Goal: Task Accomplishment & Management: Complete application form

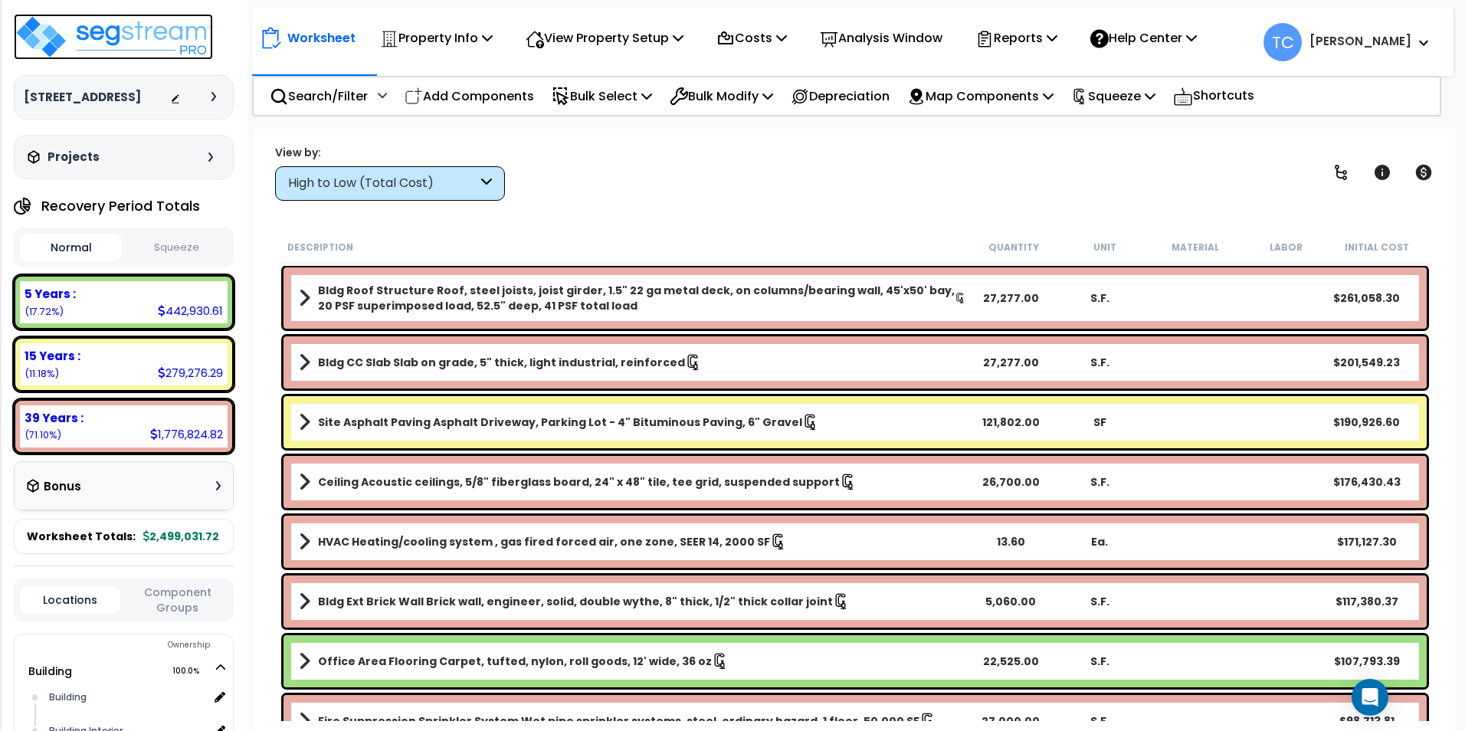
click at [80, 41] on img at bounding box center [113, 37] width 199 height 46
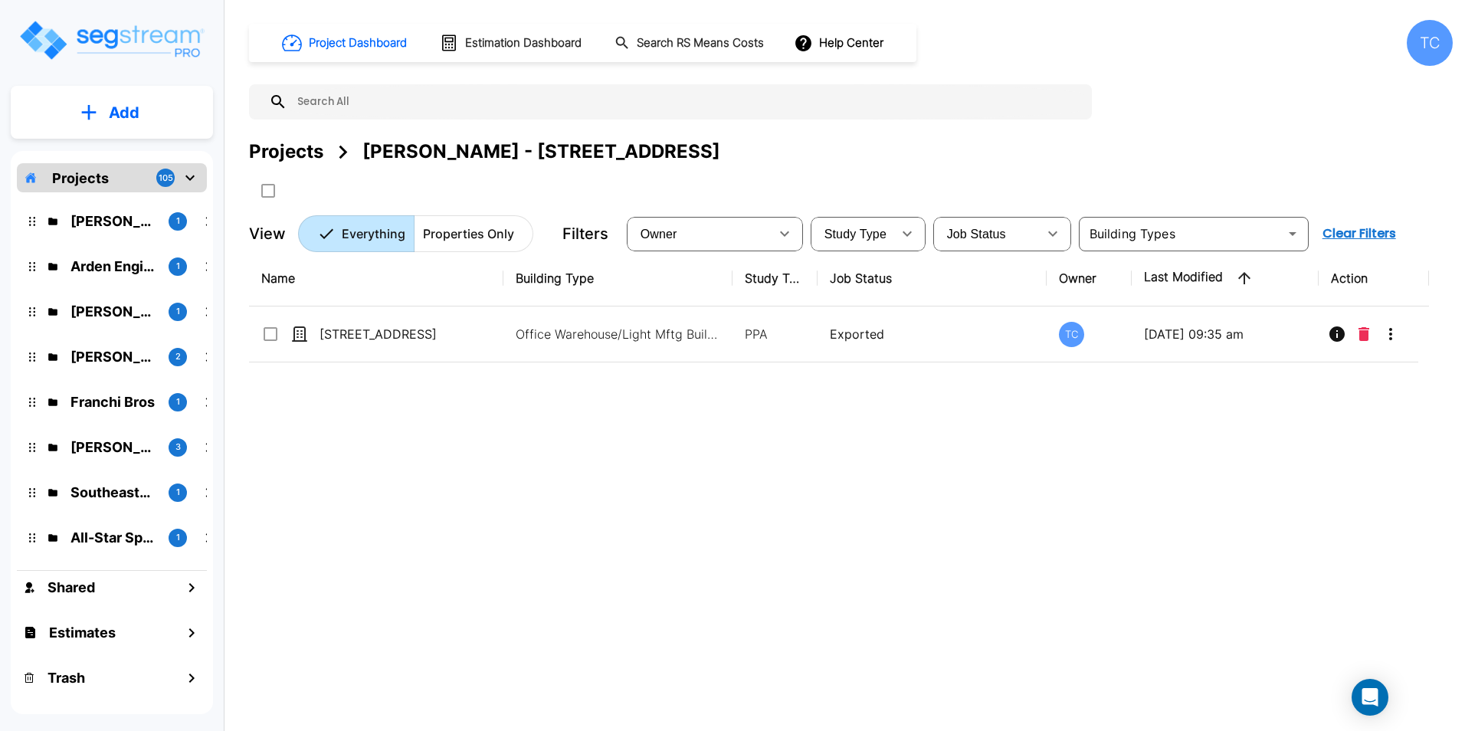
click at [129, 171] on div "Projects 105" at bounding box center [112, 177] width 190 height 29
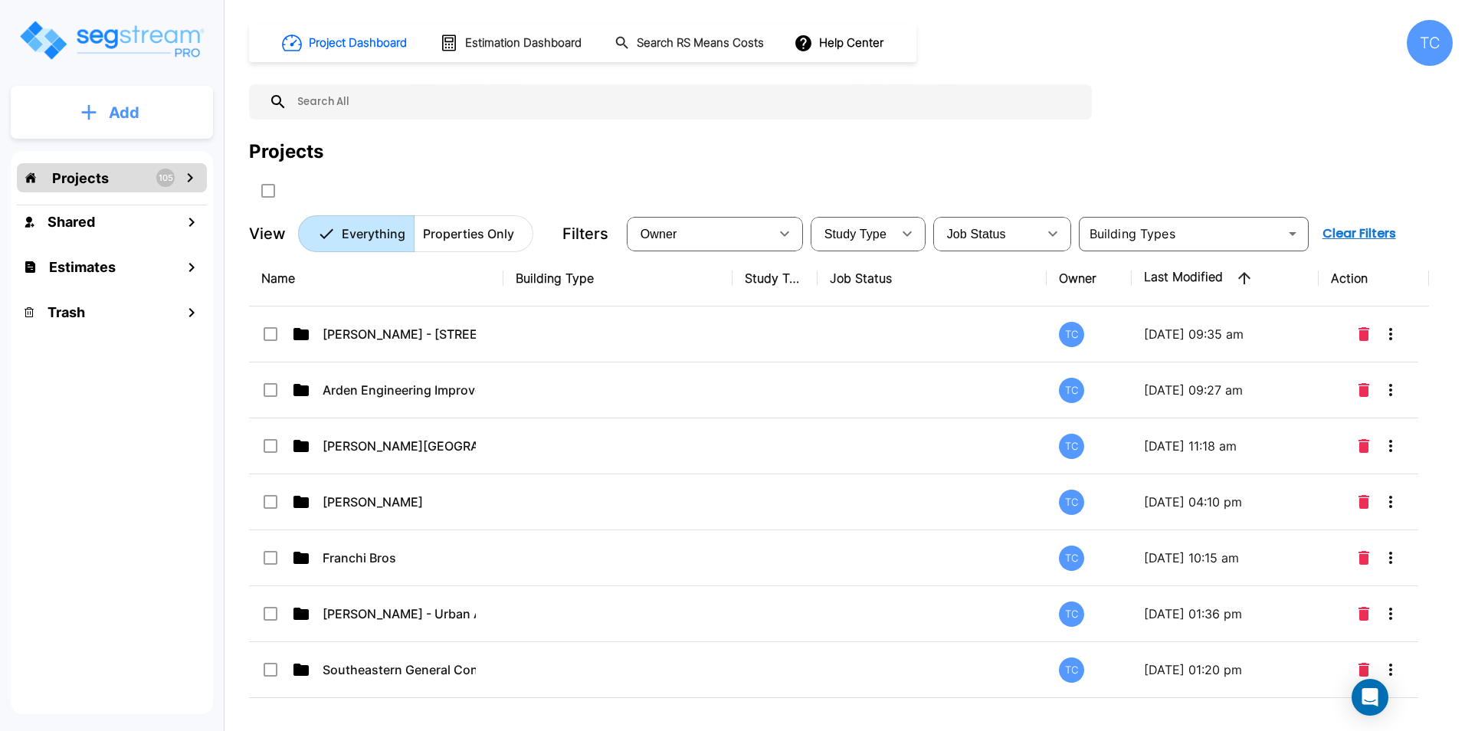
click at [129, 100] on button "Add" at bounding box center [112, 112] width 202 height 44
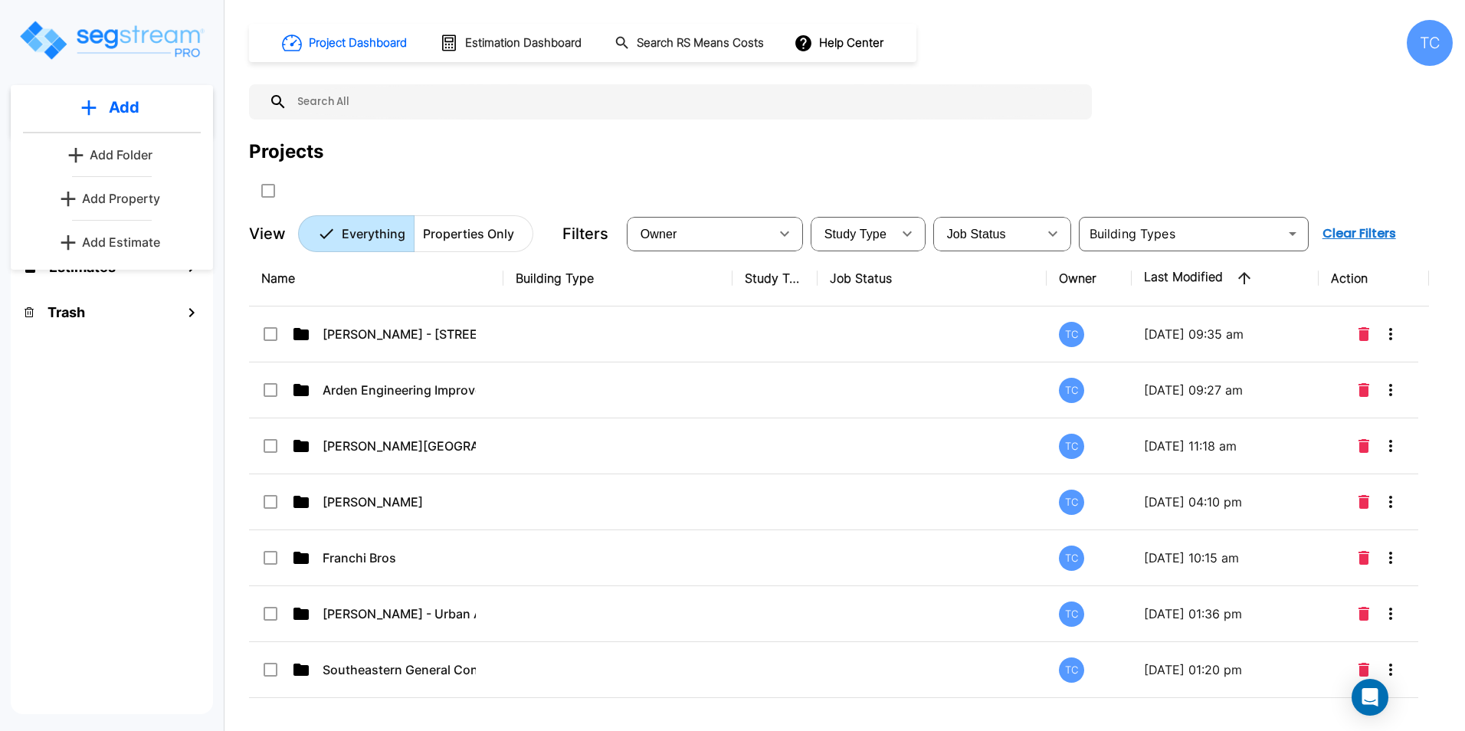
click at [146, 162] on p "Add Folder" at bounding box center [121, 155] width 63 height 18
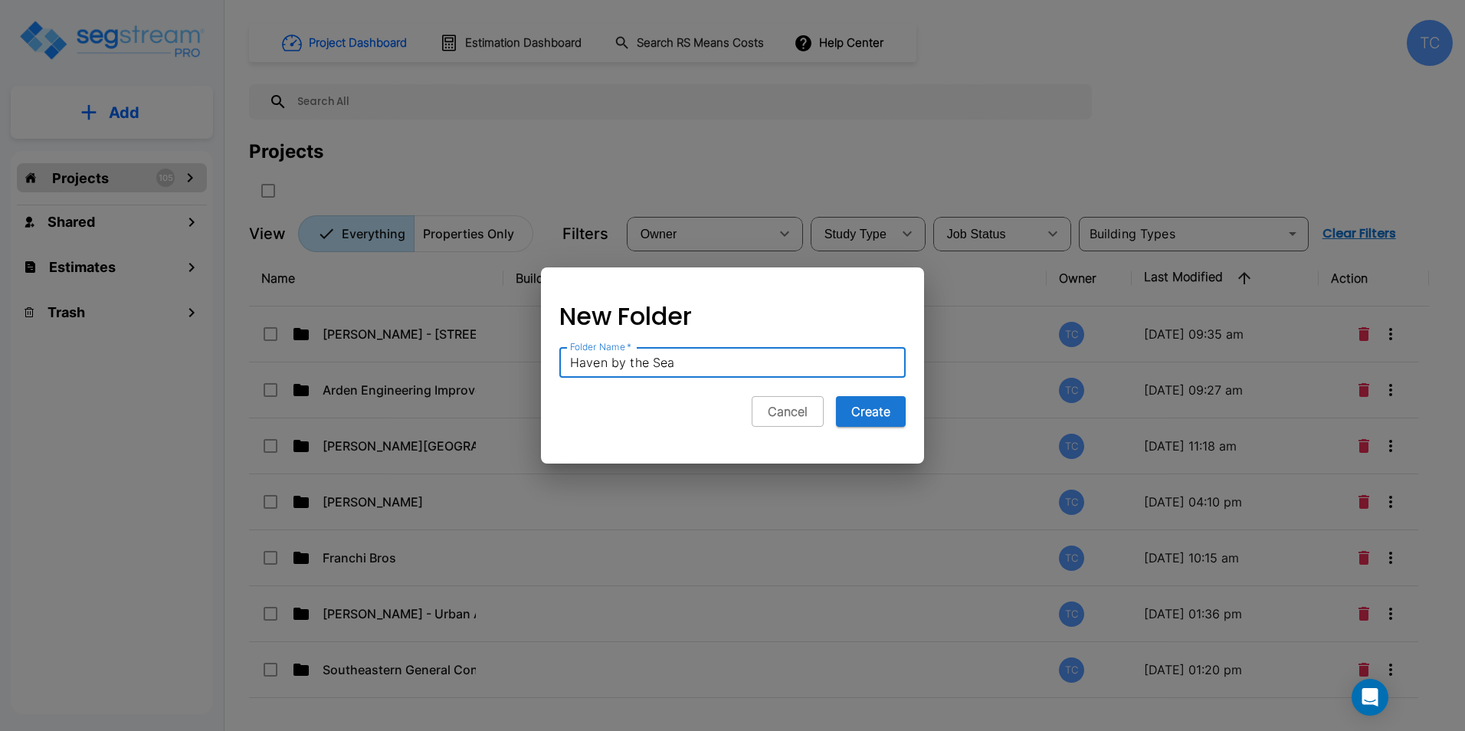
type input "Haven by the Sea"
click at [836, 396] on button "Create" at bounding box center [871, 411] width 70 height 31
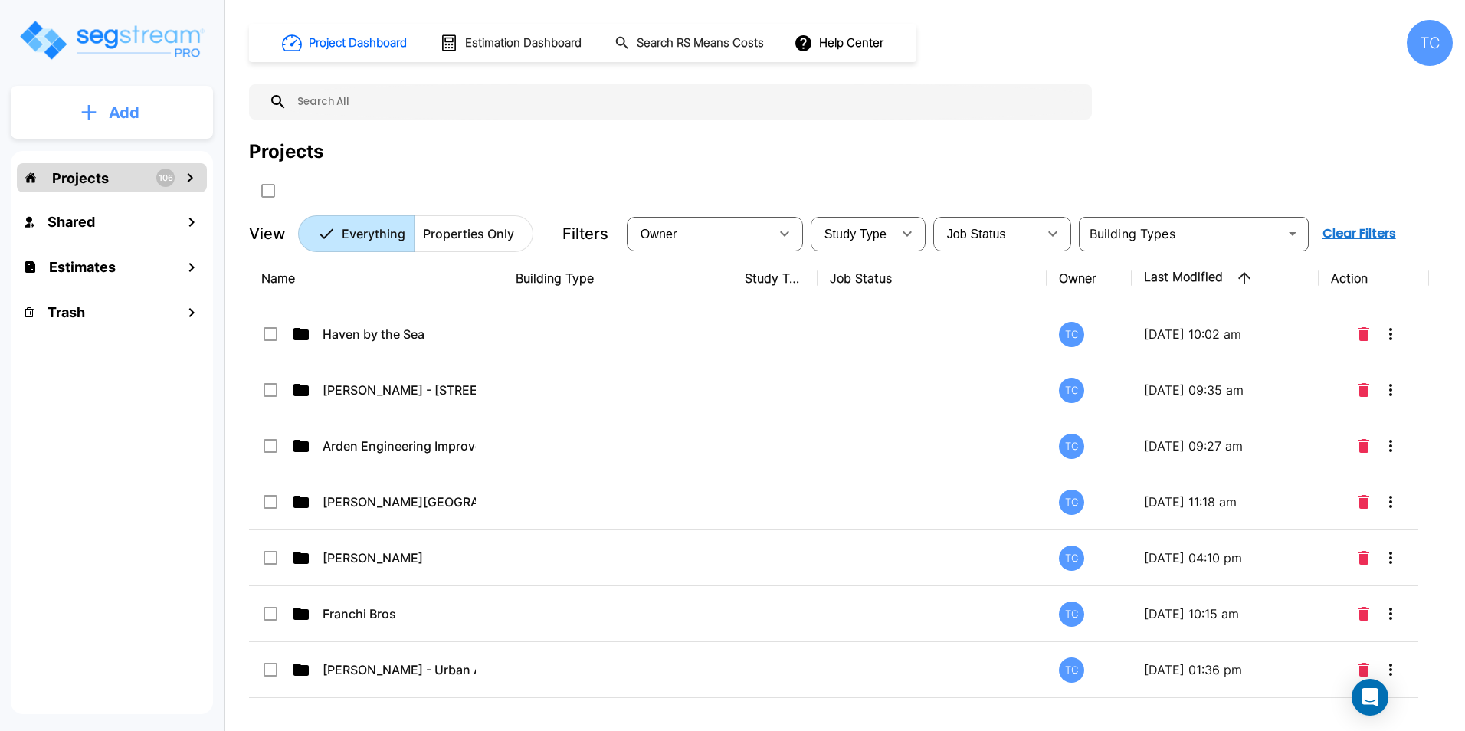
click at [134, 119] on p "Add" at bounding box center [124, 112] width 31 height 23
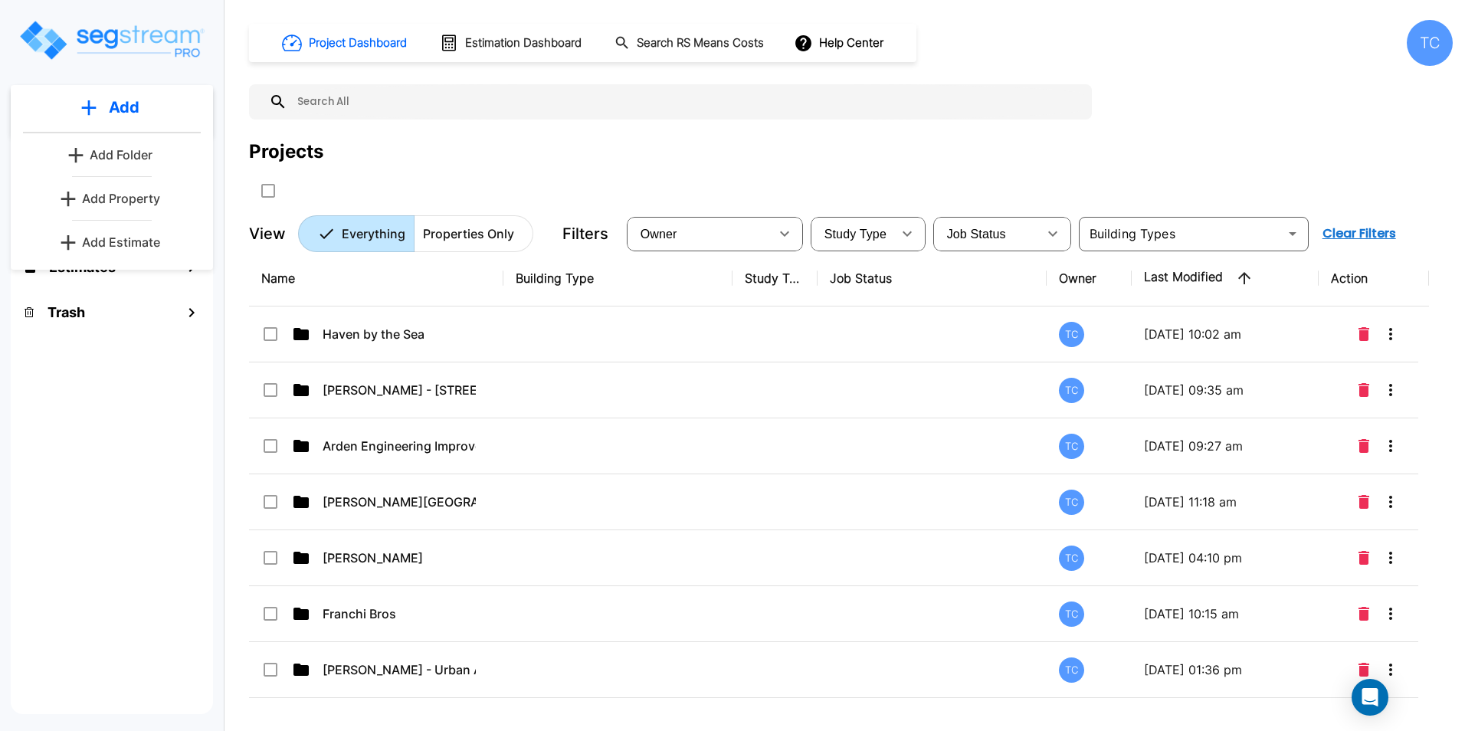
click at [157, 490] on div "Projects 106 Shared Estimates Trash" at bounding box center [112, 432] width 202 height 563
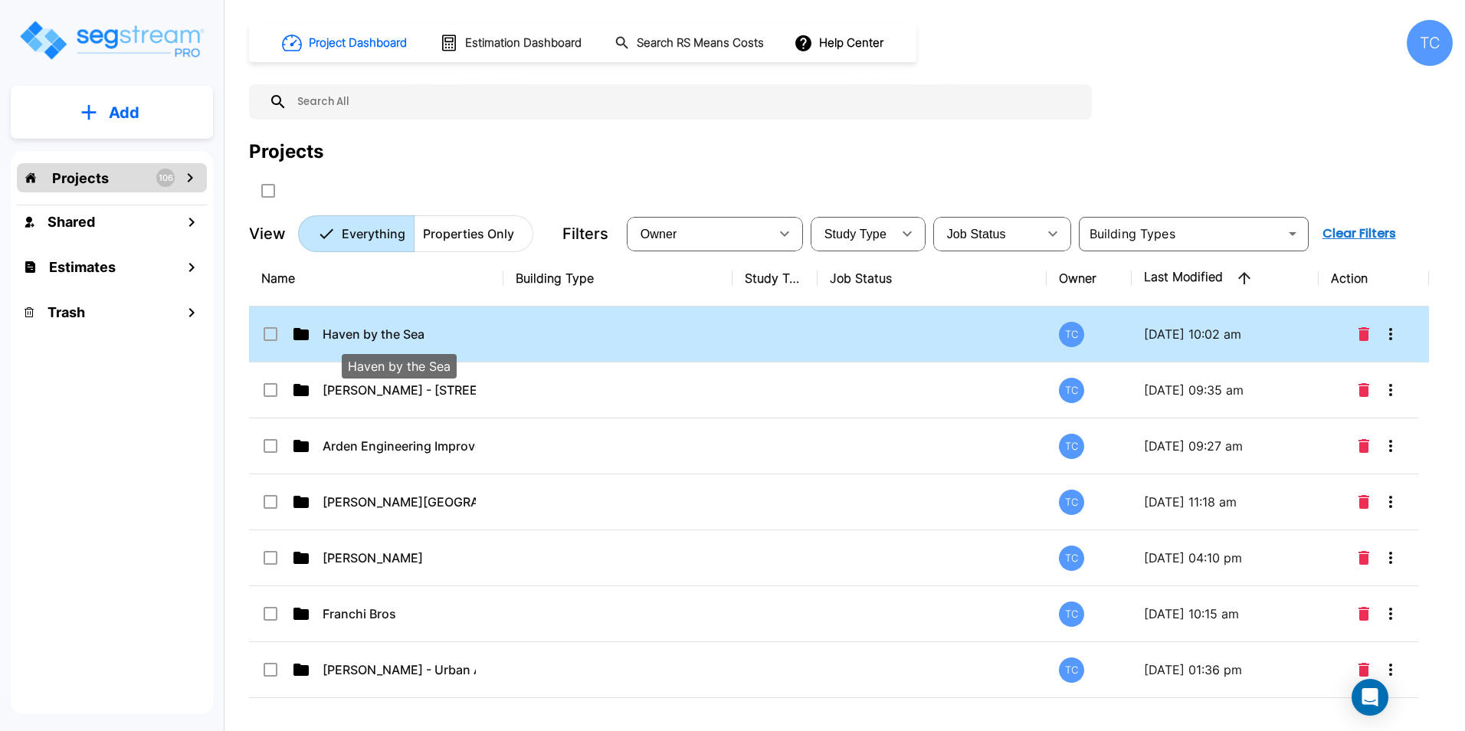
click at [418, 333] on p "Haven by the Sea" at bounding box center [399, 334] width 153 height 18
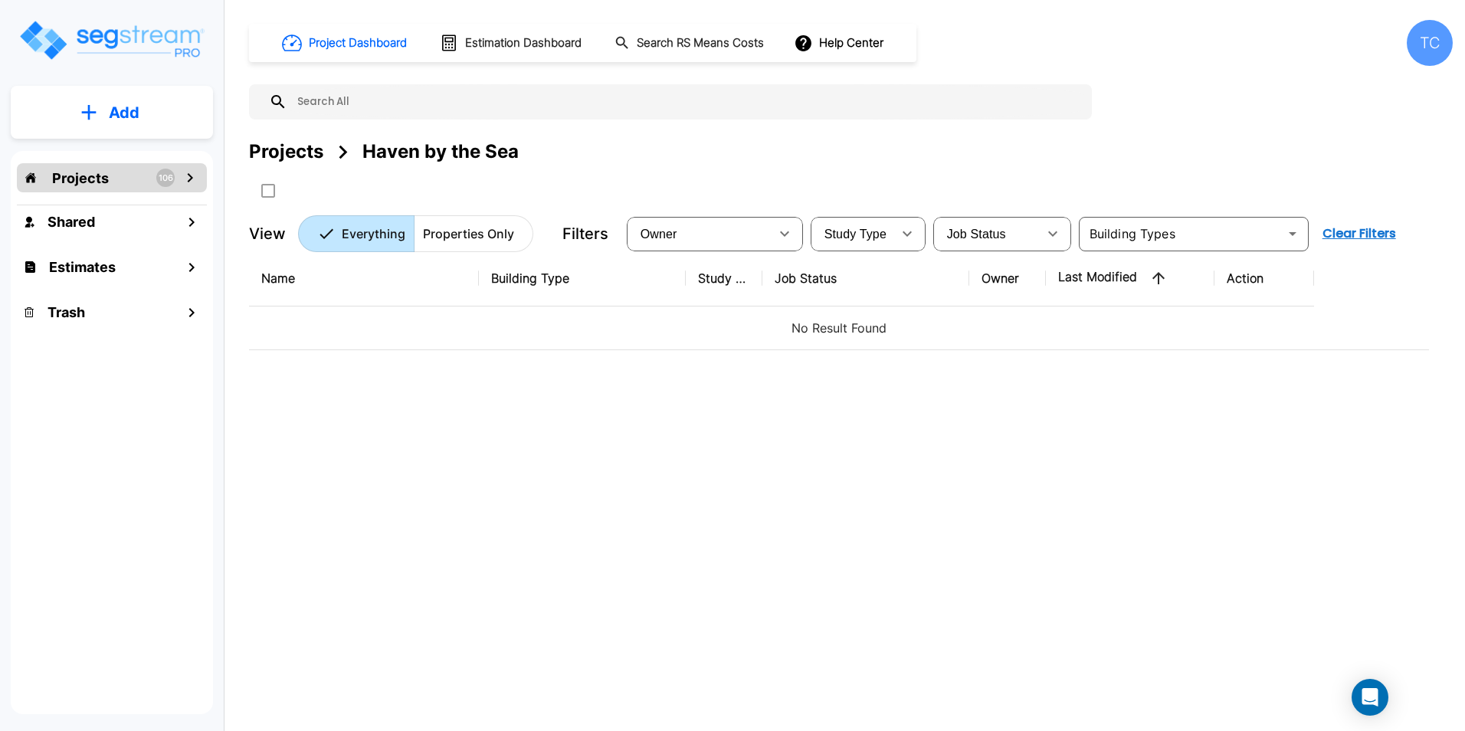
click at [166, 117] on button "Add" at bounding box center [112, 112] width 202 height 44
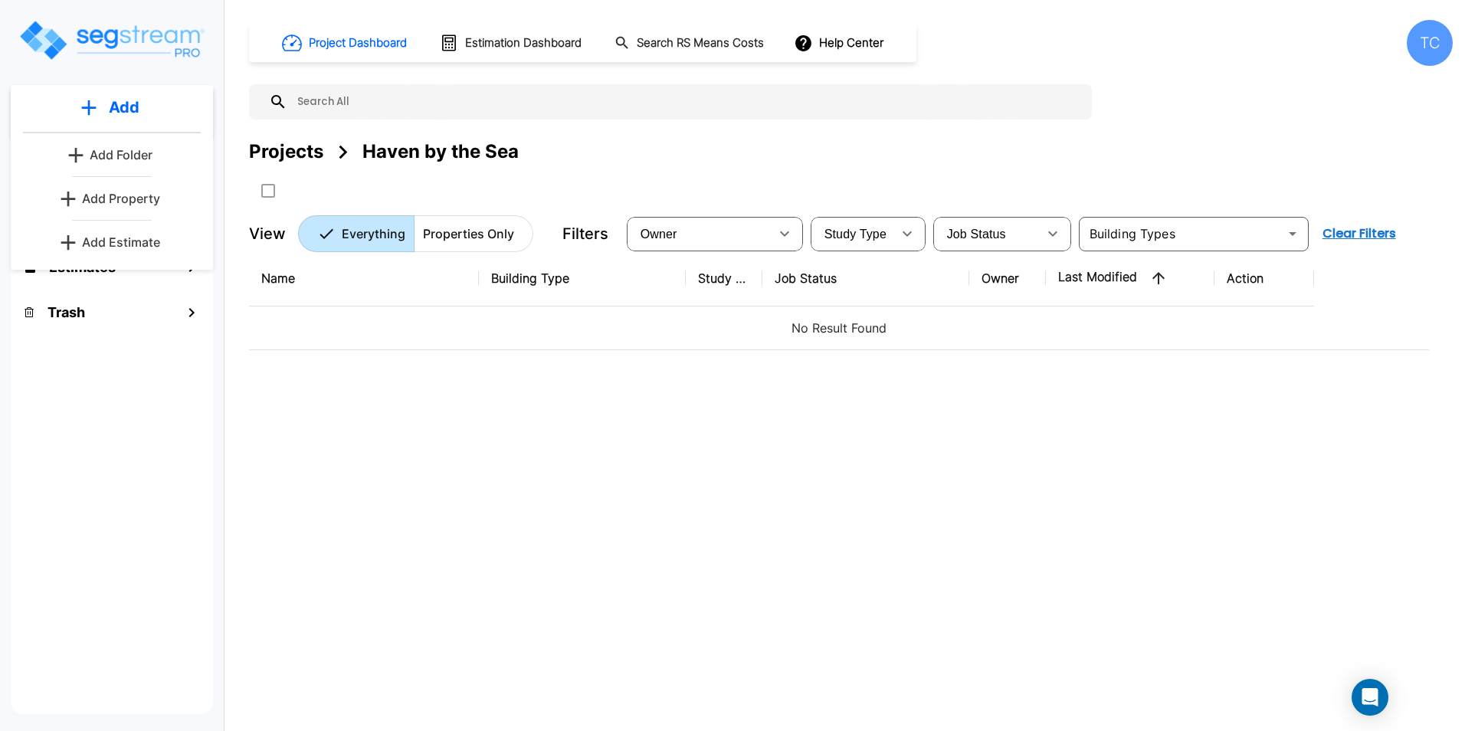
click at [127, 192] on p "Add Property" at bounding box center [121, 198] width 78 height 18
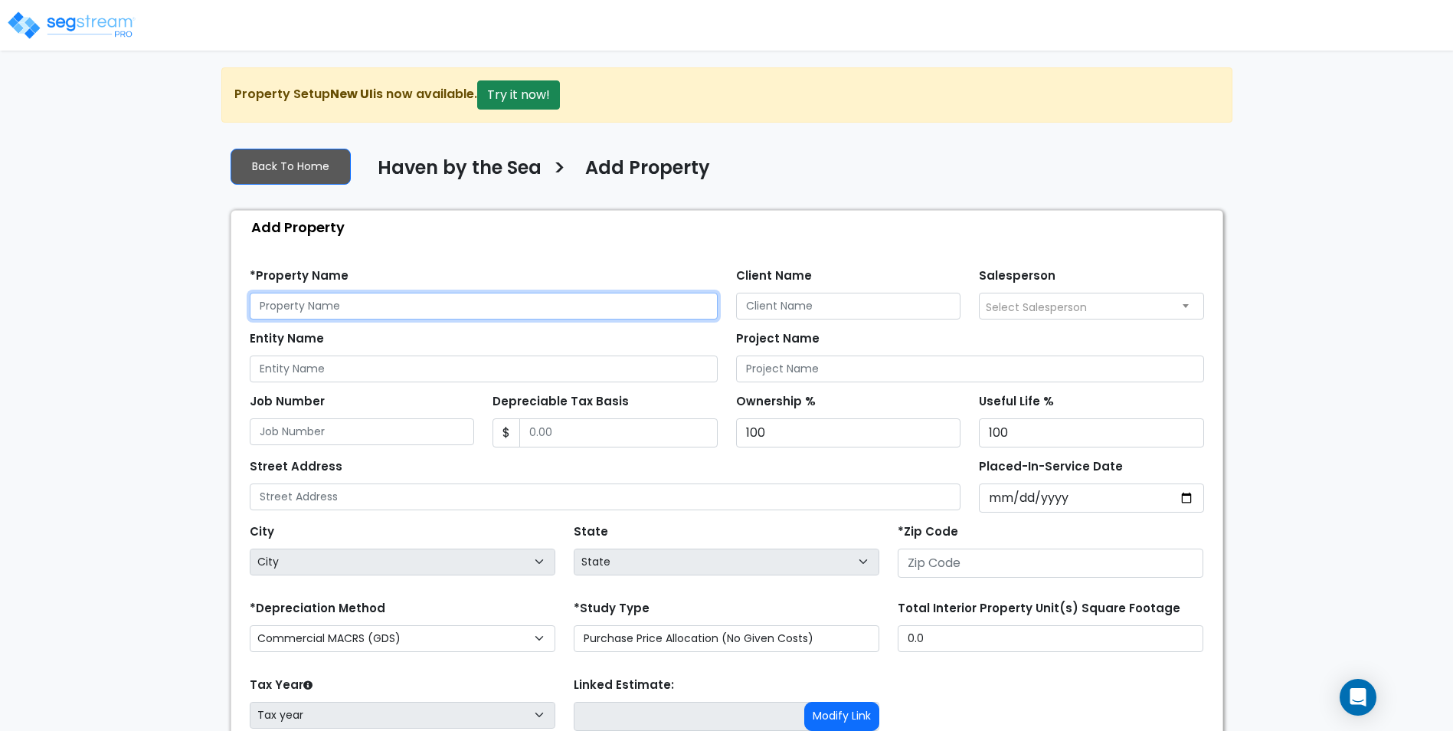
click at [402, 303] on input "text" at bounding box center [484, 306] width 468 height 27
click at [402, 303] on input "59 Church Sr" at bounding box center [484, 306] width 468 height 27
type input "[STREET_ADDRESS][DEMOGRAPHIC_DATA]"
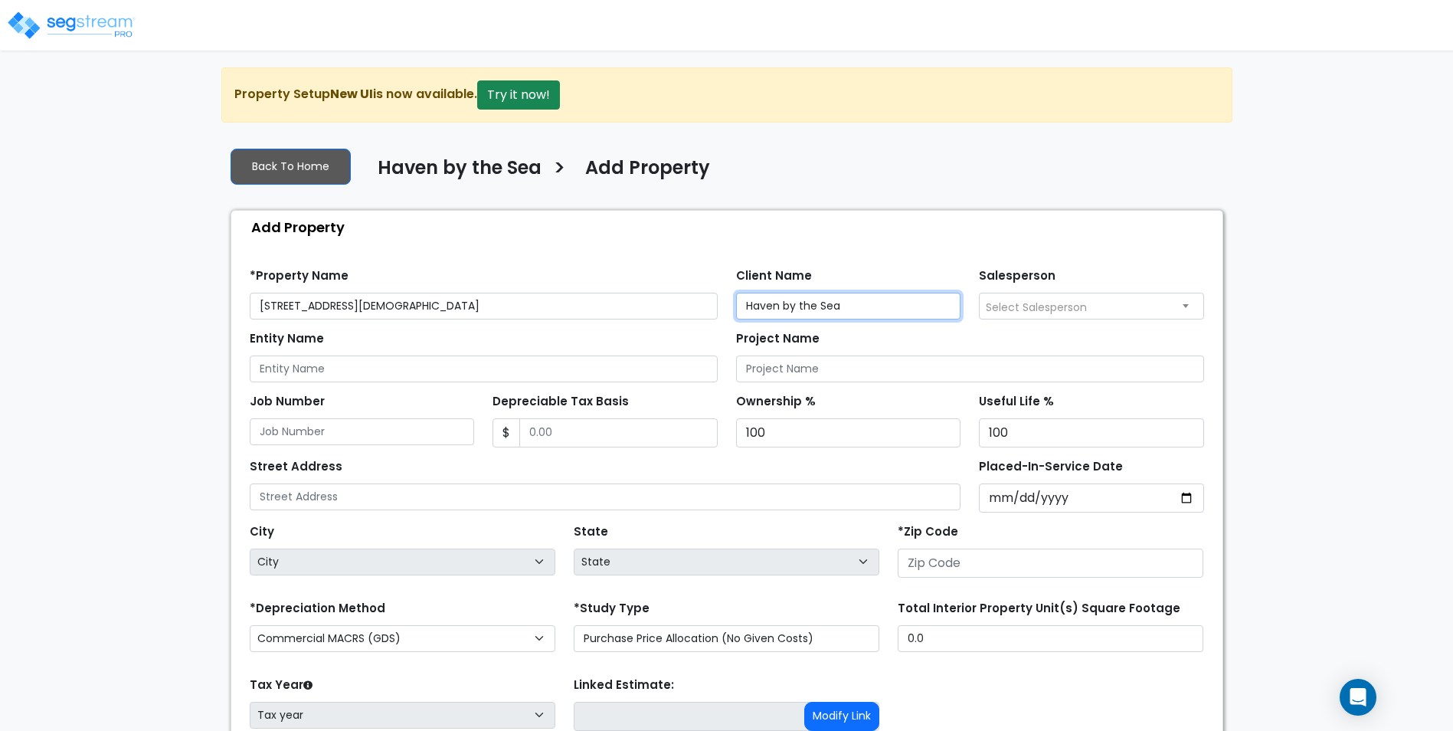
type input "Haven by the Sea"
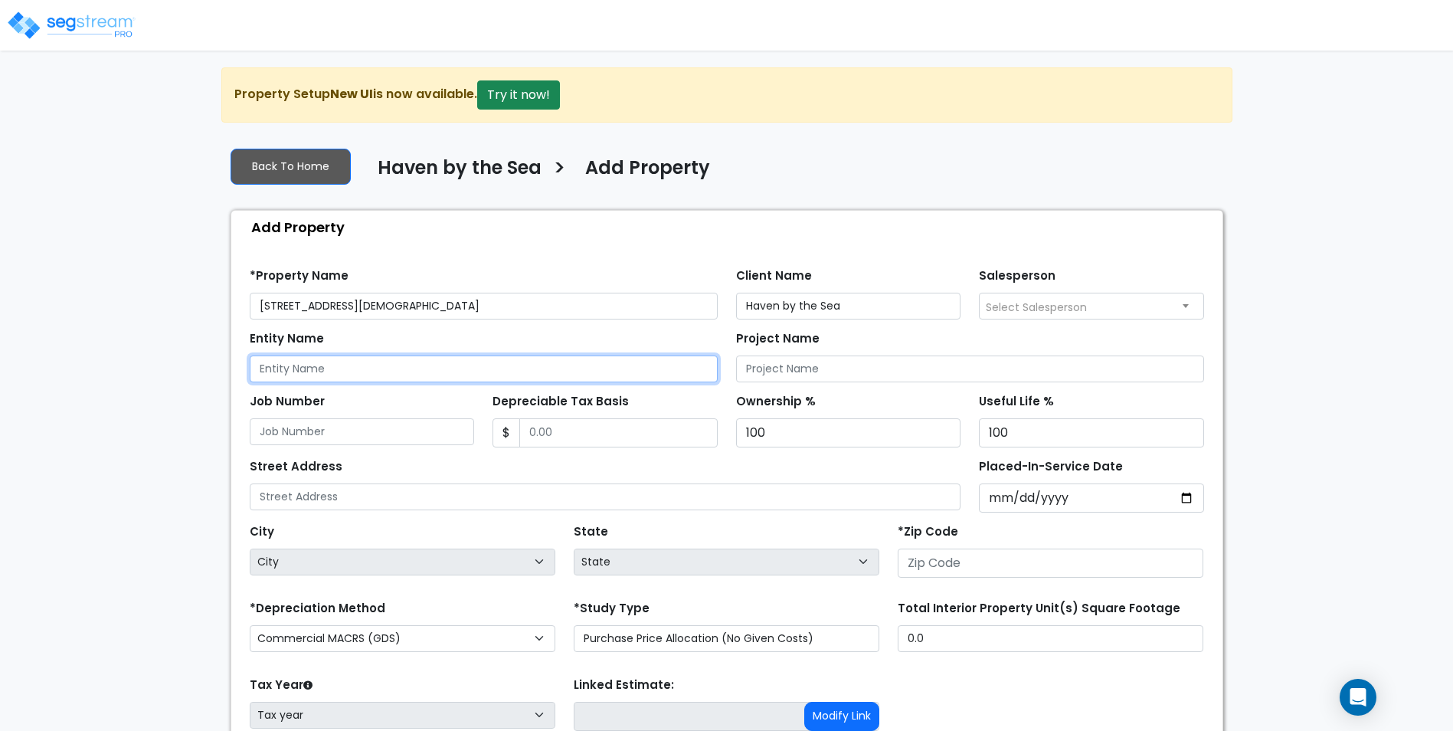
click at [346, 367] on input "Entity Name" at bounding box center [484, 369] width 468 height 27
type input "Haven by the Sea"
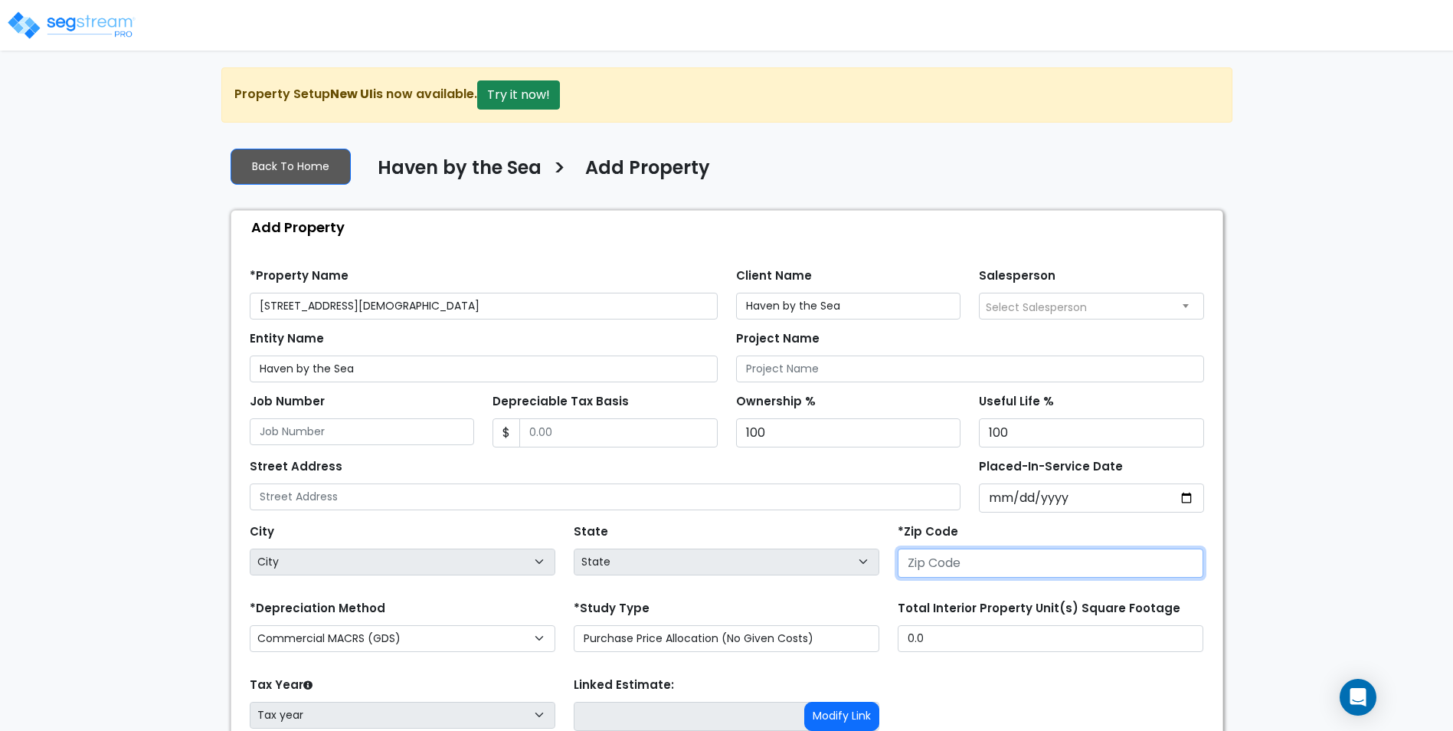
click at [939, 565] on input "number" at bounding box center [1051, 563] width 306 height 29
type input "04"
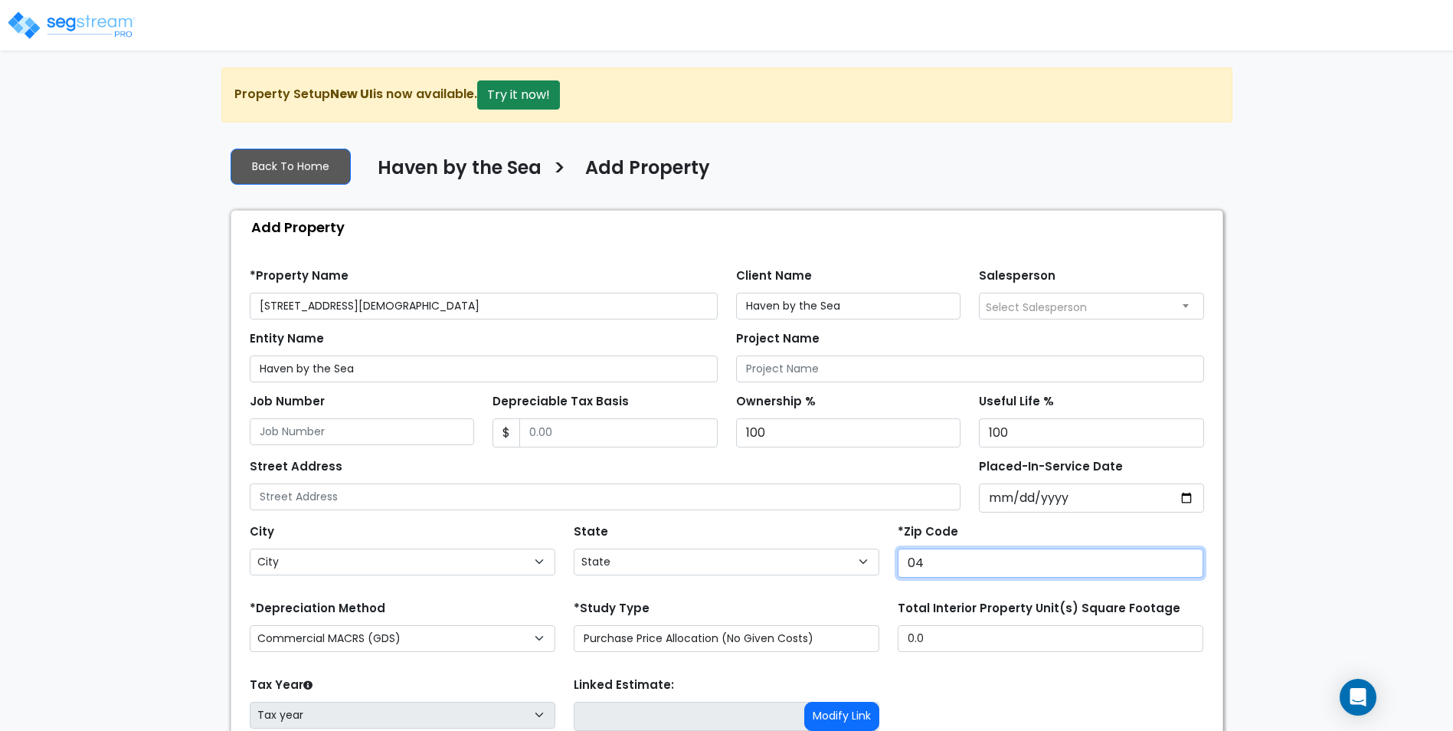
select select "National Average"
type input "040"
select select "ME"
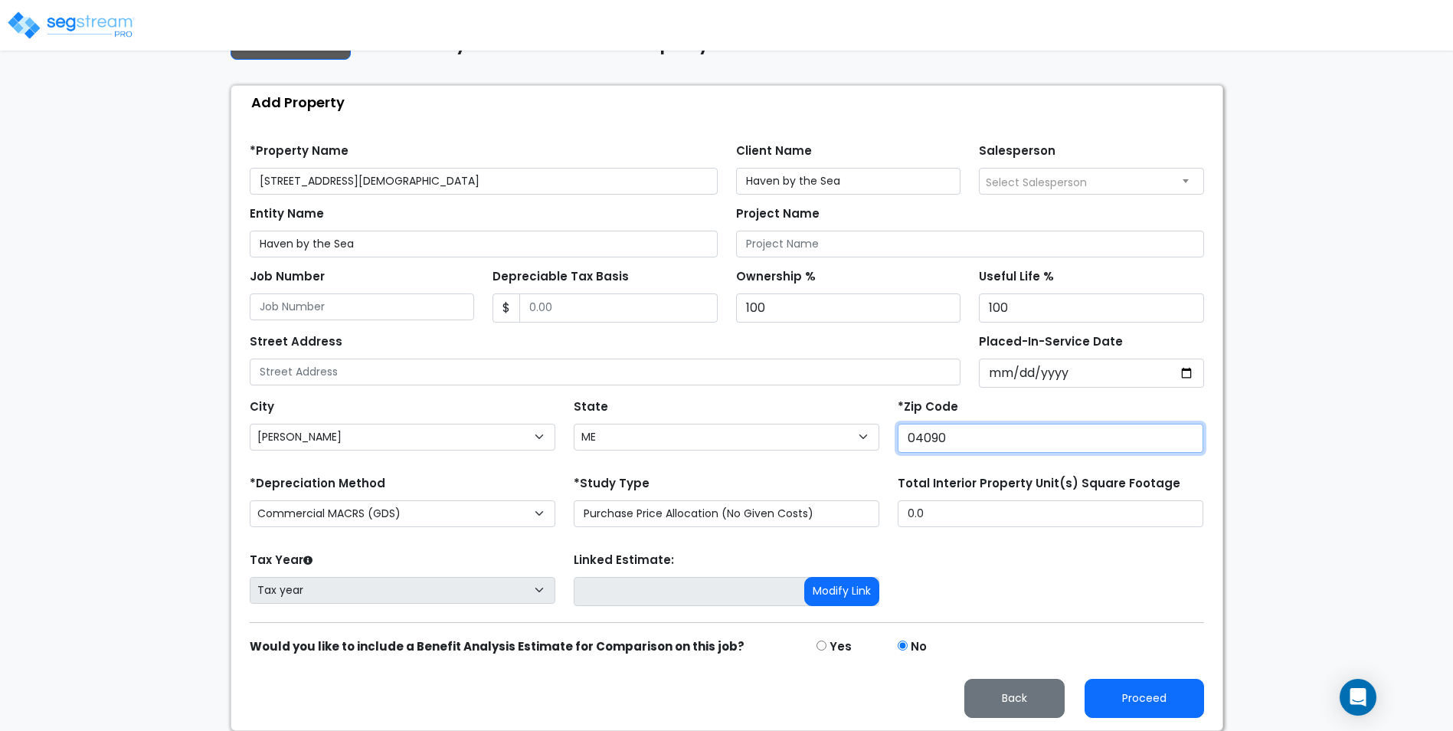
type input "04090"
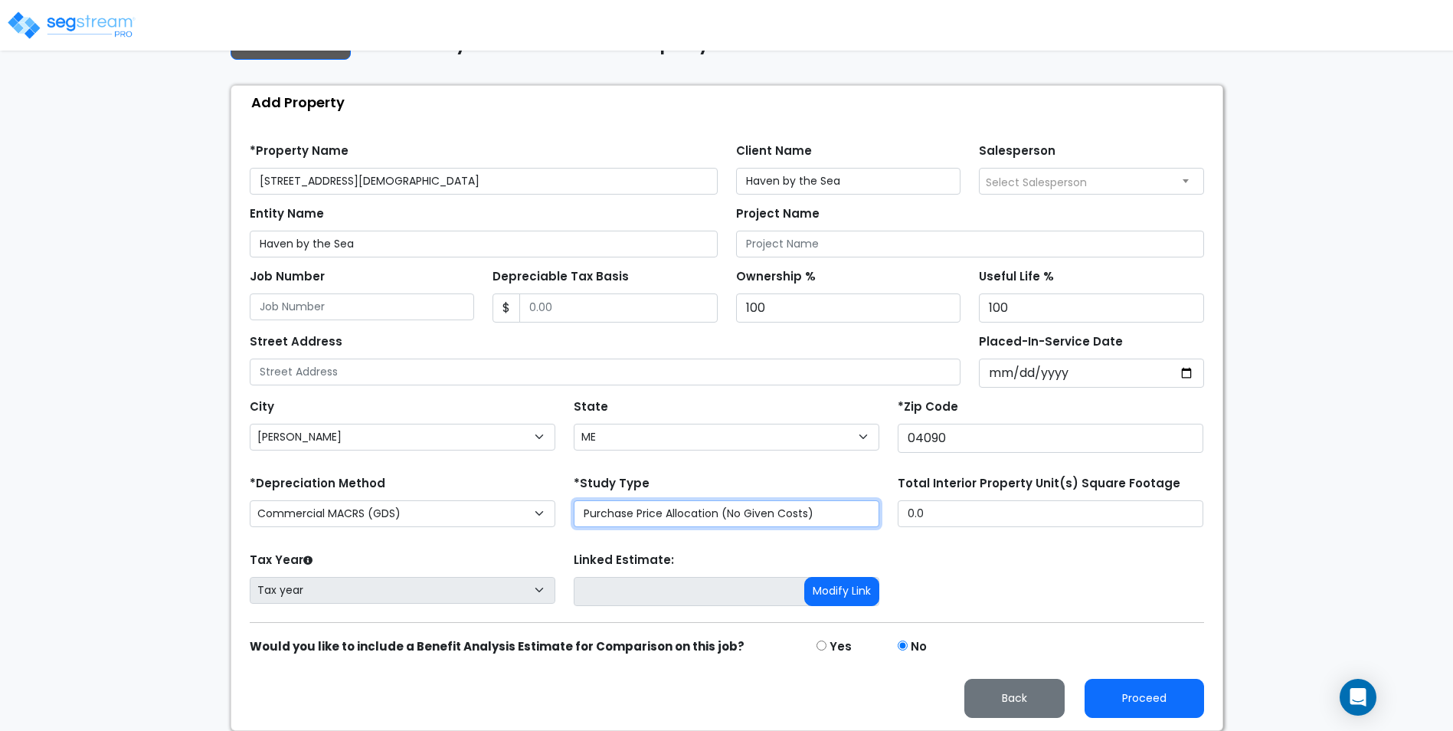
click at [672, 515] on select "Purchase Price Allocation (No Given Costs) New Construction / Reno / TI's (Give…" at bounding box center [727, 513] width 306 height 27
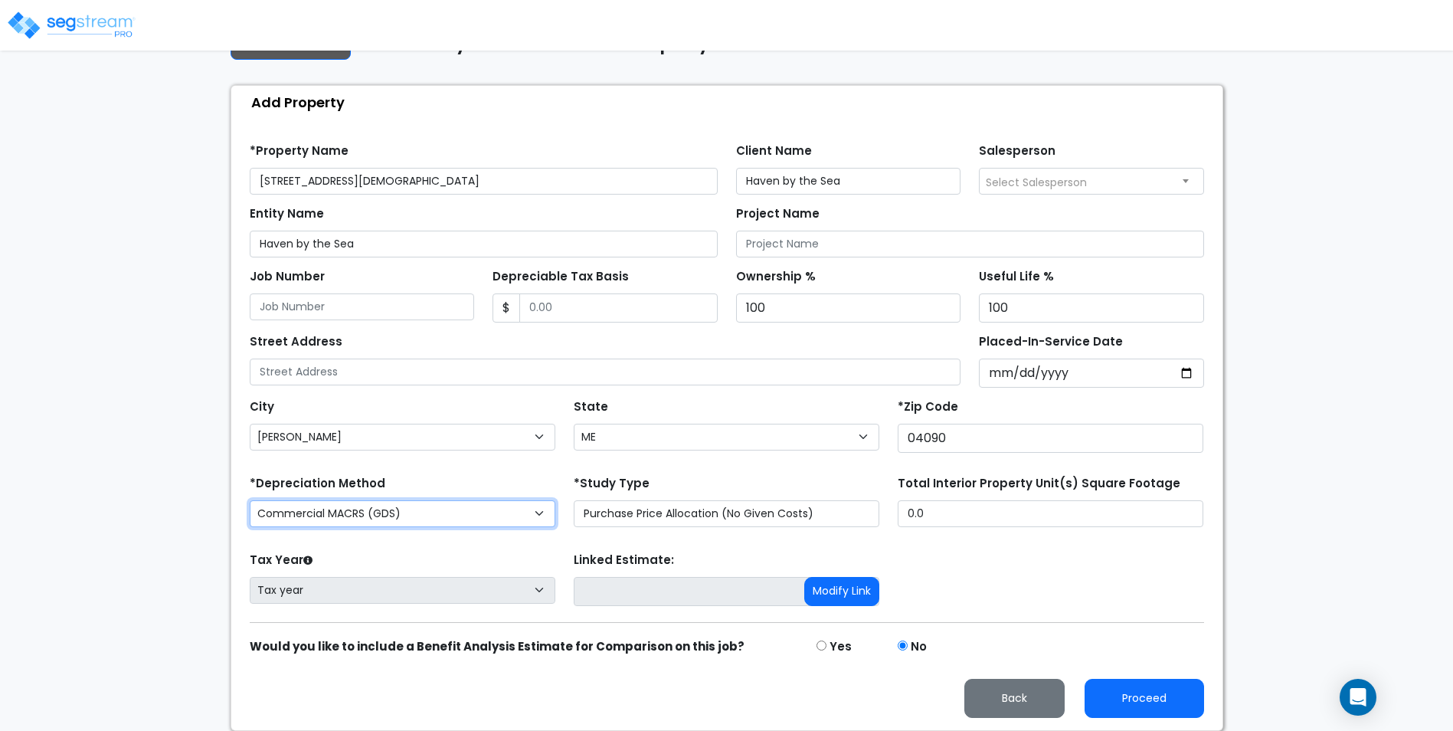
click at [365, 513] on select "Commercial MACRS (GDS) Residential Rental MACRS (GDS) Commercial MACRS (GDS) QIP" at bounding box center [403, 513] width 306 height 27
click at [84, 416] on div "We are Building your Property. So please grab a coffee and let us do the heavy …" at bounding box center [726, 337] width 1453 height 788
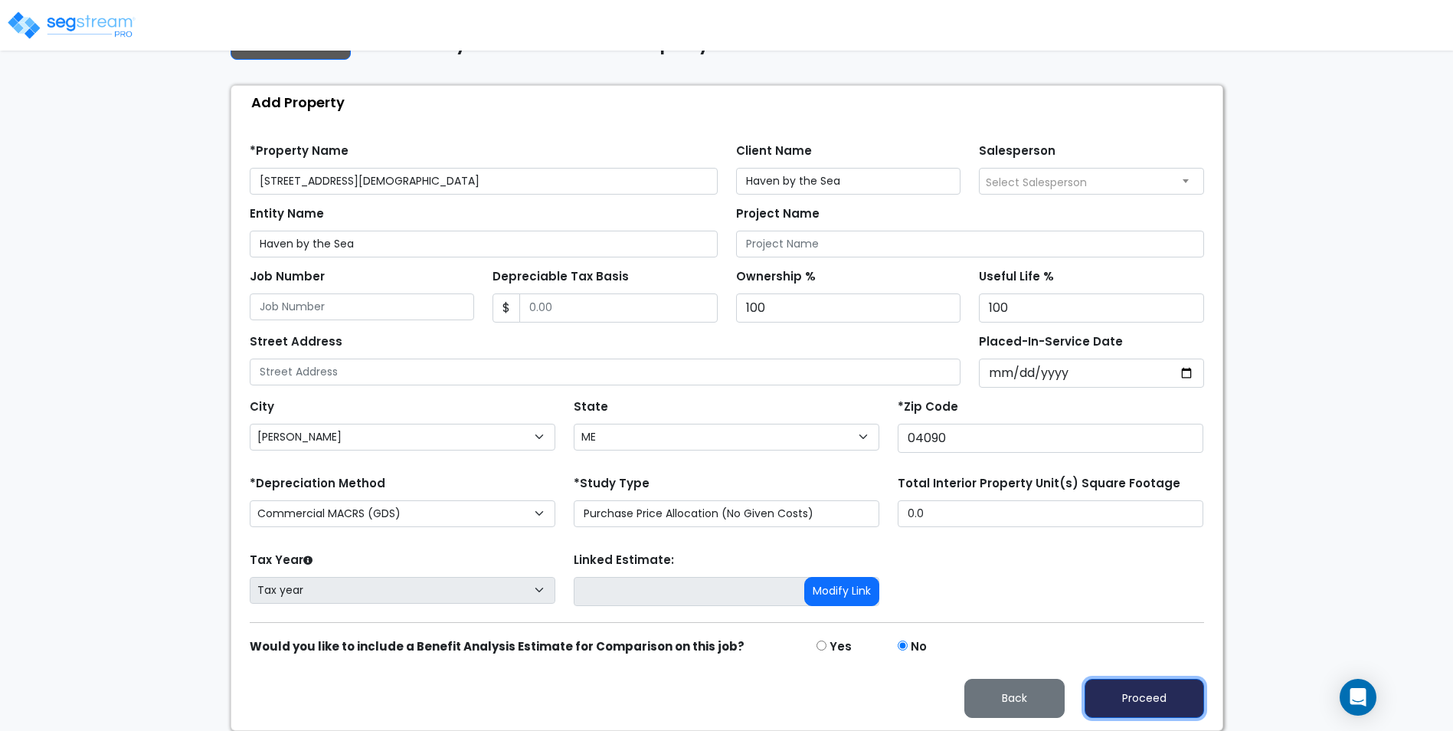
click at [1152, 686] on button "Proceed" at bounding box center [1145, 698] width 120 height 39
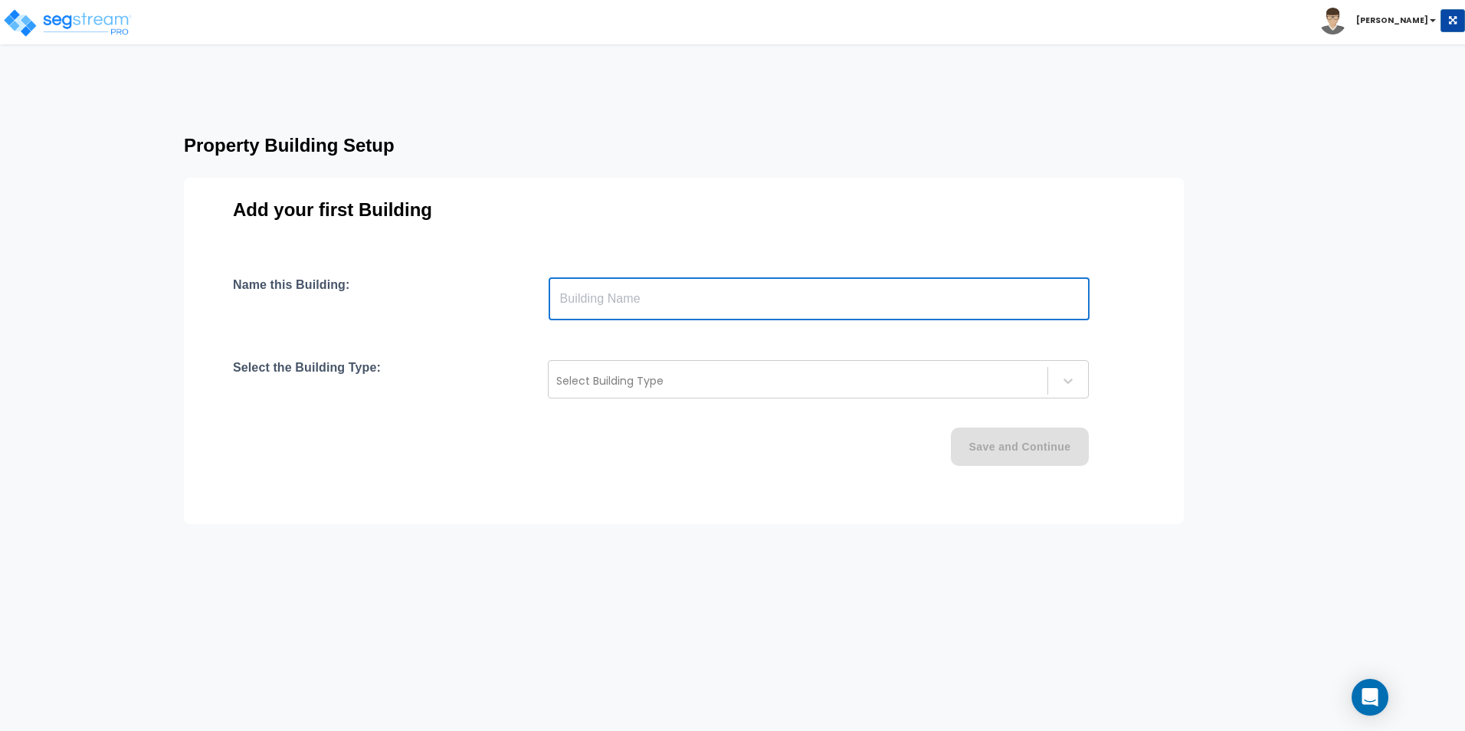
click at [776, 283] on input "text" at bounding box center [819, 298] width 541 height 43
type input "Hotel"
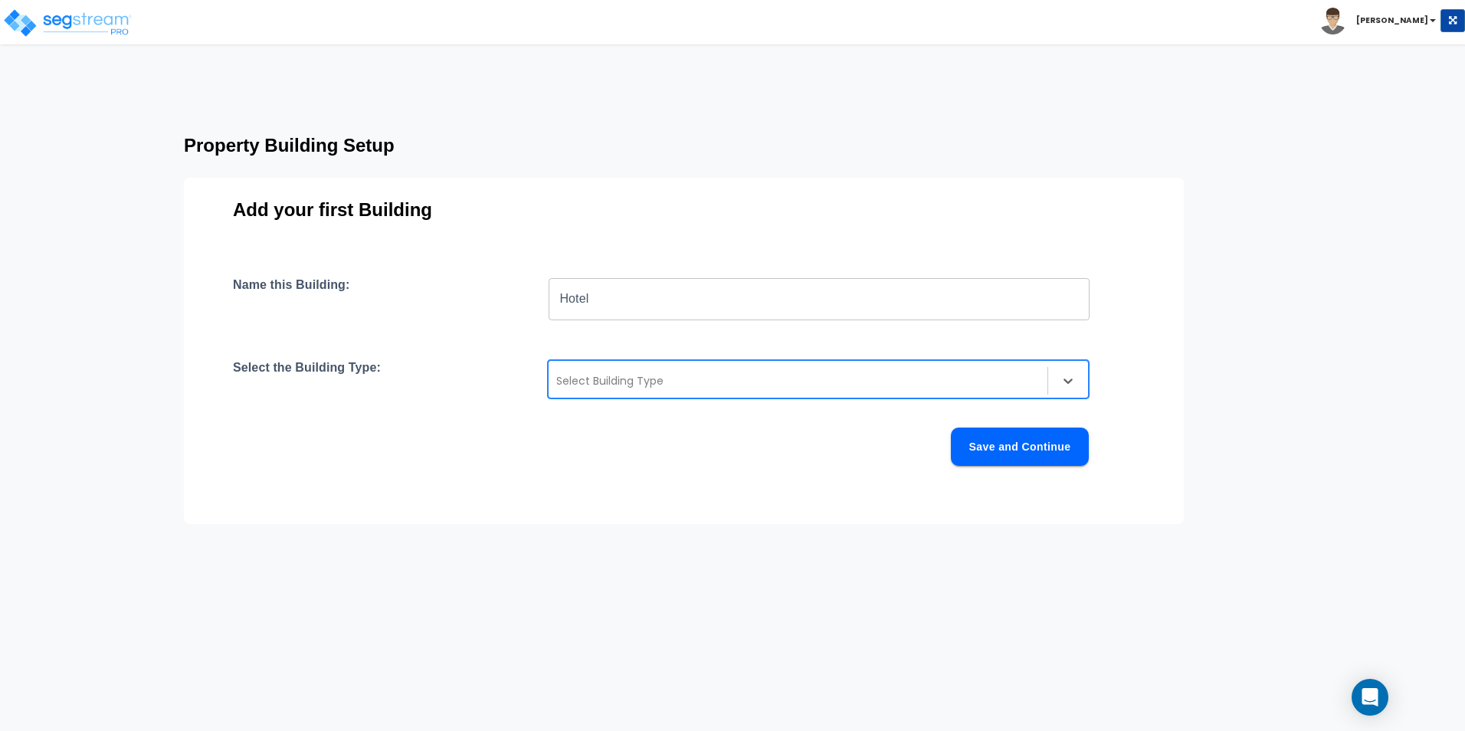
click at [909, 387] on div at bounding box center [797, 381] width 483 height 18
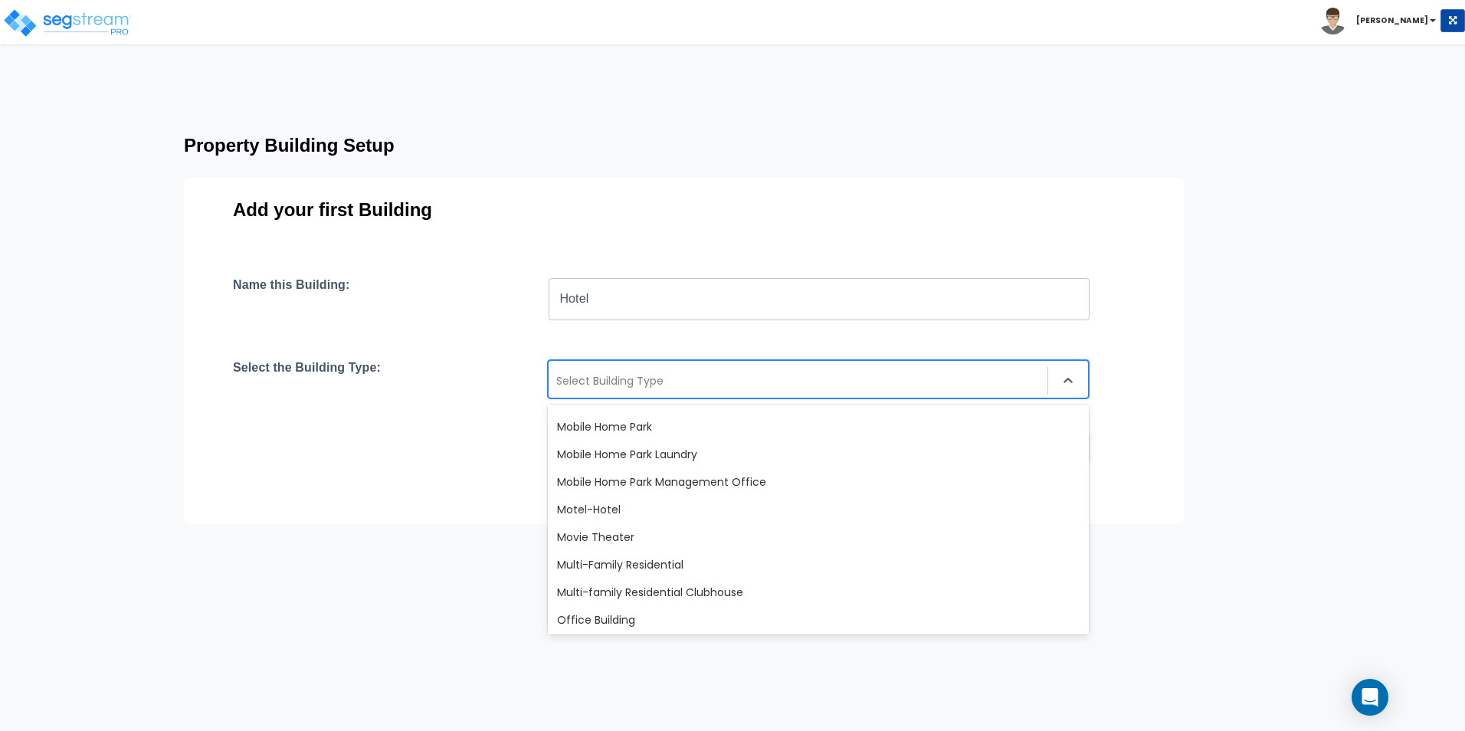
scroll to position [844, 0]
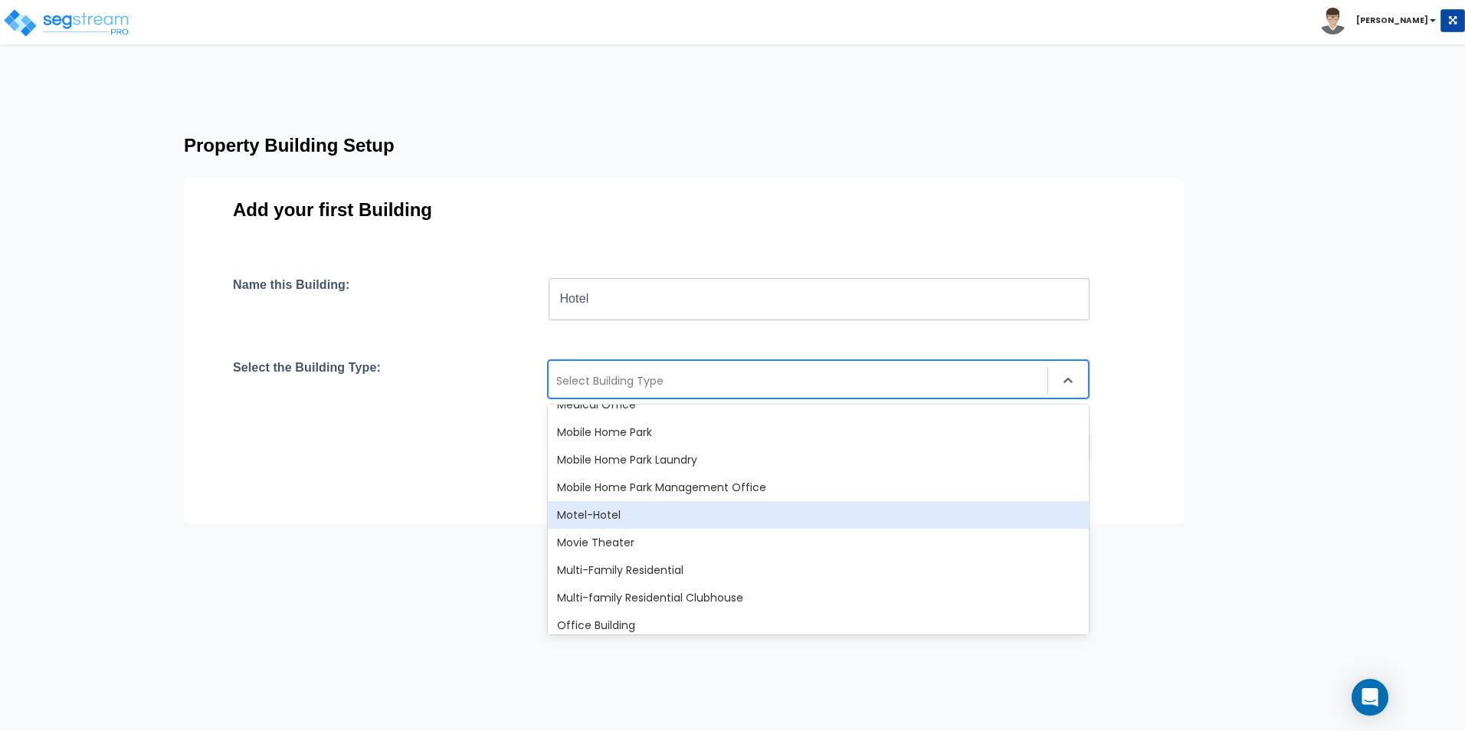
click at [646, 519] on div "Motel-Hotel" at bounding box center [818, 515] width 541 height 28
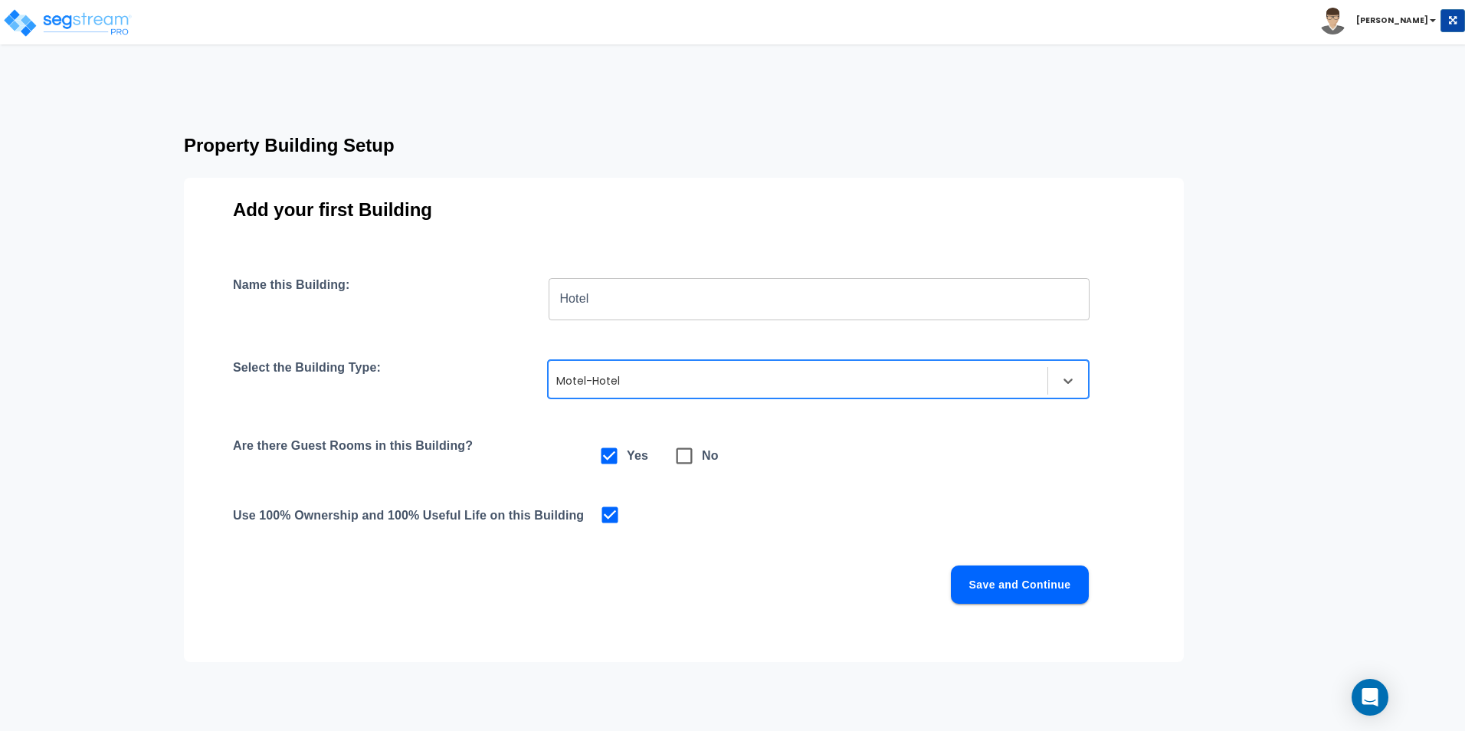
scroll to position [51, 0]
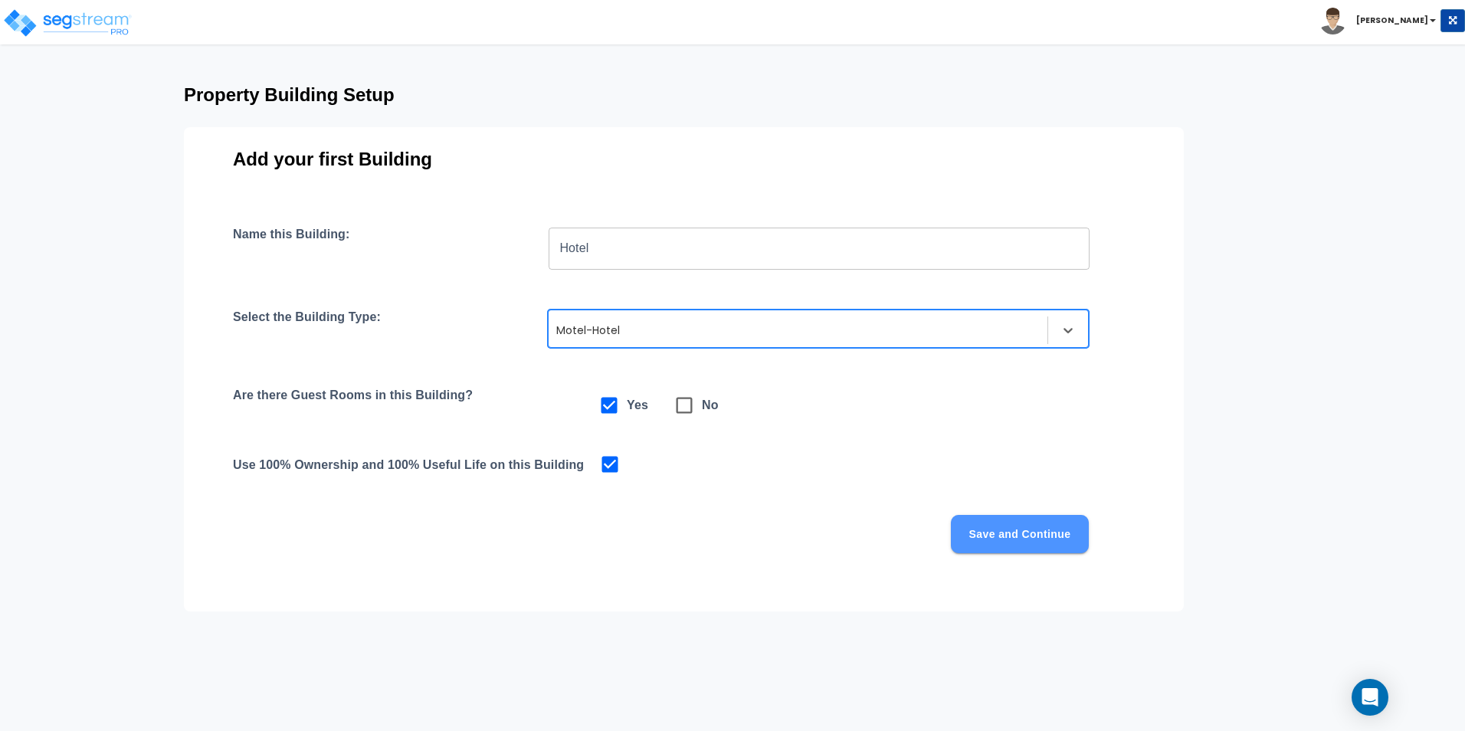
click at [1011, 541] on button "Save and Continue" at bounding box center [1020, 534] width 138 height 38
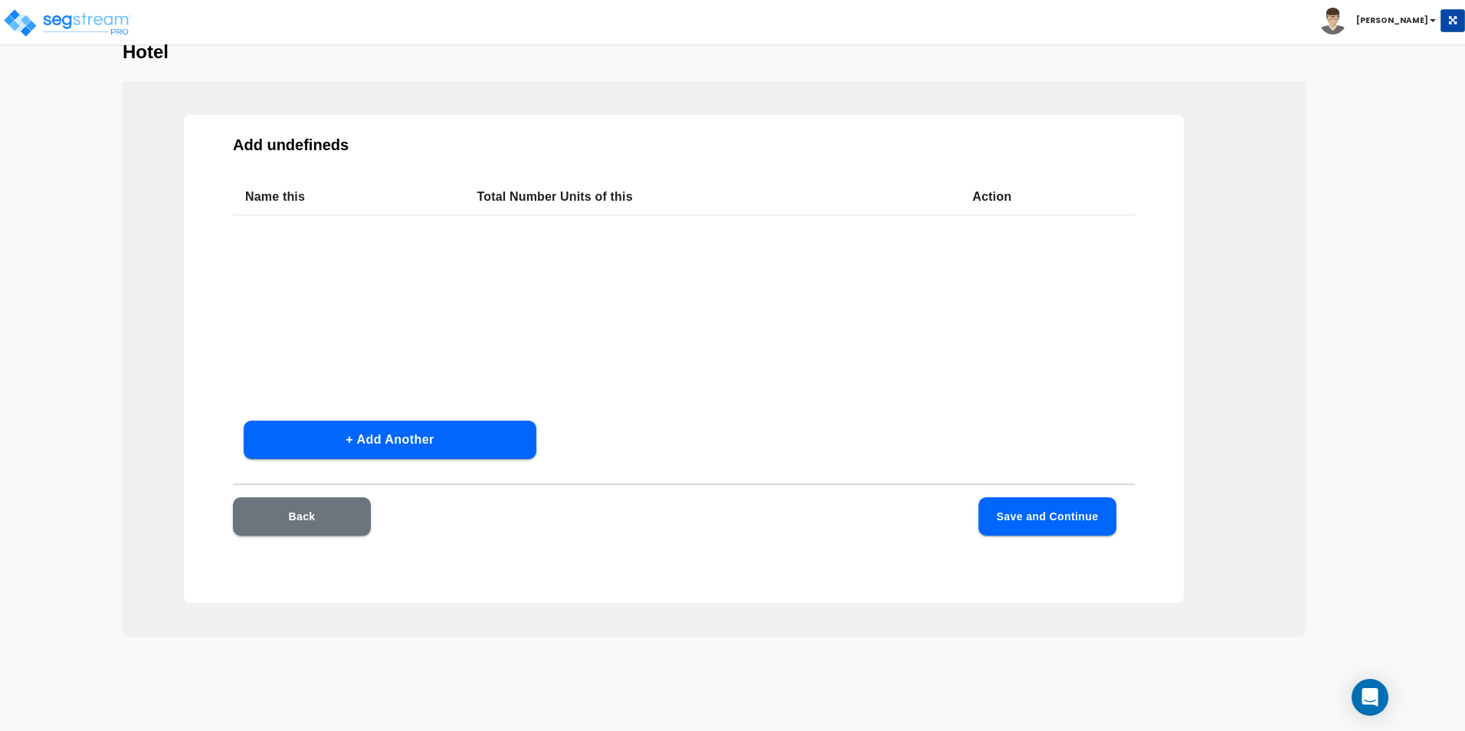
scroll to position [20, 0]
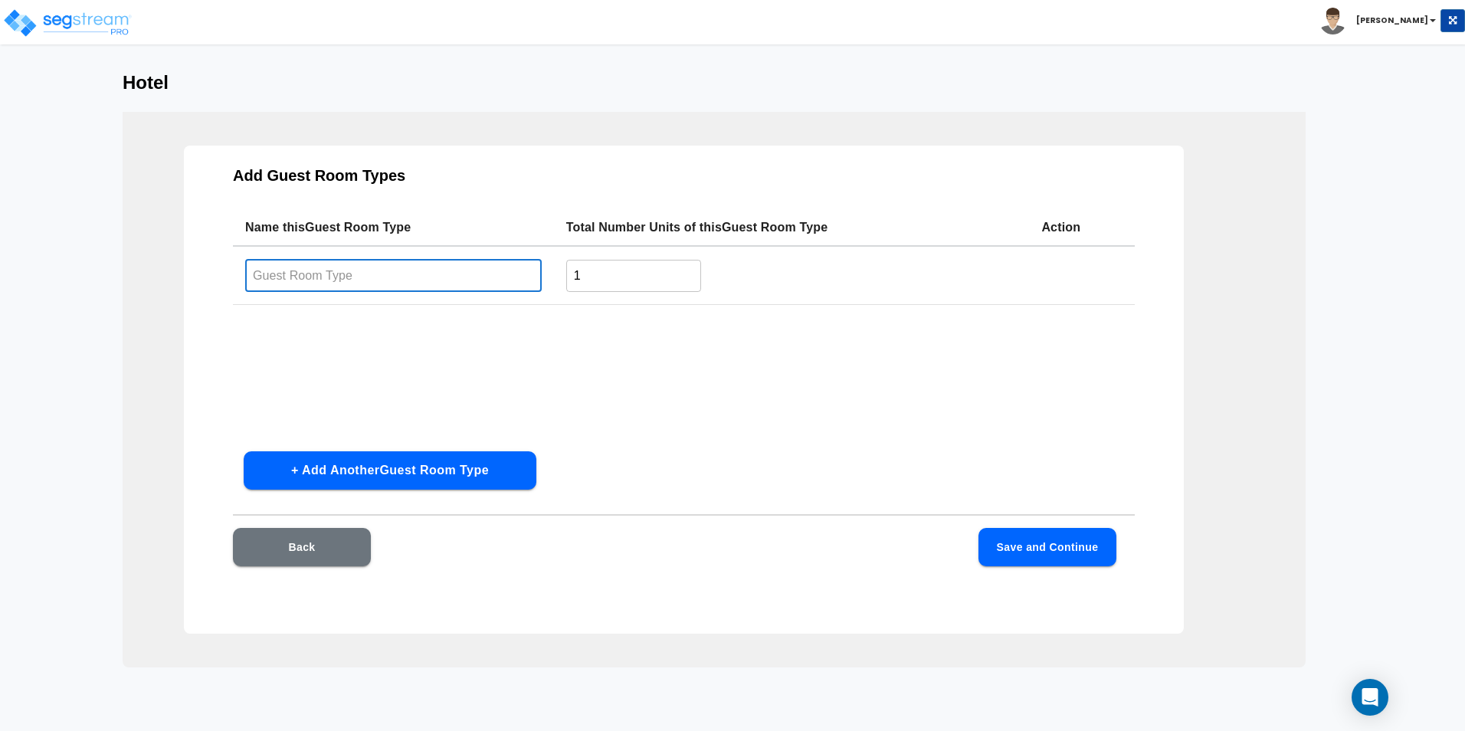
click at [330, 279] on input "text" at bounding box center [393, 275] width 297 height 33
type input "Deluxe King"
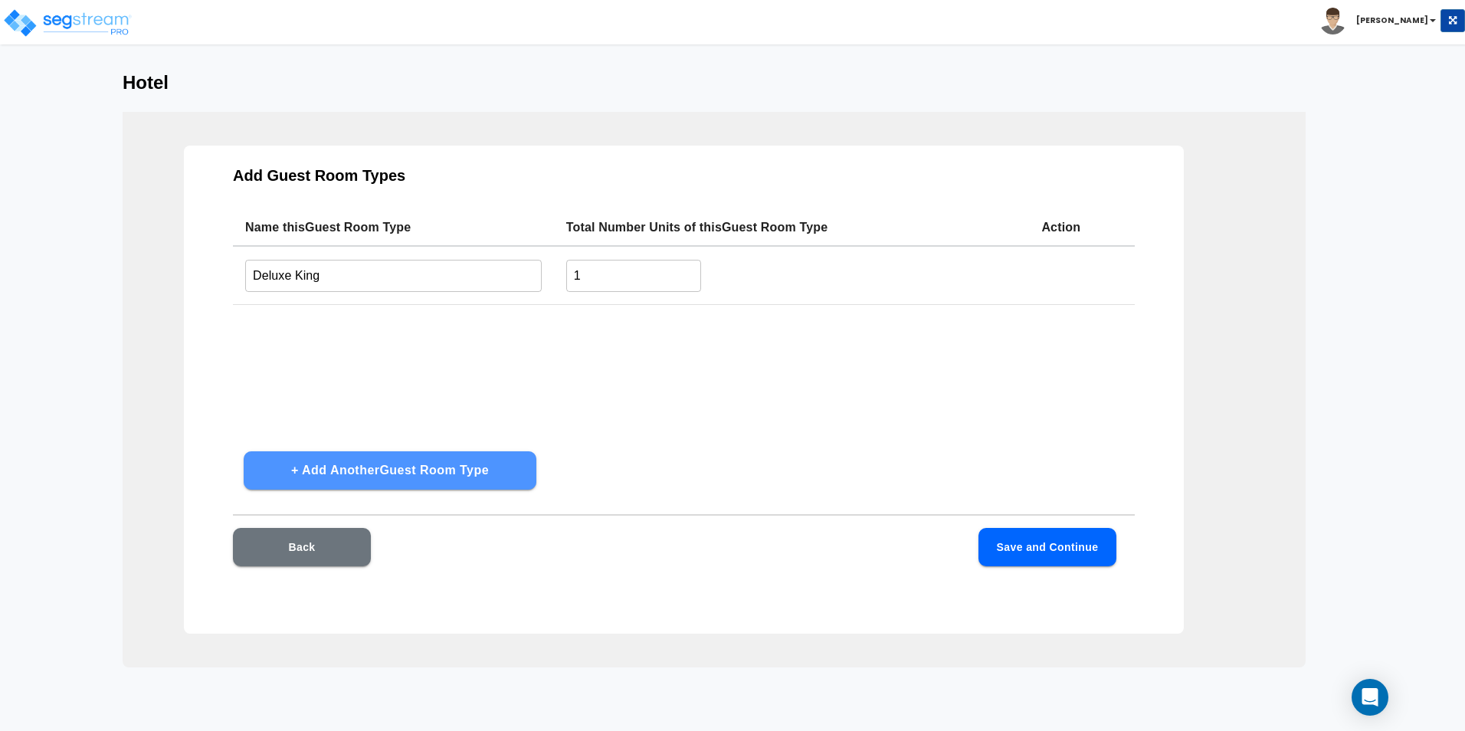
click at [470, 476] on button "+ Add Another Guest Room Type" at bounding box center [390, 470] width 293 height 38
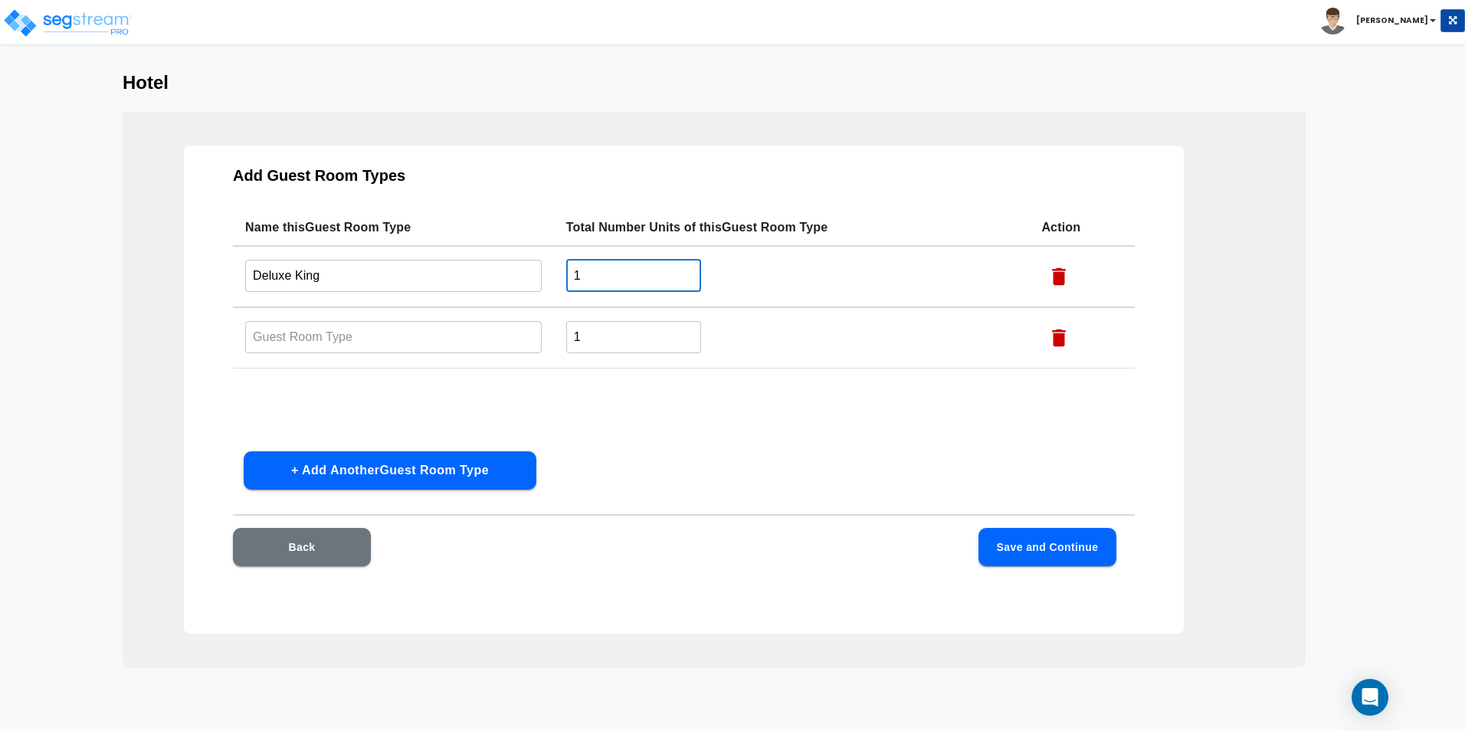
click at [590, 269] on input "1" at bounding box center [634, 275] width 136 height 33
type input "5"
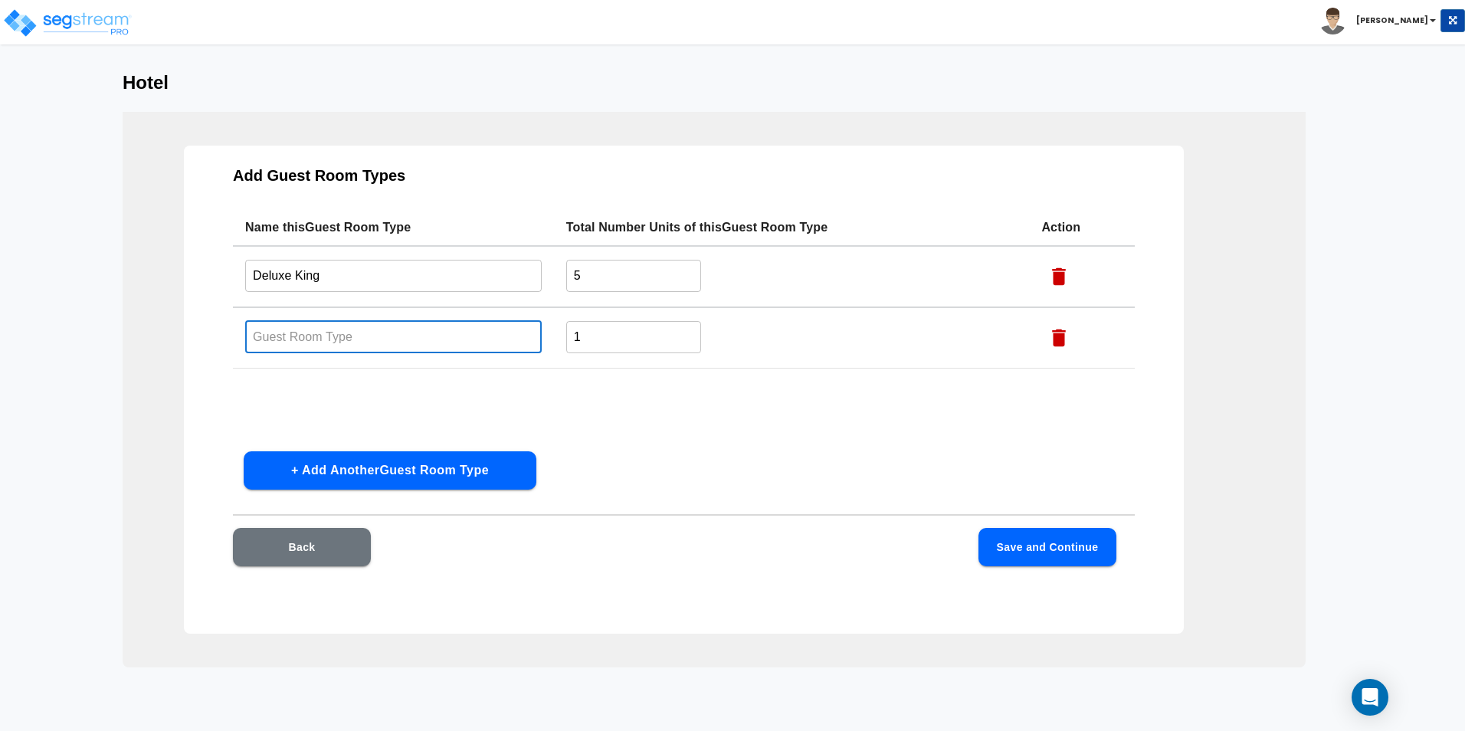
click at [468, 346] on input "text" at bounding box center [393, 336] width 297 height 33
type input "Deluxe Queen"
click at [388, 282] on input "Deluxe King" at bounding box center [393, 275] width 297 height 33
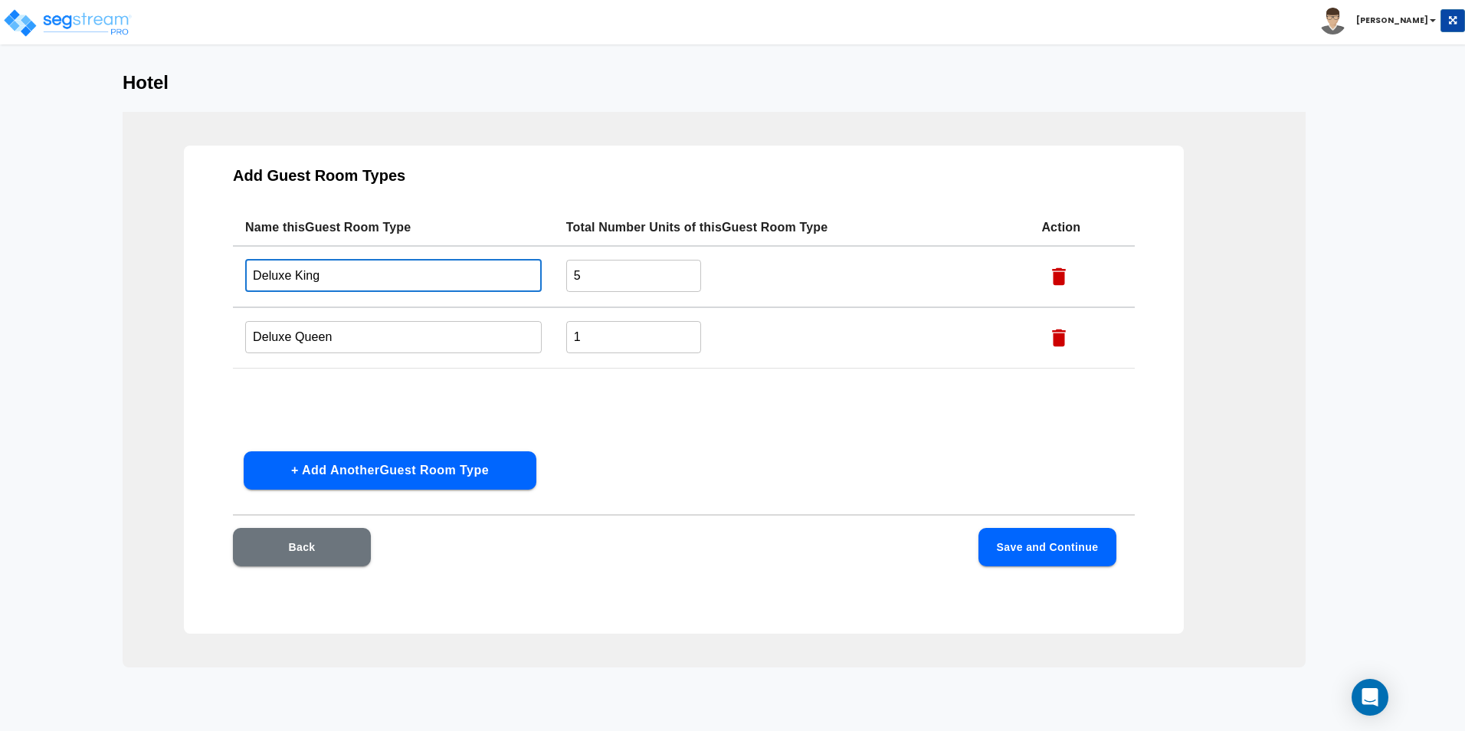
click at [388, 282] on input "Deluxe King" at bounding box center [393, 275] width 297 height 33
type input "1 Bed 1 Bath"
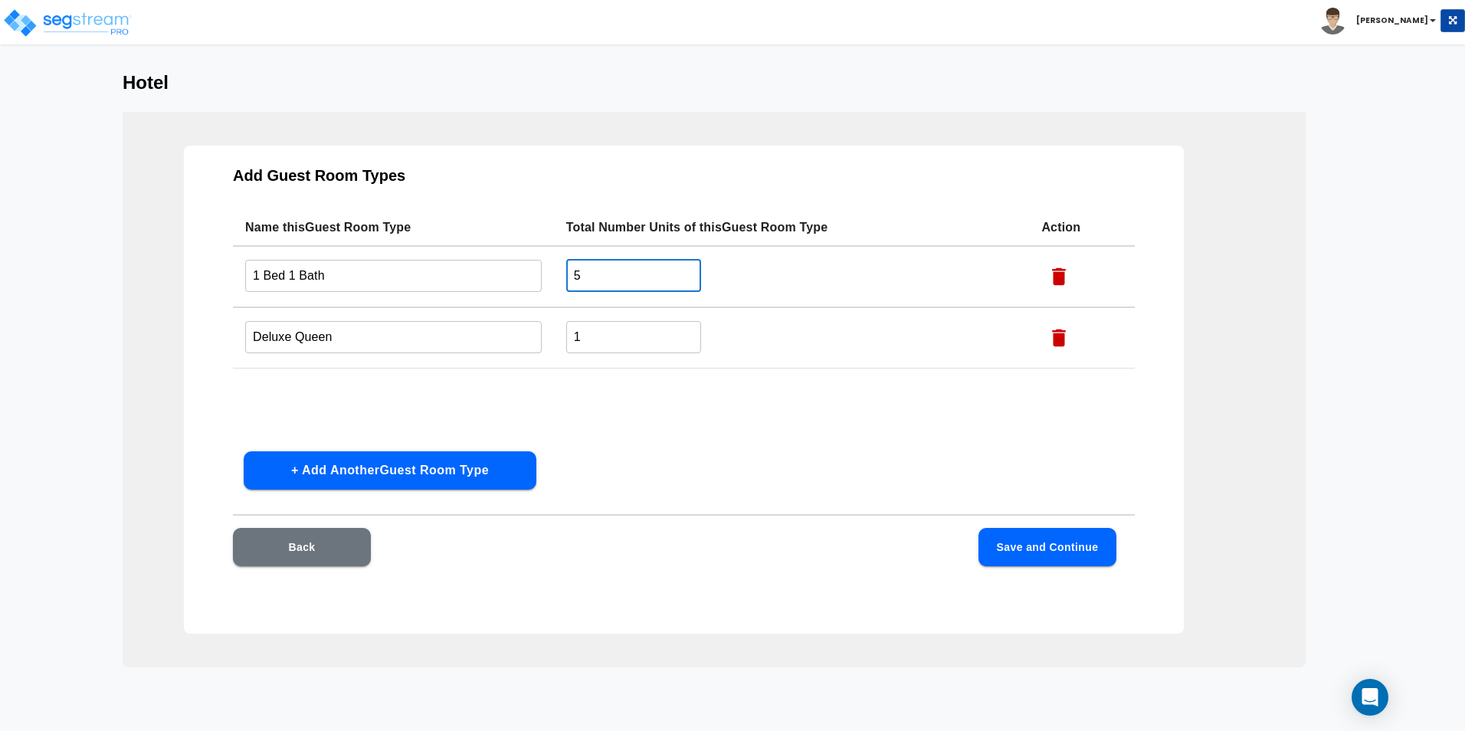
click at [593, 274] on input "5" at bounding box center [634, 275] width 136 height 33
type input "8"
click at [369, 334] on input "Deluxe Queen" at bounding box center [393, 336] width 297 height 33
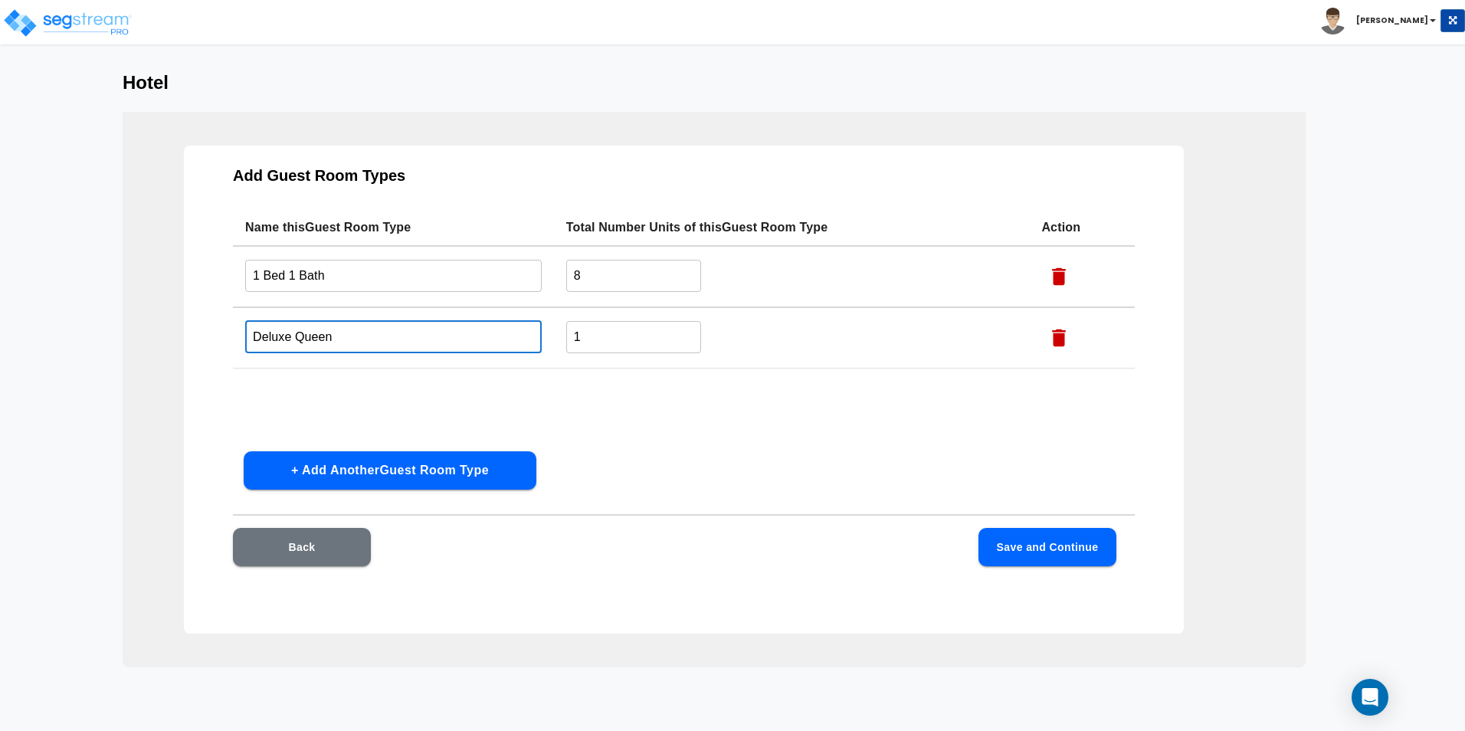
click at [369, 334] on input "Deluxe Queen" at bounding box center [393, 336] width 297 height 33
type input "2 Bed 1 Bath Apartment"
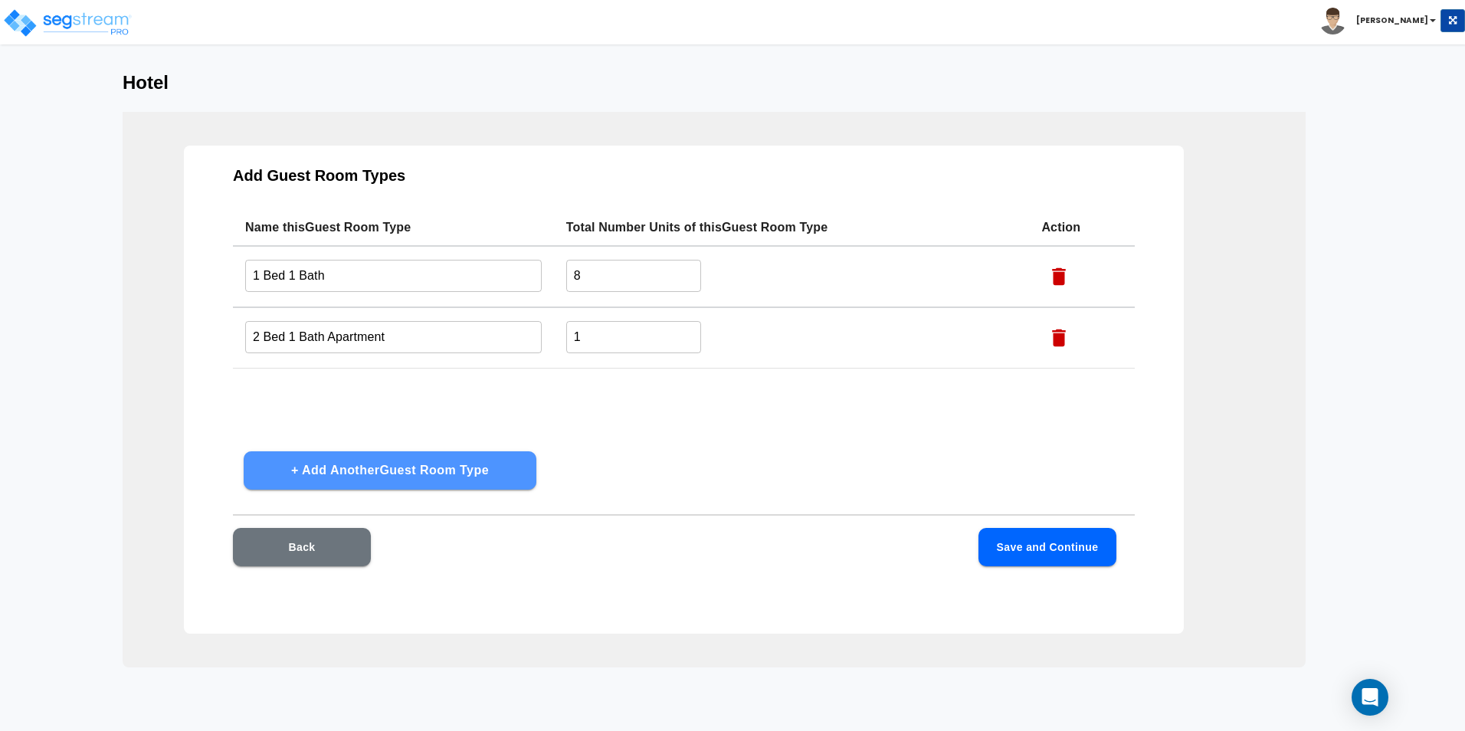
click at [452, 473] on button "+ Add Another Guest Room Type" at bounding box center [390, 470] width 293 height 38
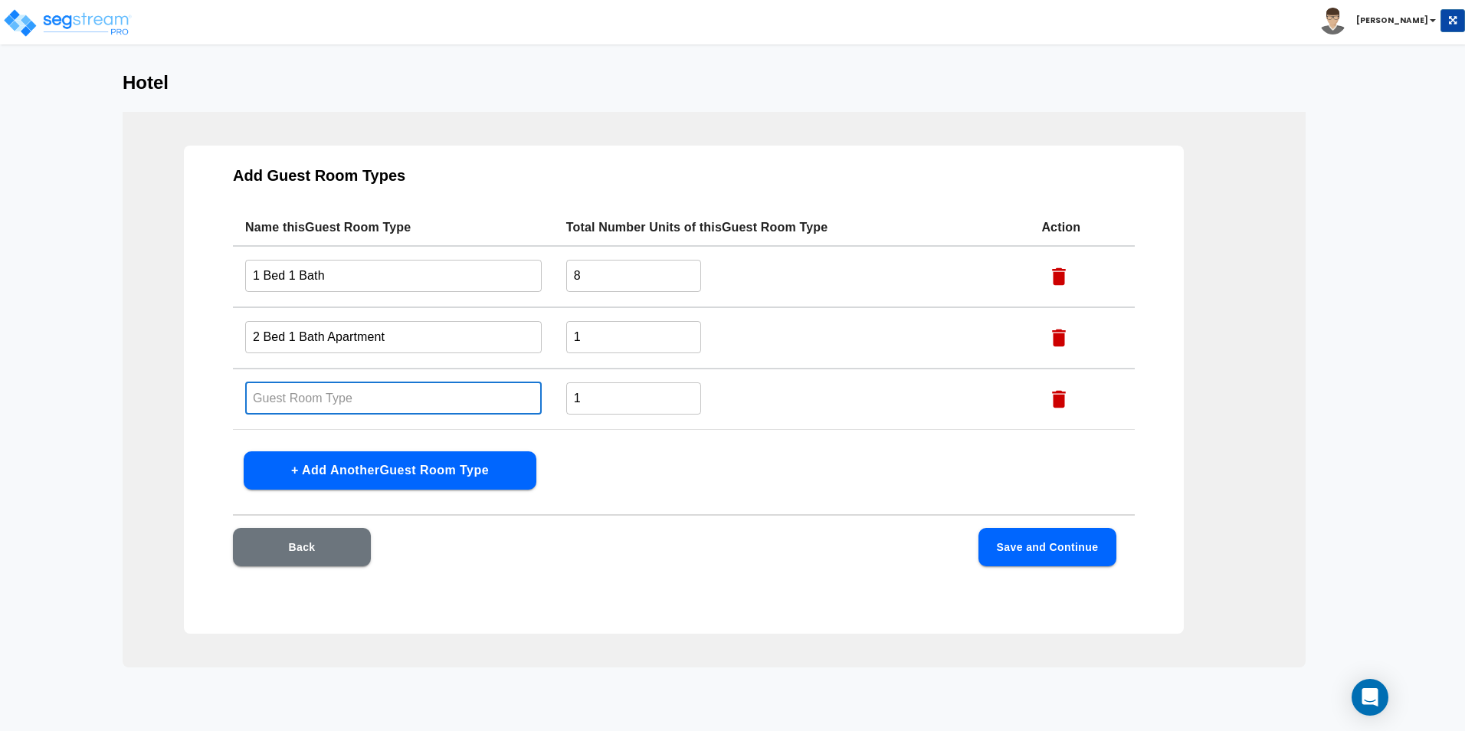
click at [341, 397] on input "text" at bounding box center [393, 398] width 297 height 33
type input "1 Bed 1 Bath Apartment"
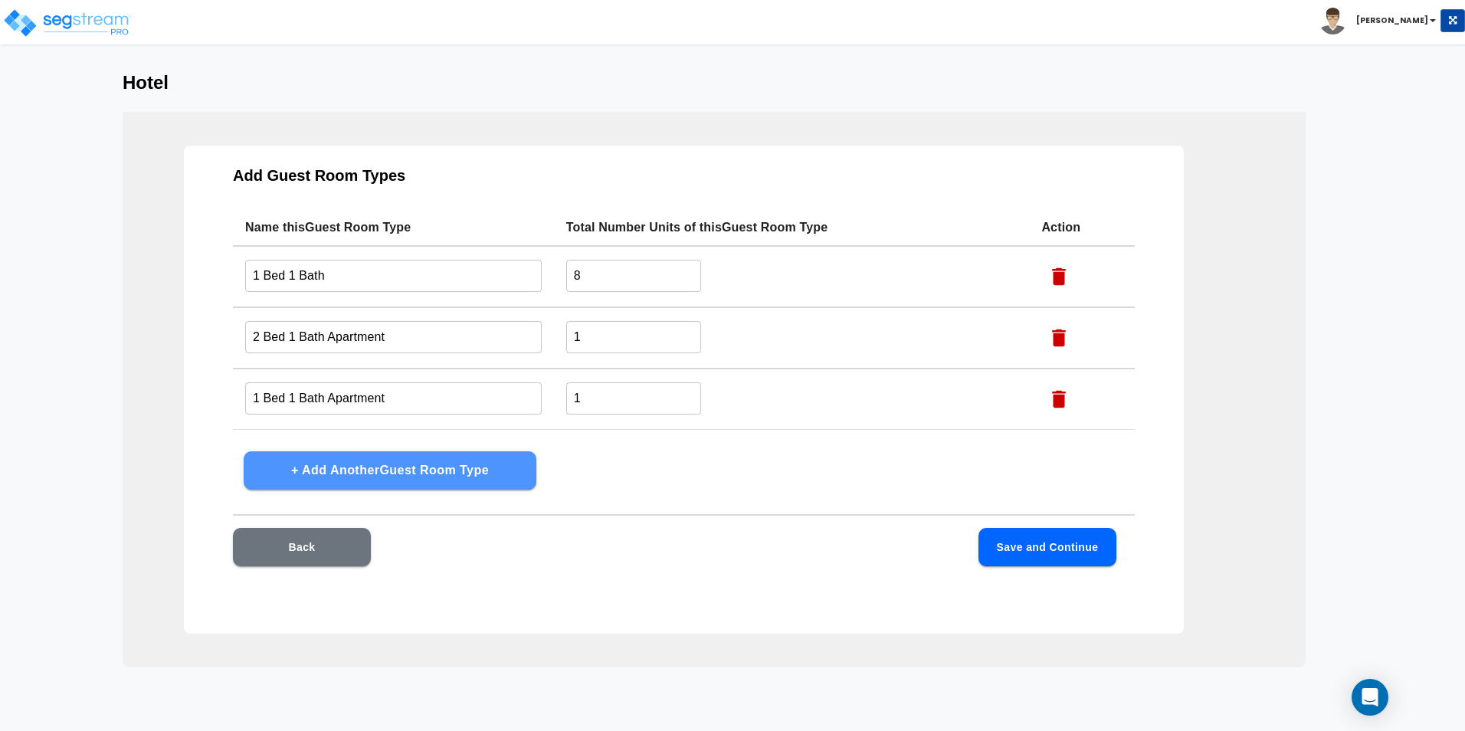
click at [431, 488] on button "+ Add Another Guest Room Type" at bounding box center [390, 470] width 293 height 38
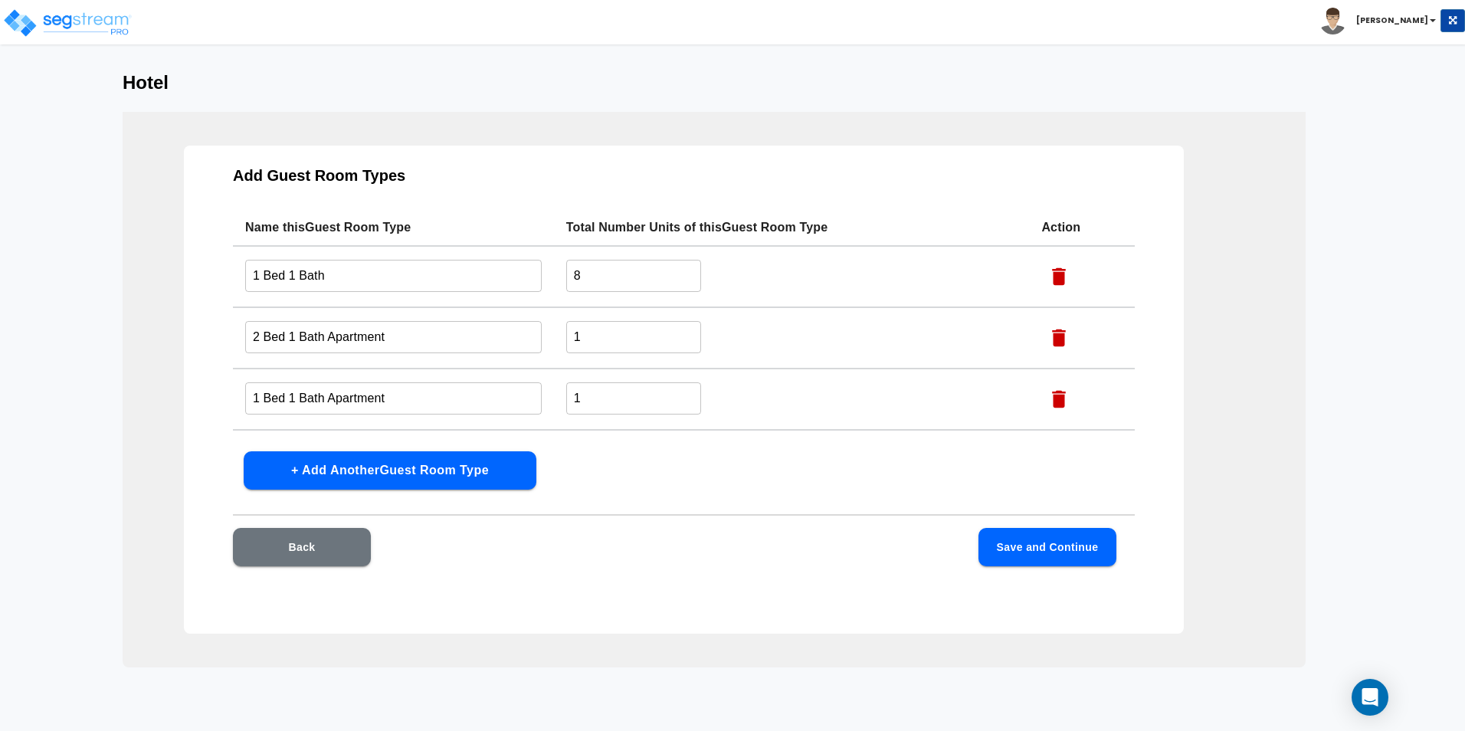
scroll to position [52, 0]
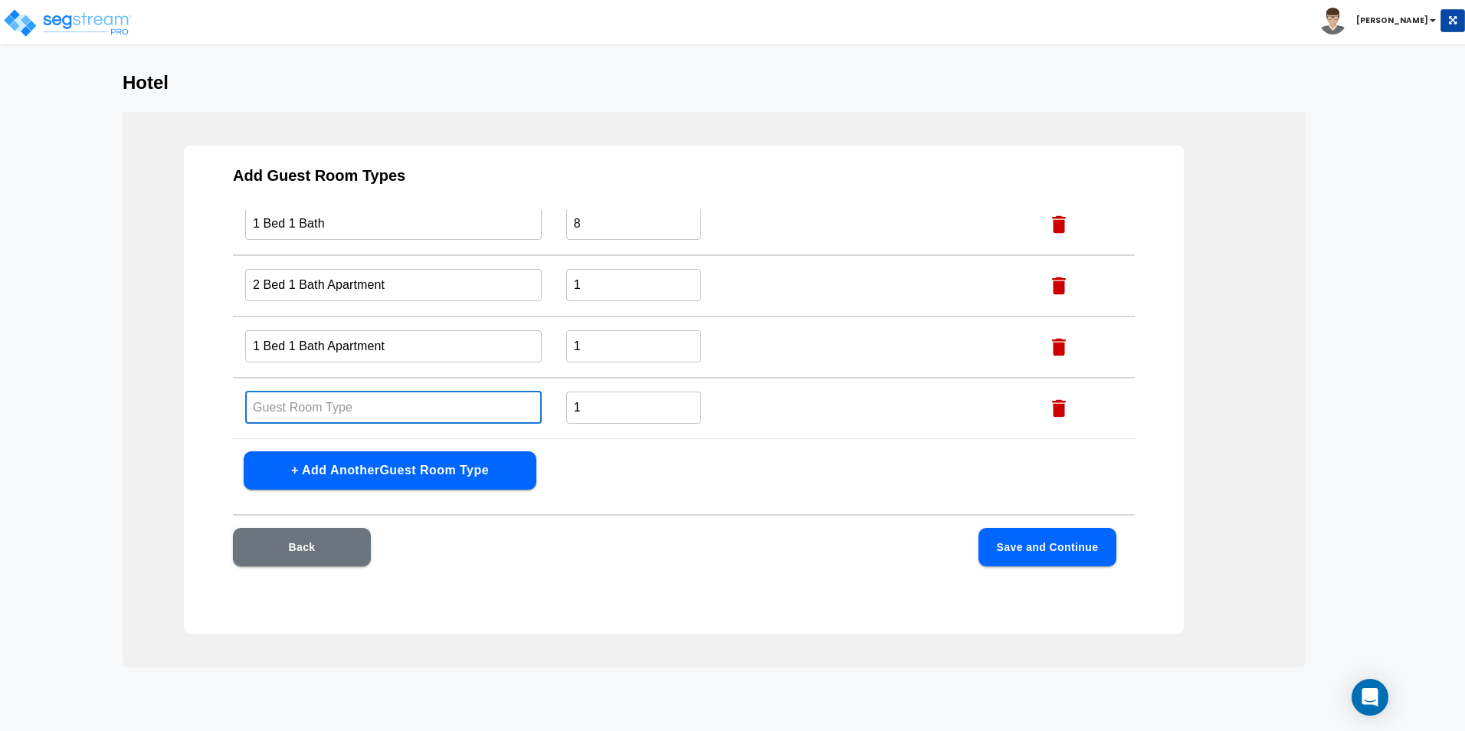
click at [356, 399] on input "text" at bounding box center [393, 407] width 297 height 33
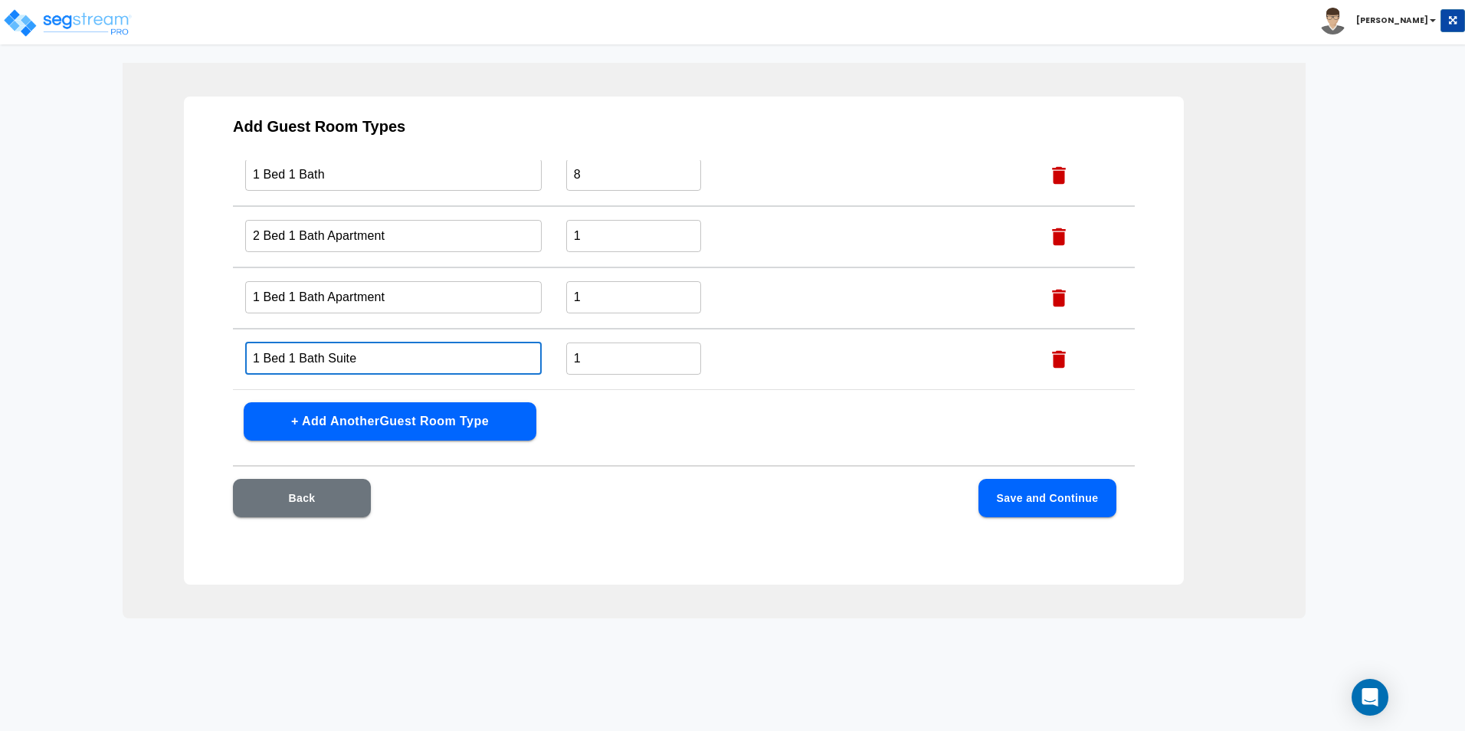
scroll to position [70, 0]
type input "1 Bed 1 Bath Suite"
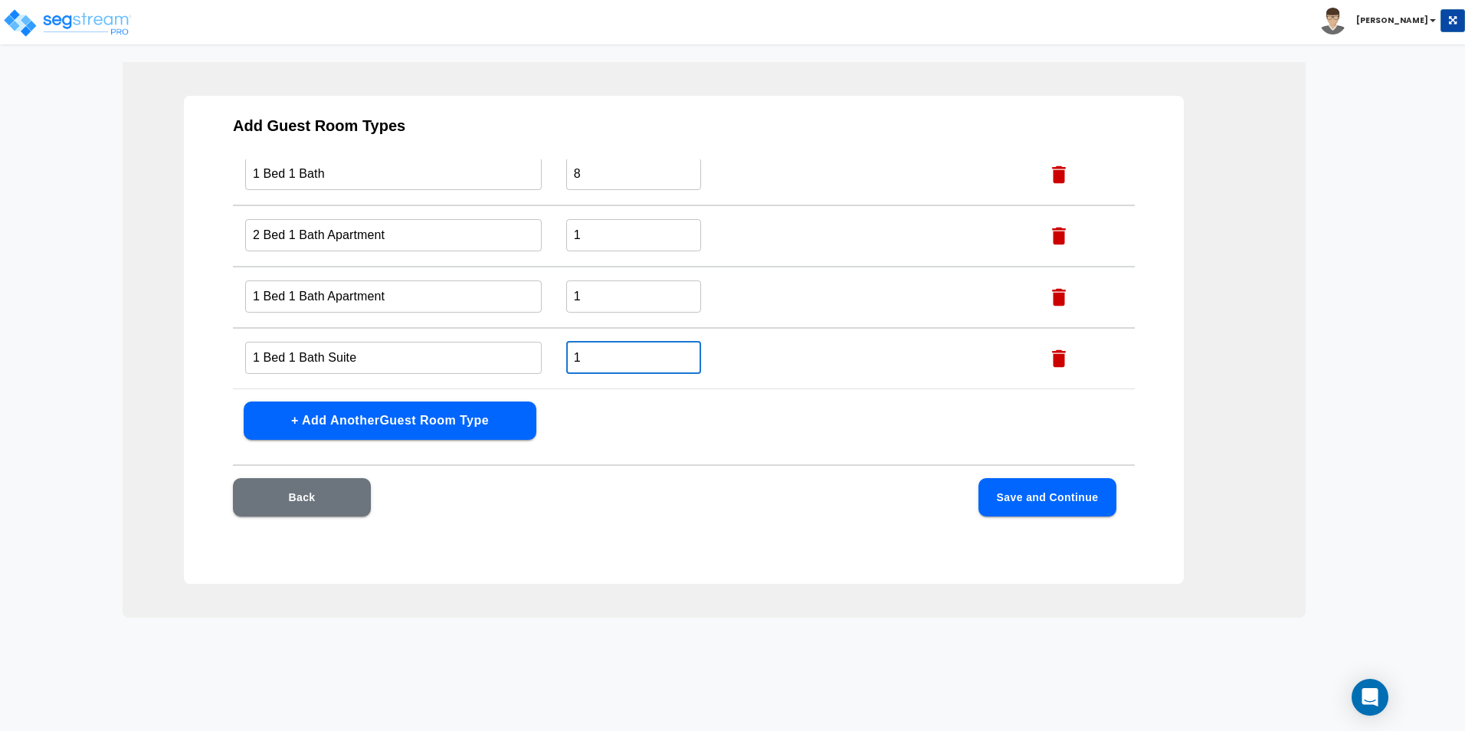
click at [588, 372] on input "1" at bounding box center [634, 357] width 136 height 33
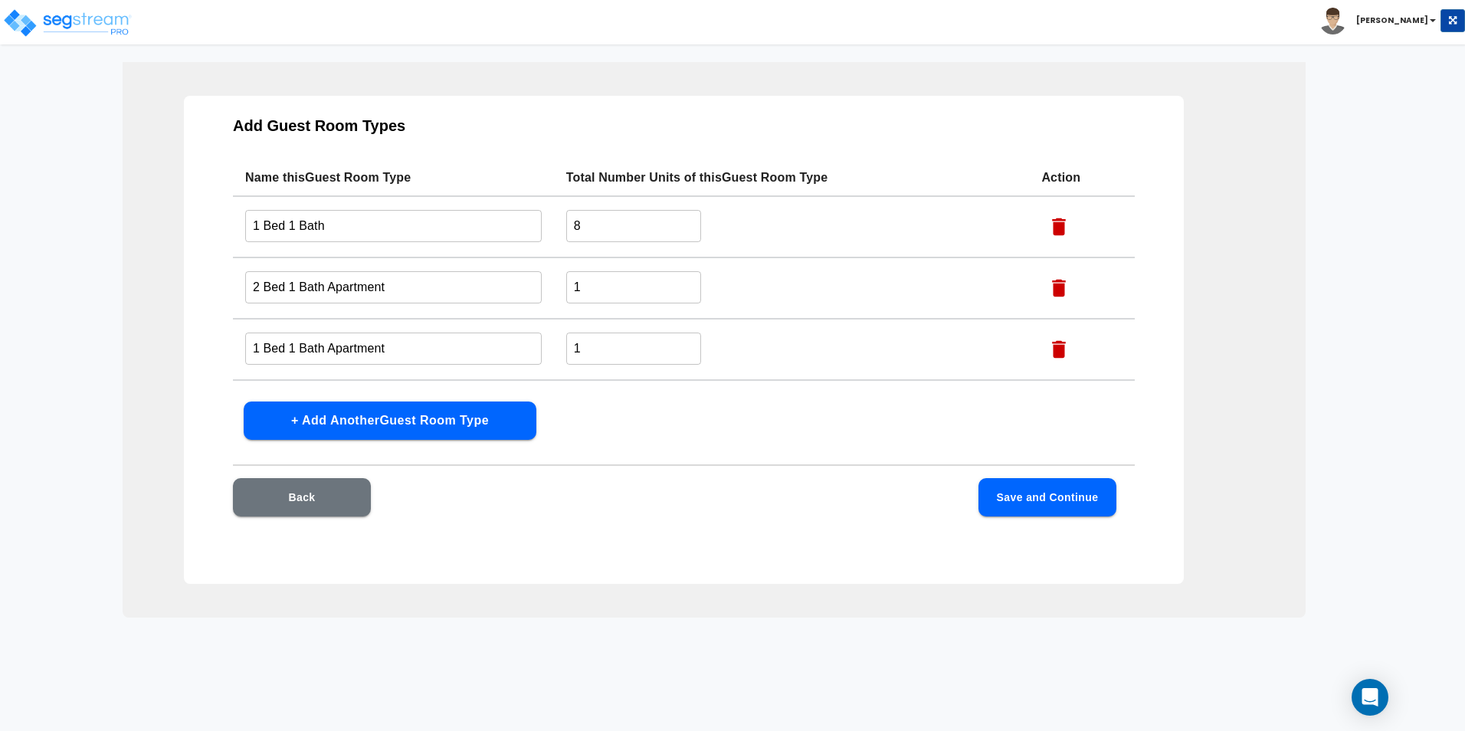
scroll to position [52, 0]
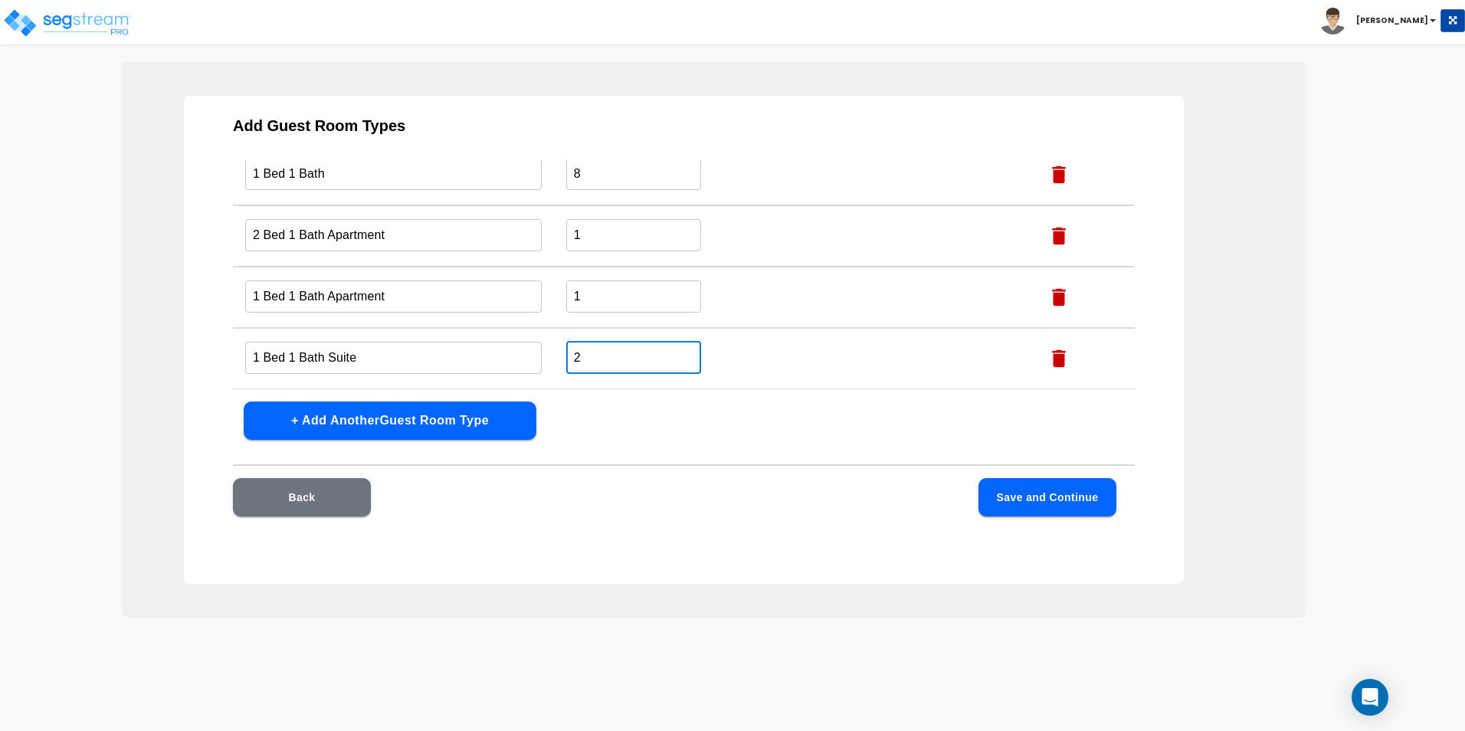
type input "2"
click at [998, 500] on button "Save and Continue" at bounding box center [1047, 497] width 138 height 38
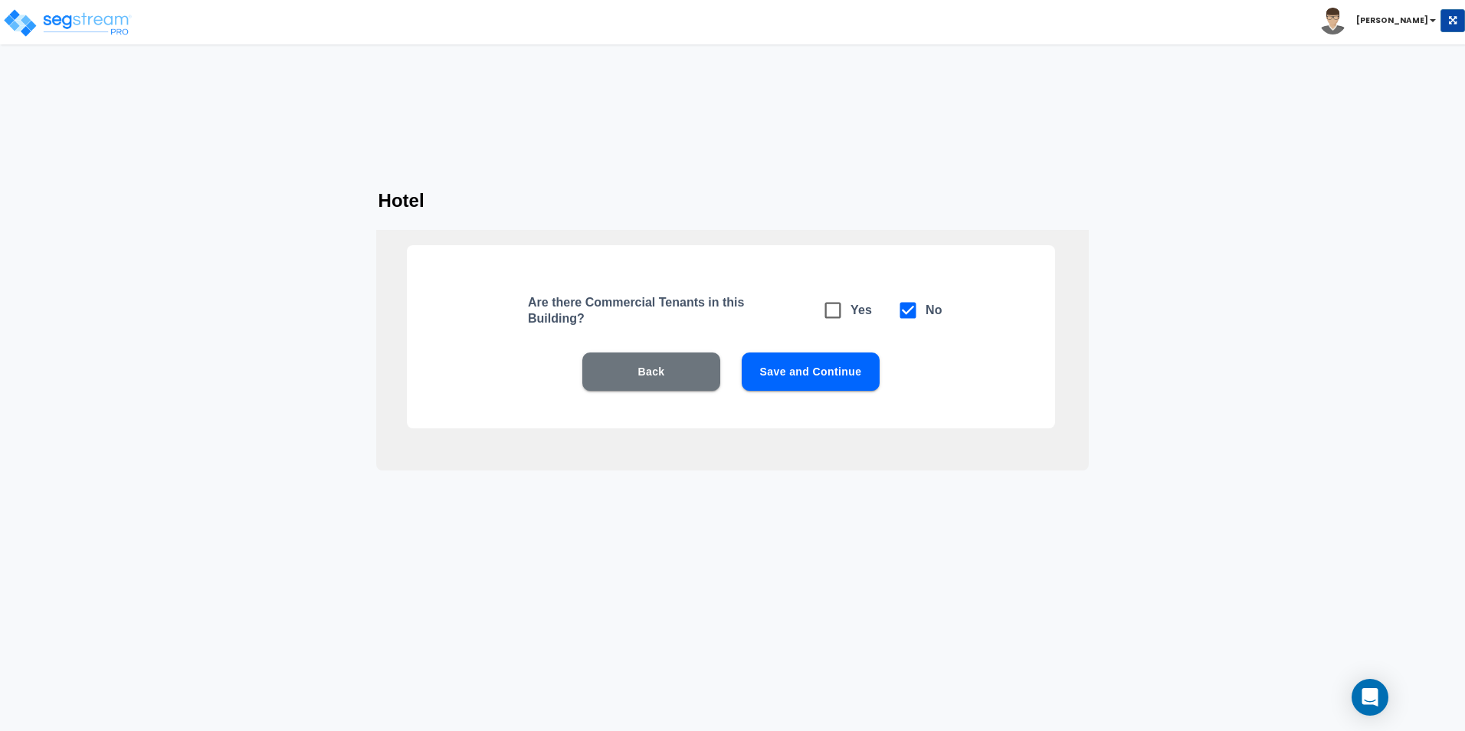
click at [829, 373] on button "Save and Continue" at bounding box center [811, 371] width 138 height 38
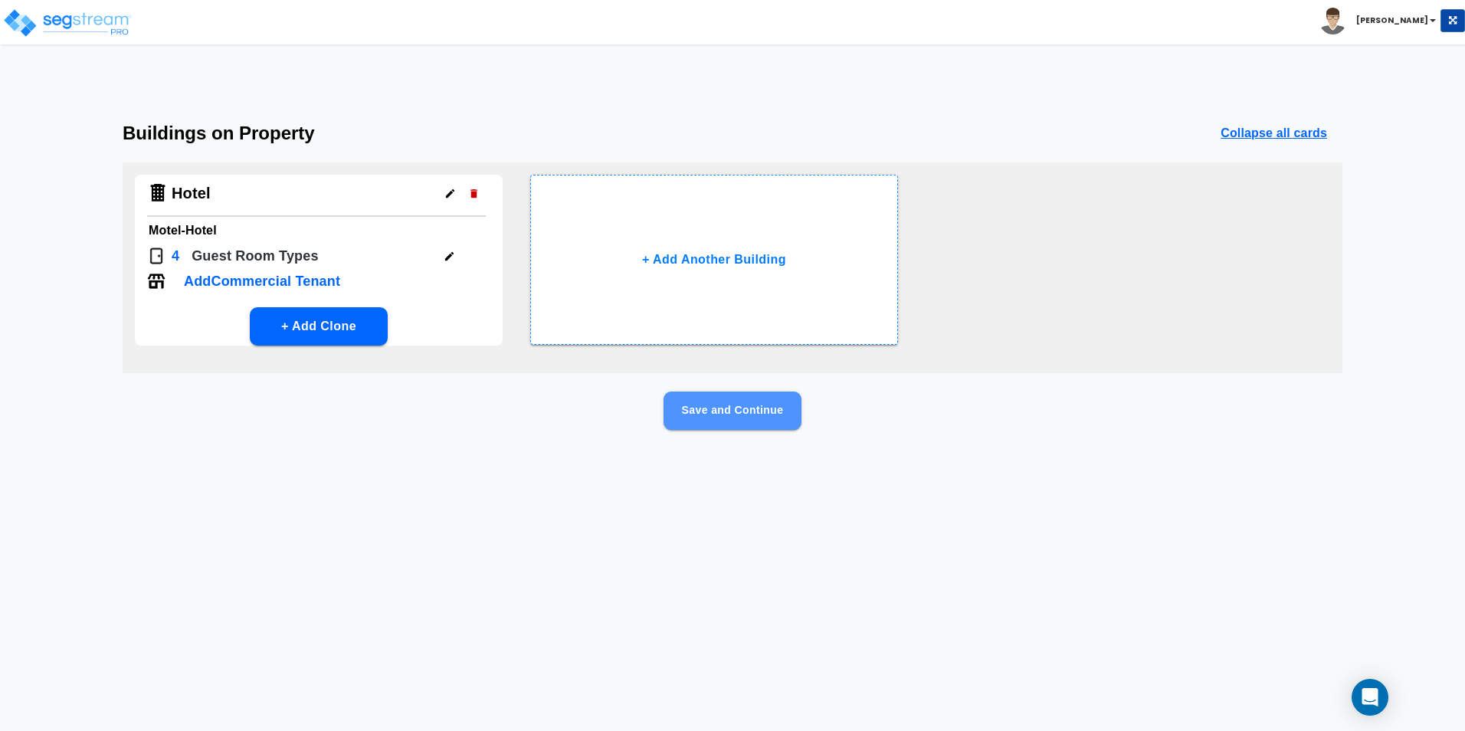
click at [759, 408] on button "Save and Continue" at bounding box center [733, 411] width 138 height 38
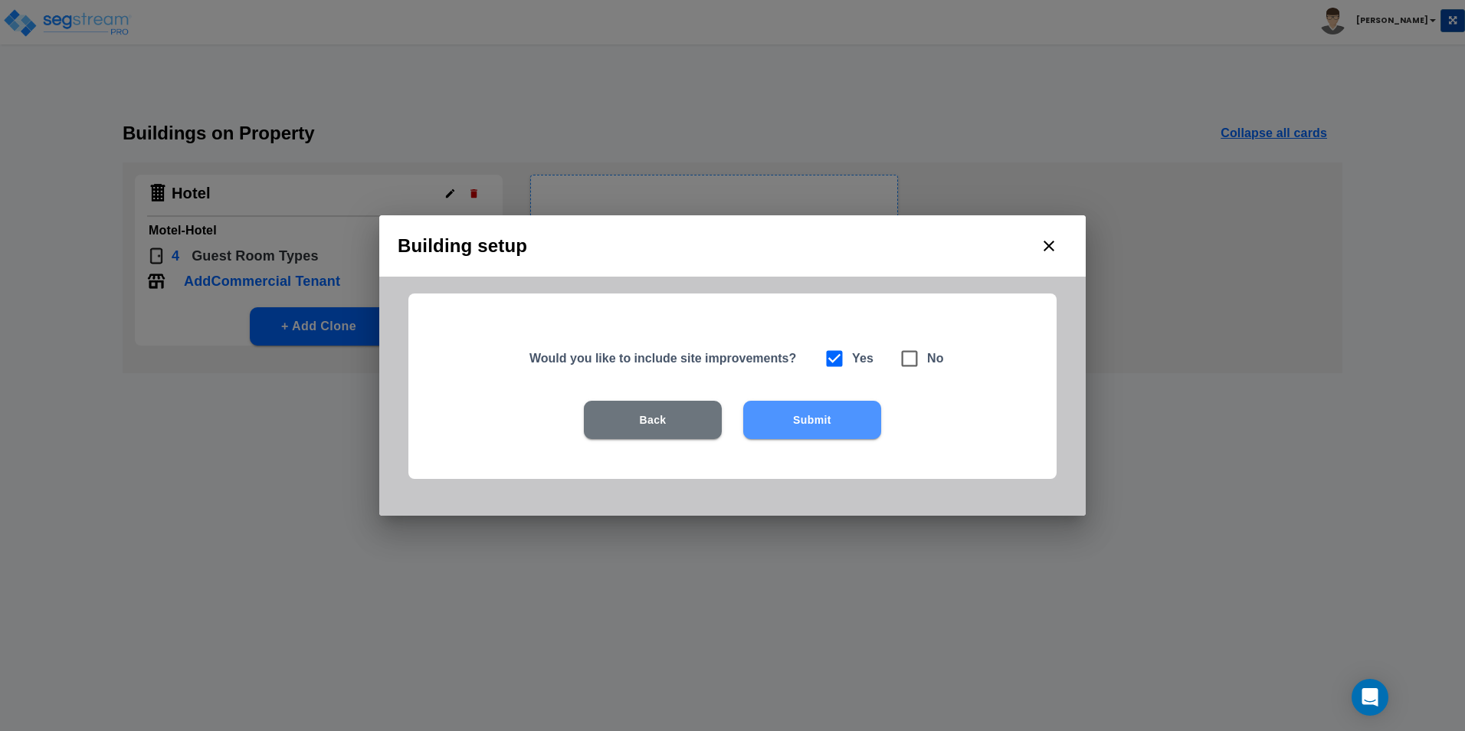
click at [762, 423] on button "Submit" at bounding box center [812, 420] width 138 height 38
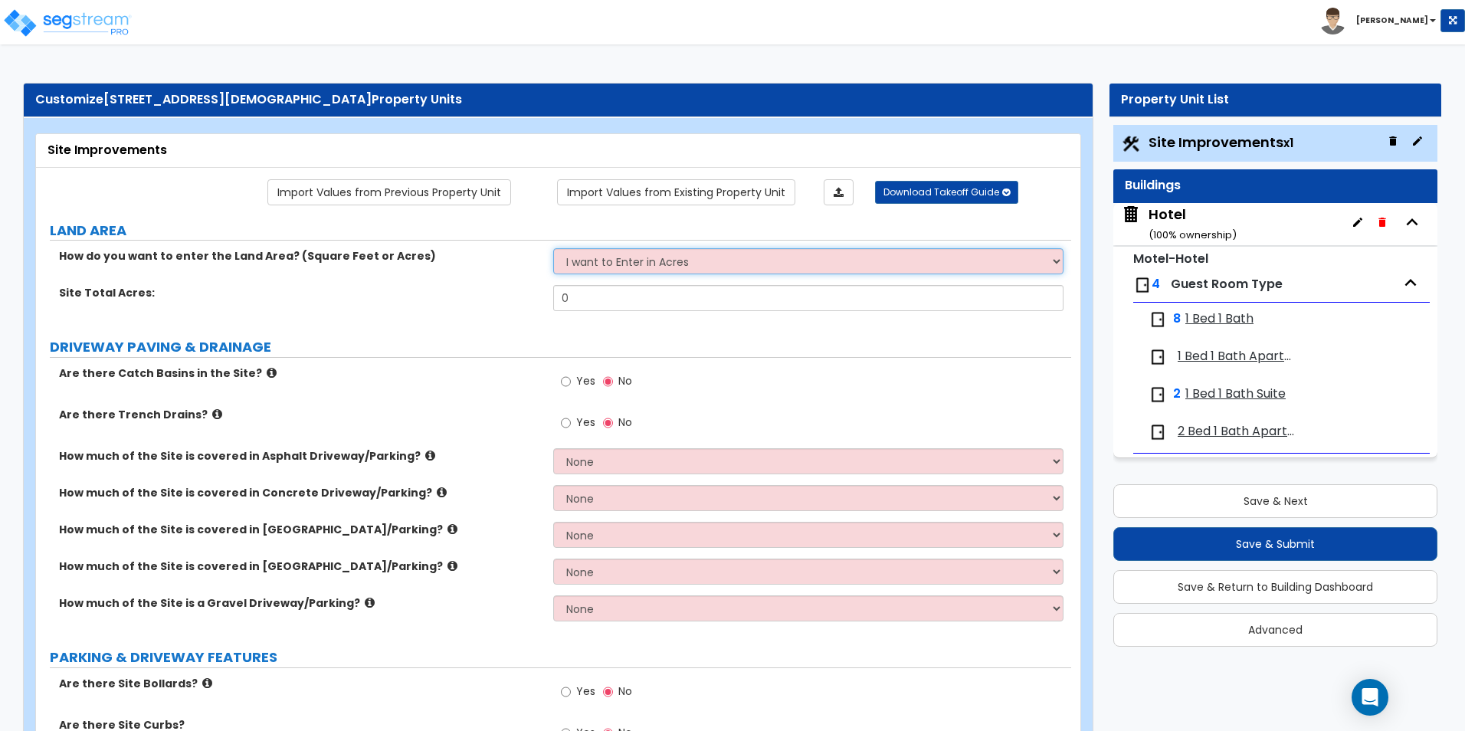
click at [690, 261] on select "I want to Enter in Acres I want to Enter in Square Feet" at bounding box center [808, 261] width 510 height 26
select select "2"
click at [553, 248] on select "I want to Enter in Acres I want to Enter in Square Feet" at bounding box center [808, 261] width 510 height 26
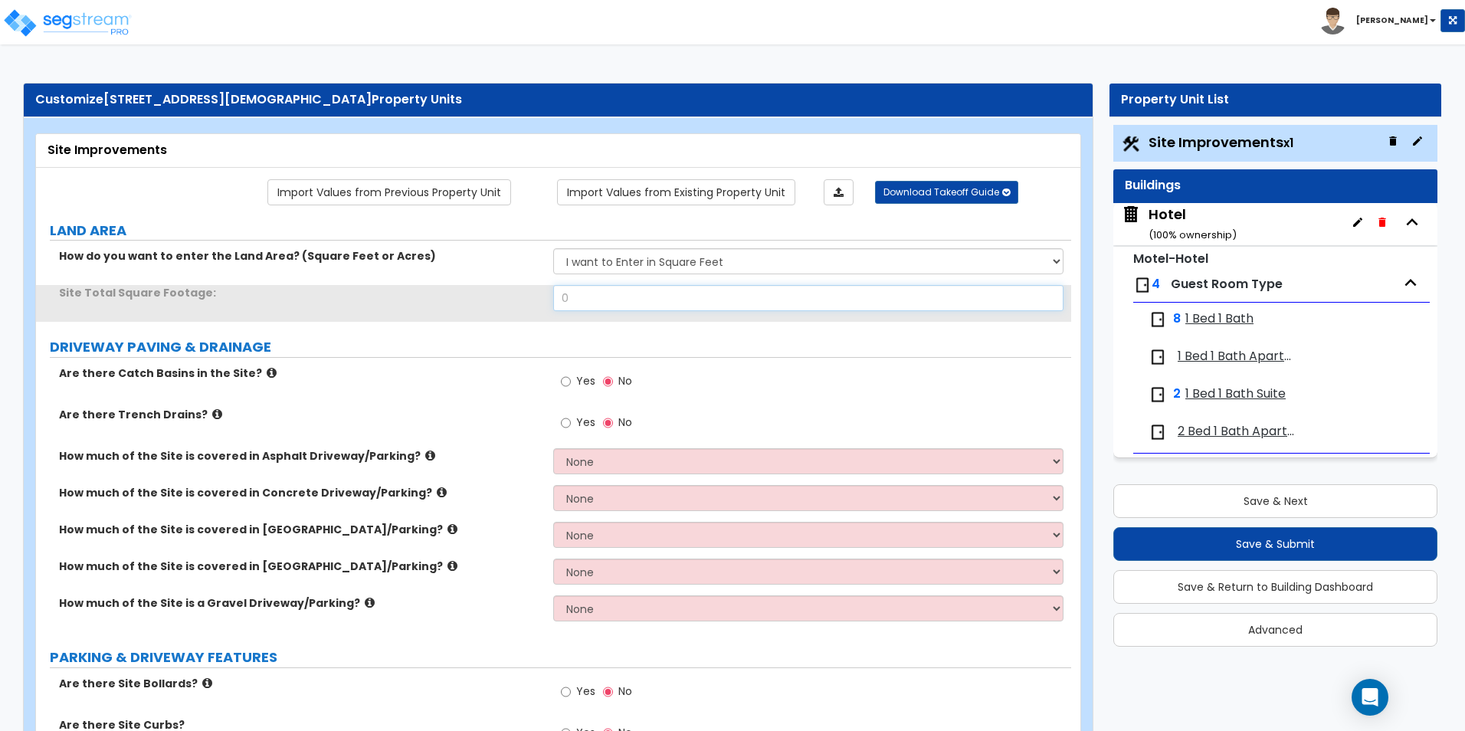
drag, startPoint x: 624, startPoint y: 307, endPoint x: 437, endPoint y: 301, distance: 187.8
click at [439, 302] on div "Site Total Square Footage: 0" at bounding box center [553, 303] width 1035 height 37
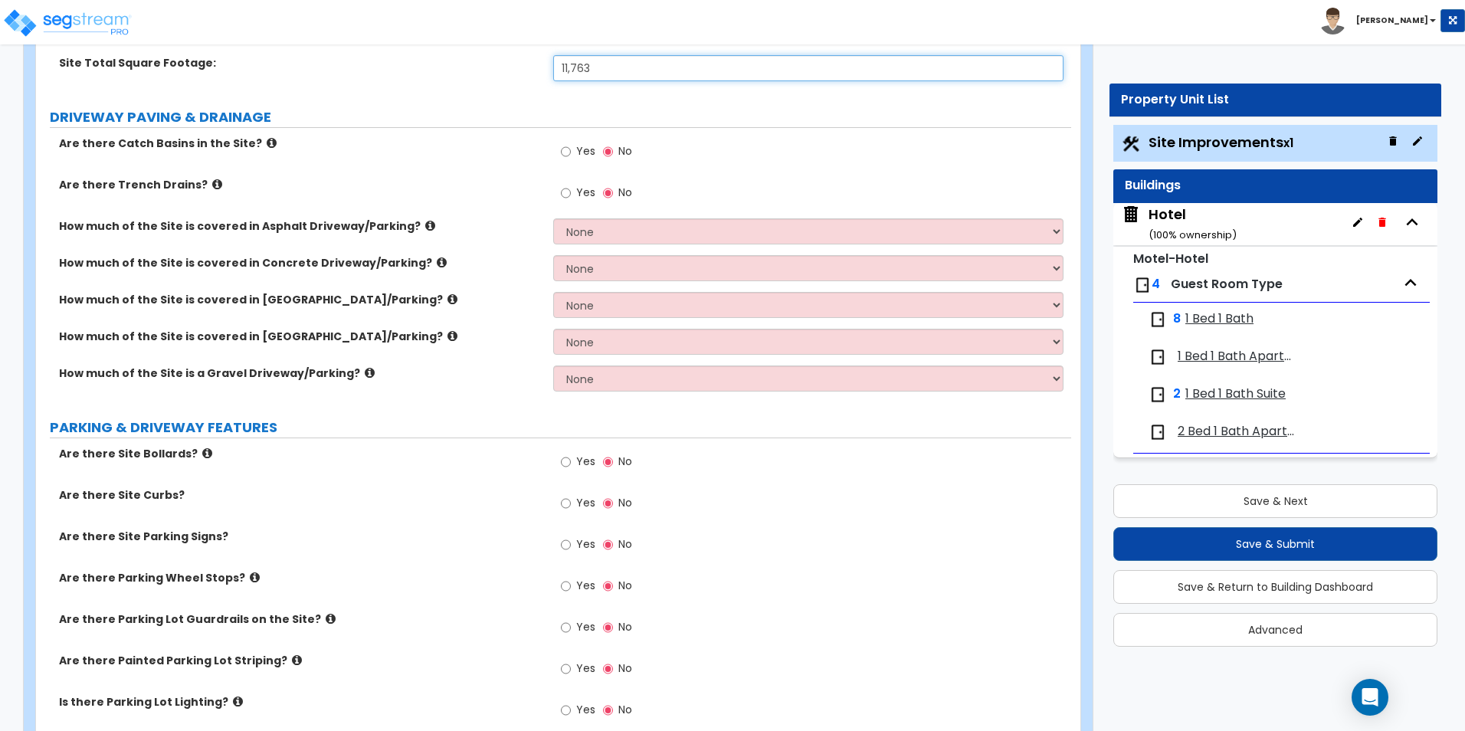
scroll to position [306, 0]
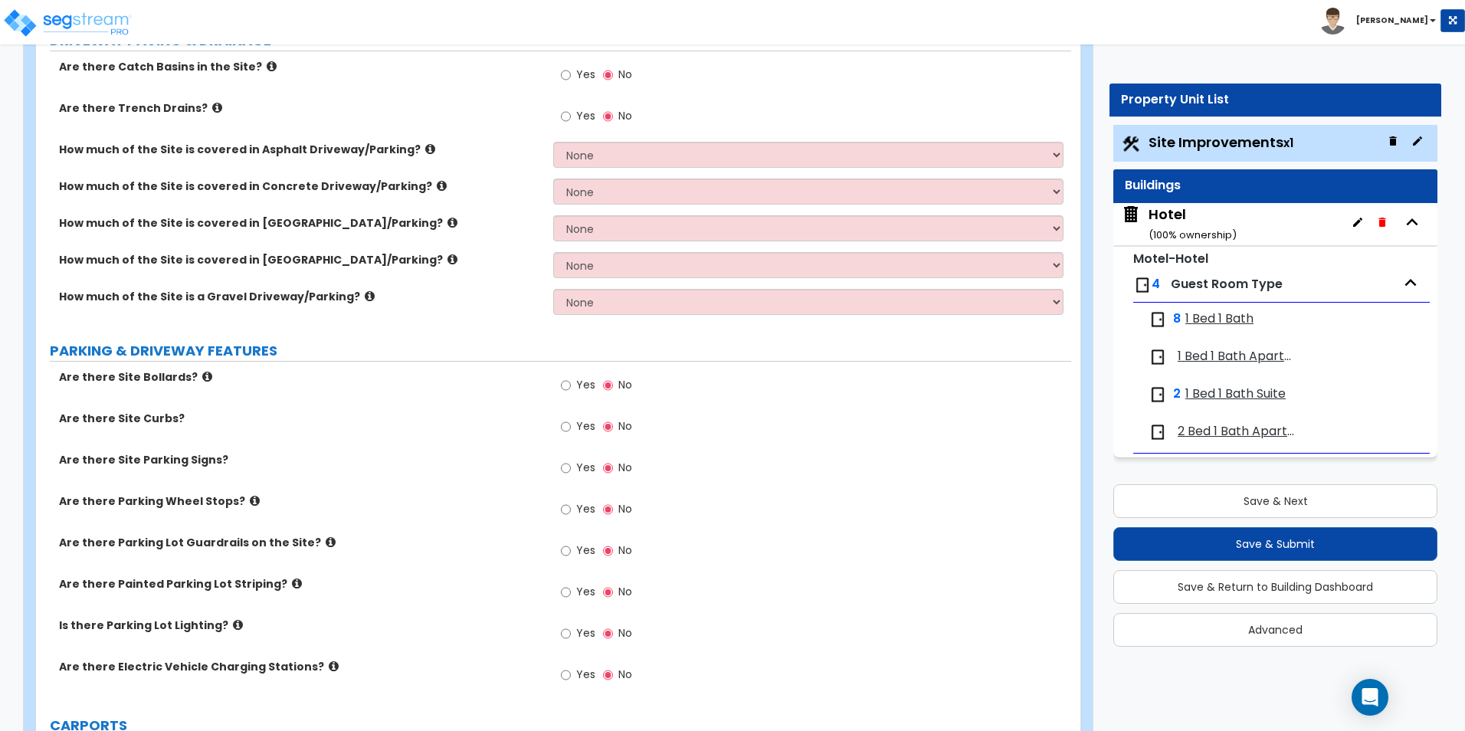
type input "11,763"
click at [625, 149] on select "None I want to Enter an Approximate Percentage I want to Enter the Square Foota…" at bounding box center [808, 155] width 510 height 26
select select "2"
click at [553, 142] on select "None I want to Enter an Approximate Percentage I want to Enter the Square Foota…" at bounding box center [808, 155] width 510 height 26
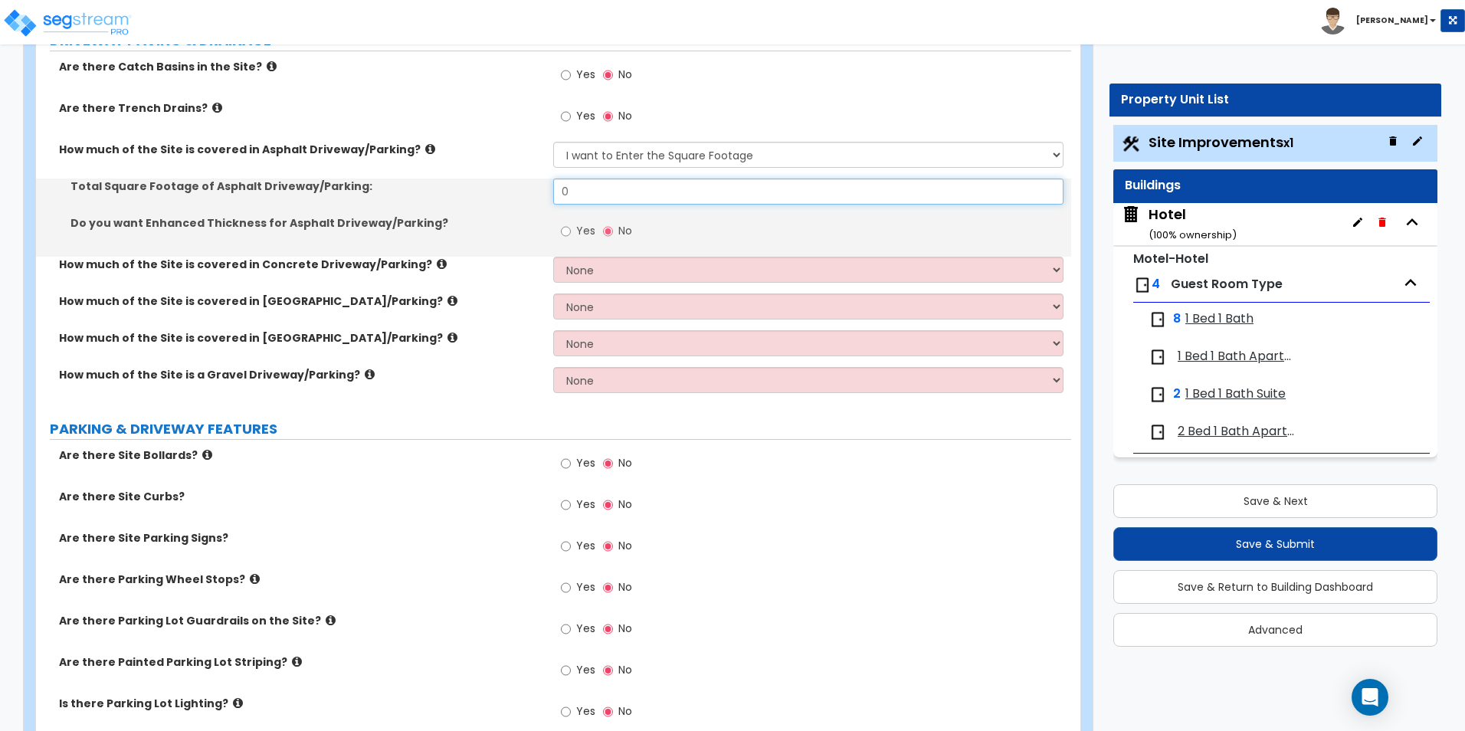
drag, startPoint x: 545, startPoint y: 191, endPoint x: 469, endPoint y: 199, distance: 76.3
click at [469, 199] on div "Total Square Footage of Asphalt Driveway/Parking: 0" at bounding box center [553, 197] width 1035 height 37
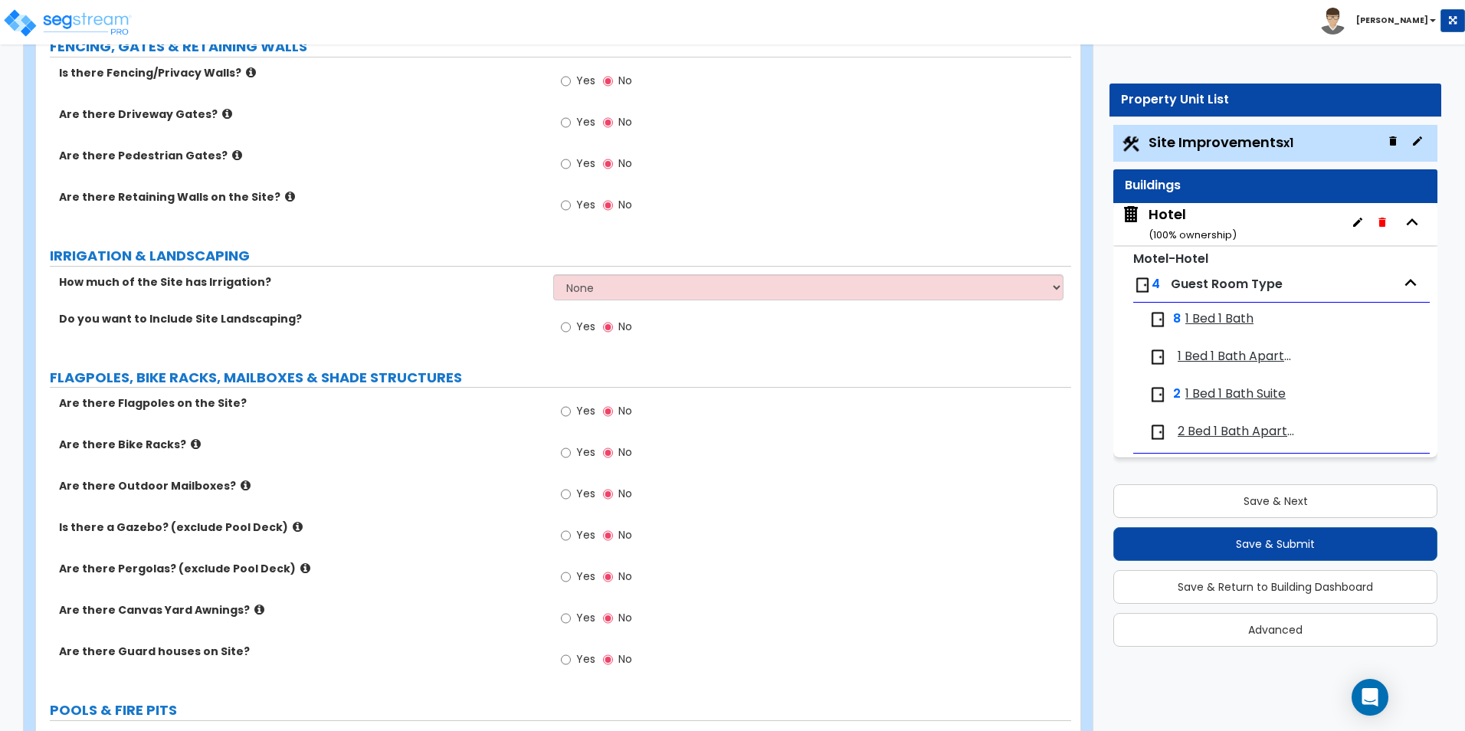
scroll to position [1532, 0]
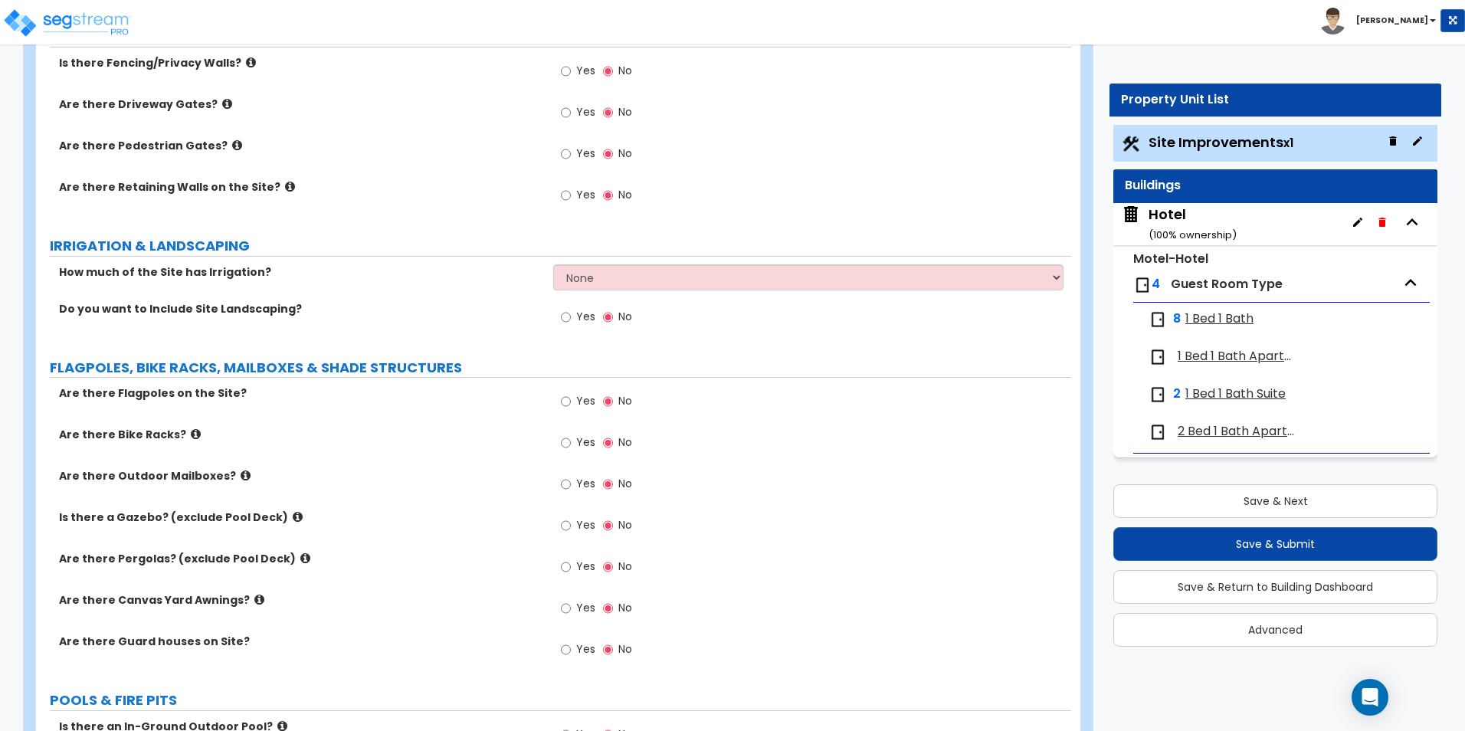
type input "2,816"
click at [563, 72] on input "Yes" at bounding box center [566, 71] width 10 height 17
radio input "true"
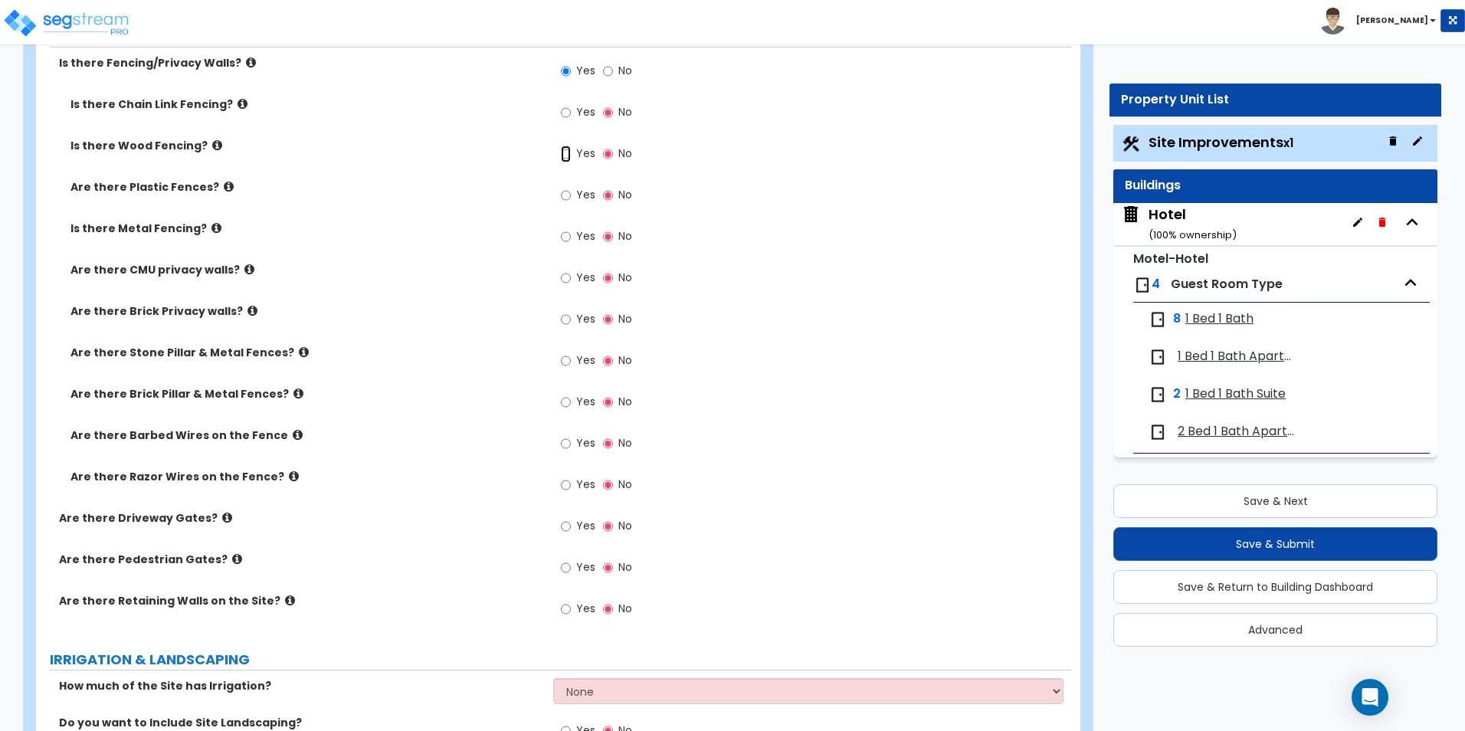
click at [566, 154] on input "Yes" at bounding box center [566, 154] width 10 height 17
radio input "true"
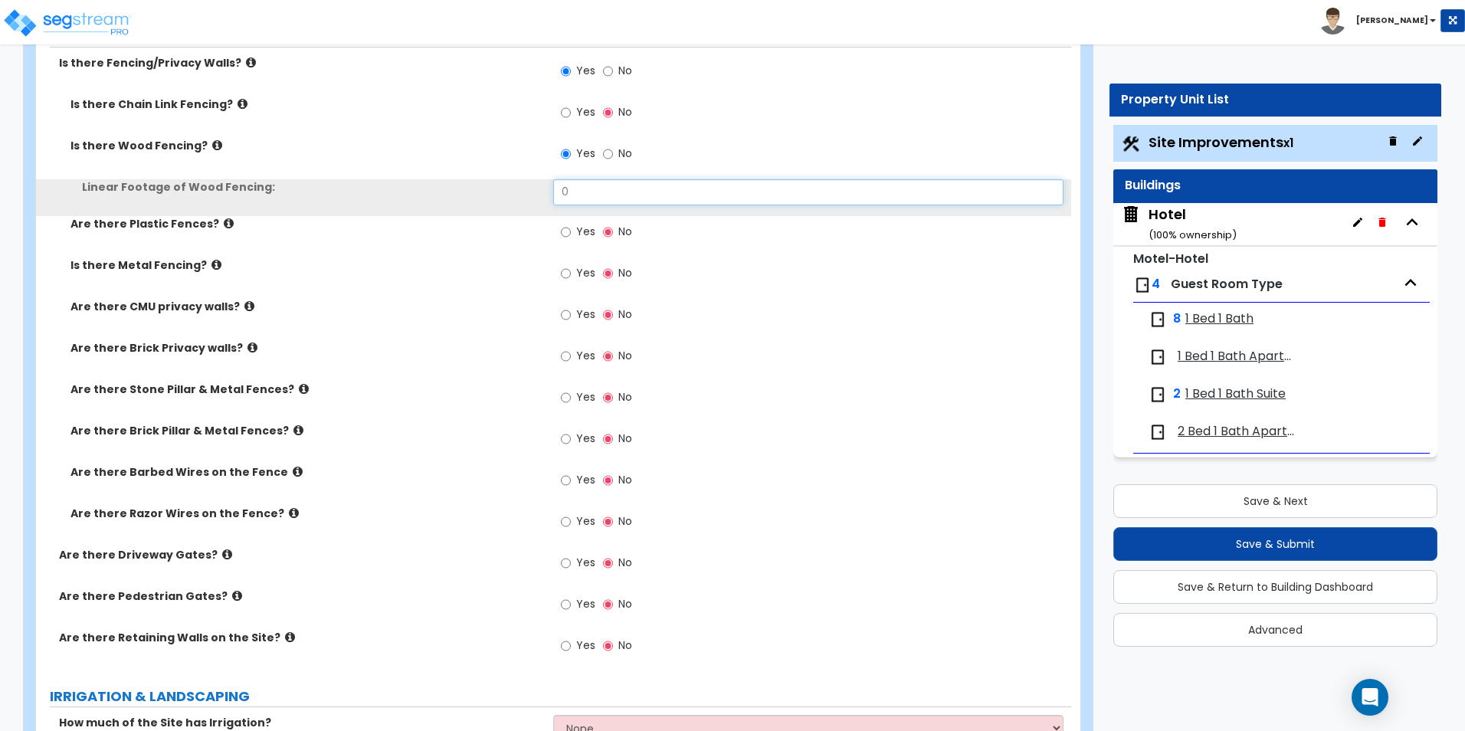
drag, startPoint x: 568, startPoint y: 188, endPoint x: 488, endPoint y: 179, distance: 80.1
click at [489, 179] on div "Linear Footage of Wood Fencing: 0" at bounding box center [553, 197] width 1035 height 37
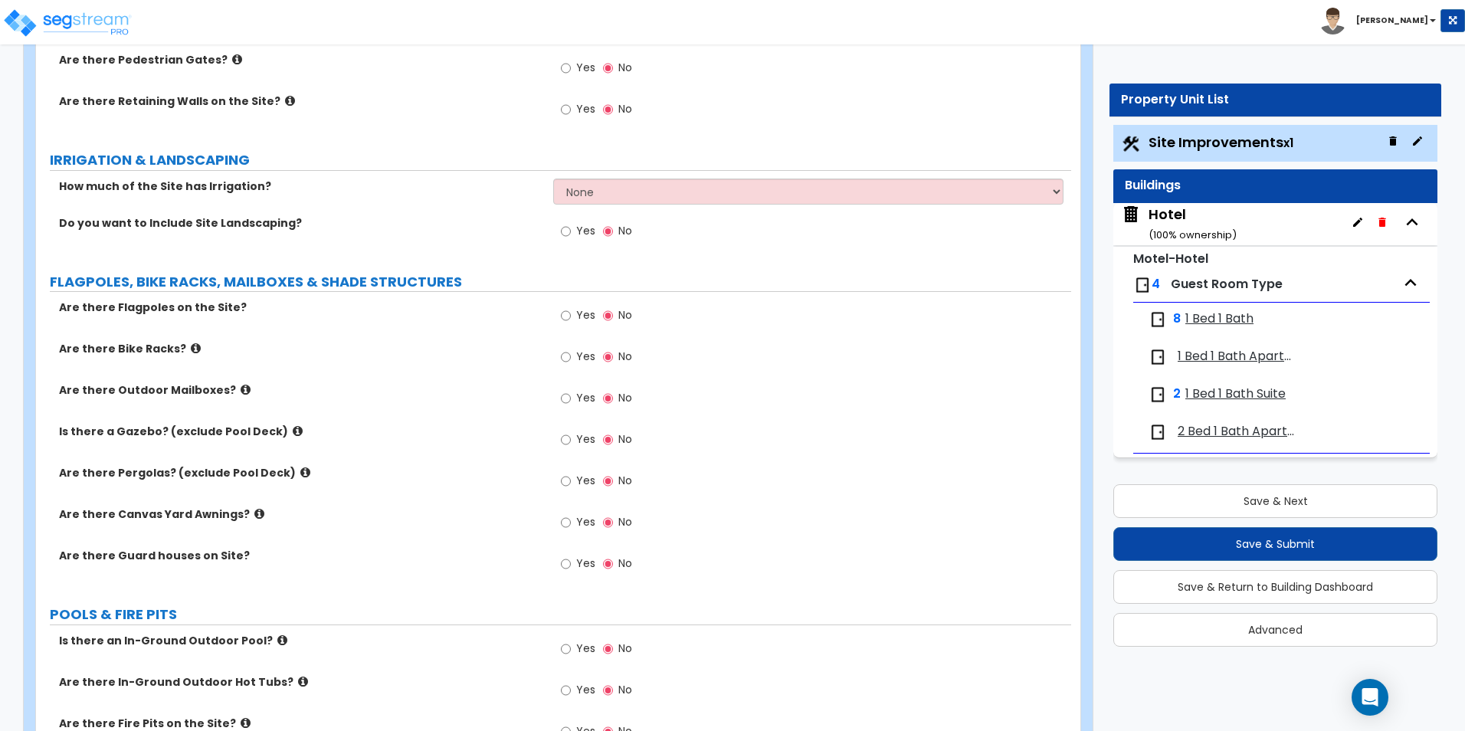
scroll to position [2145, 0]
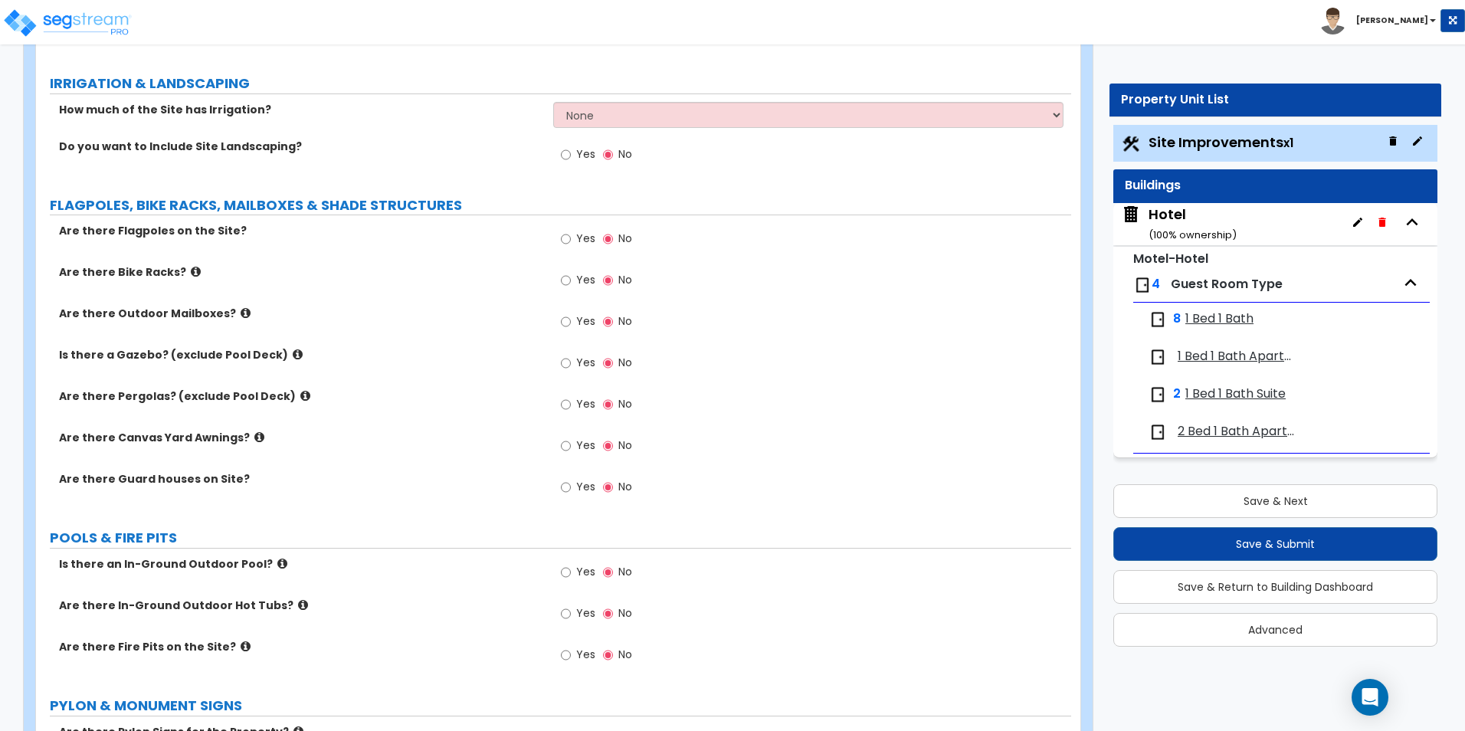
type input "22"
click at [562, 156] on input "Yes" at bounding box center [566, 154] width 10 height 17
radio input "true"
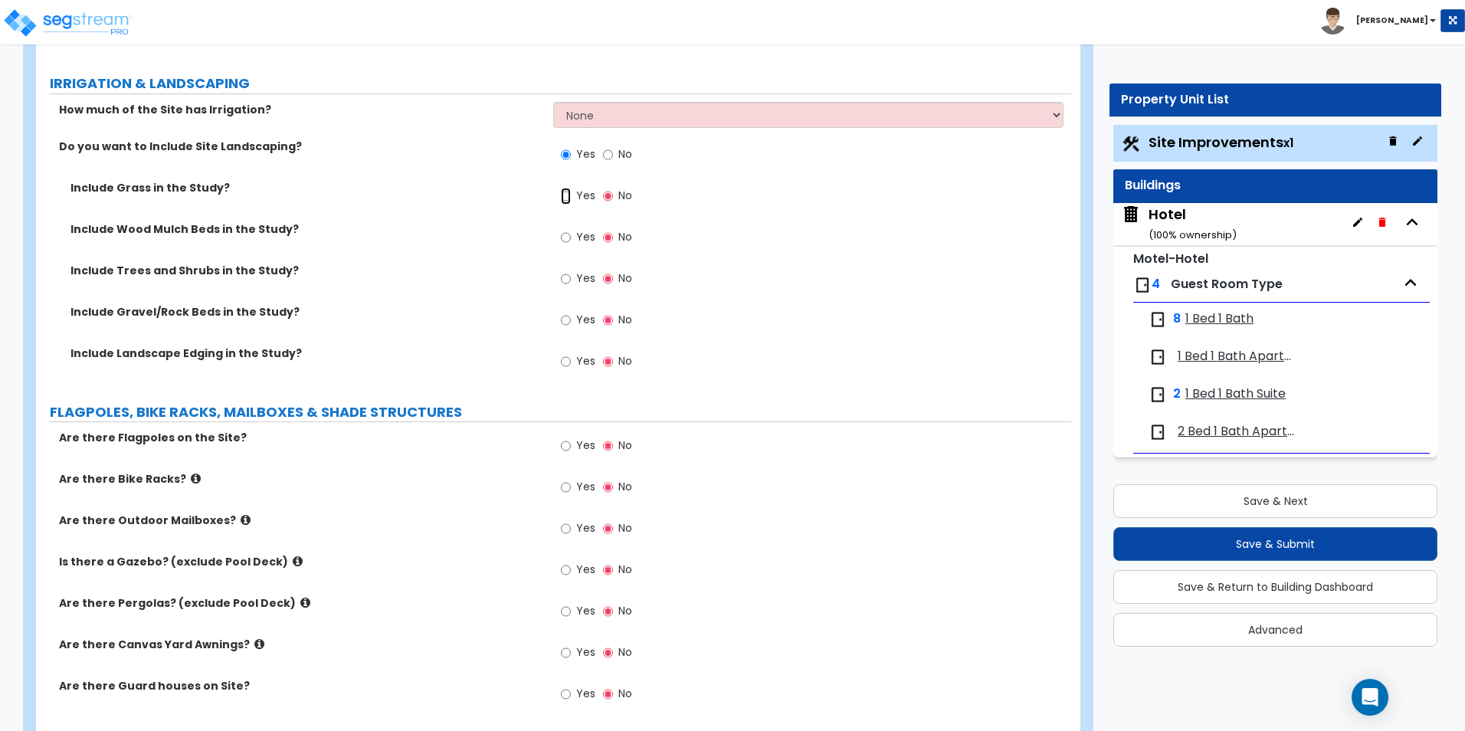
click at [569, 195] on input "Yes" at bounding box center [566, 196] width 10 height 17
radio input "true"
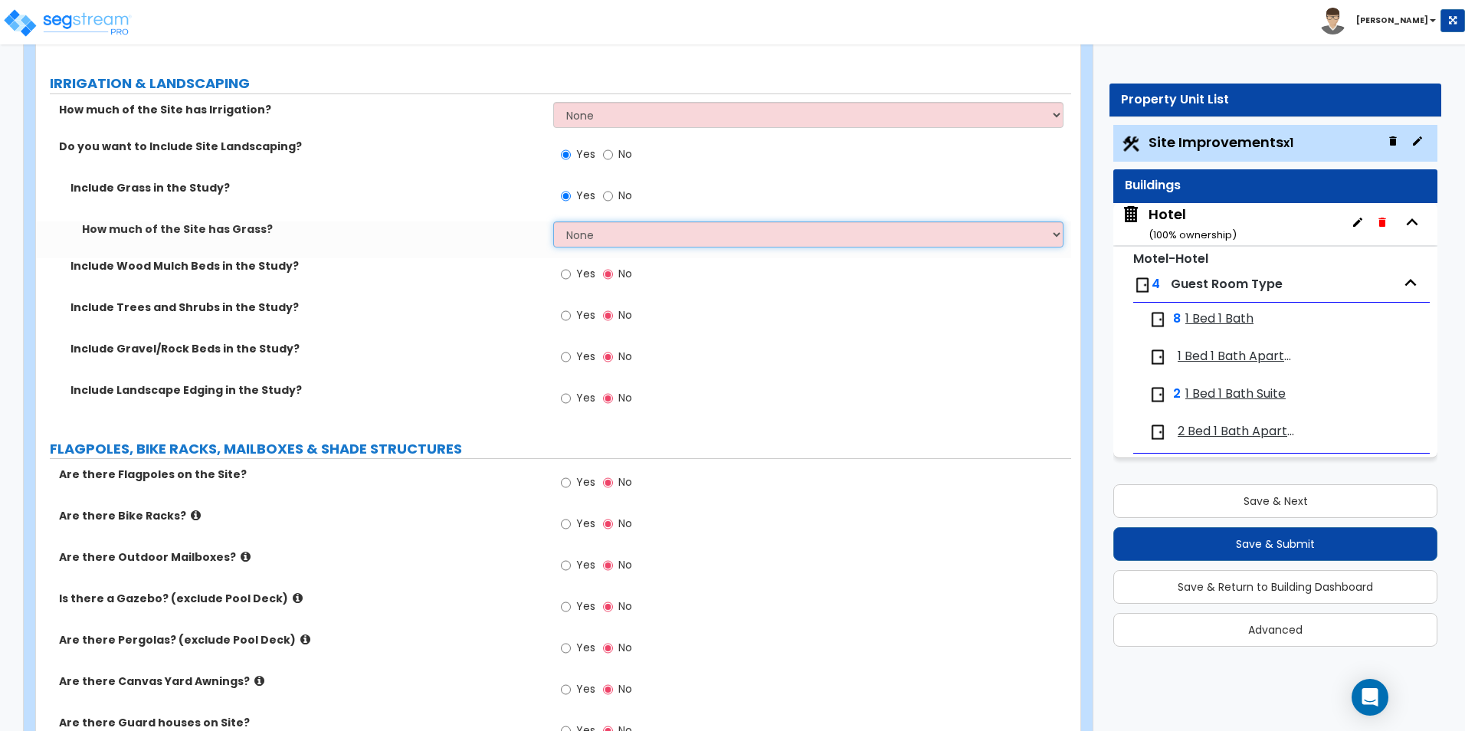
click at [614, 234] on select "None I want to Enter an Approximate Percentage I want to Enter the Square Foota…" at bounding box center [808, 234] width 510 height 26
select select "2"
click at [553, 221] on select "None I want to Enter an Approximate Percentage I want to Enter the Square Foota…" at bounding box center [808, 234] width 510 height 26
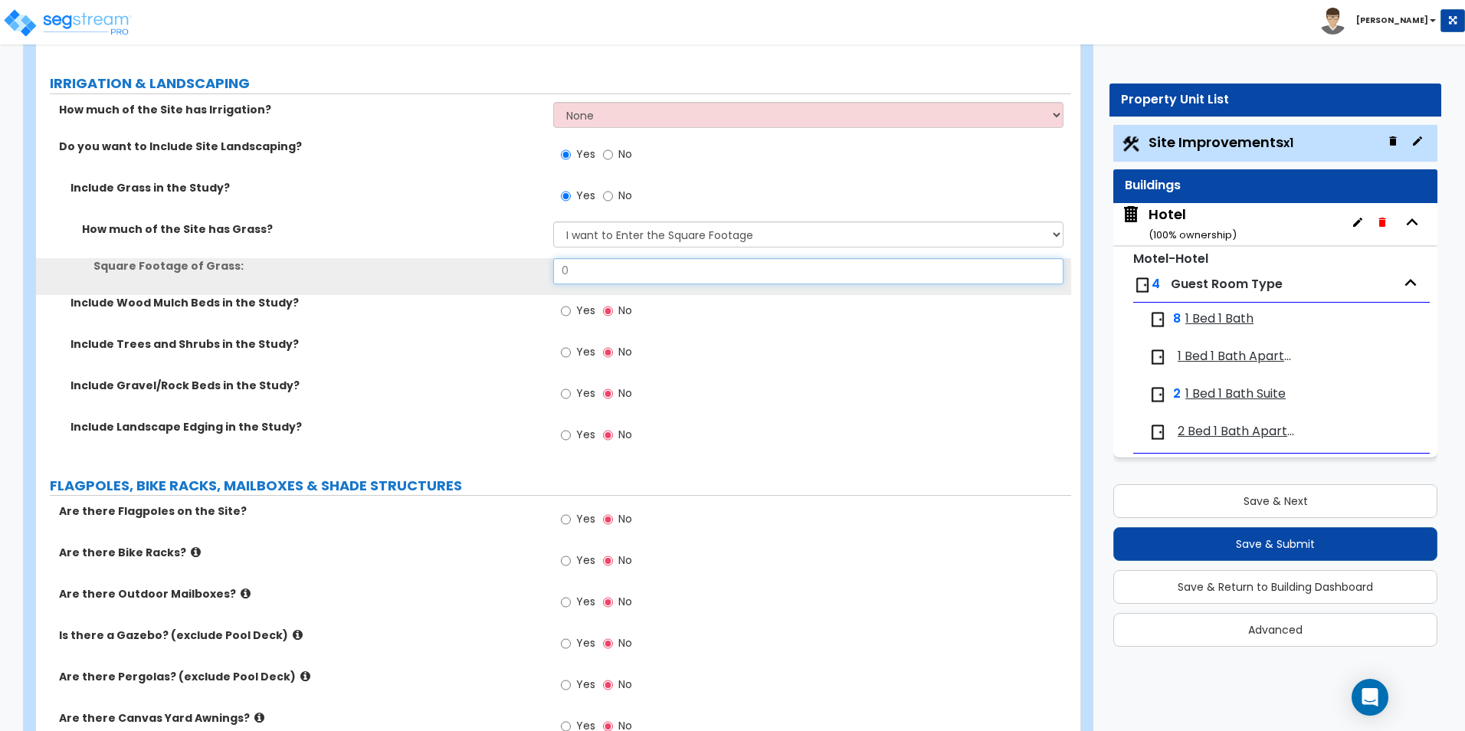
drag, startPoint x: 618, startPoint y: 274, endPoint x: 432, endPoint y: 251, distance: 186.8
click at [434, 251] on div "How much of the Site has Grass? None I want to Enter an Approximate Percentage …" at bounding box center [554, 258] width 1012 height 74
type input "815"
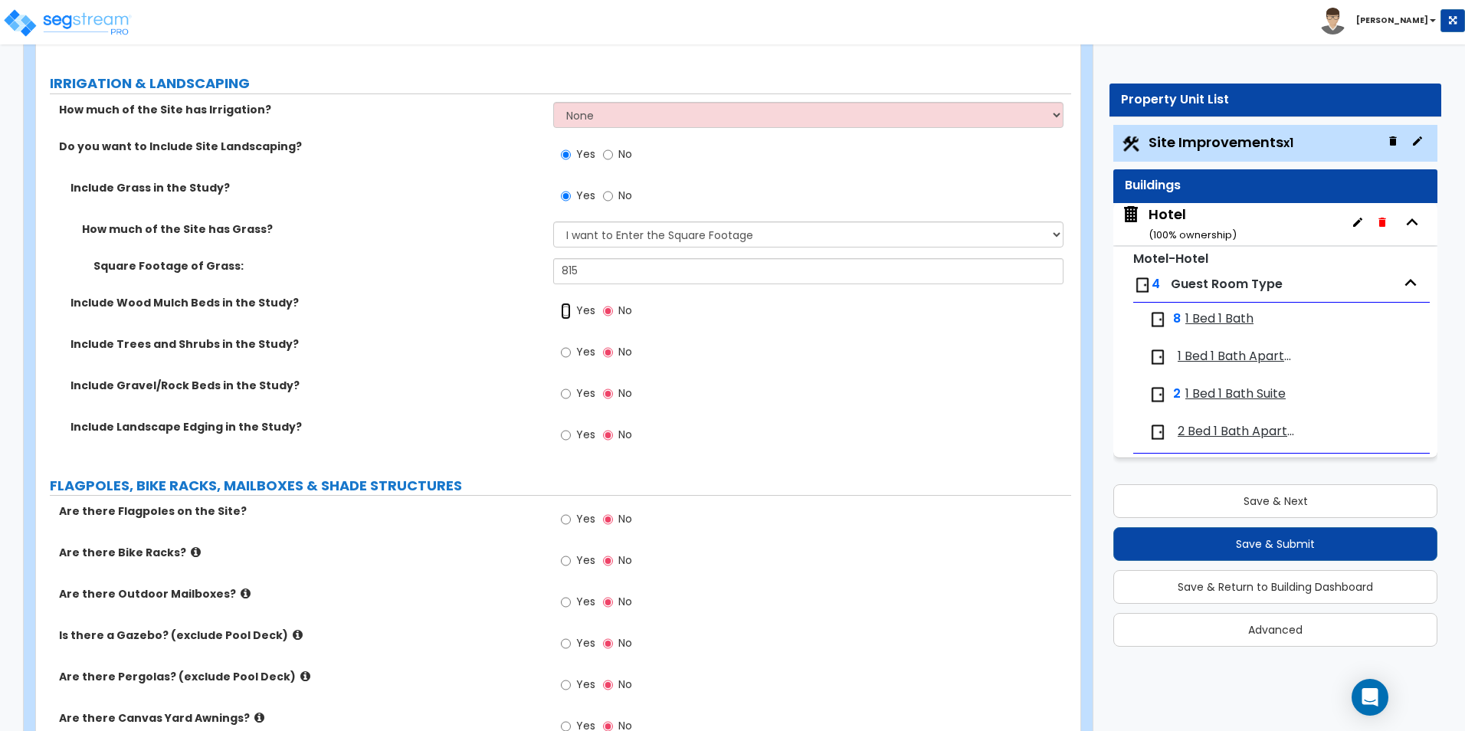
click at [563, 313] on input "Yes" at bounding box center [566, 311] width 10 height 17
radio input "true"
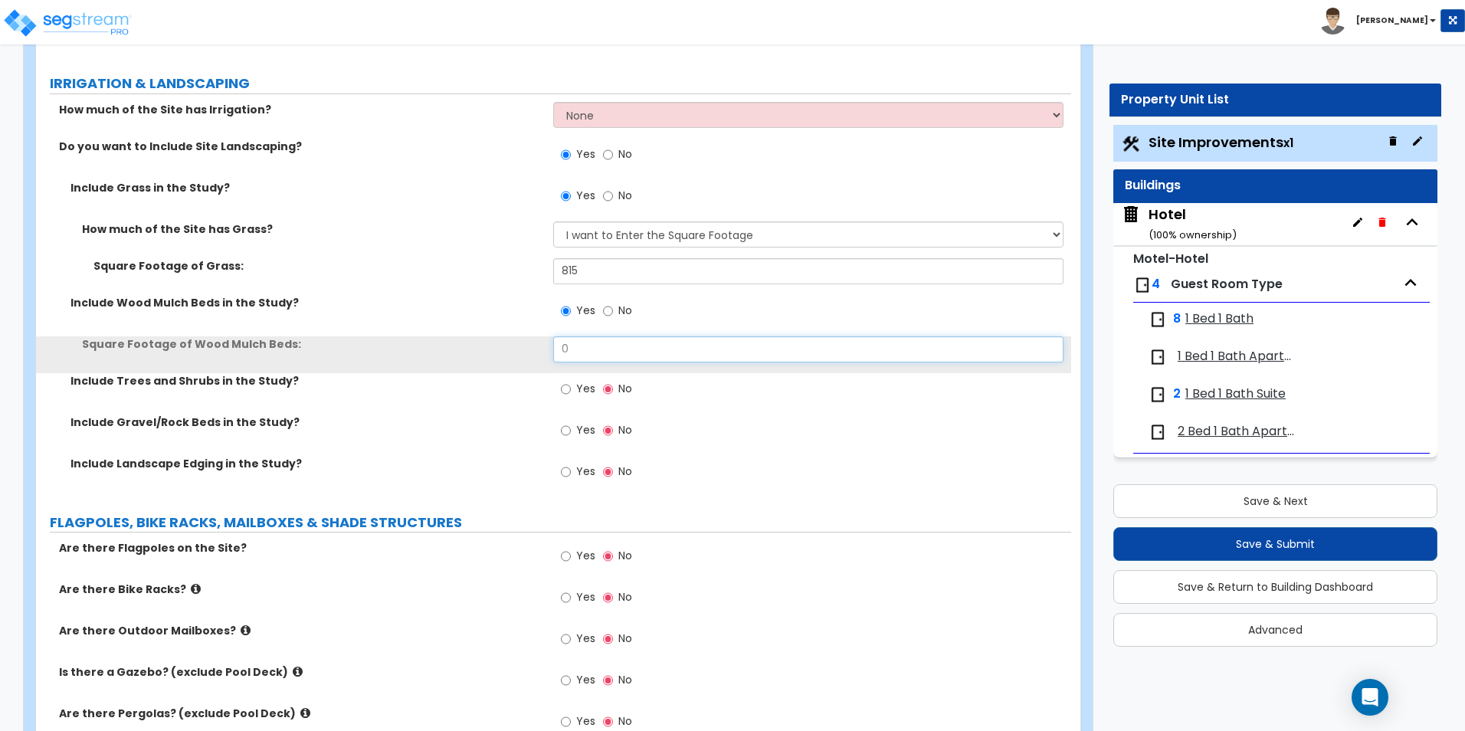
drag, startPoint x: 582, startPoint y: 348, endPoint x: 449, endPoint y: 352, distance: 132.6
click at [460, 347] on div "Square Footage of Wood Mulch Beds: 0" at bounding box center [553, 354] width 1035 height 37
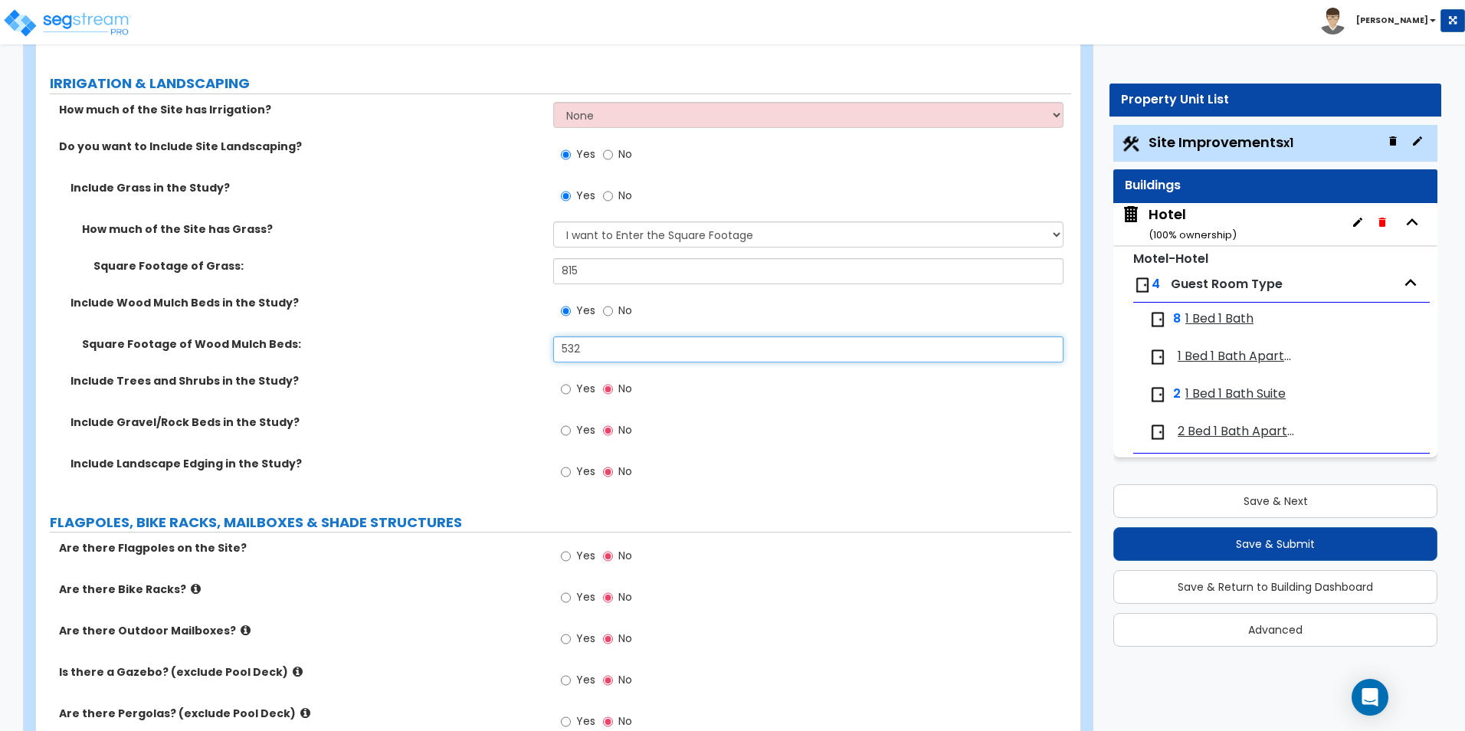
type input "532"
click at [569, 391] on input "Yes" at bounding box center [566, 389] width 10 height 17
radio input "true"
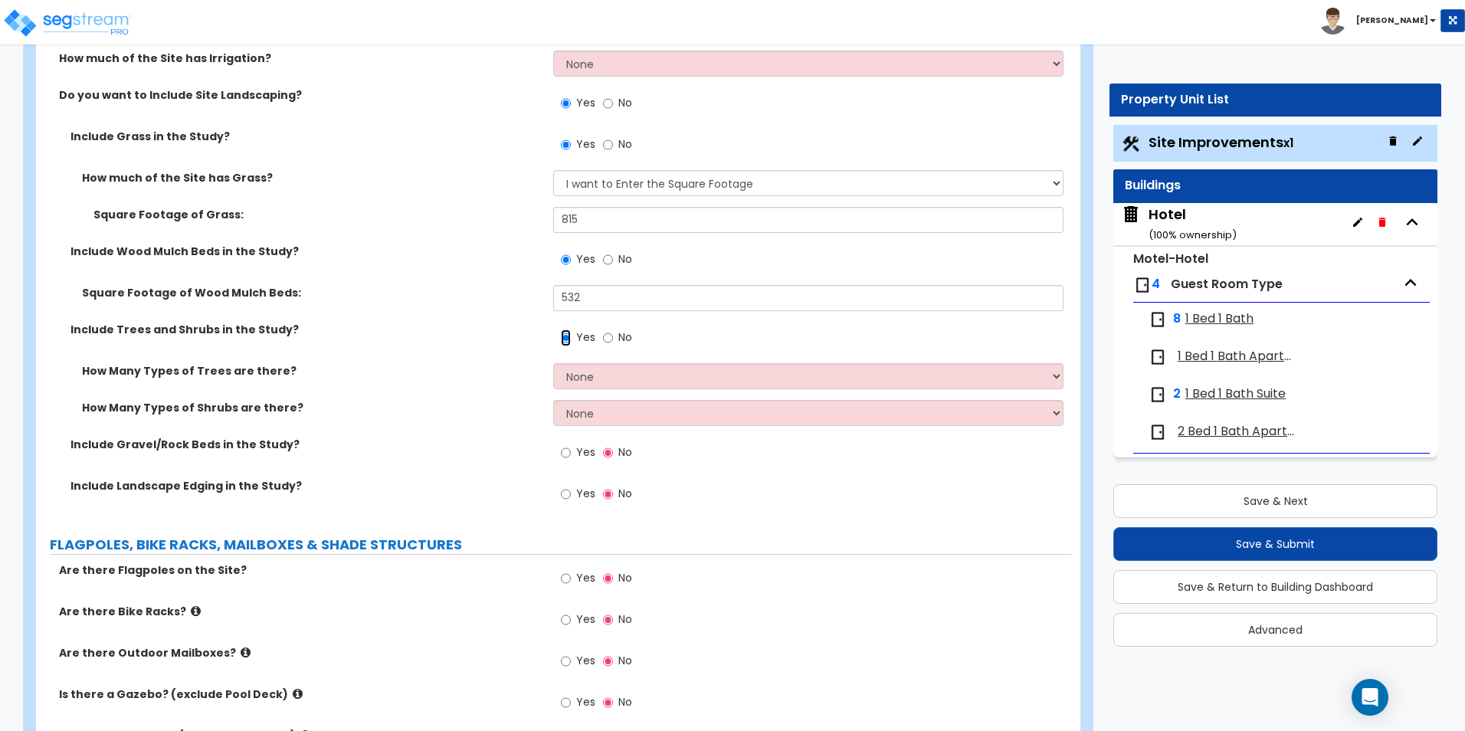
scroll to position [2222, 0]
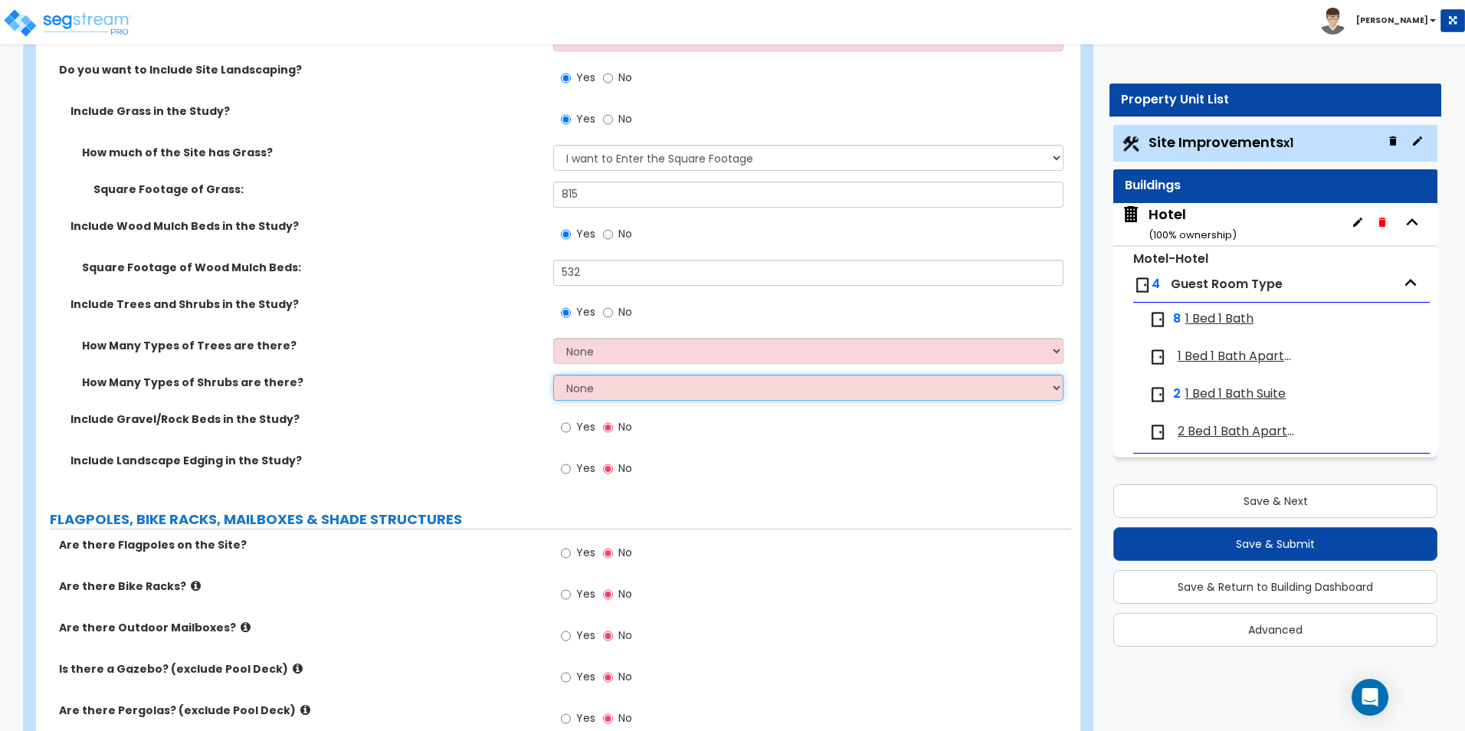
click at [651, 385] on select "None 1 2 3" at bounding box center [808, 388] width 510 height 26
select select "2"
click at [553, 375] on select "None 1 2 3" at bounding box center [808, 388] width 510 height 26
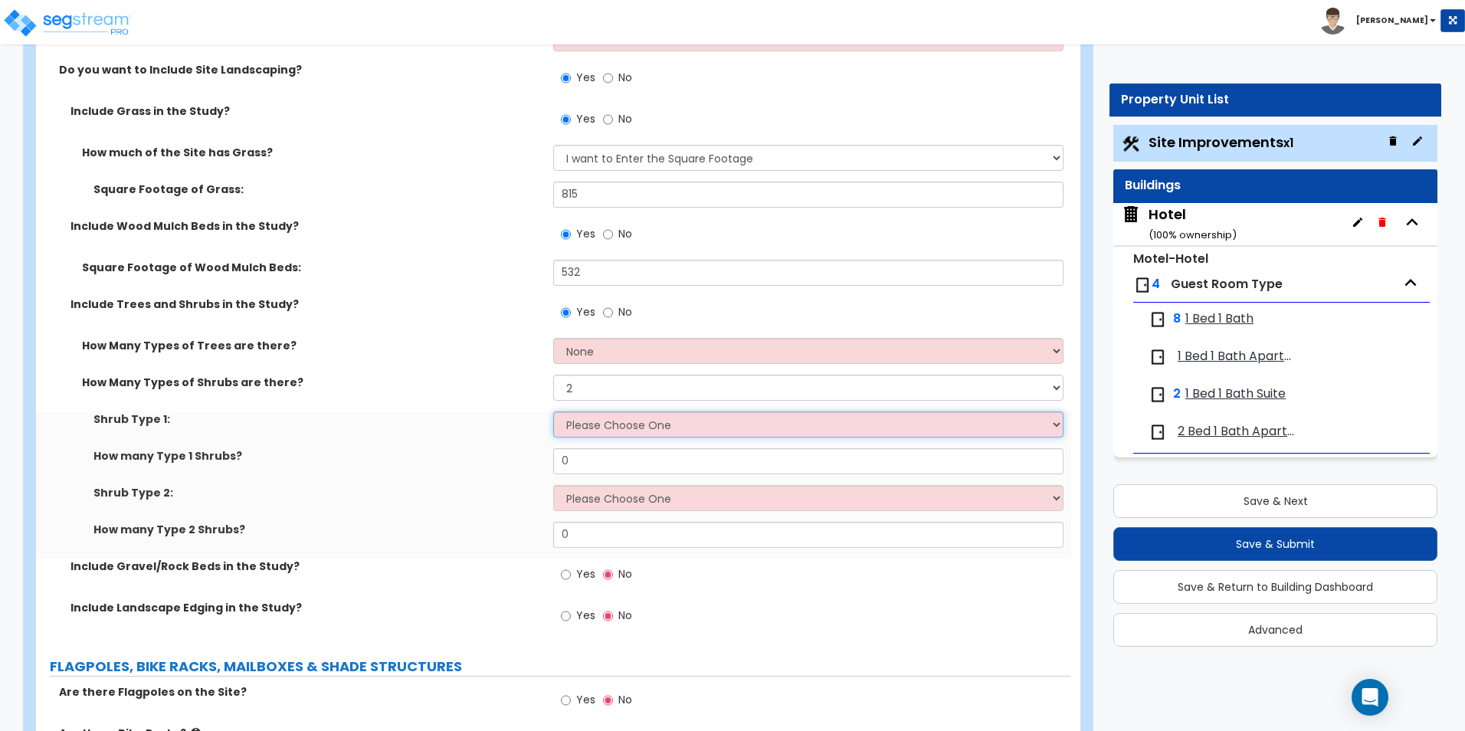
click at [618, 418] on select "Please Choose One Arborvitae Azalea Yew Boxwood Juniper Holly Cotoneaster Euony…" at bounding box center [808, 424] width 510 height 26
select select "4"
click at [553, 411] on select "Please Choose One Arborvitae Azalea Yew Boxwood Juniper Holly Cotoneaster Euony…" at bounding box center [808, 424] width 510 height 26
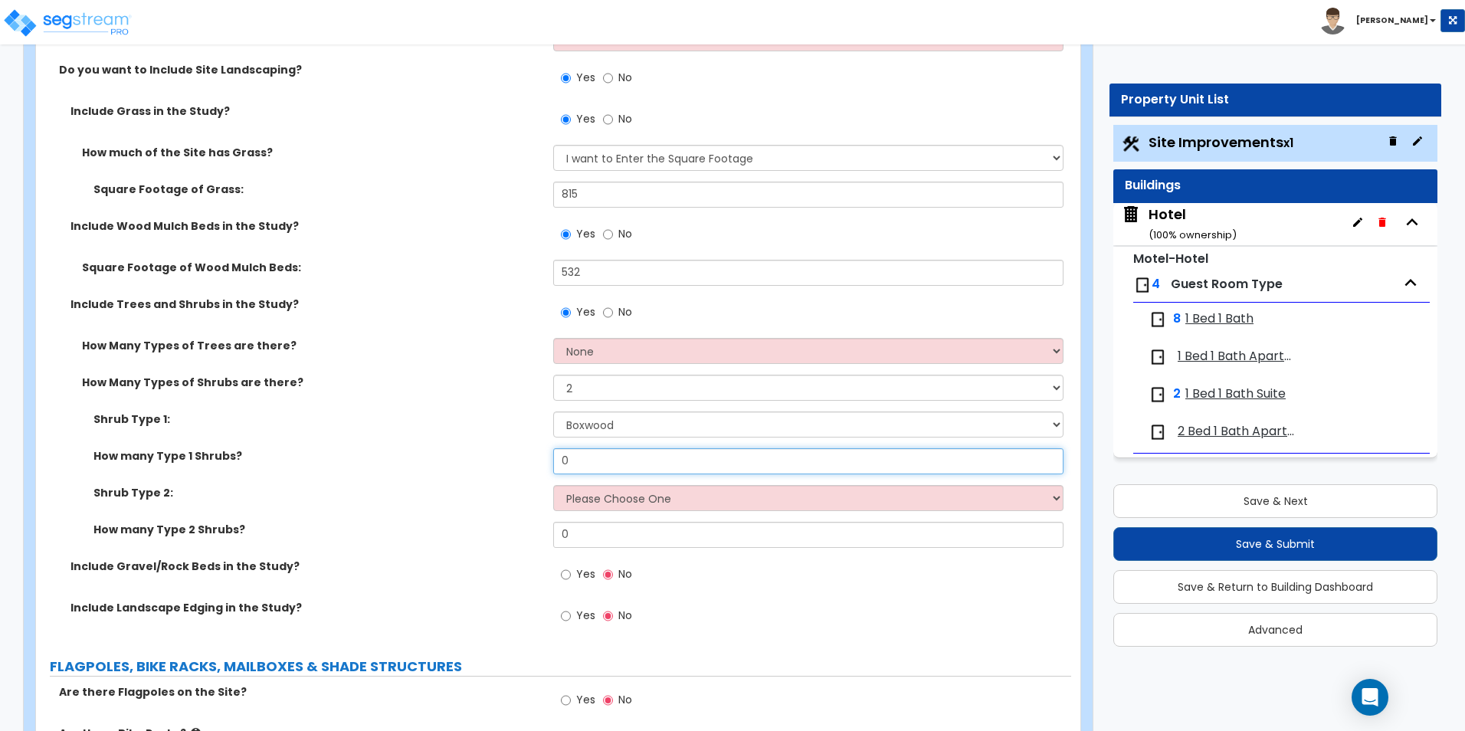
drag, startPoint x: 551, startPoint y: 458, endPoint x: 493, endPoint y: 454, distance: 57.6
click at [496, 455] on div "How many Type 1 Shrubs? 0" at bounding box center [553, 466] width 1035 height 37
type input "2"
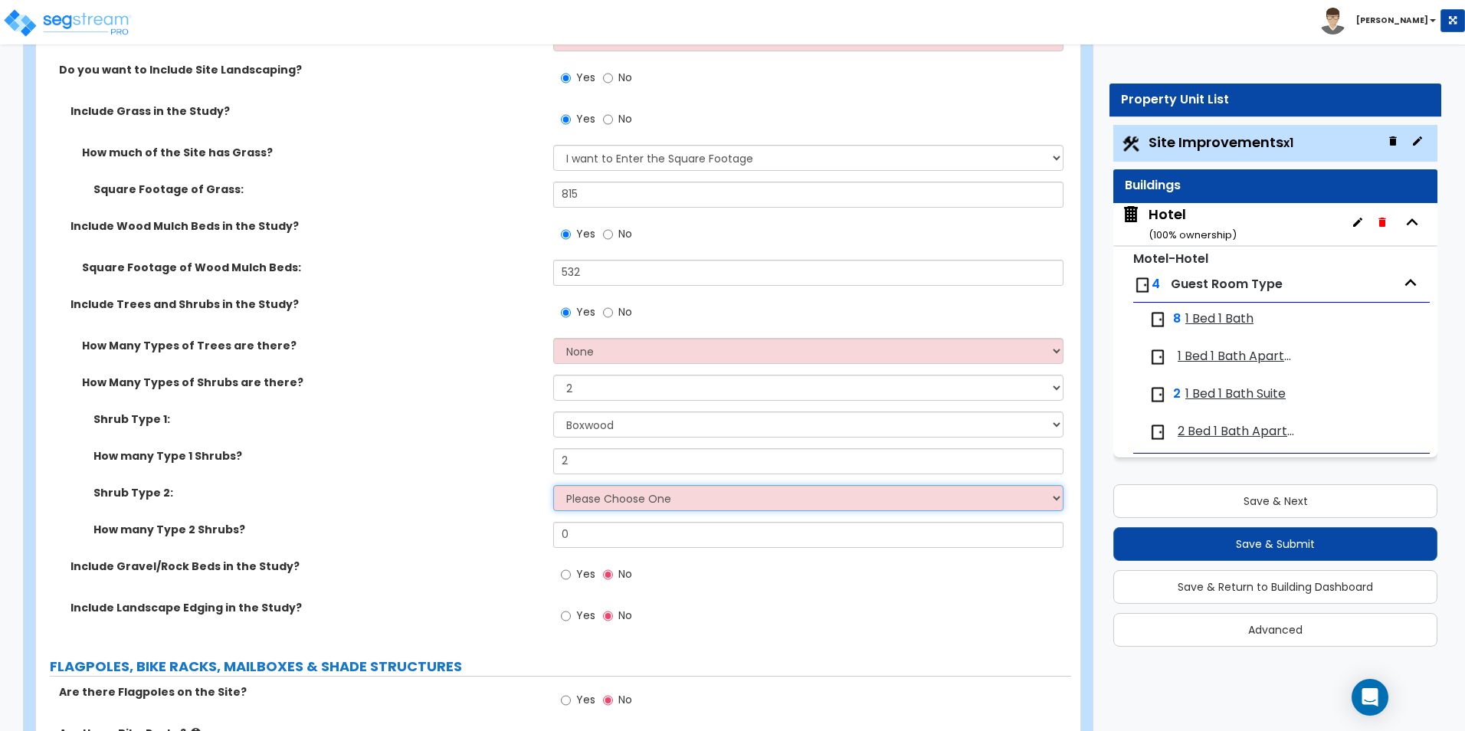
click at [710, 493] on select "Please Choose One Arborvitae Azalea Yew Boxwood Juniper Holly Cotoneaster Euony…" at bounding box center [808, 498] width 510 height 26
select select "1"
click at [553, 485] on select "Please Choose One Arborvitae Azalea Yew Boxwood Juniper Holly Cotoneaster Euony…" at bounding box center [808, 498] width 510 height 26
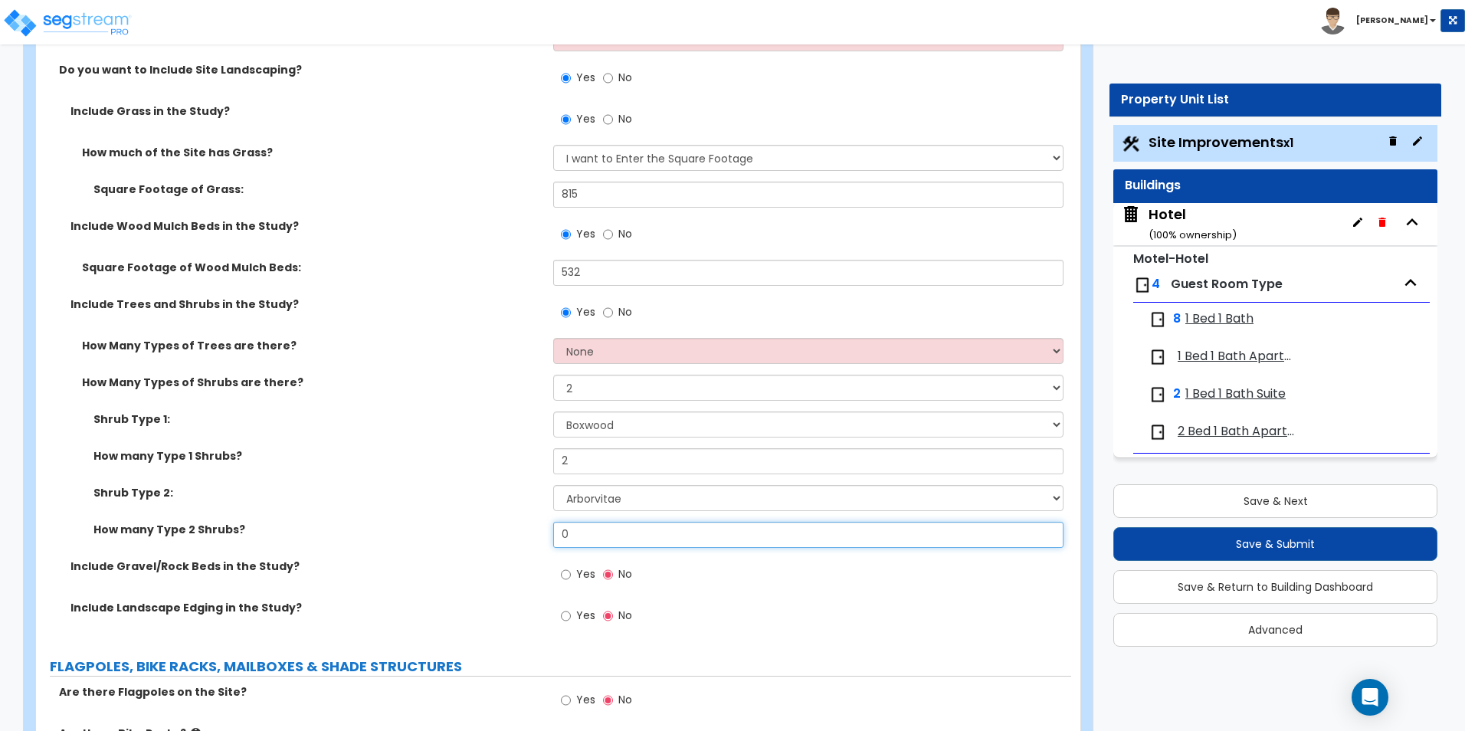
drag, startPoint x: 594, startPoint y: 524, endPoint x: 473, endPoint y: 519, distance: 121.1
click at [473, 519] on div "Shrub Type 1: Please Choose One Arborvitae Azalea Yew Boxwood Juniper Holly Cot…" at bounding box center [554, 484] width 1012 height 147
type input "12"
click at [634, 352] on select "None 1 2 3" at bounding box center [808, 351] width 510 height 26
click at [553, 338] on select "None 1 2 3" at bounding box center [808, 351] width 510 height 26
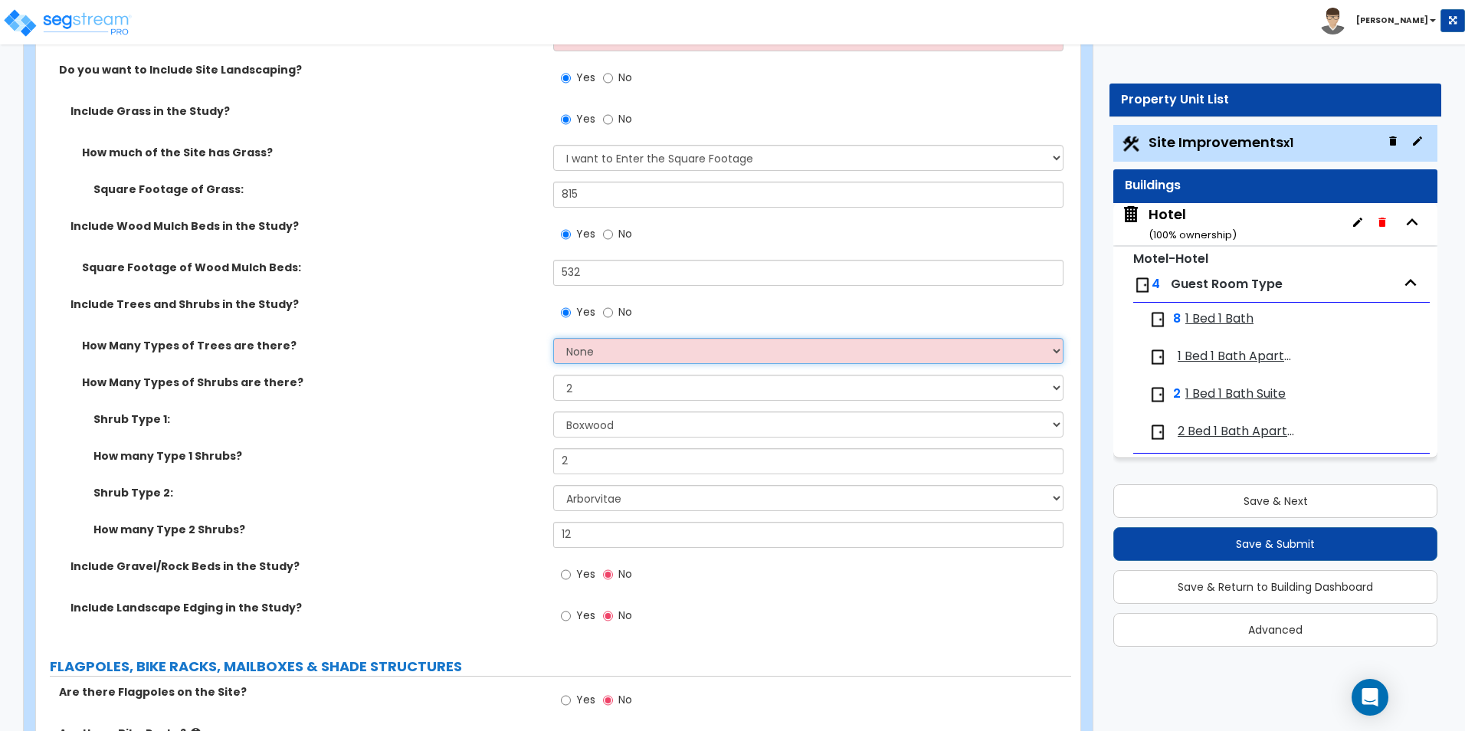
click at [611, 357] on select "None 1 2 3" at bounding box center [808, 351] width 510 height 26
select select "1"
click at [553, 338] on select "None 1 2 3" at bounding box center [808, 351] width 510 height 26
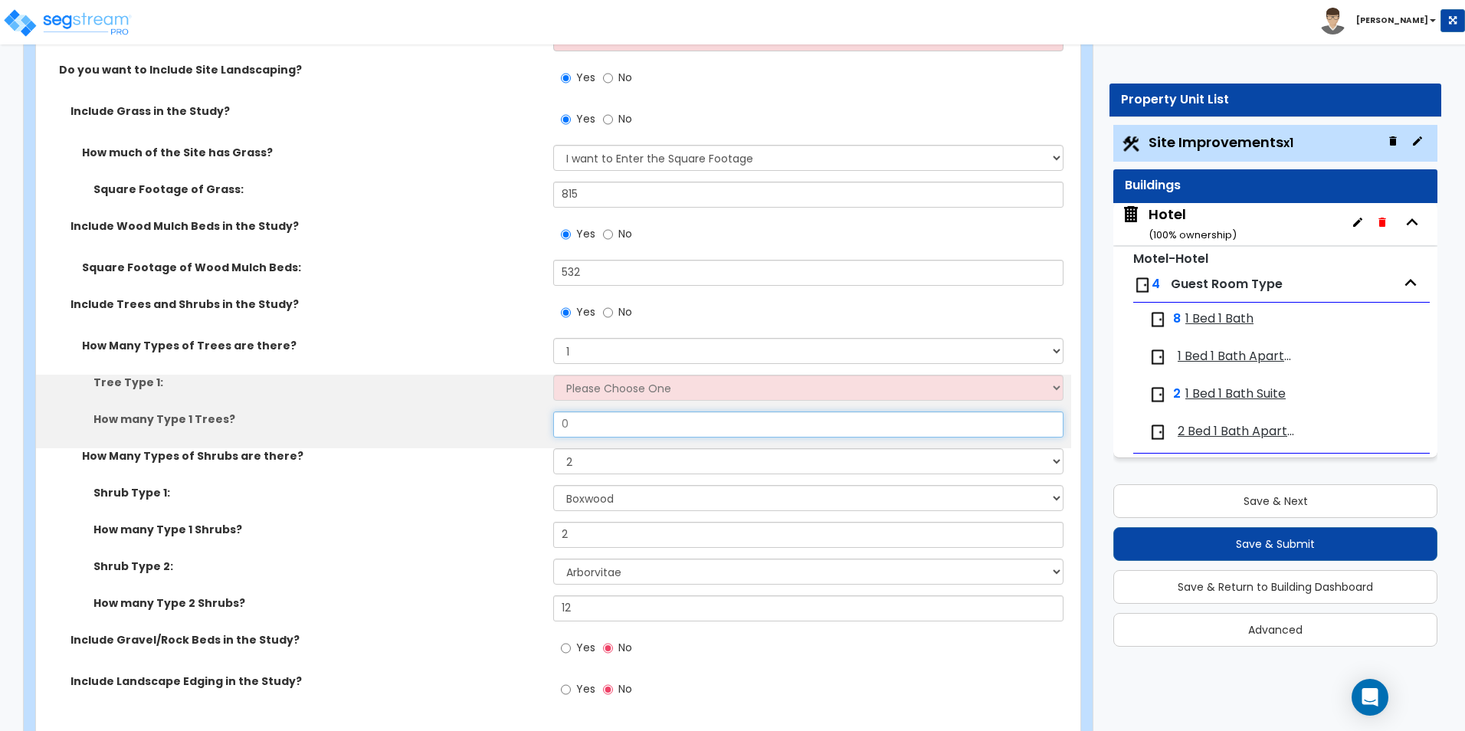
drag, startPoint x: 518, startPoint y: 409, endPoint x: 510, endPoint y: 408, distance: 7.7
click at [510, 408] on div "Tree Type 1: Please Choose One Honey Locust Planetree Poplar Elm Hawthorn Linde…" at bounding box center [554, 412] width 1012 height 74
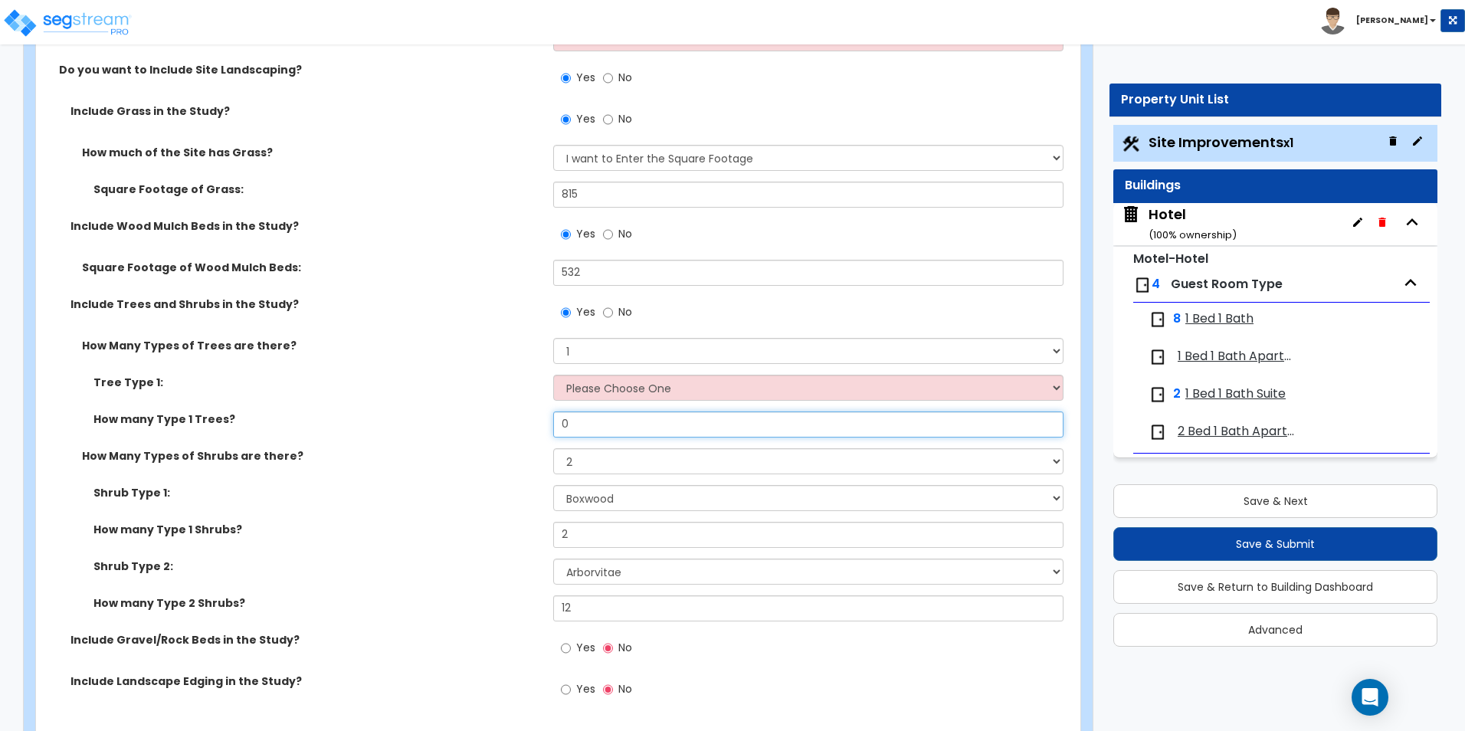
type input "4"
type input "5"
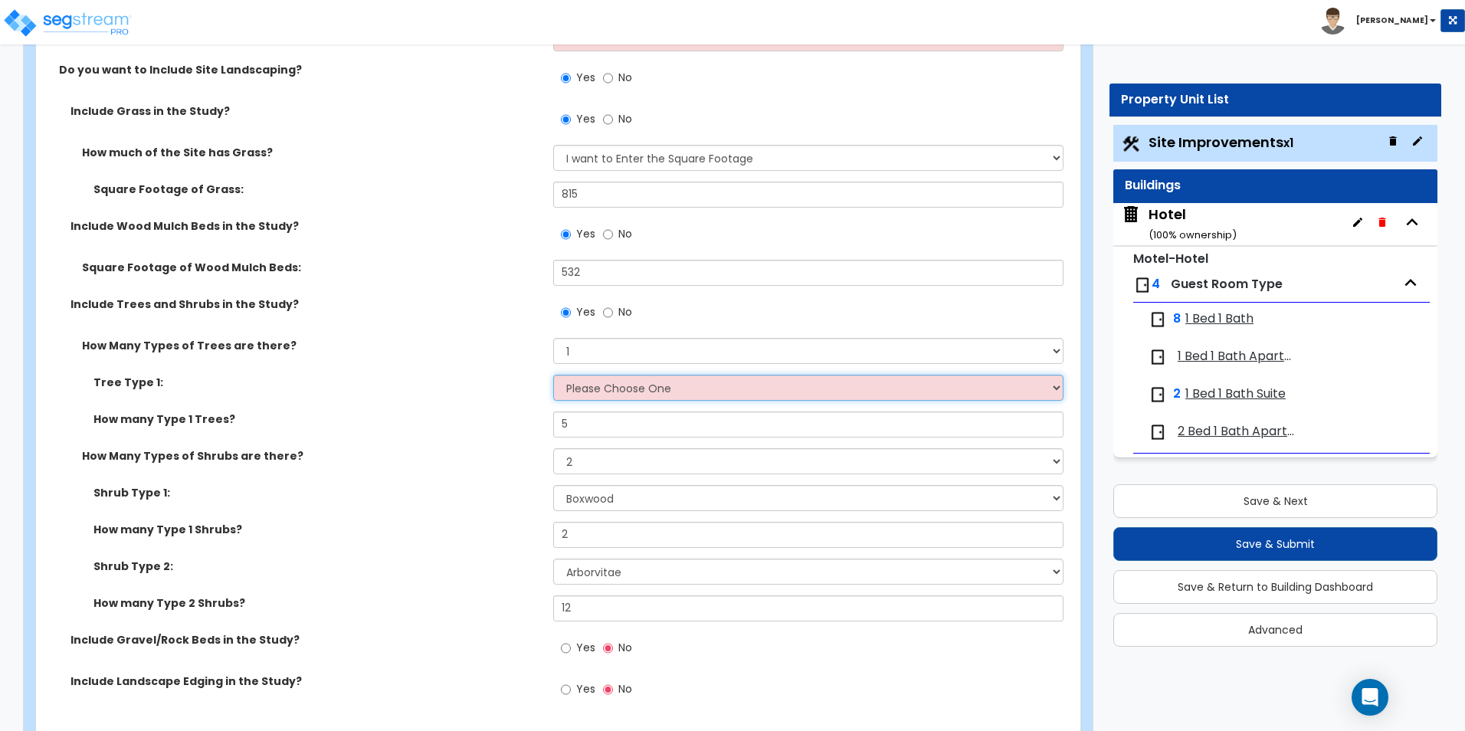
click at [609, 388] on select "Please Choose One Honey Locust Planetree Poplar Elm Hawthorn Linden Maple Red M…" at bounding box center [808, 388] width 510 height 26
click at [644, 390] on select "Please Choose One Honey Locust Planetree Poplar Elm Hawthorn Linden Maple Red M…" at bounding box center [808, 388] width 510 height 26
click at [732, 400] on select "Please Choose One Honey Locust Planetree Poplar Elm Hawthorn Linden Maple Red M…" at bounding box center [808, 388] width 510 height 26
click at [668, 392] on select "Please Choose One Honey Locust Planetree Poplar Elm Hawthorn Linden Maple Red M…" at bounding box center [808, 388] width 510 height 26
select select "2"
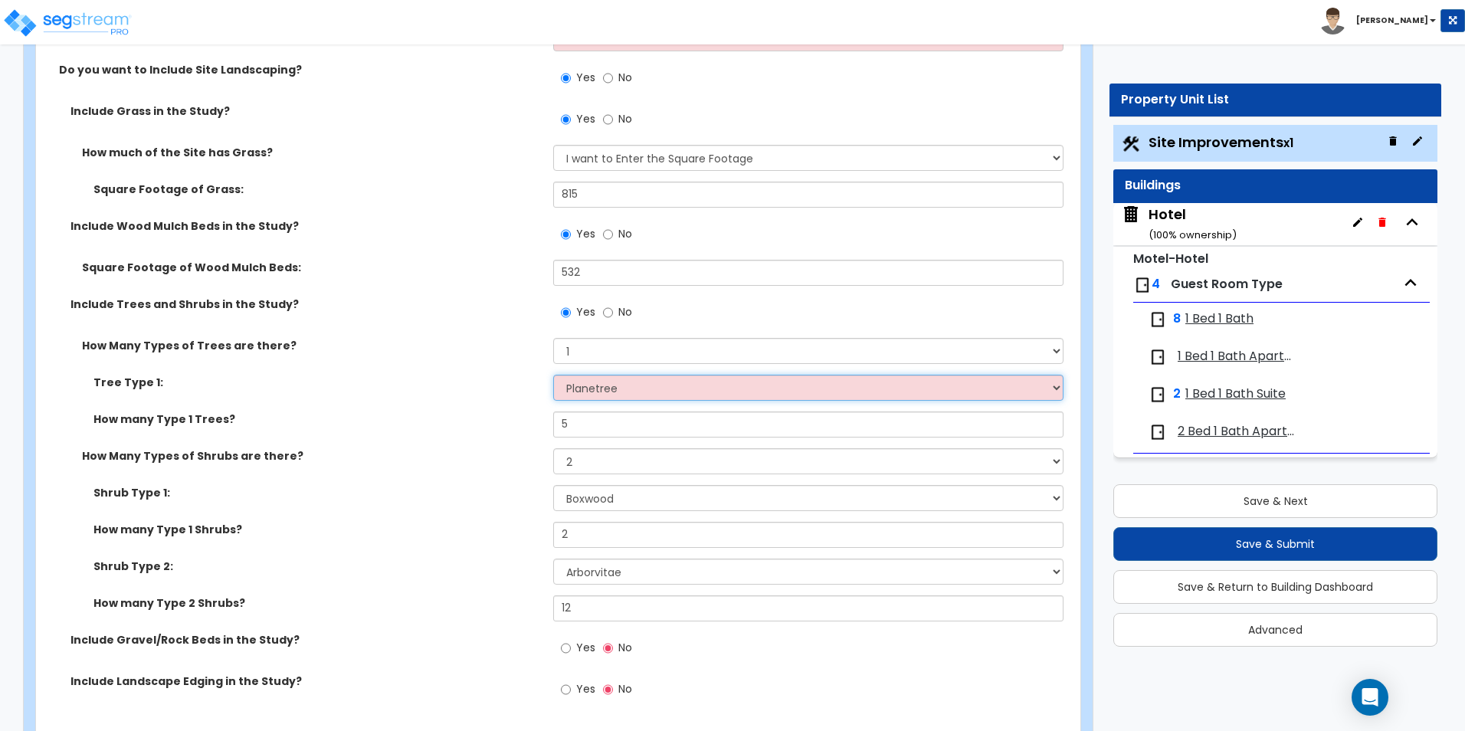
click at [553, 375] on select "Please Choose One Honey Locust Planetree Poplar Elm Hawthorn Linden Maple Red M…" at bounding box center [808, 388] width 510 height 26
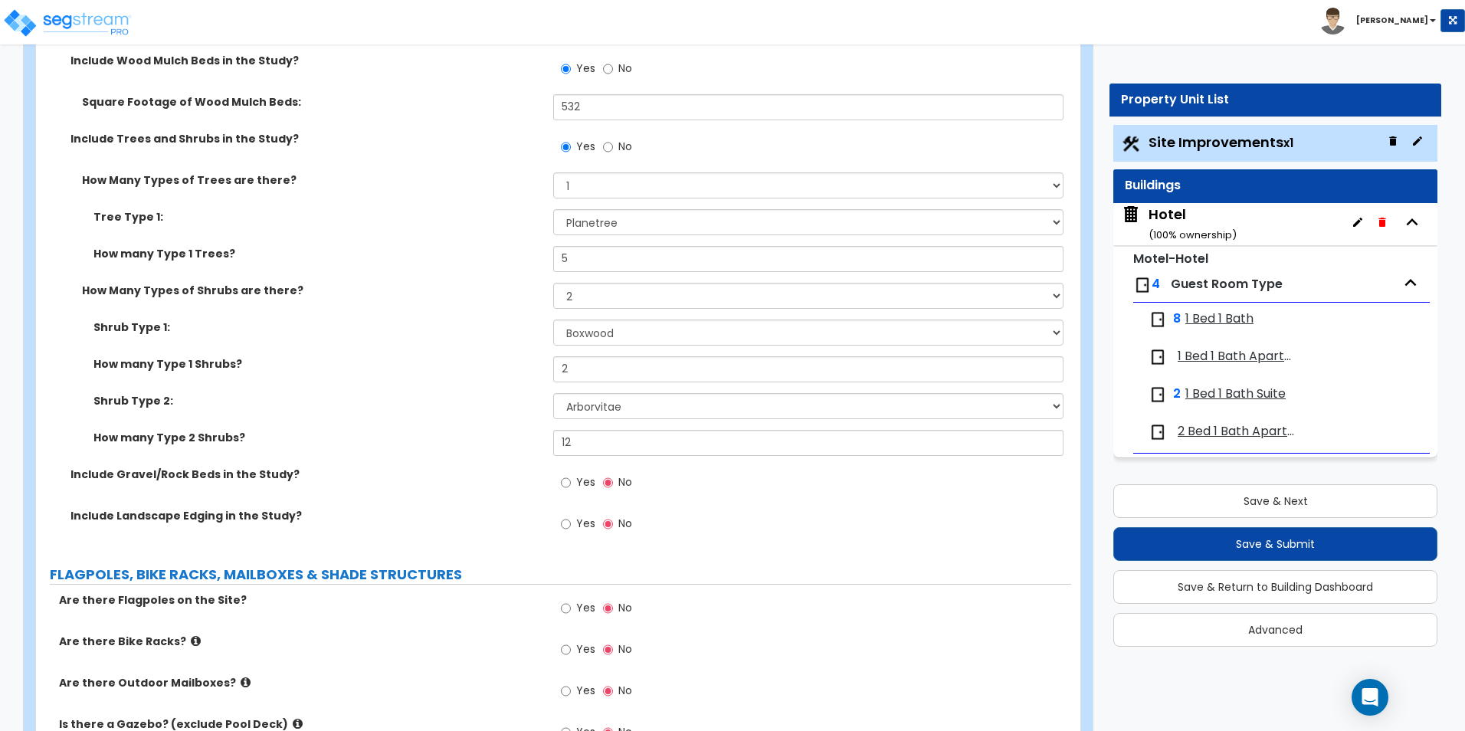
scroll to position [2605, 0]
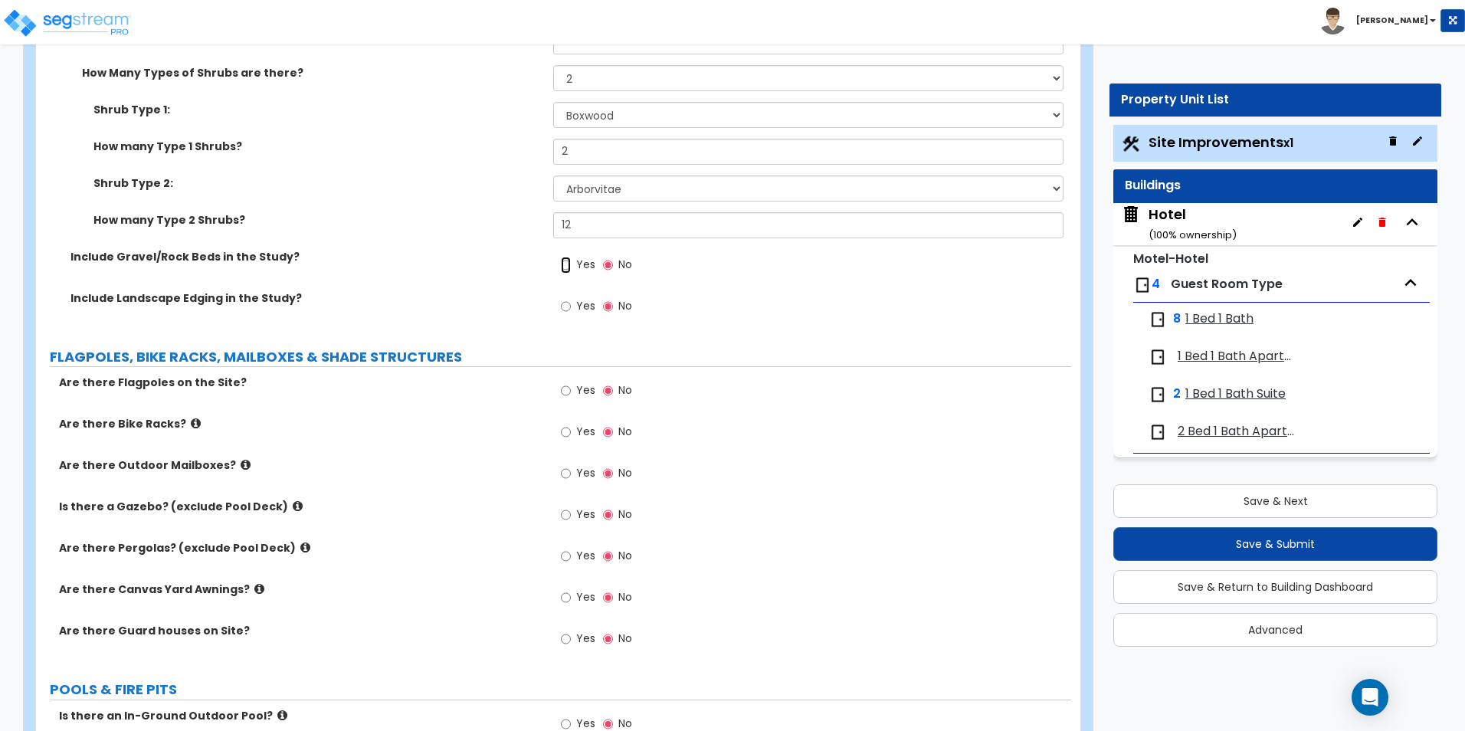
click at [565, 265] on input "Yes" at bounding box center [566, 265] width 10 height 17
radio input "true"
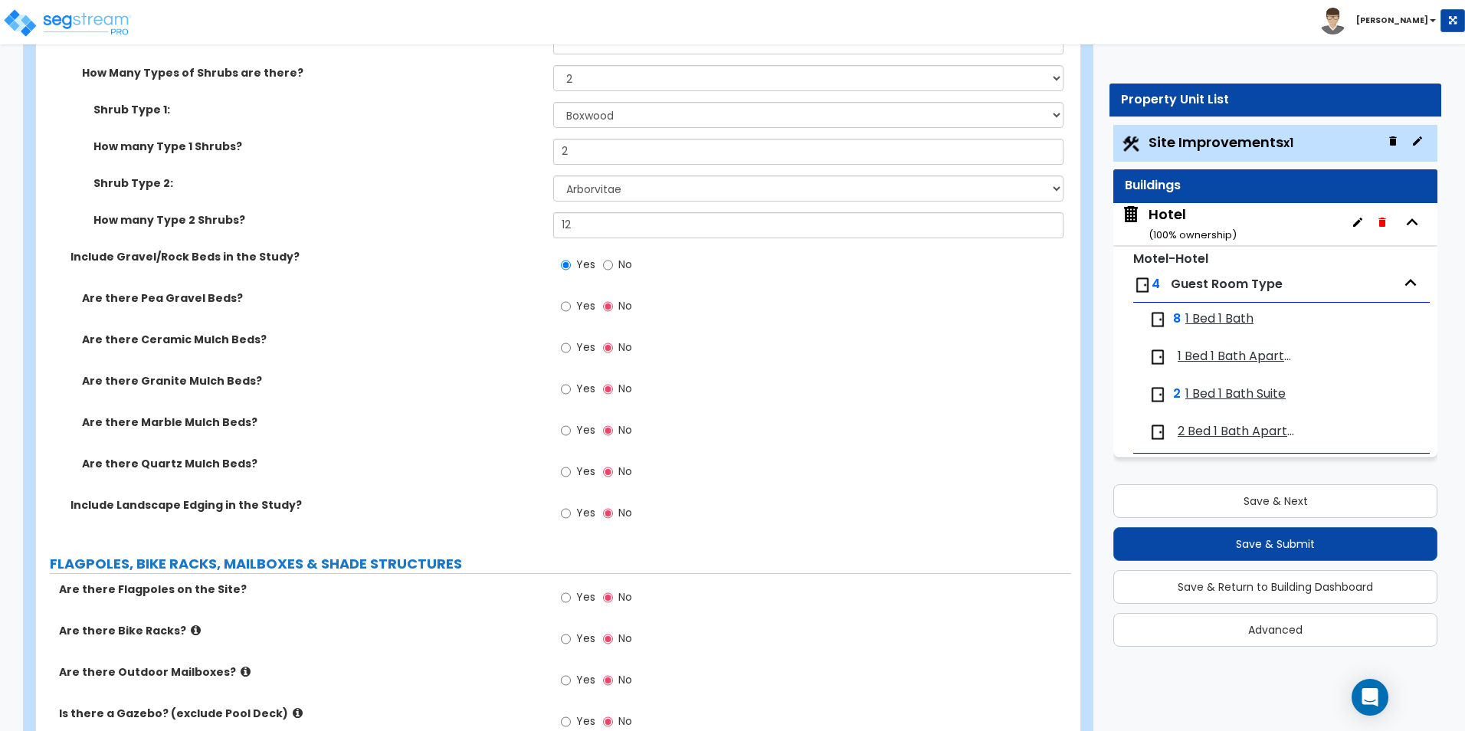
click at [572, 310] on label "Yes" at bounding box center [578, 308] width 34 height 26
click at [571, 310] on input "Yes" at bounding box center [566, 306] width 10 height 17
radio input "true"
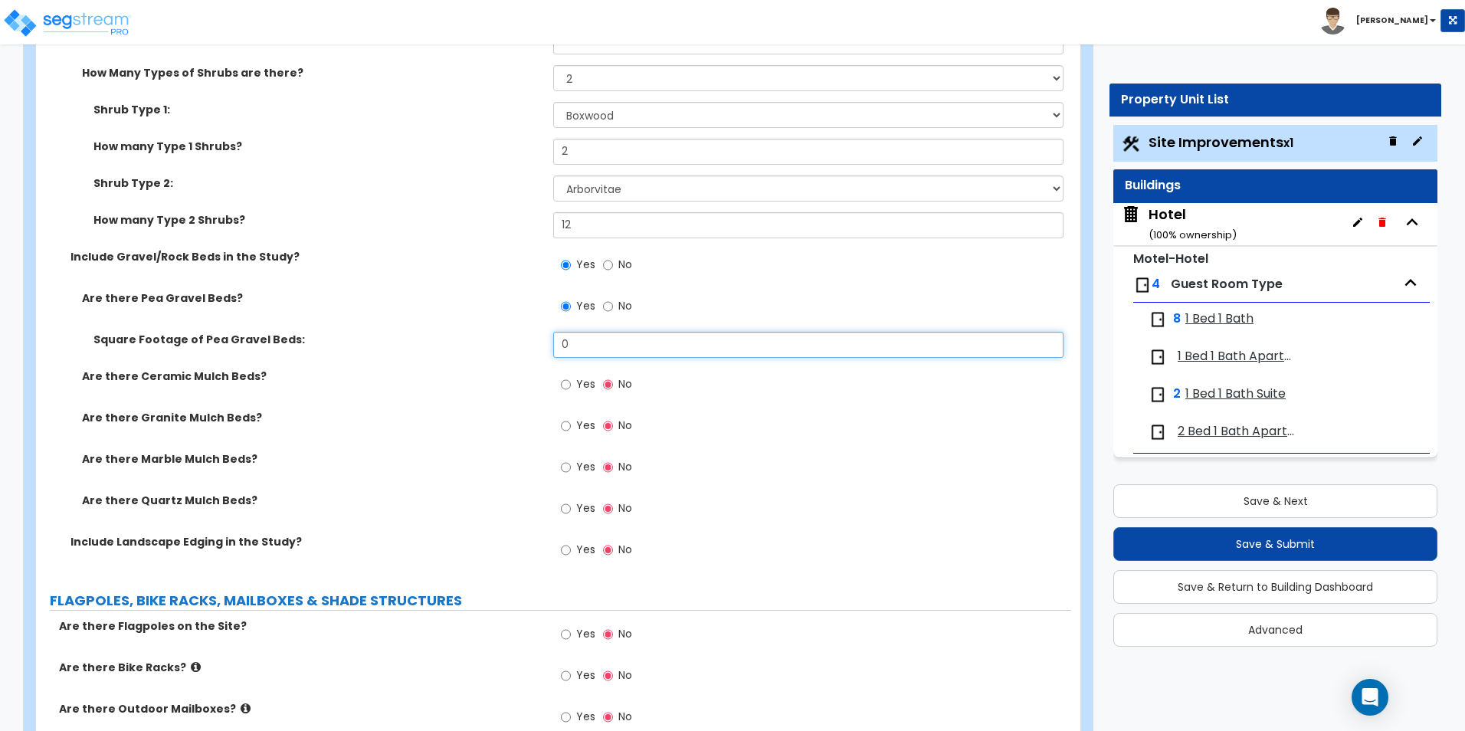
drag, startPoint x: 516, startPoint y: 348, endPoint x: 477, endPoint y: 339, distance: 40.0
click at [477, 339] on div "Square Footage of Pea Gravel Beds: 0" at bounding box center [553, 350] width 1035 height 37
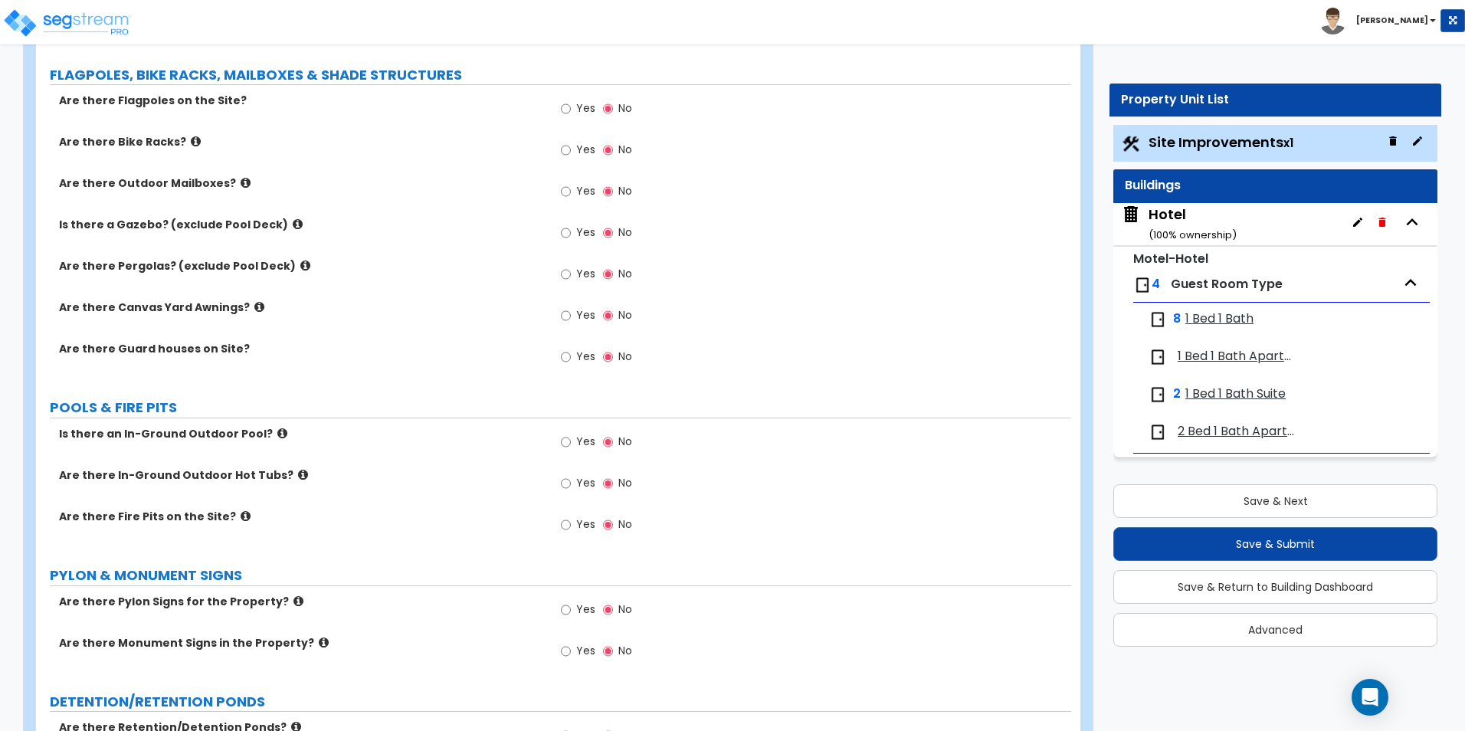
scroll to position [3132, 0]
type input "20"
click at [339, 99] on label "Are there Flagpoles on the Site?" at bounding box center [300, 98] width 483 height 15
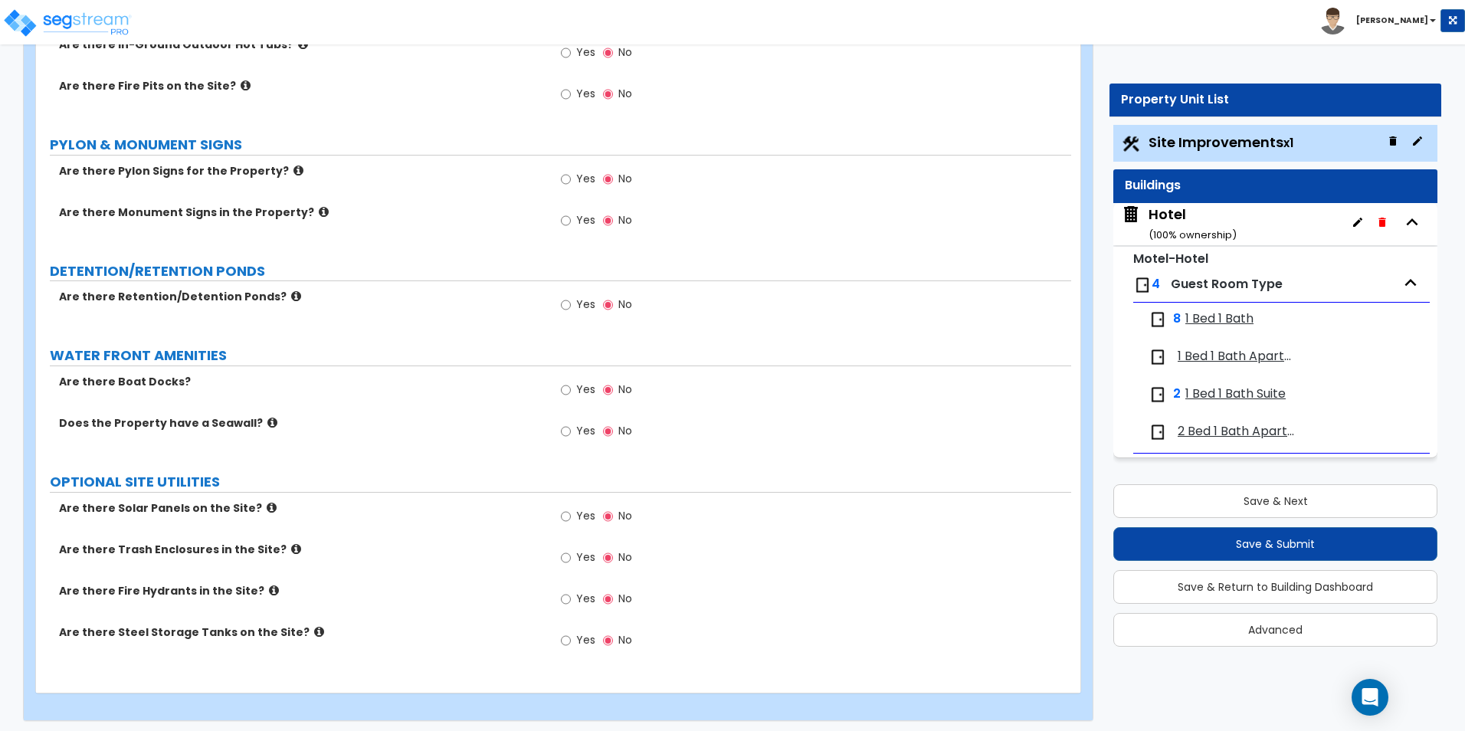
scroll to position [3567, 0]
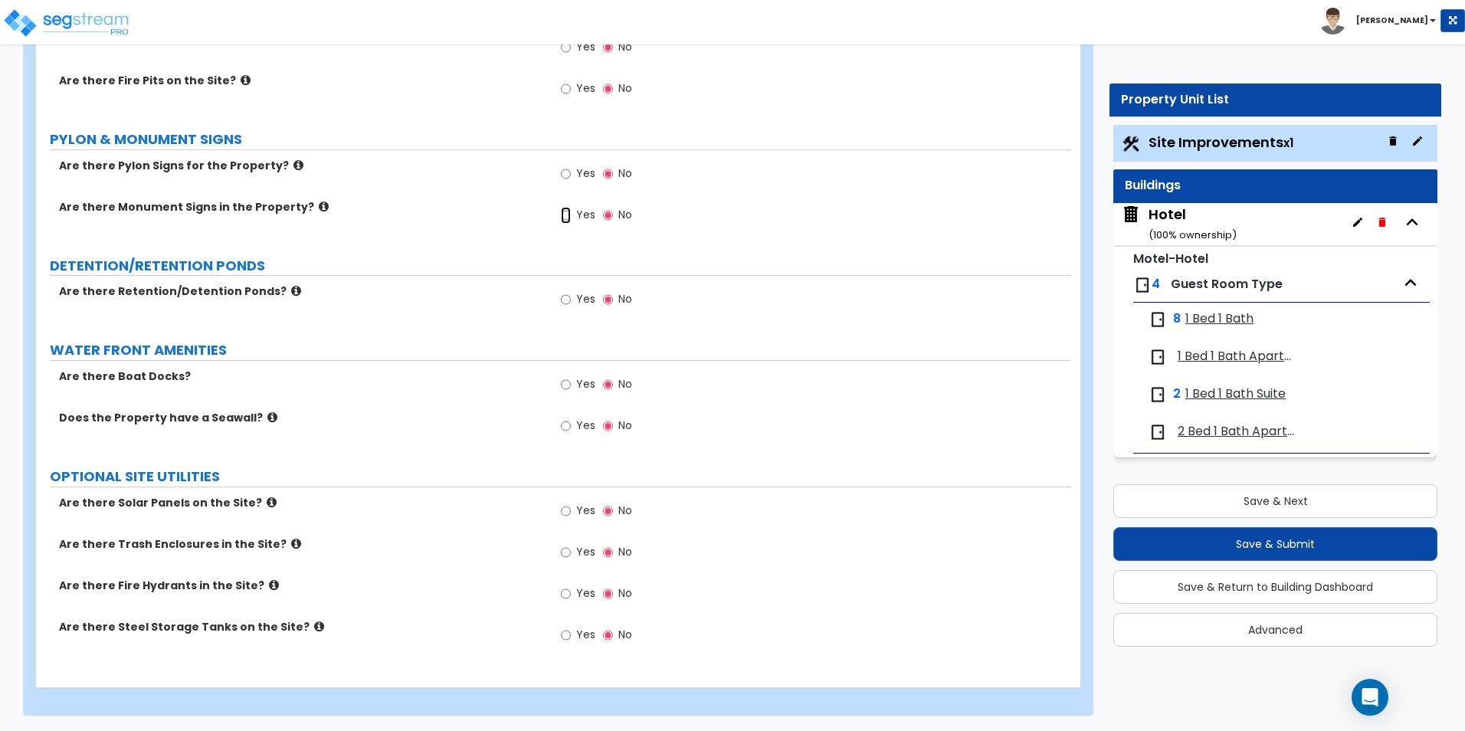
click at [563, 216] on input "Yes" at bounding box center [566, 215] width 10 height 17
radio input "true"
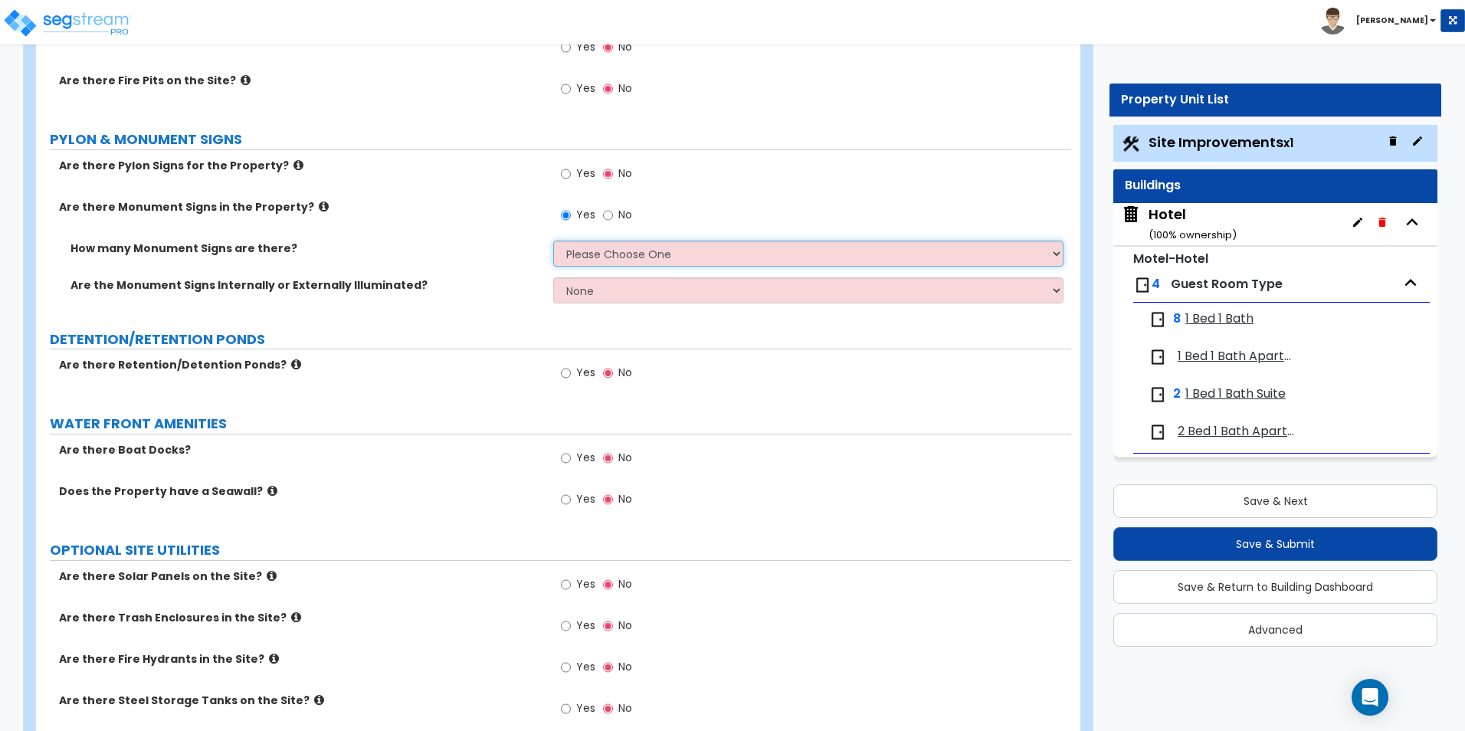
click at [585, 247] on select "Please Choose One 1 2 3" at bounding box center [808, 254] width 510 height 26
select select "1"
click at [553, 241] on select "Please Choose One 1 2 3" at bounding box center [808, 254] width 510 height 26
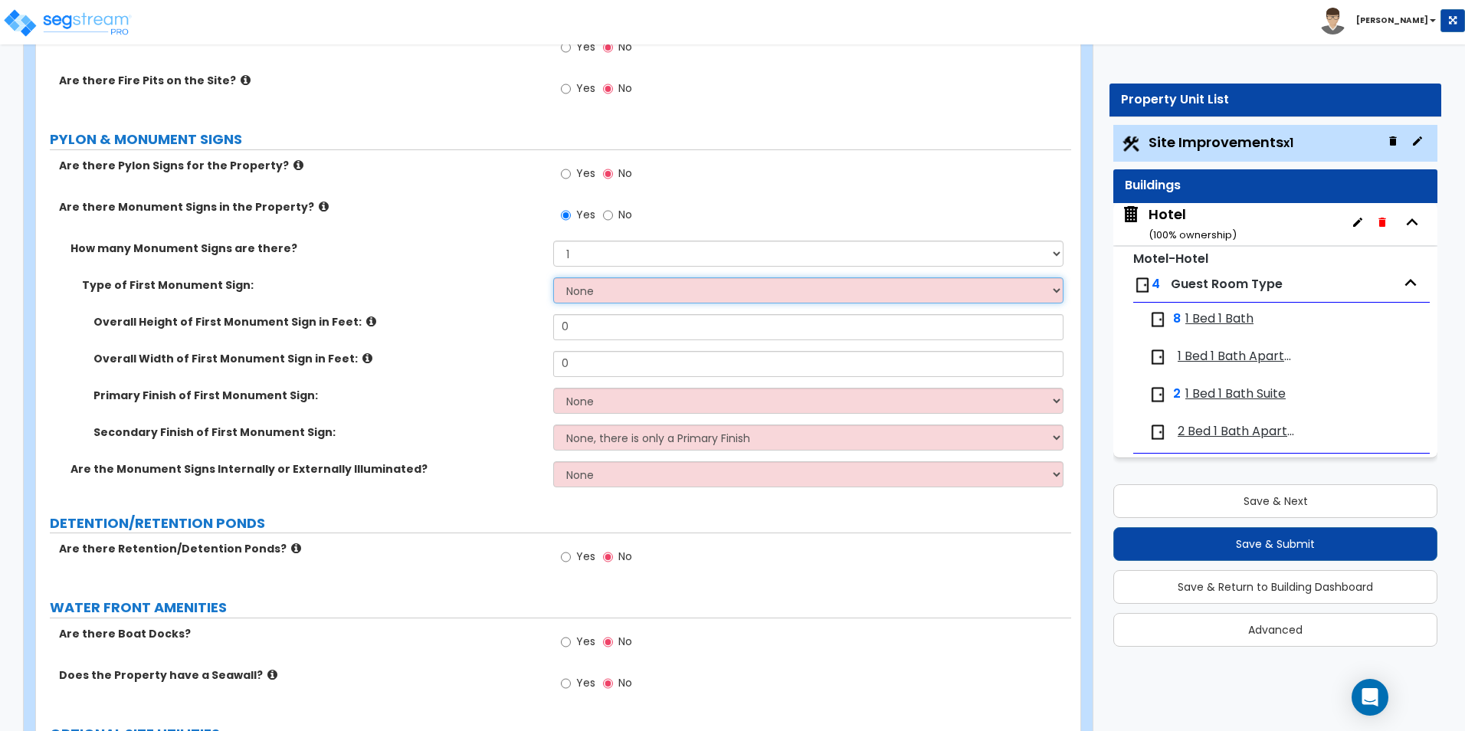
click at [605, 287] on select "None Flat Signboard on top of a Base Flat Signboard attached to a Back Board/Wa…" at bounding box center [808, 290] width 510 height 26
click at [395, 372] on div "Overall Width of First Monument Sign in Feet: 0" at bounding box center [553, 369] width 1035 height 37
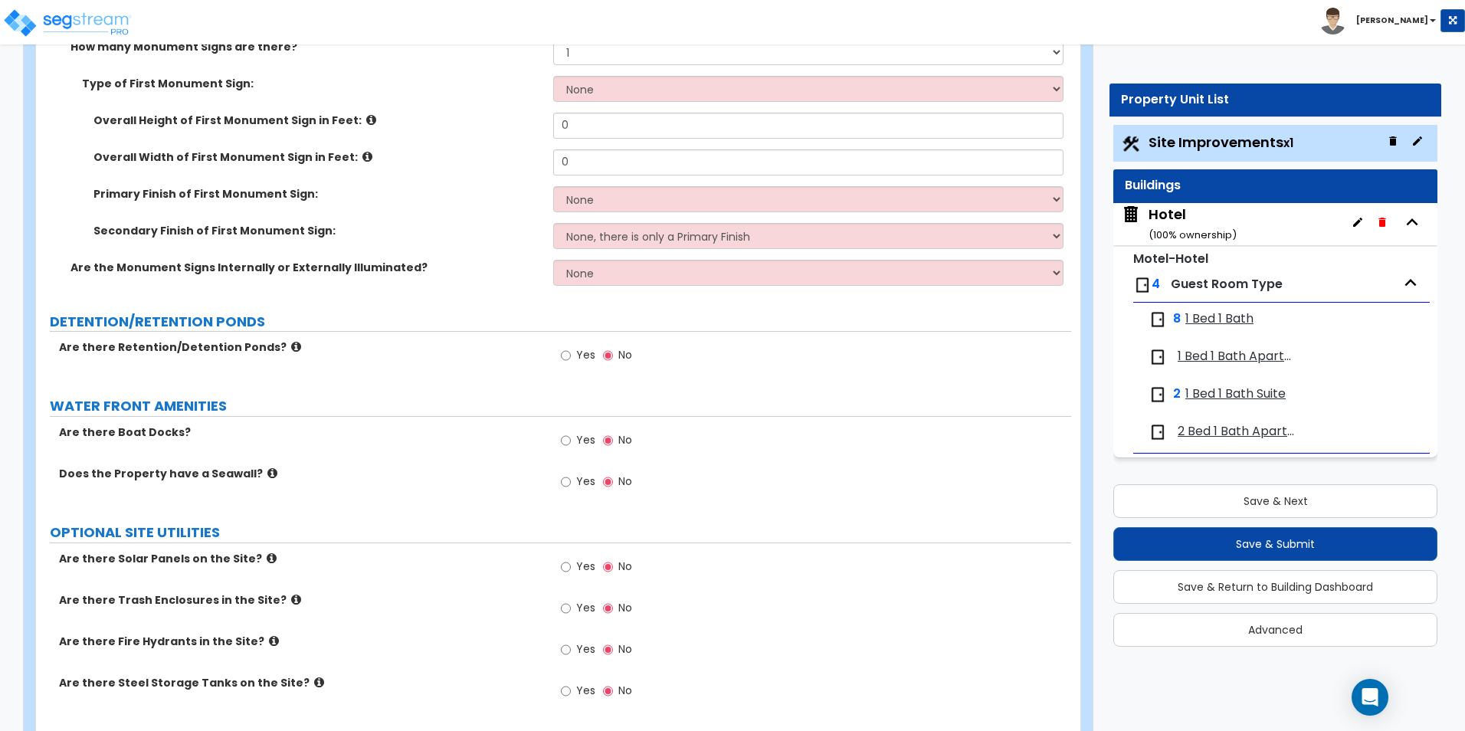
scroll to position [3765, 0]
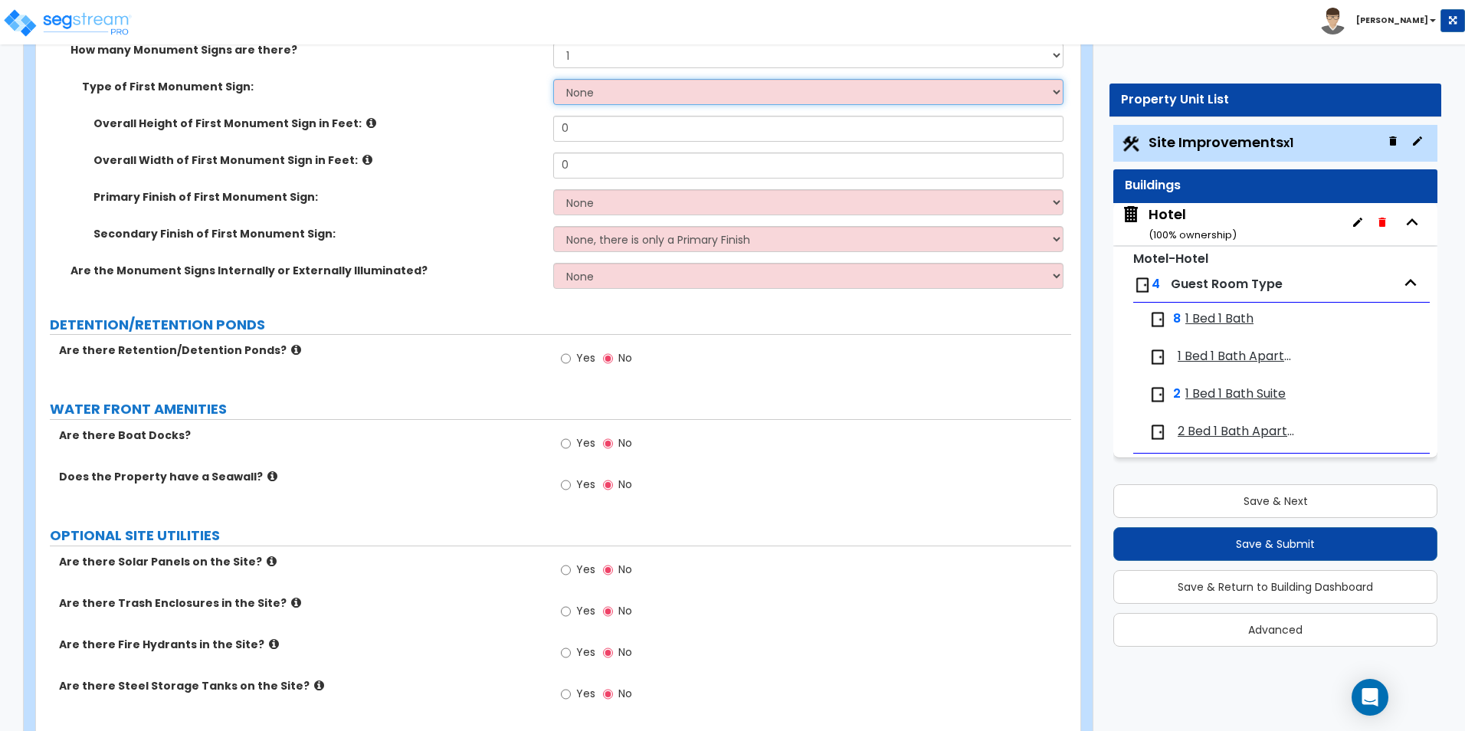
click at [626, 88] on select "None Flat Signboard on top of a Base Flat Signboard attached to a Back Board/Wa…" at bounding box center [808, 92] width 510 height 26
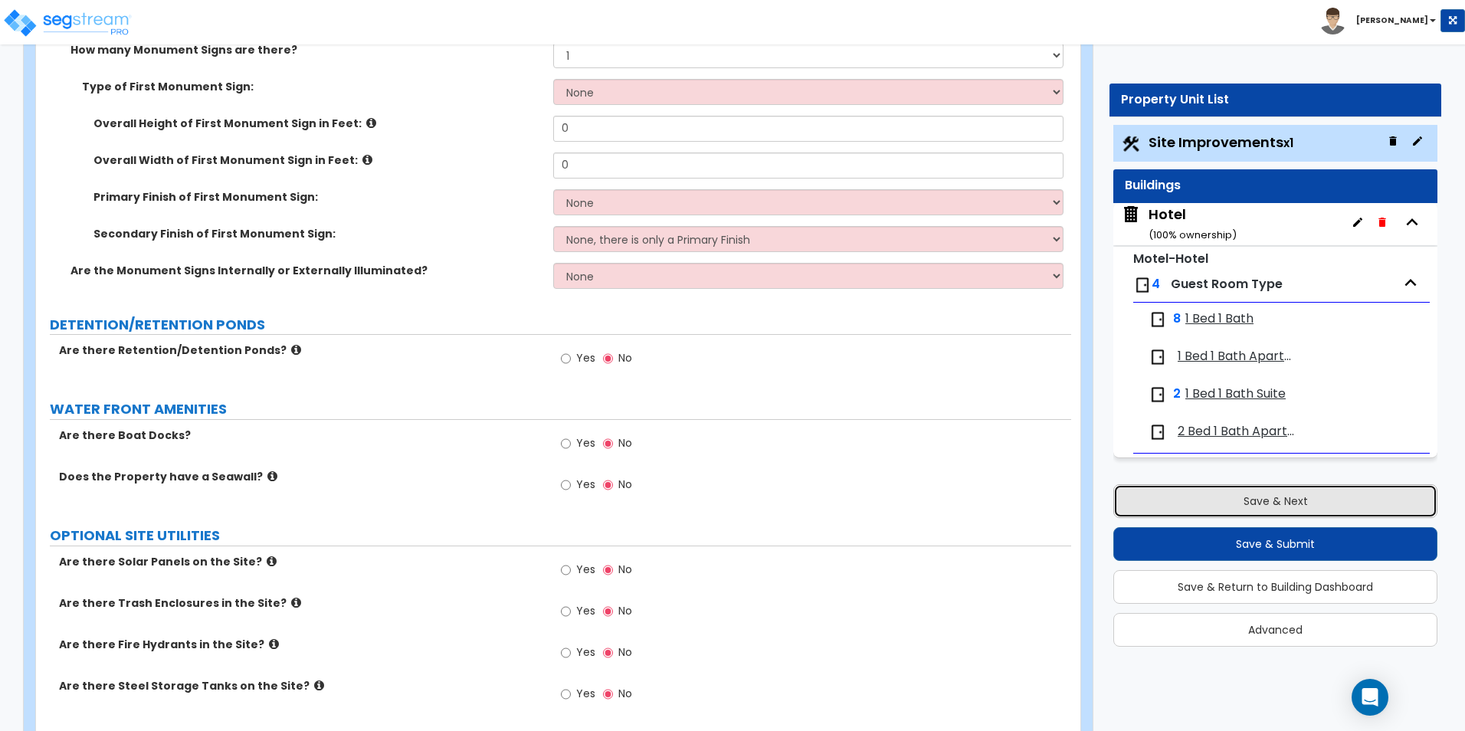
click at [1251, 509] on button "Save & Next" at bounding box center [1275, 501] width 324 height 34
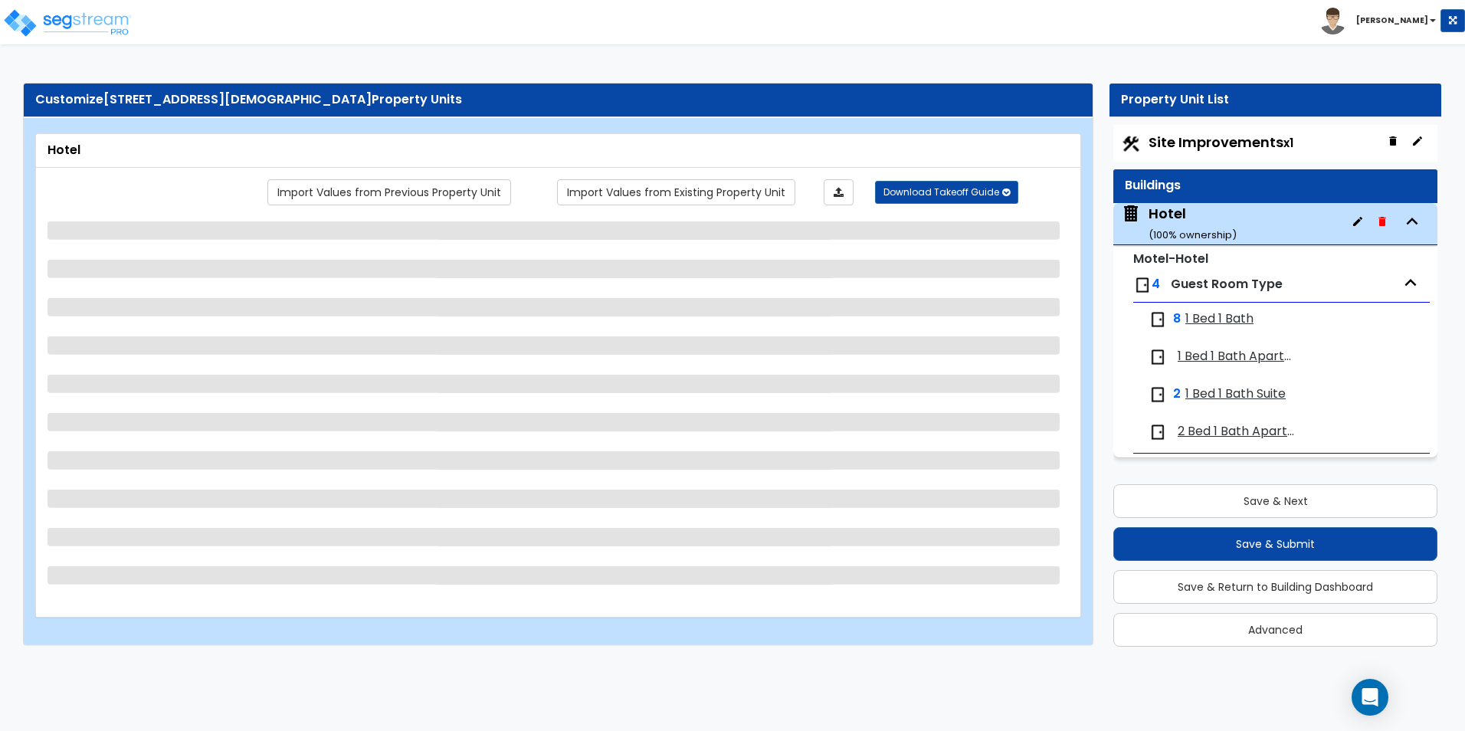
scroll to position [0, 0]
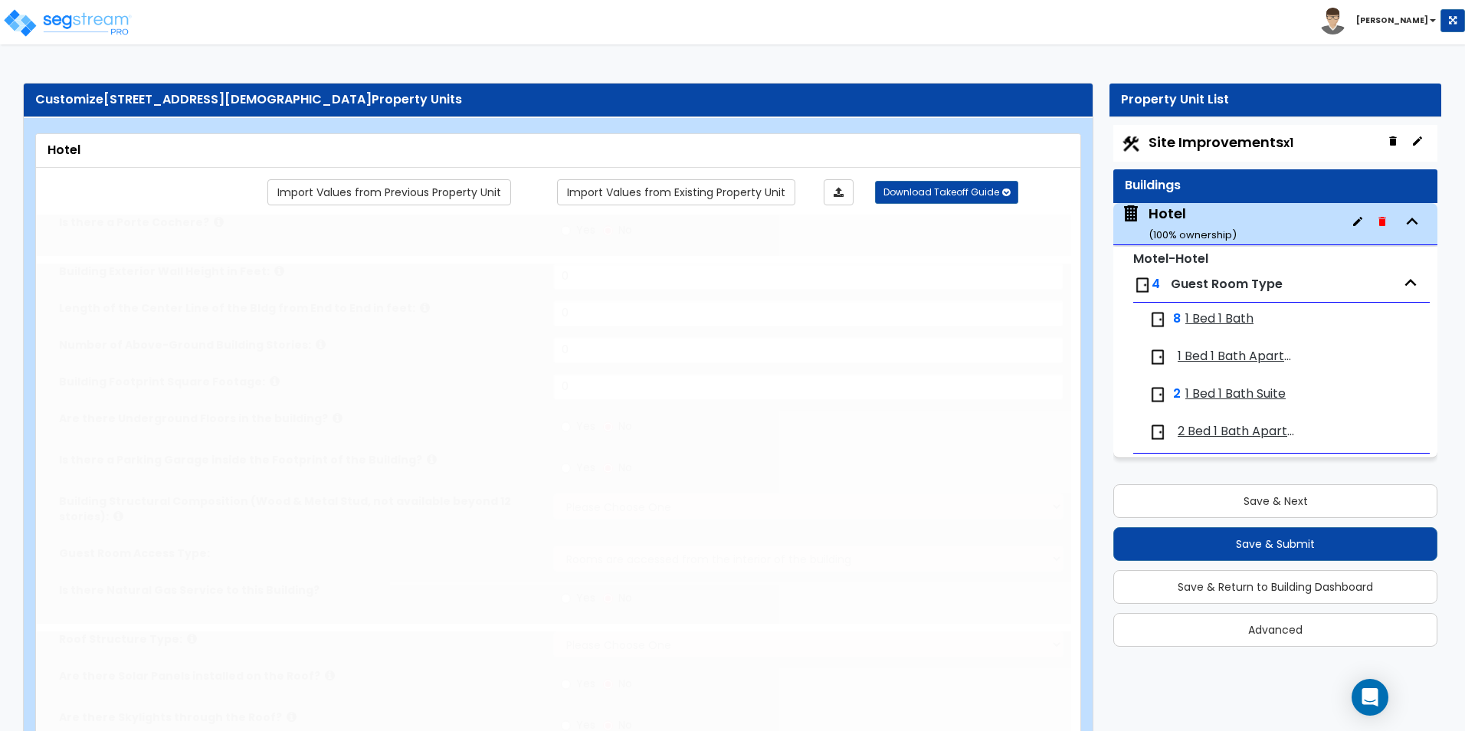
type input "1"
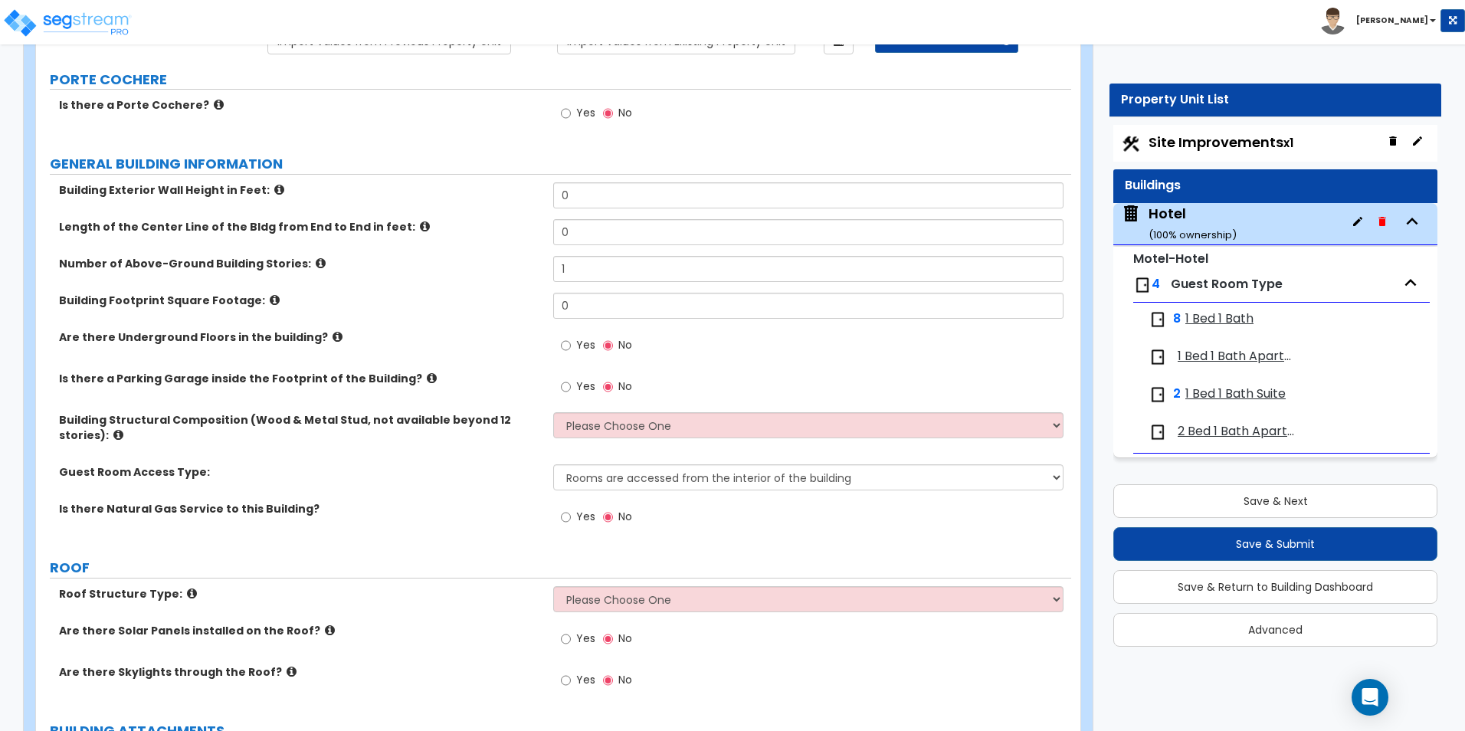
scroll to position [153, 0]
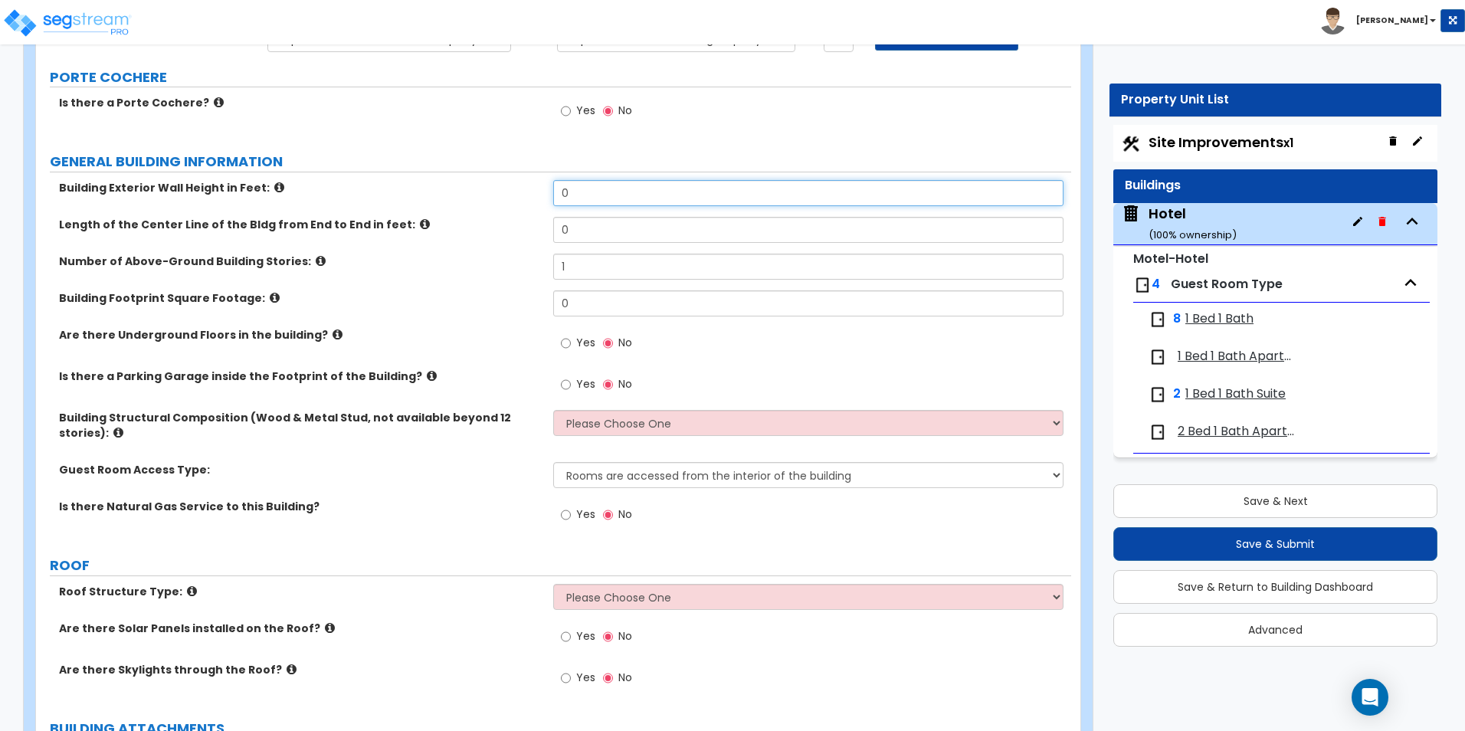
drag, startPoint x: 605, startPoint y: 195, endPoint x: 553, endPoint y: 202, distance: 52.6
click at [553, 202] on input "0" at bounding box center [808, 193] width 510 height 26
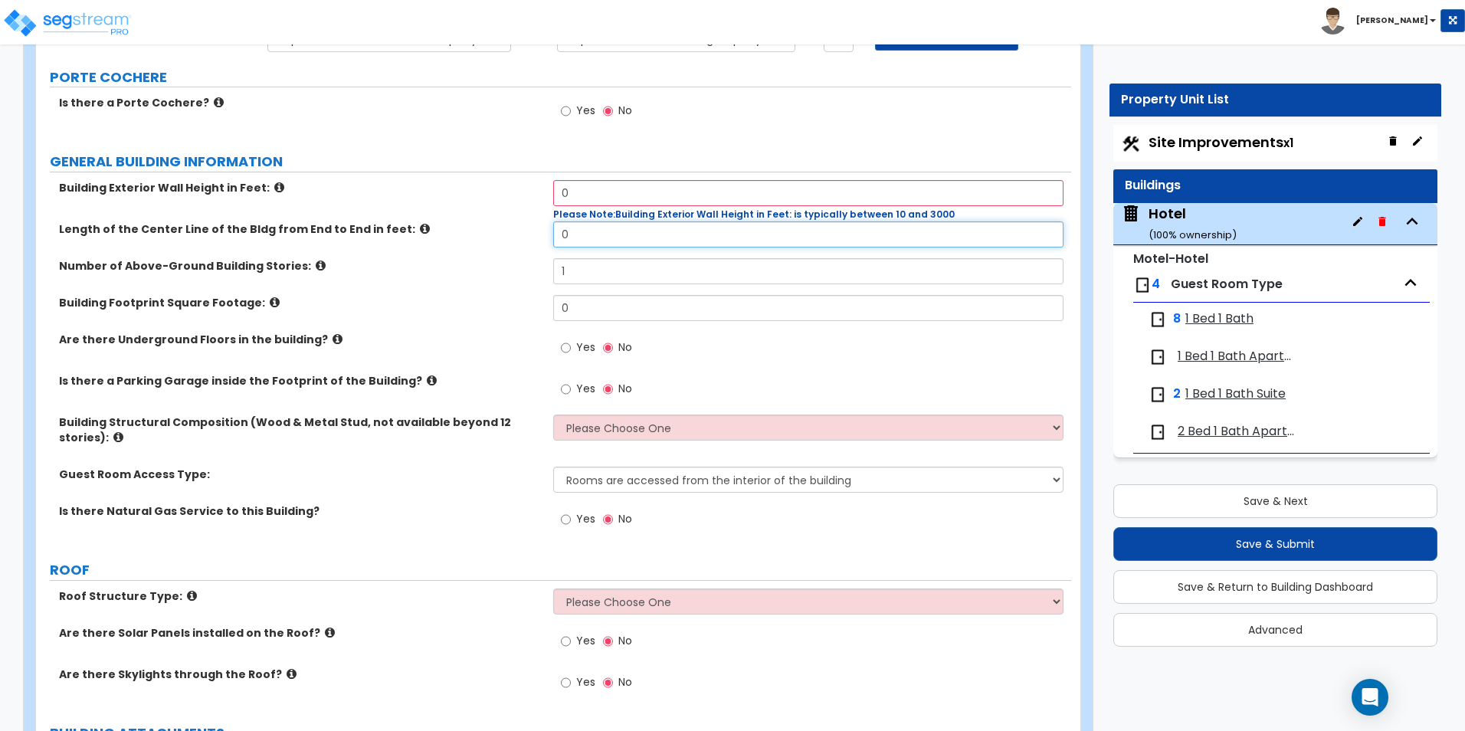
drag, startPoint x: 585, startPoint y: 228, endPoint x: 476, endPoint y: 216, distance: 110.2
click at [480, 216] on div "Building Exterior Wall Height in Feet: 0 Please Note: Building Exterior Wall He…" at bounding box center [554, 362] width 1012 height 365
type input "122"
drag, startPoint x: 600, startPoint y: 178, endPoint x: 552, endPoint y: 192, distance: 49.7
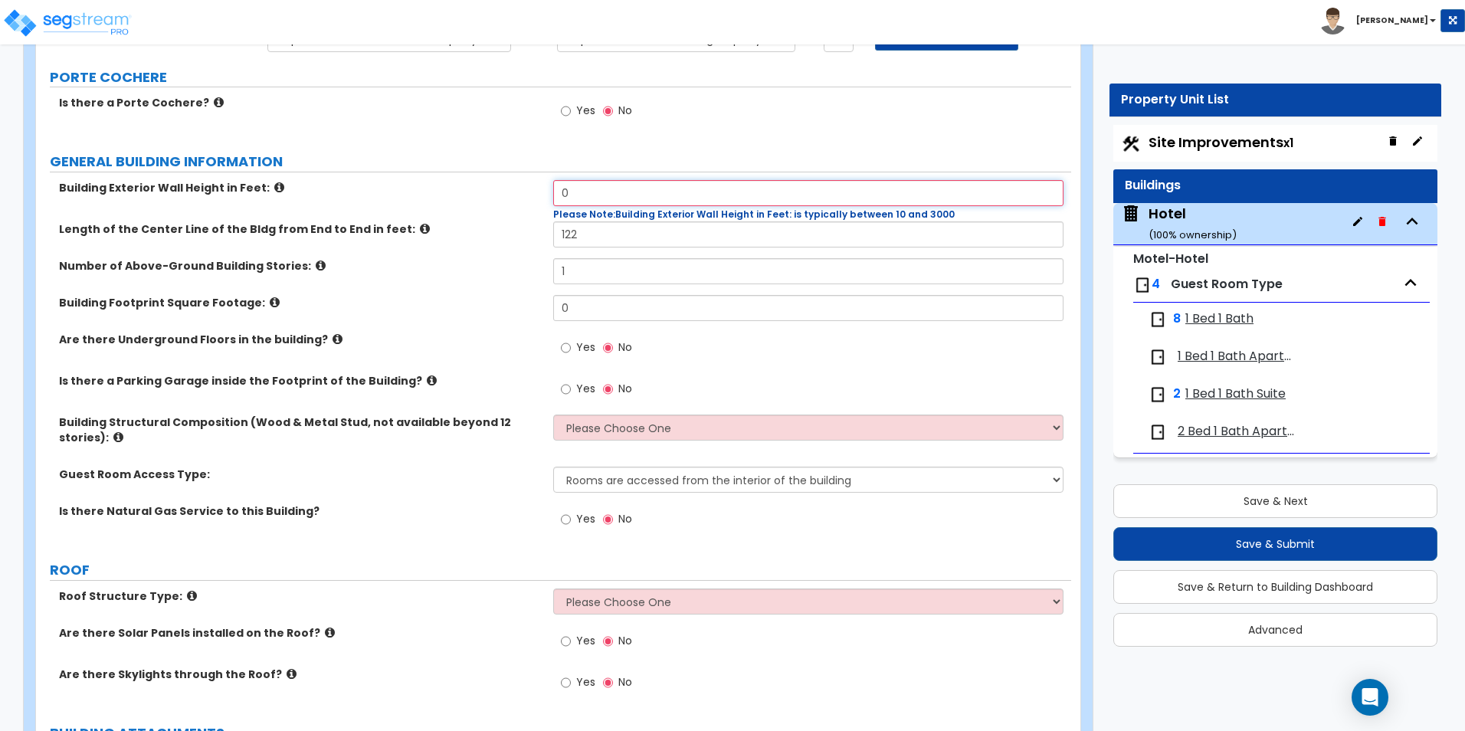
drag, startPoint x: 611, startPoint y: 183, endPoint x: 450, endPoint y: 187, distance: 160.9
click at [450, 187] on div "Building Exterior Wall Height in Feet: 0 Please Note: Building Exterior Wall He…" at bounding box center [553, 200] width 1035 height 41
type input "30"
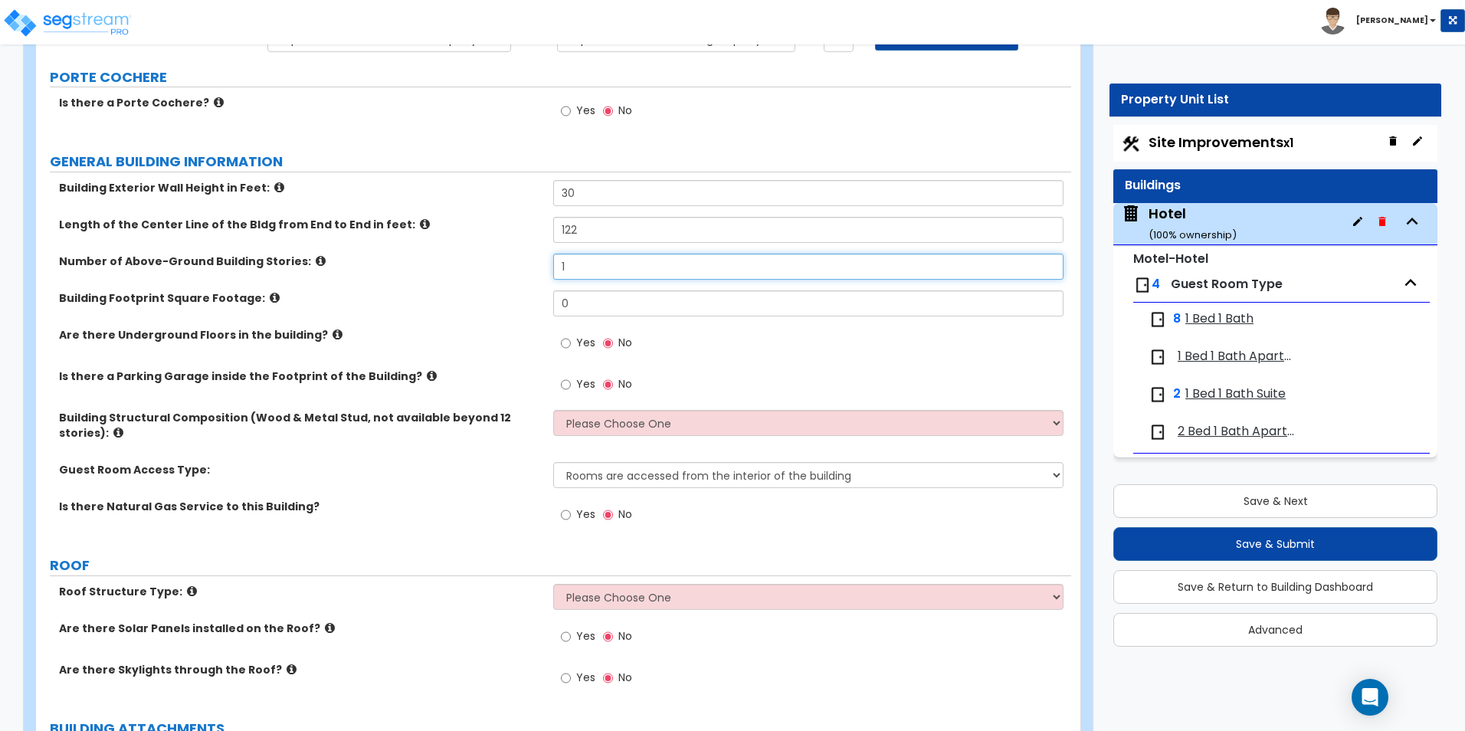
drag, startPoint x: 583, startPoint y: 274, endPoint x: 378, endPoint y: 244, distance: 207.6
click at [378, 244] on div "Building Exterior Wall Height in Feet: 30 Length of the Center Line of the Bldg…" at bounding box center [554, 360] width 1012 height 360
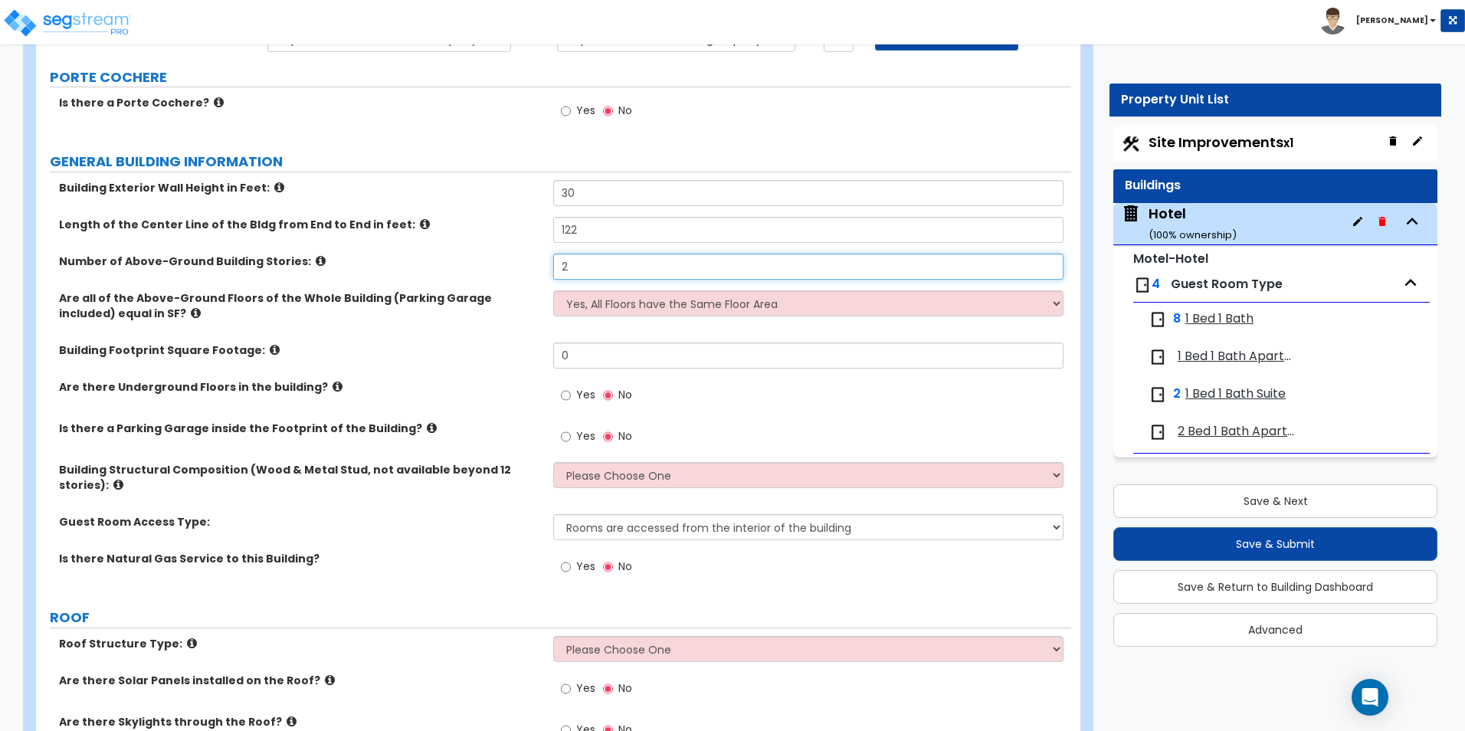
type input "2"
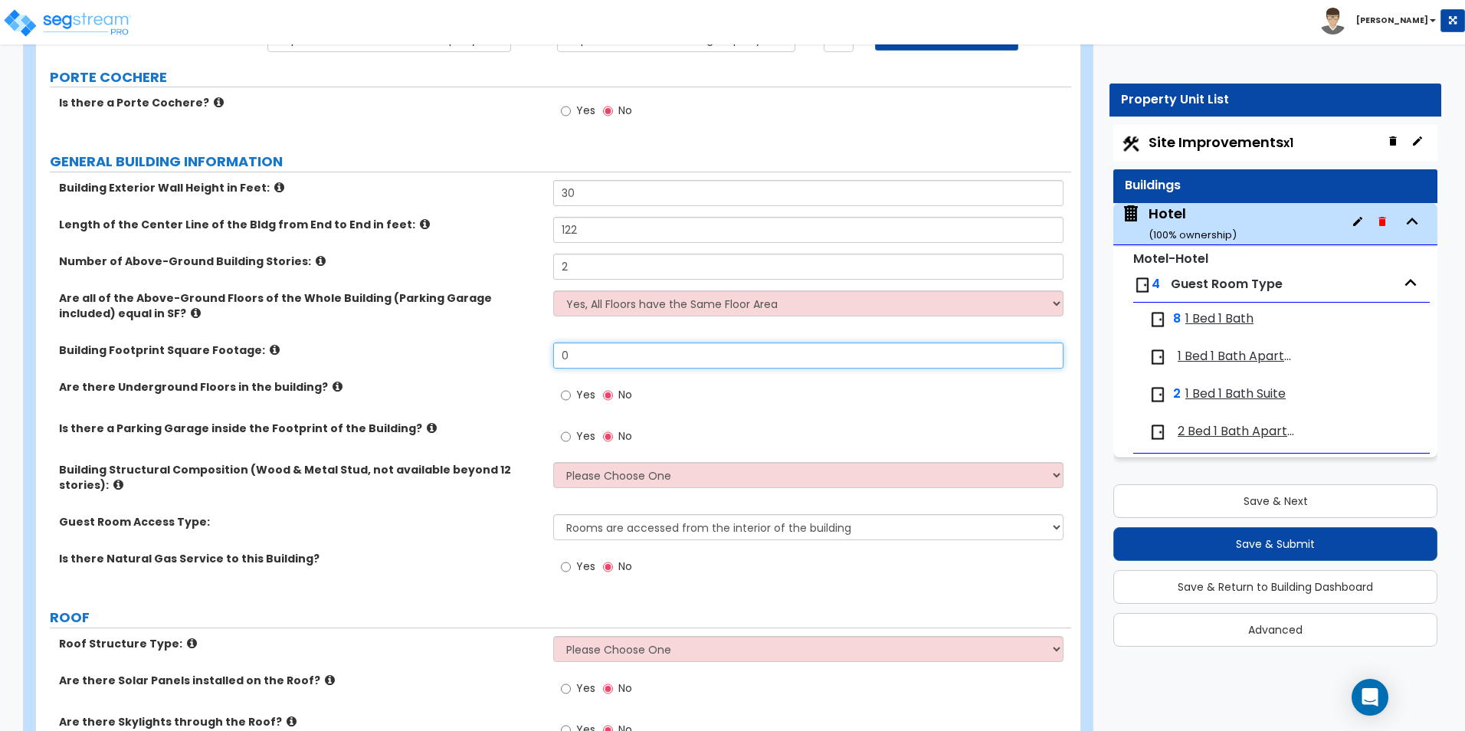
drag, startPoint x: 612, startPoint y: 352, endPoint x: 487, endPoint y: 344, distance: 125.2
click at [487, 344] on div "Building Footprint Square Footage: 0" at bounding box center [553, 360] width 1035 height 37
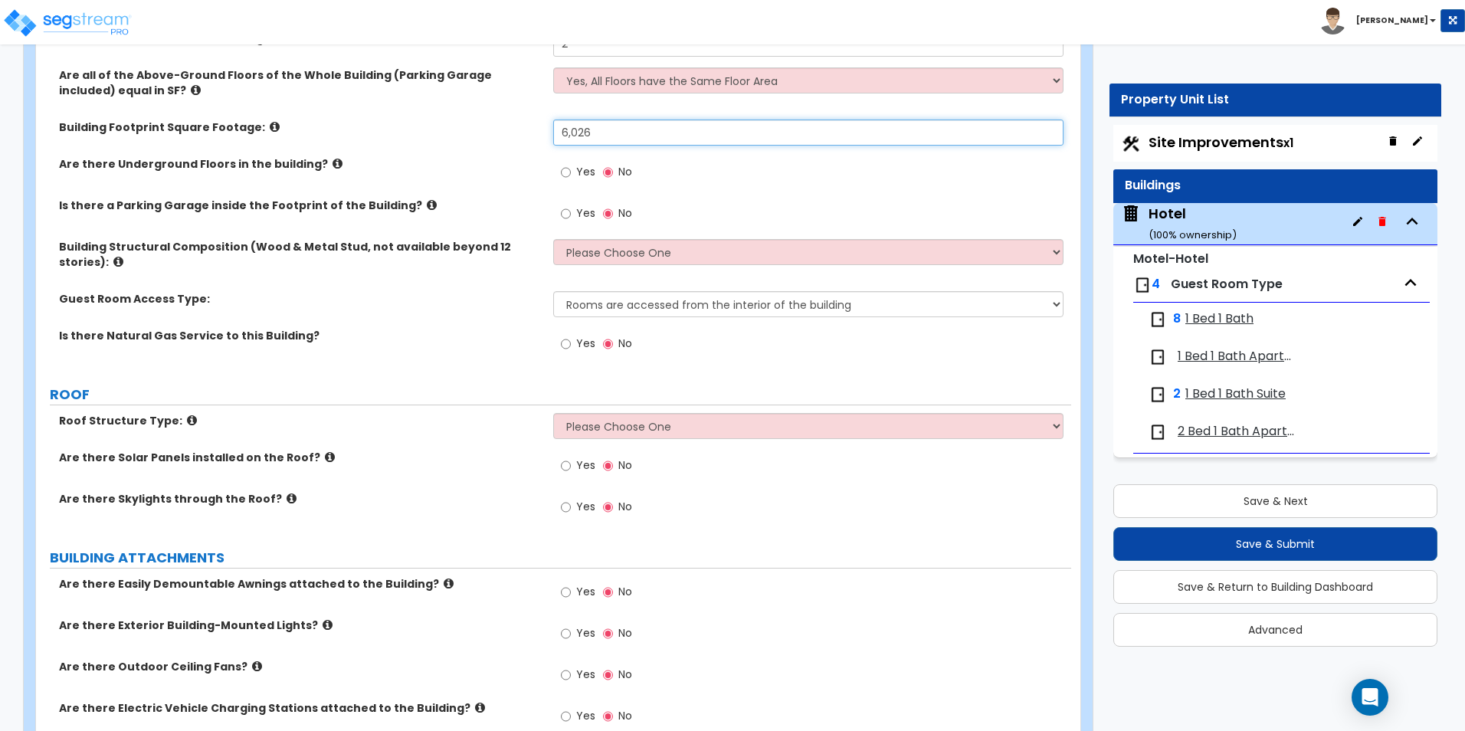
scroll to position [383, 0]
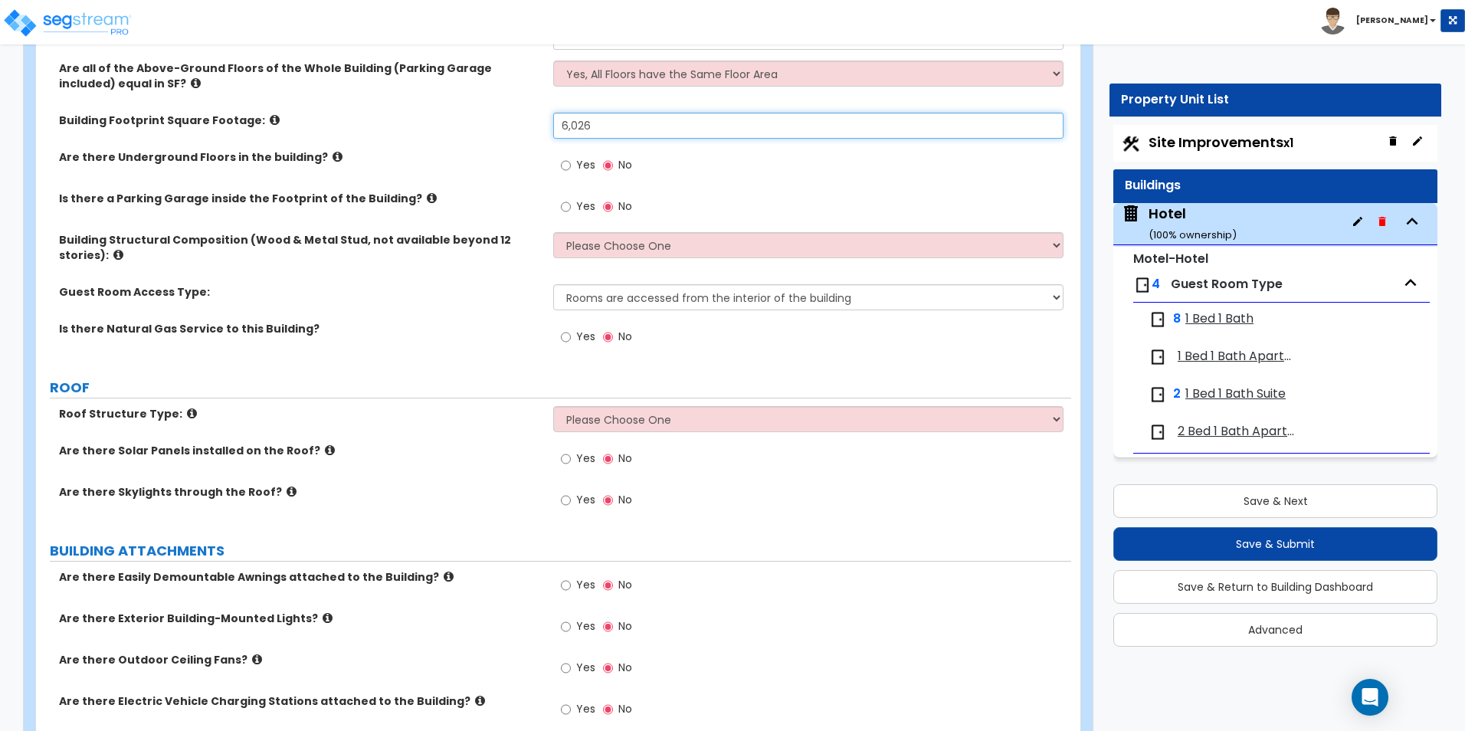
type input "6,026"
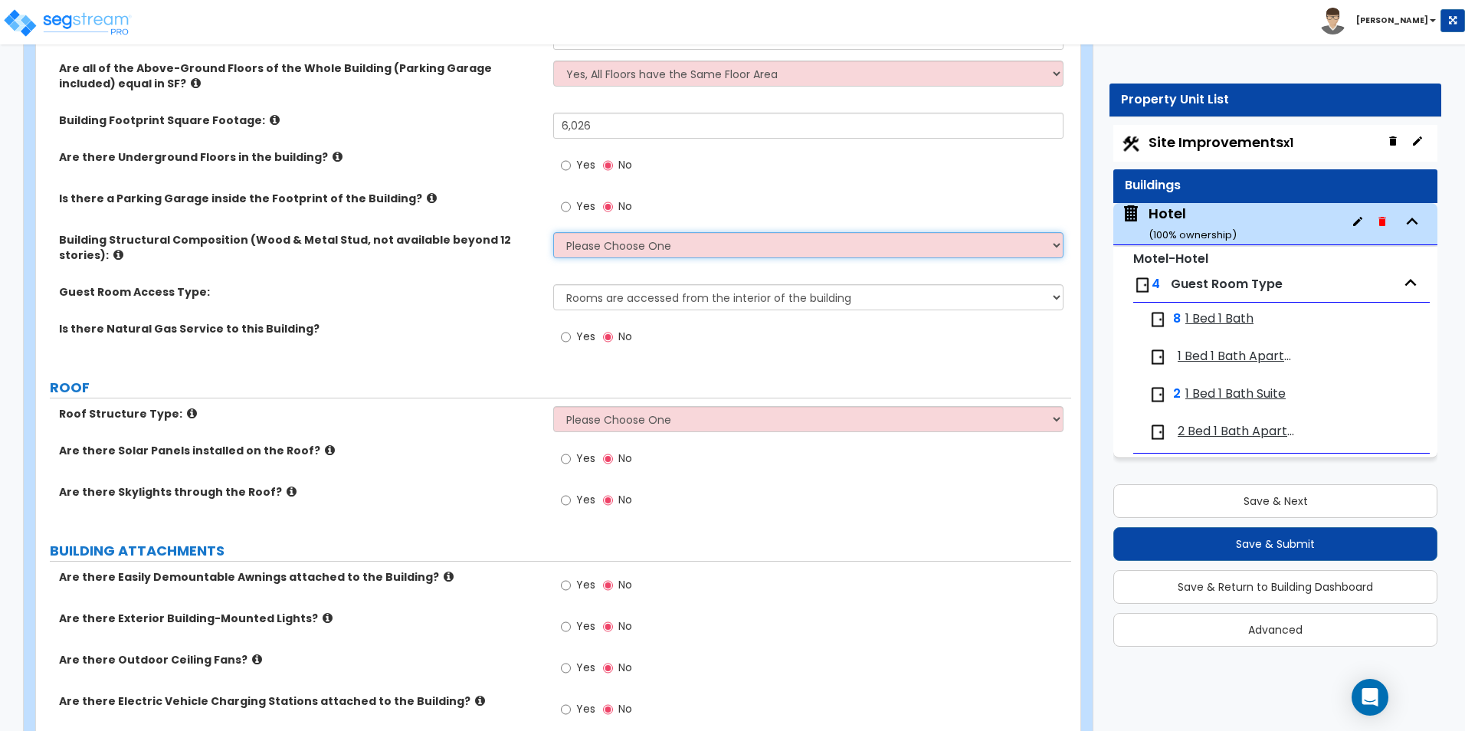
click at [631, 244] on select "Please Choose One Reinforced Concrete Structural Steel Brick Masonry CMU Masonr…" at bounding box center [808, 245] width 510 height 26
select select "7"
click at [553, 232] on select "Please Choose One Reinforced Concrete Structural Steel Brick Masonry CMU Masonr…" at bounding box center [808, 245] width 510 height 26
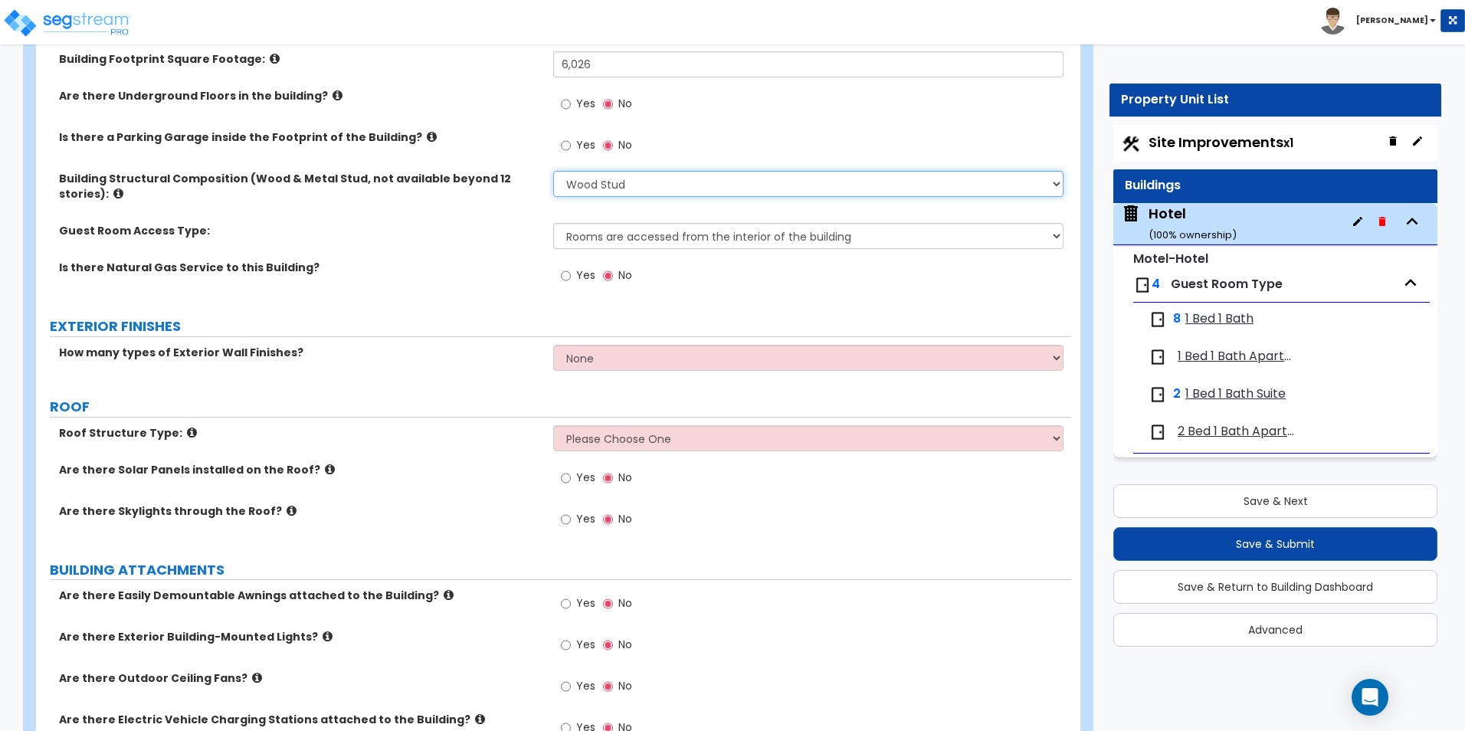
scroll to position [536, 0]
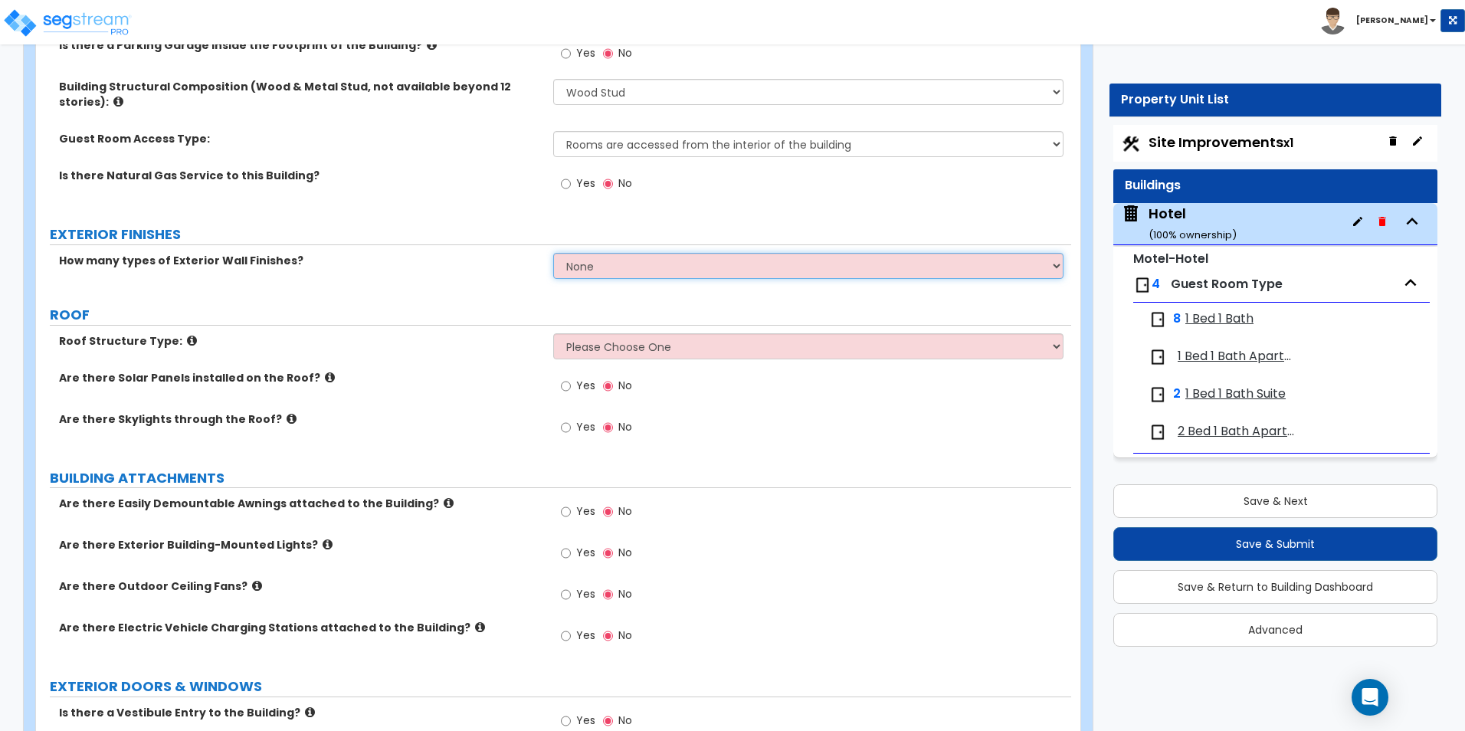
drag, startPoint x: 598, startPoint y: 265, endPoint x: 594, endPoint y: 272, distance: 8.3
click at [598, 265] on select "None 1 2 3" at bounding box center [808, 266] width 510 height 26
select select "1"
click at [553, 253] on select "None 1 2 3" at bounding box center [808, 266] width 510 height 26
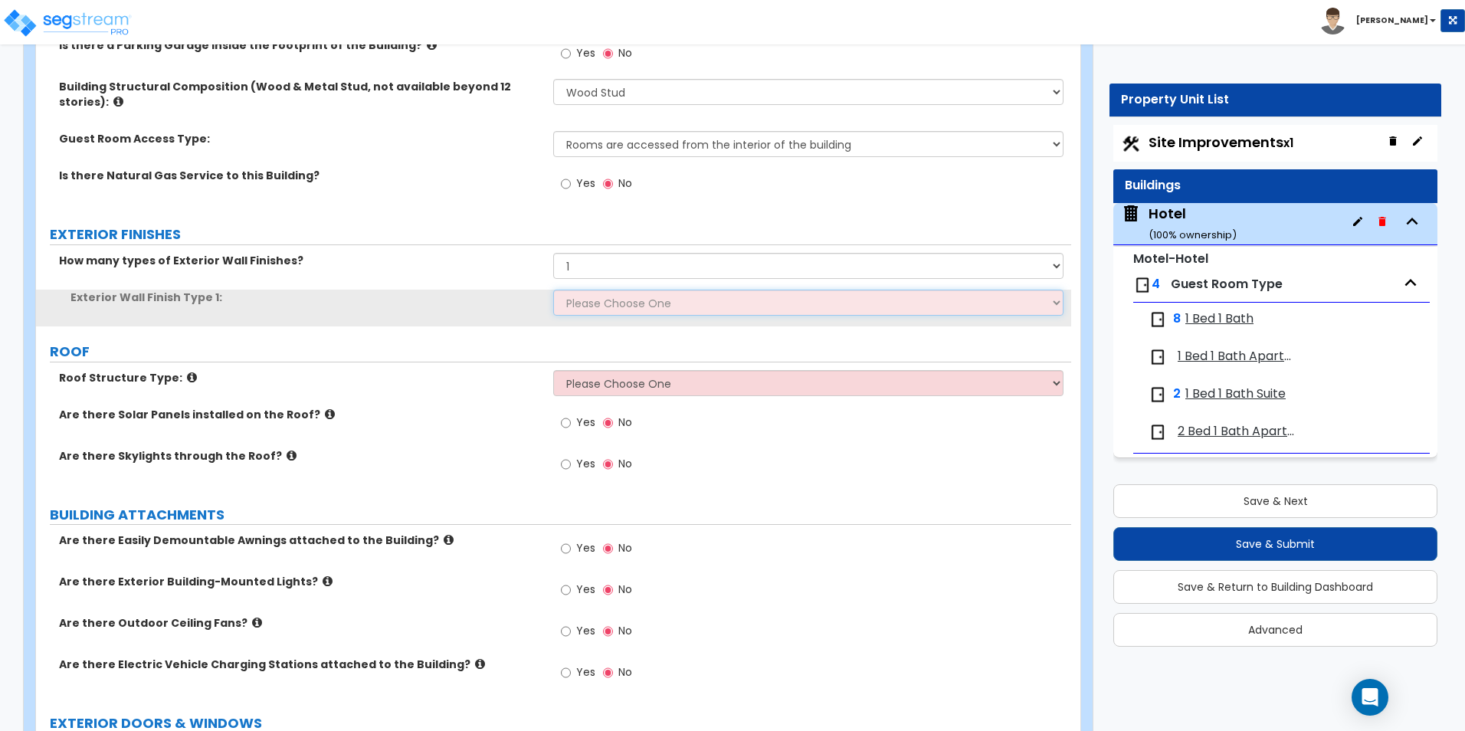
click at [612, 312] on select "Please Choose One No Finish/Shared Wall No Wall Brick Veneer Stone Veneer Wood …" at bounding box center [808, 303] width 510 height 26
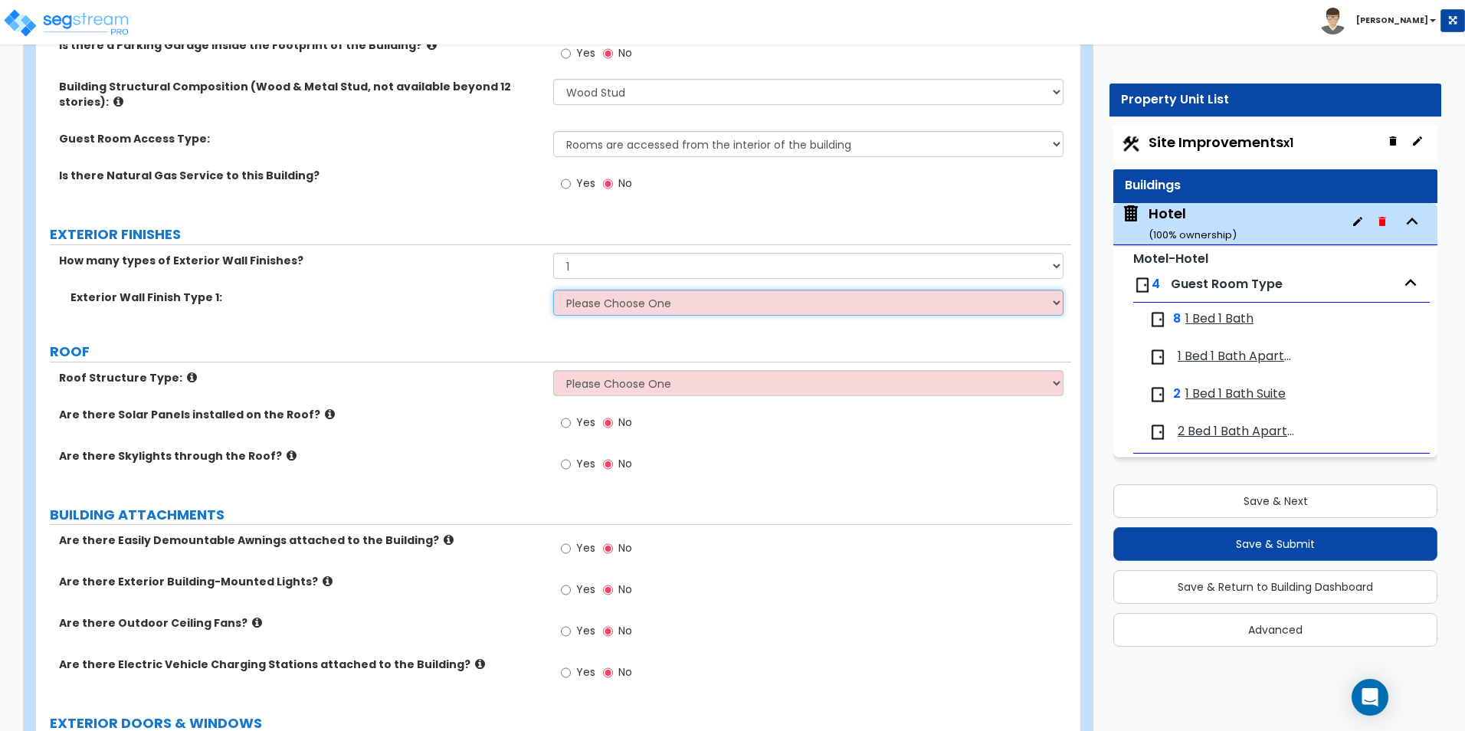
select select "4"
click at [553, 290] on select "Please Choose One No Finish/Shared Wall No Wall Brick Veneer Stone Veneer Wood …" at bounding box center [808, 303] width 510 height 26
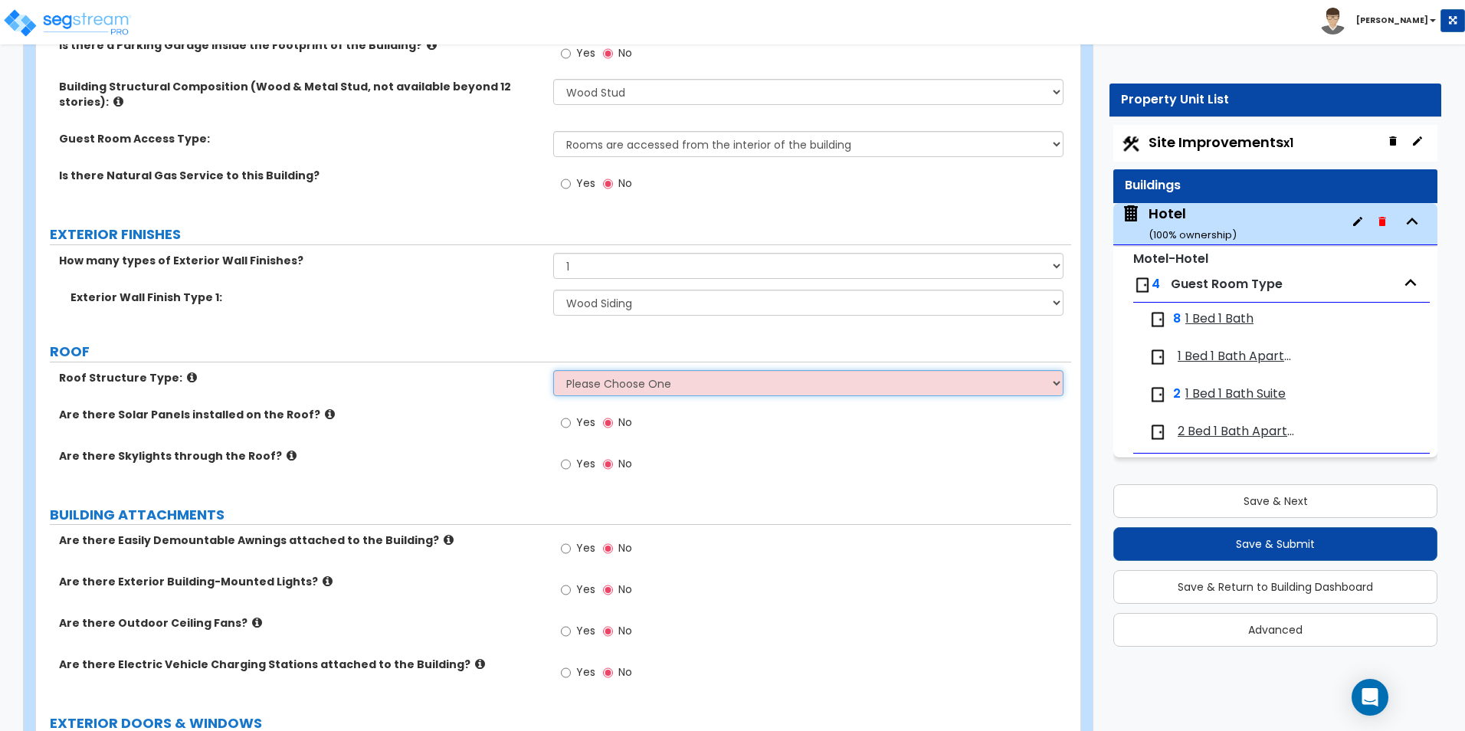
click at [602, 383] on select "Please Choose One Gable Roof Flat Roof Hybrid Gable & Flat Roof" at bounding box center [808, 383] width 510 height 26
select select "1"
click at [553, 370] on select "Please Choose One Gable Roof Flat Roof Hybrid Gable & Flat Roof" at bounding box center [808, 383] width 510 height 26
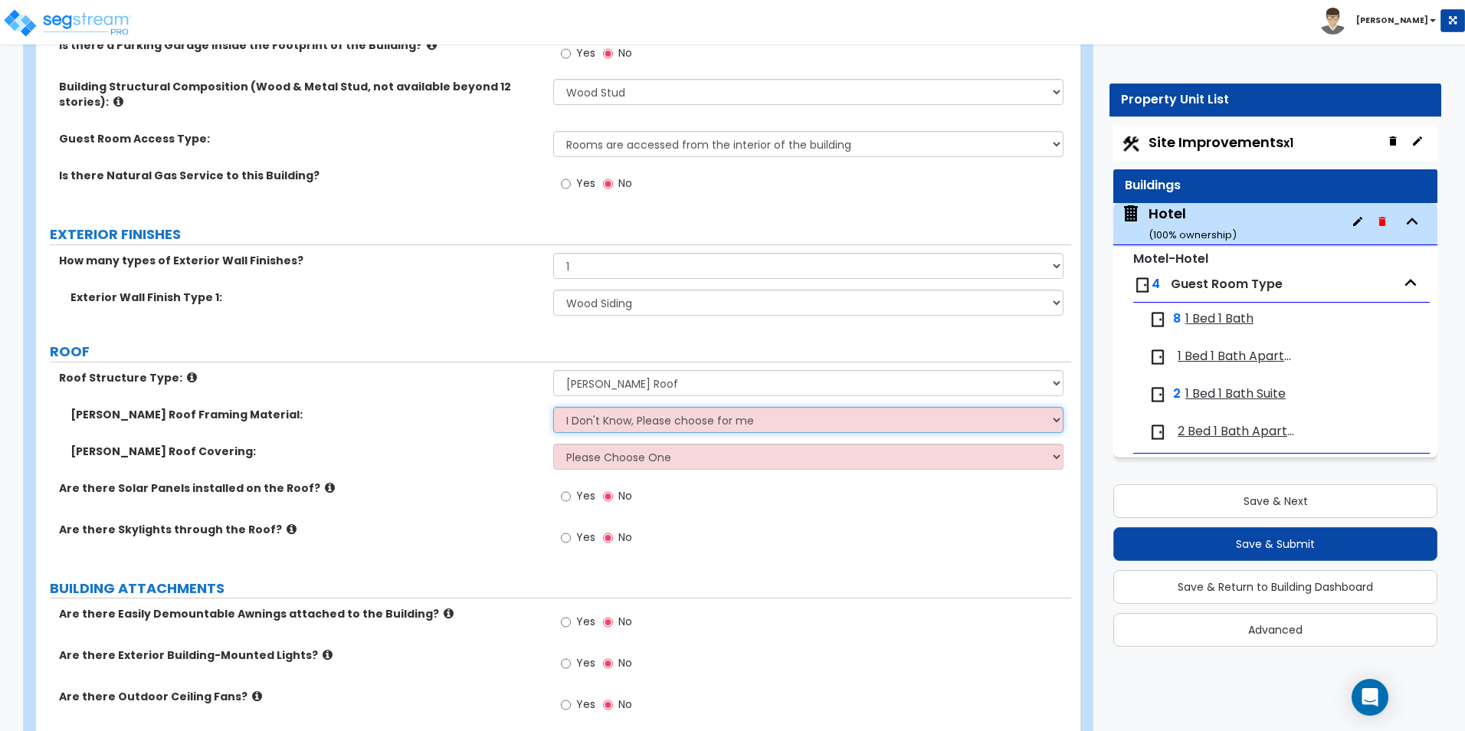
click at [595, 418] on select "I Don't Know, Please choose for me Metal Wood" at bounding box center [808, 420] width 510 height 26
select select "2"
click at [553, 407] on select "I Don't Know, Please choose for me Metal Wood" at bounding box center [808, 420] width 510 height 26
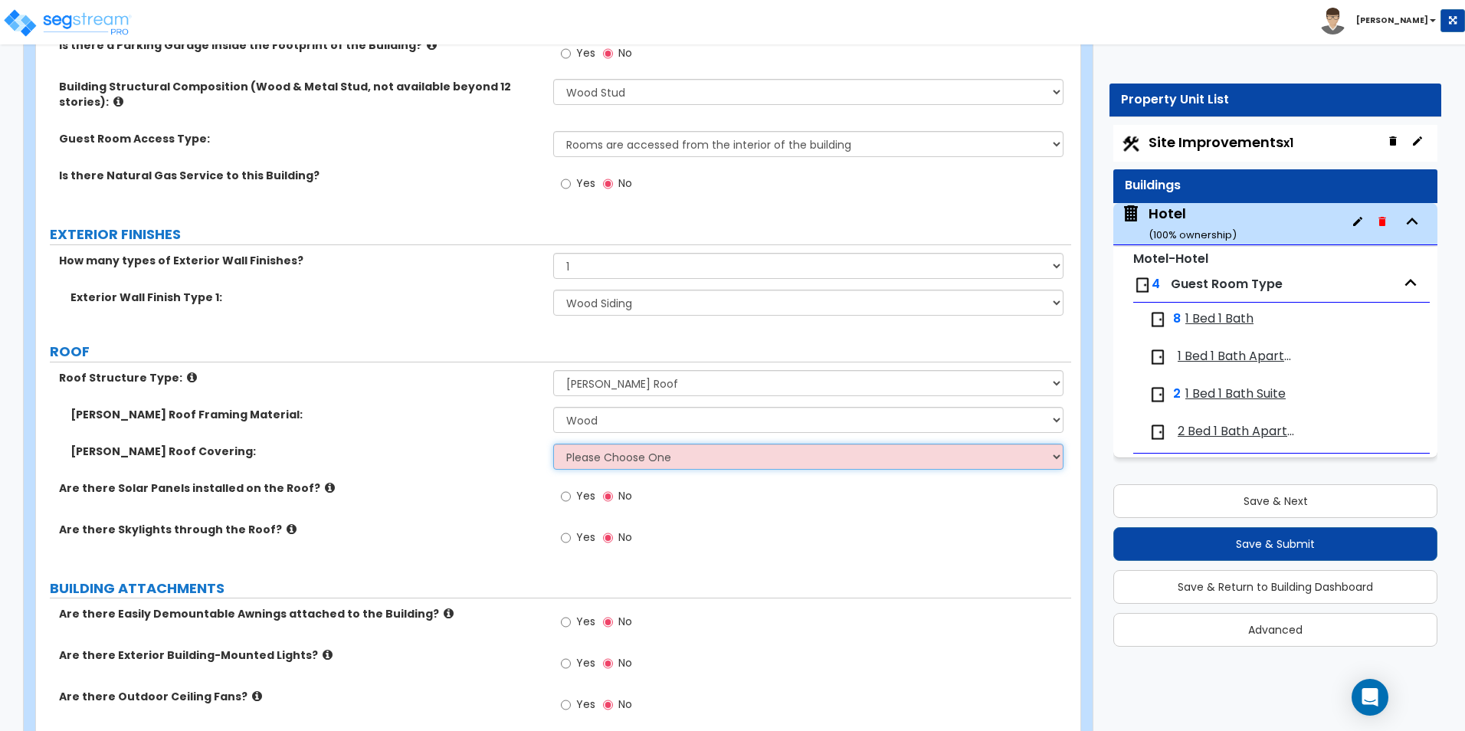
click at [623, 467] on select "Please Choose One Asphalt Shingle Clay Tile Wood Shingle Metal Shingle Standing…" at bounding box center [808, 457] width 510 height 26
select select "1"
click at [553, 444] on select "Please Choose One Asphalt Shingle Clay Tile Wood Shingle Metal Shingle Standing…" at bounding box center [808, 457] width 510 height 26
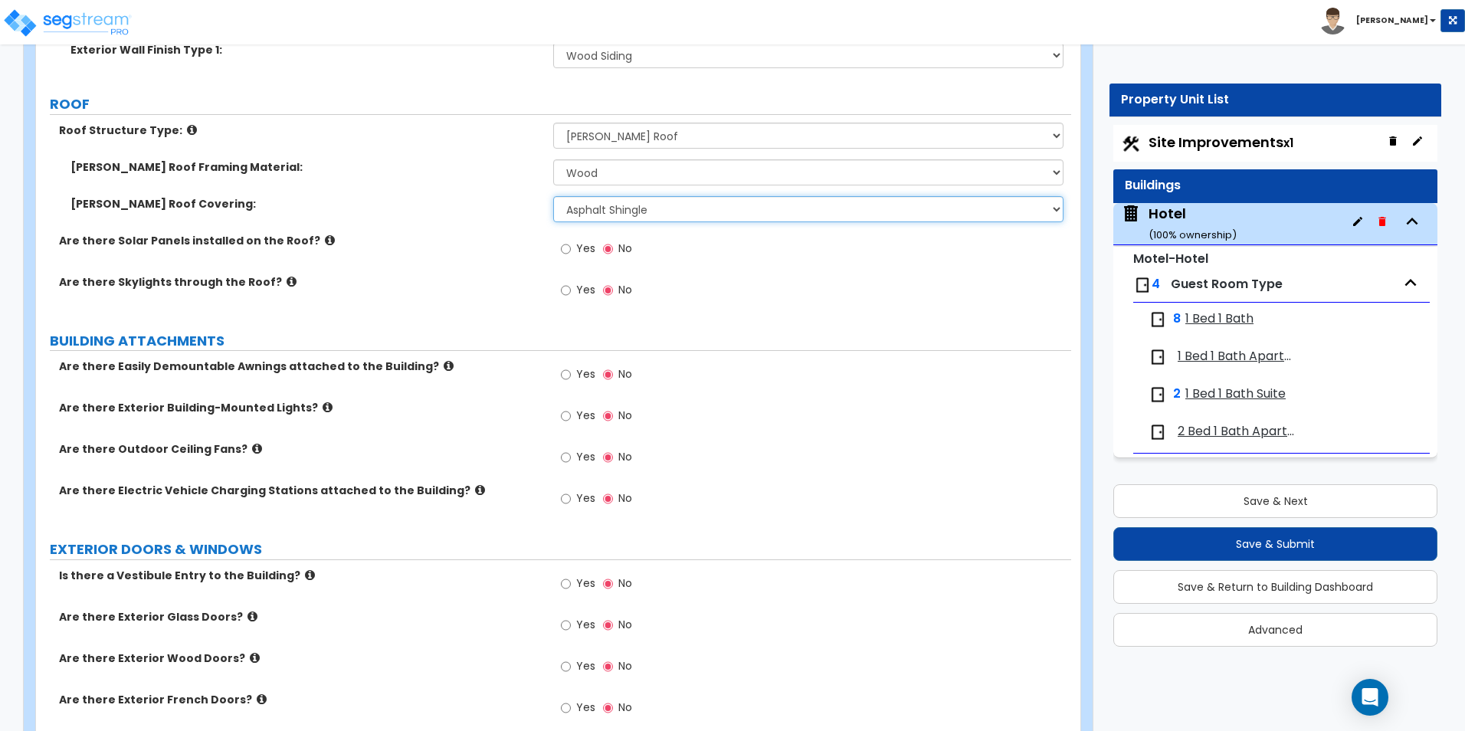
scroll to position [843, 0]
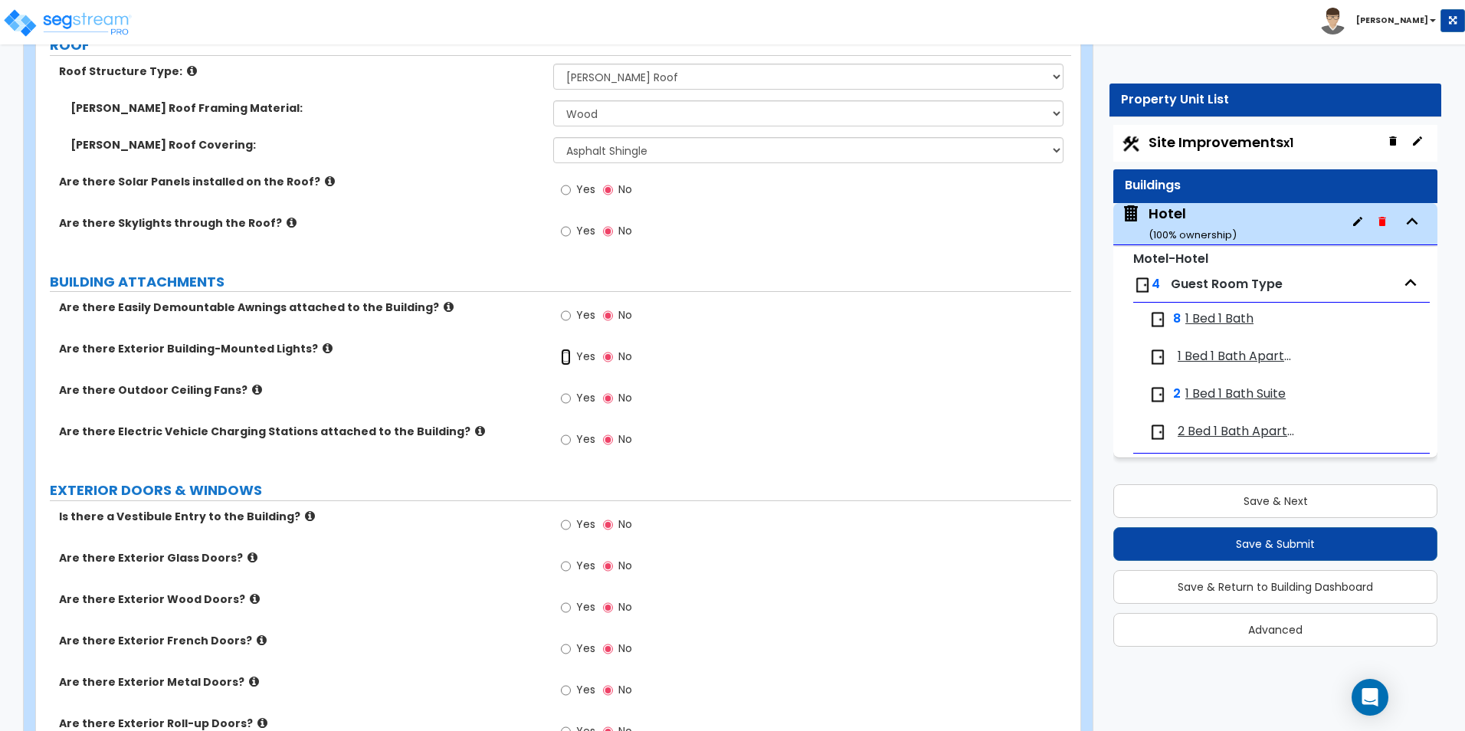
click at [569, 359] on input "Yes" at bounding box center [566, 357] width 10 height 17
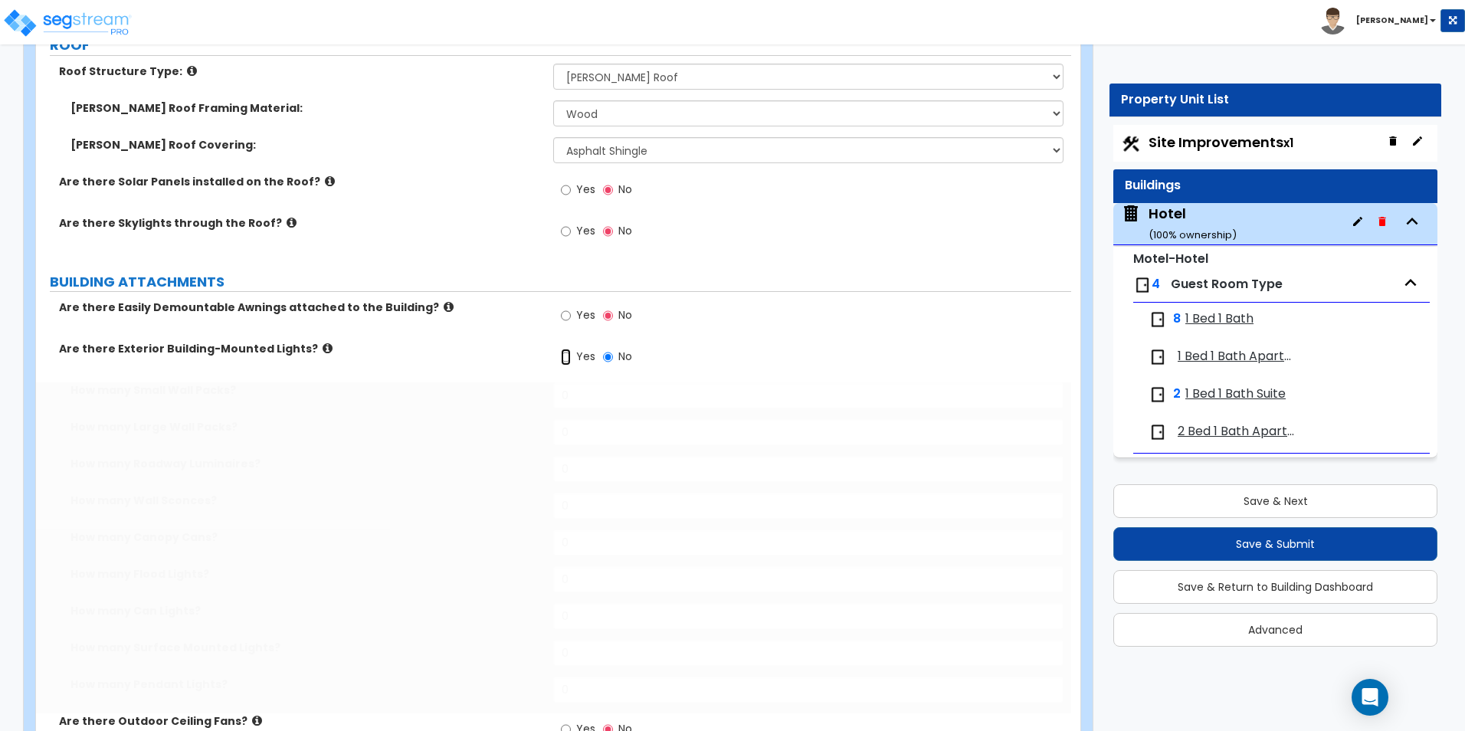
radio input "true"
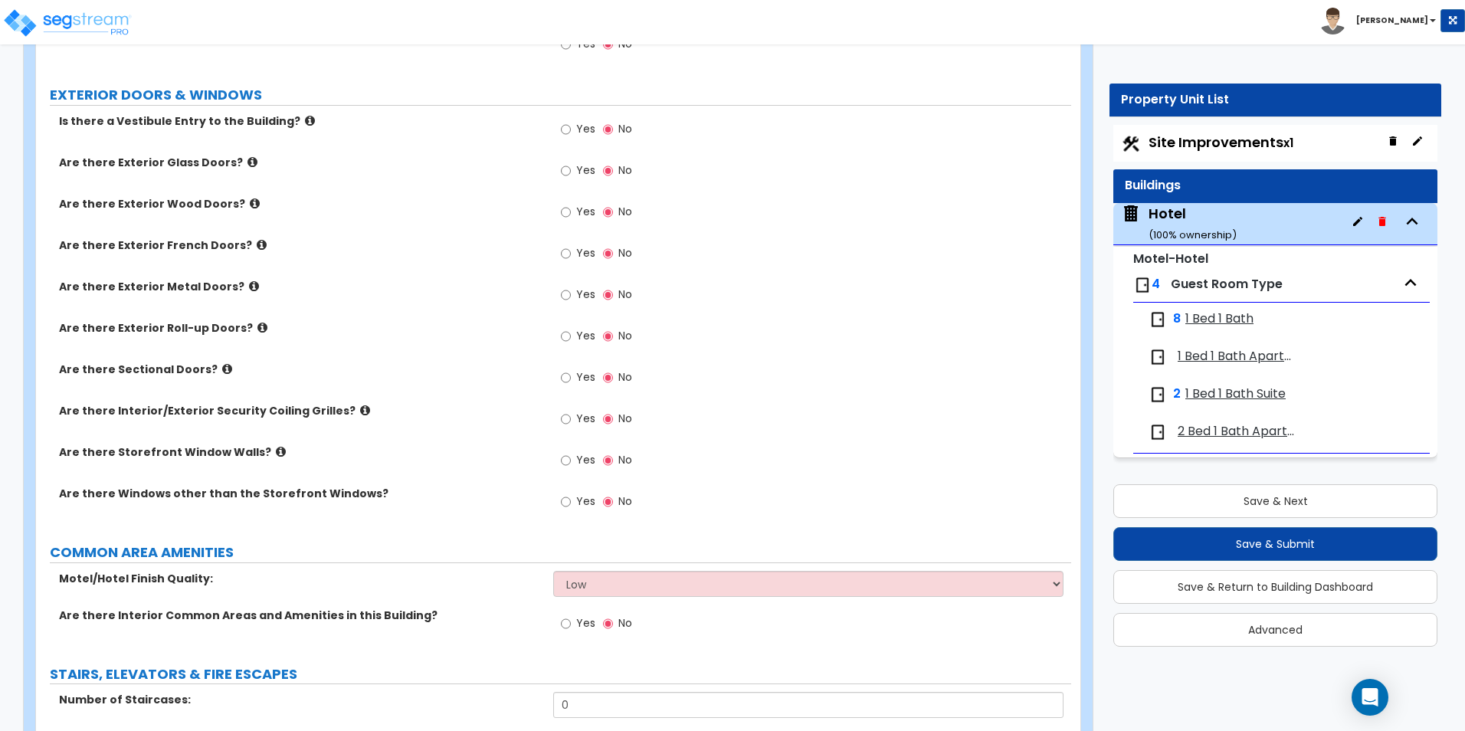
scroll to position [1609, 0]
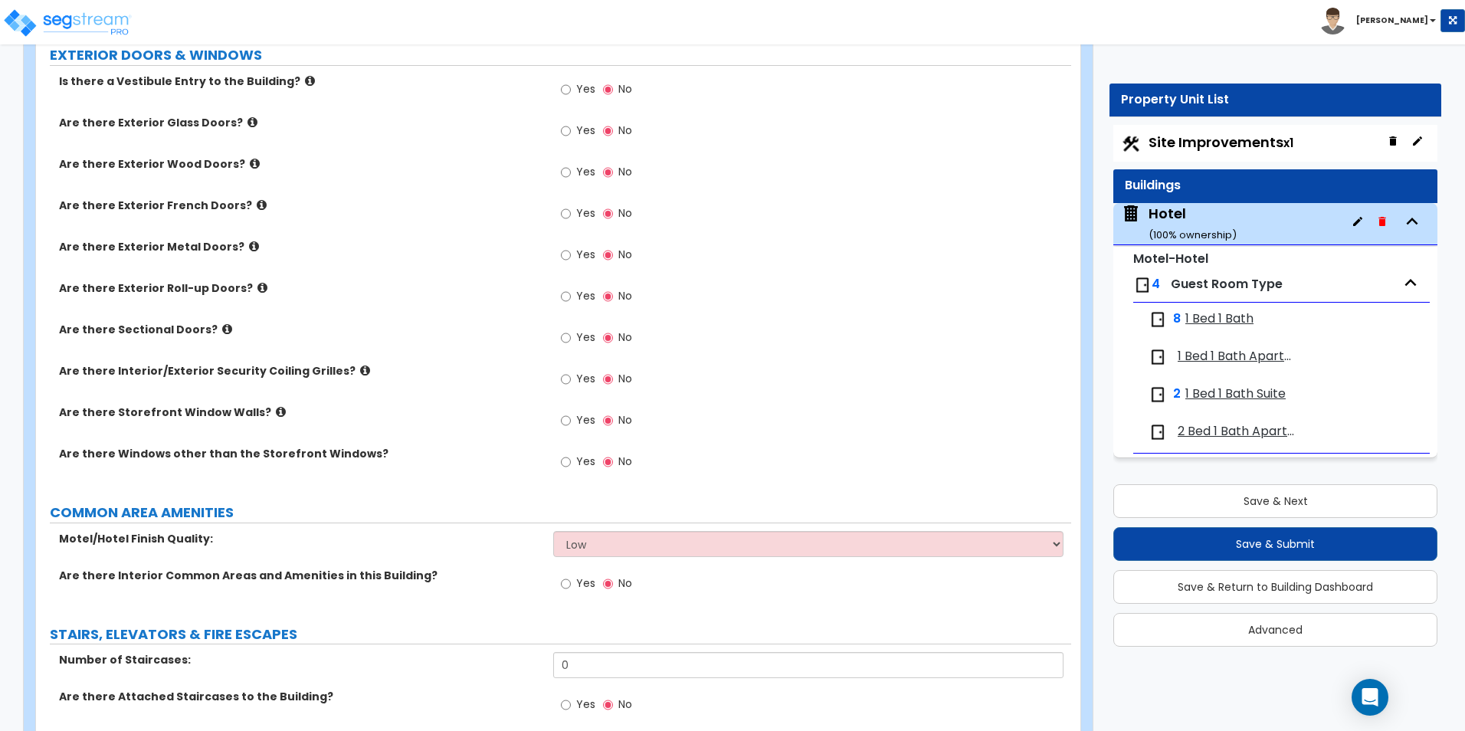
click at [559, 174] on div "Yes No" at bounding box center [596, 173] width 87 height 35
click at [575, 175] on label "Yes" at bounding box center [578, 174] width 34 height 26
click at [571, 175] on input "Yes" at bounding box center [566, 172] width 10 height 17
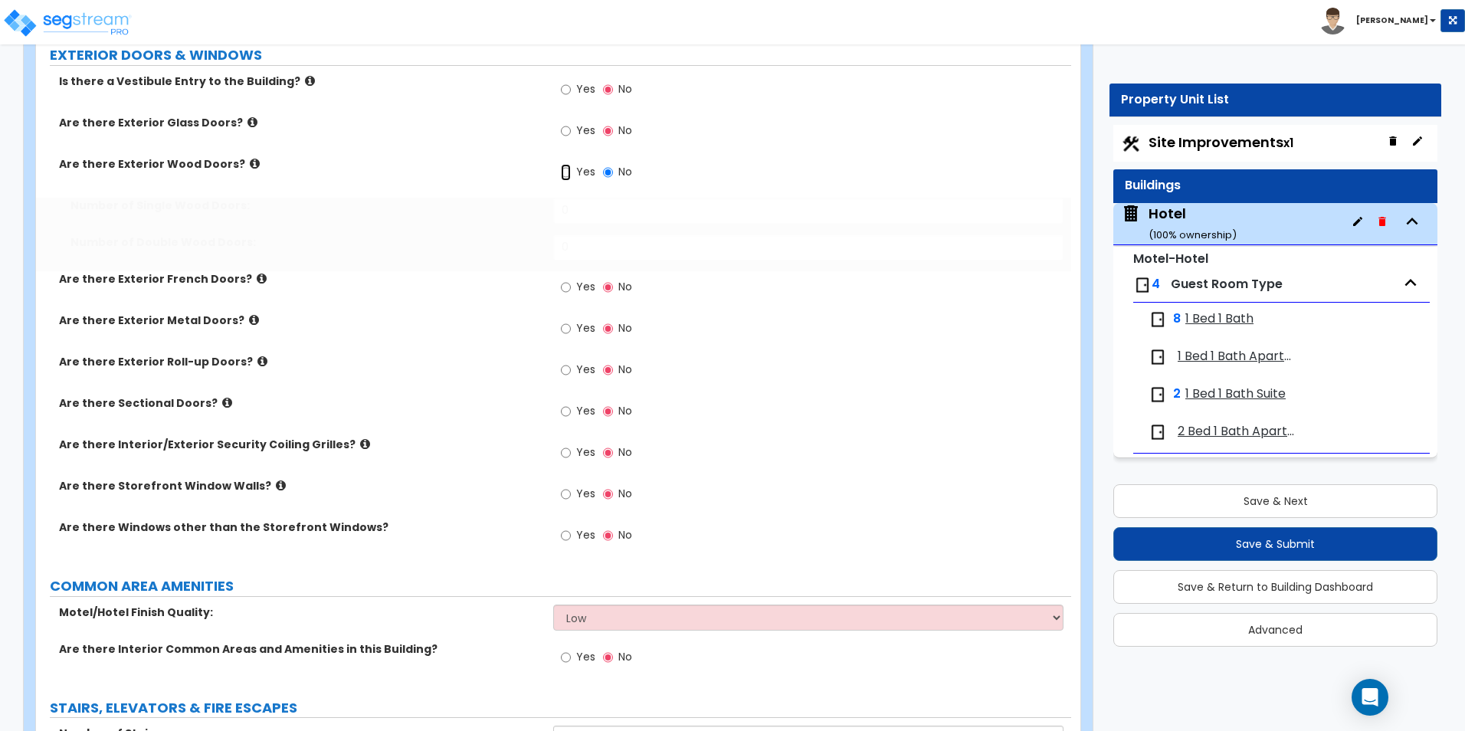
radio input "true"
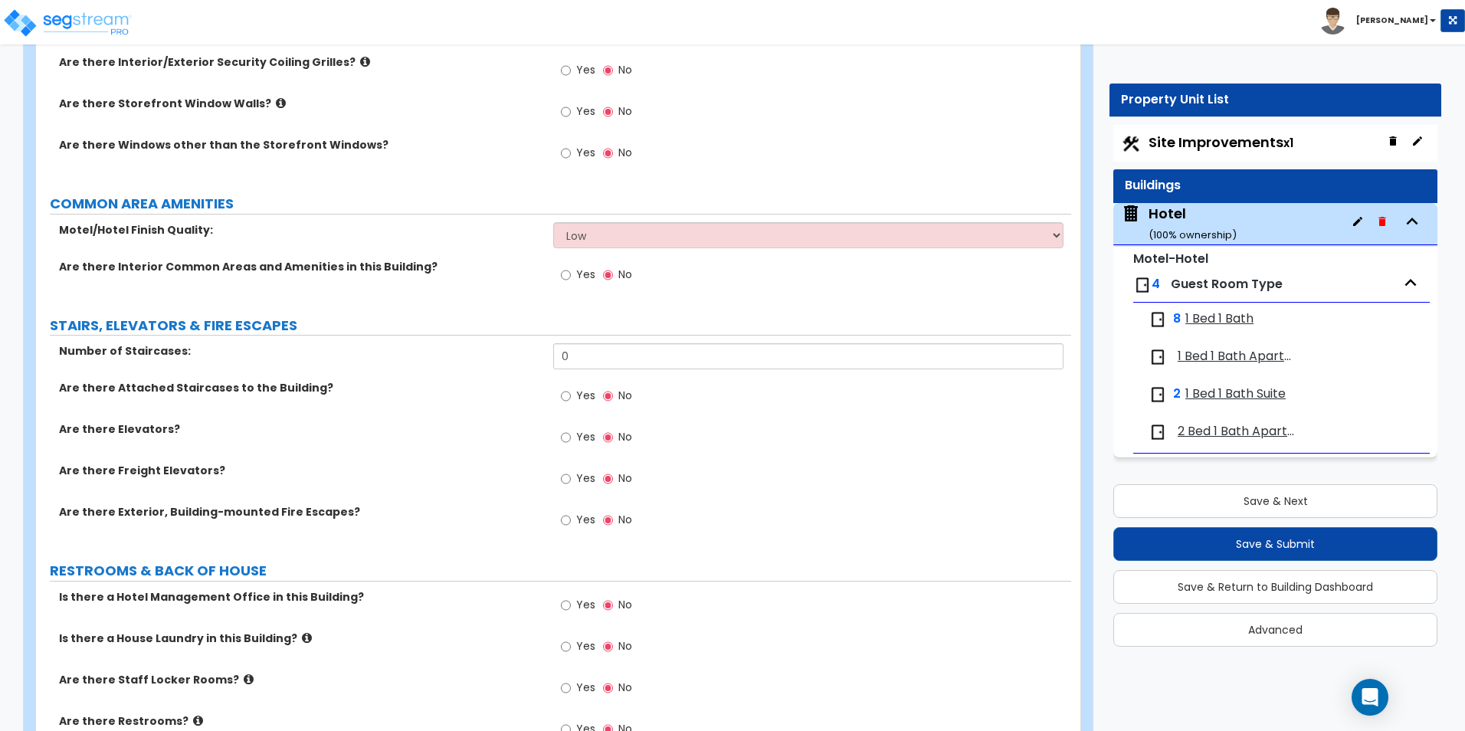
scroll to position [1992, 0]
click at [565, 110] on input "Yes" at bounding box center [566, 111] width 10 height 17
radio input "true"
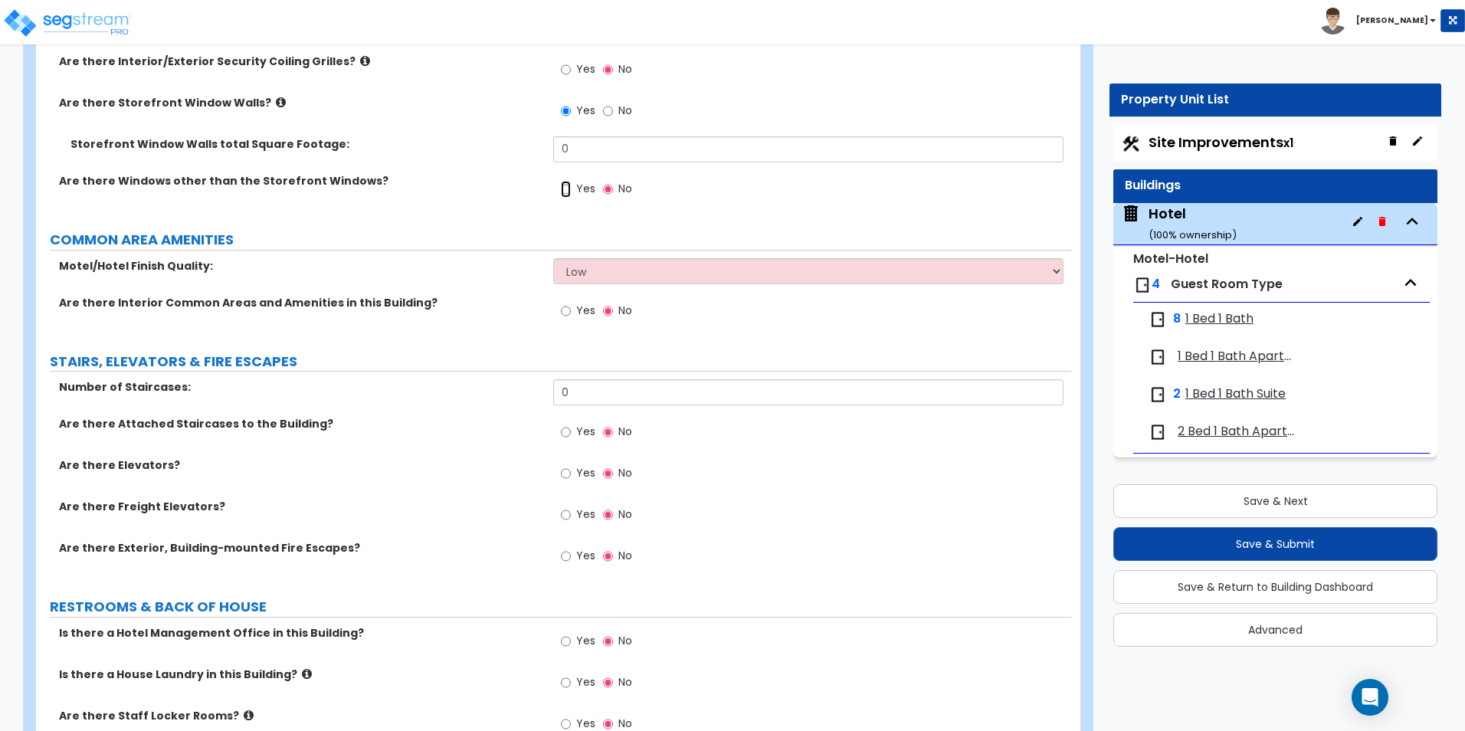
click at [564, 192] on input "Yes" at bounding box center [566, 189] width 10 height 17
radio input "true"
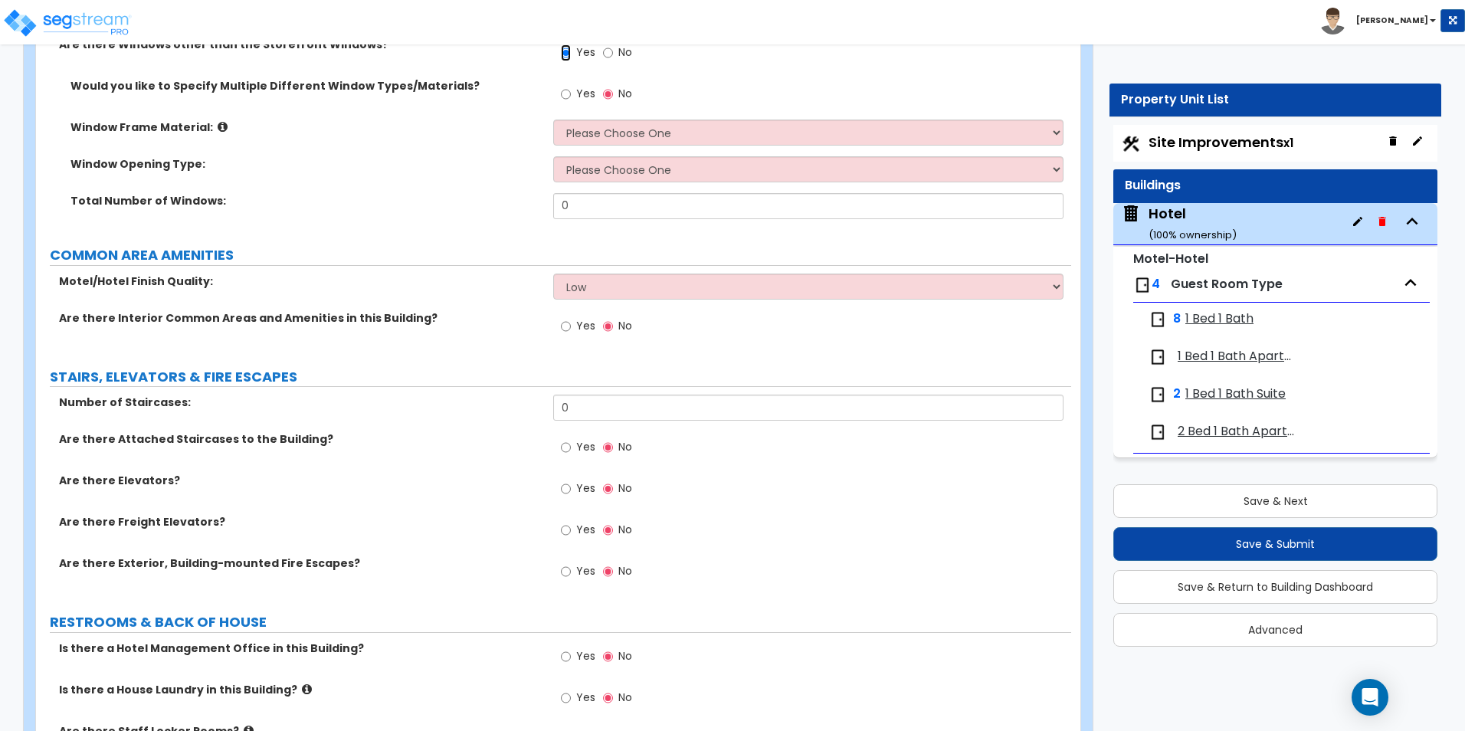
scroll to position [2145, 0]
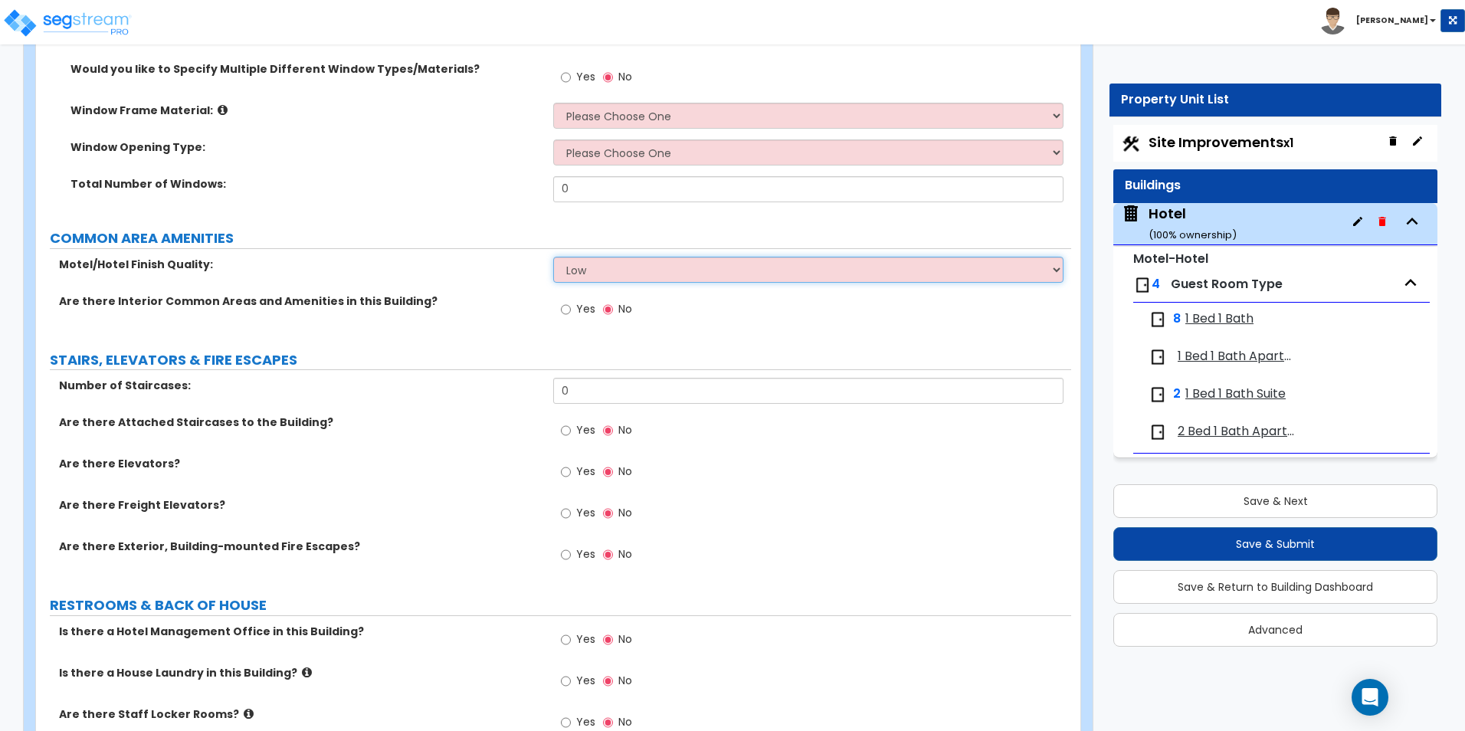
click at [567, 278] on select "Low Average High" at bounding box center [808, 270] width 510 height 26
select select "1"
click at [553, 257] on select "Low Average High" at bounding box center [808, 270] width 510 height 26
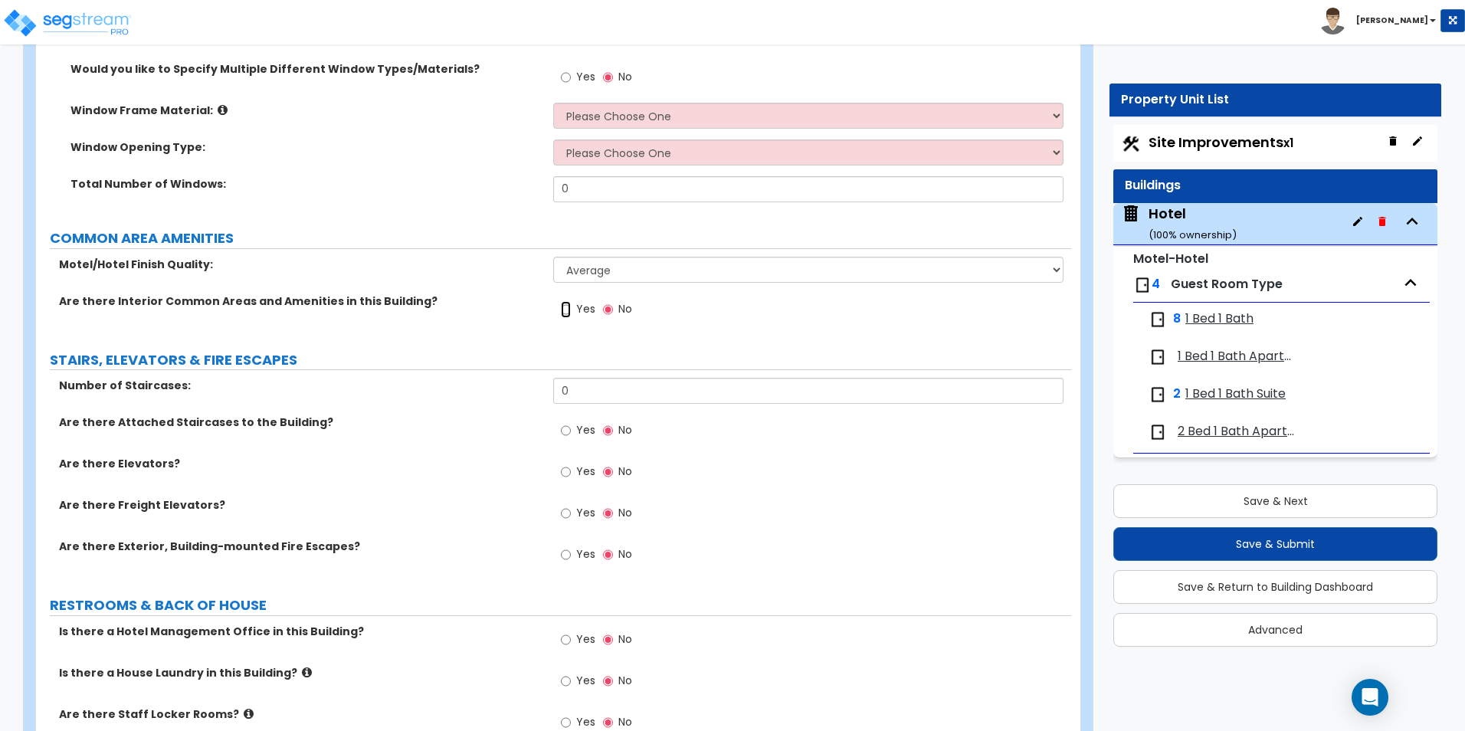
click at [565, 311] on input "Yes" at bounding box center [566, 309] width 10 height 17
radio input "true"
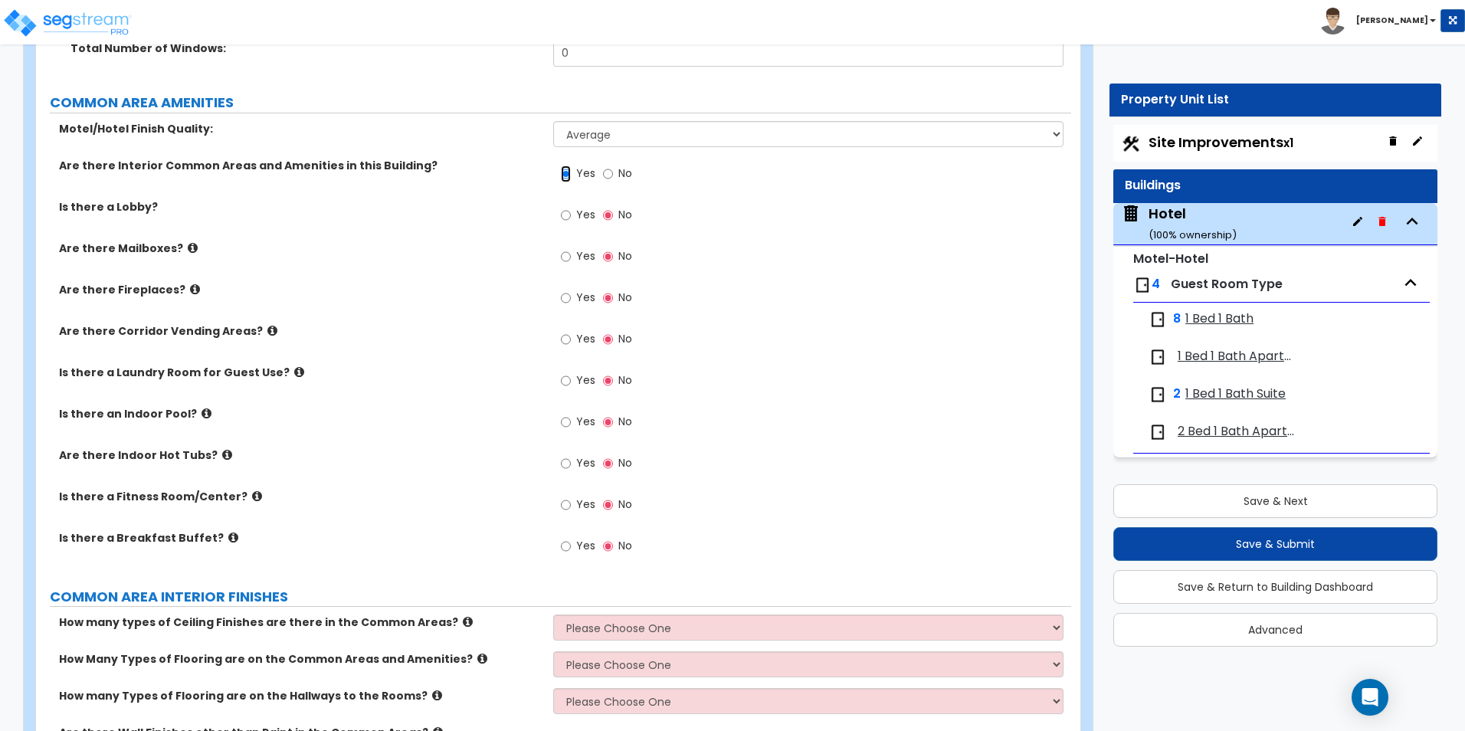
scroll to position [2299, 0]
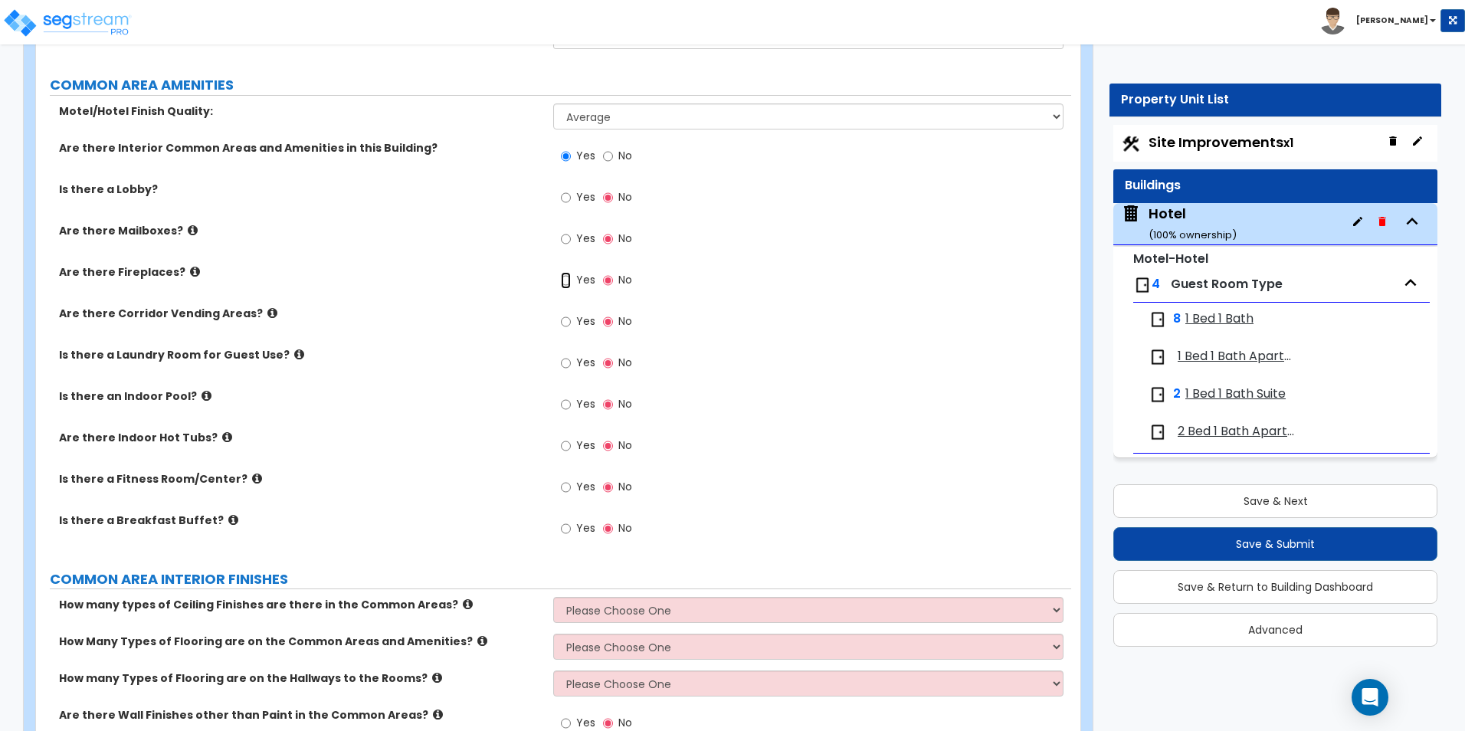
click at [568, 284] on input "Yes" at bounding box center [566, 280] width 10 height 17
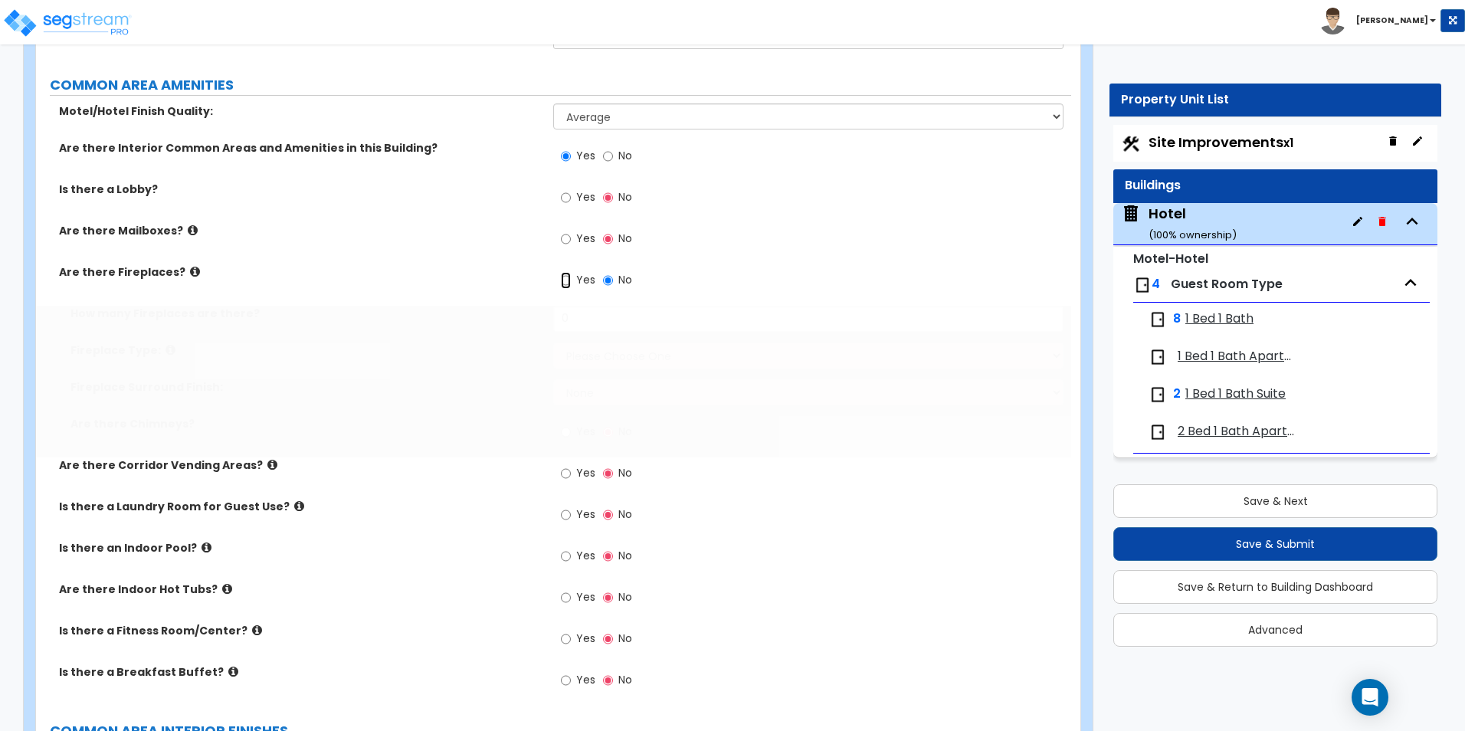
radio input "true"
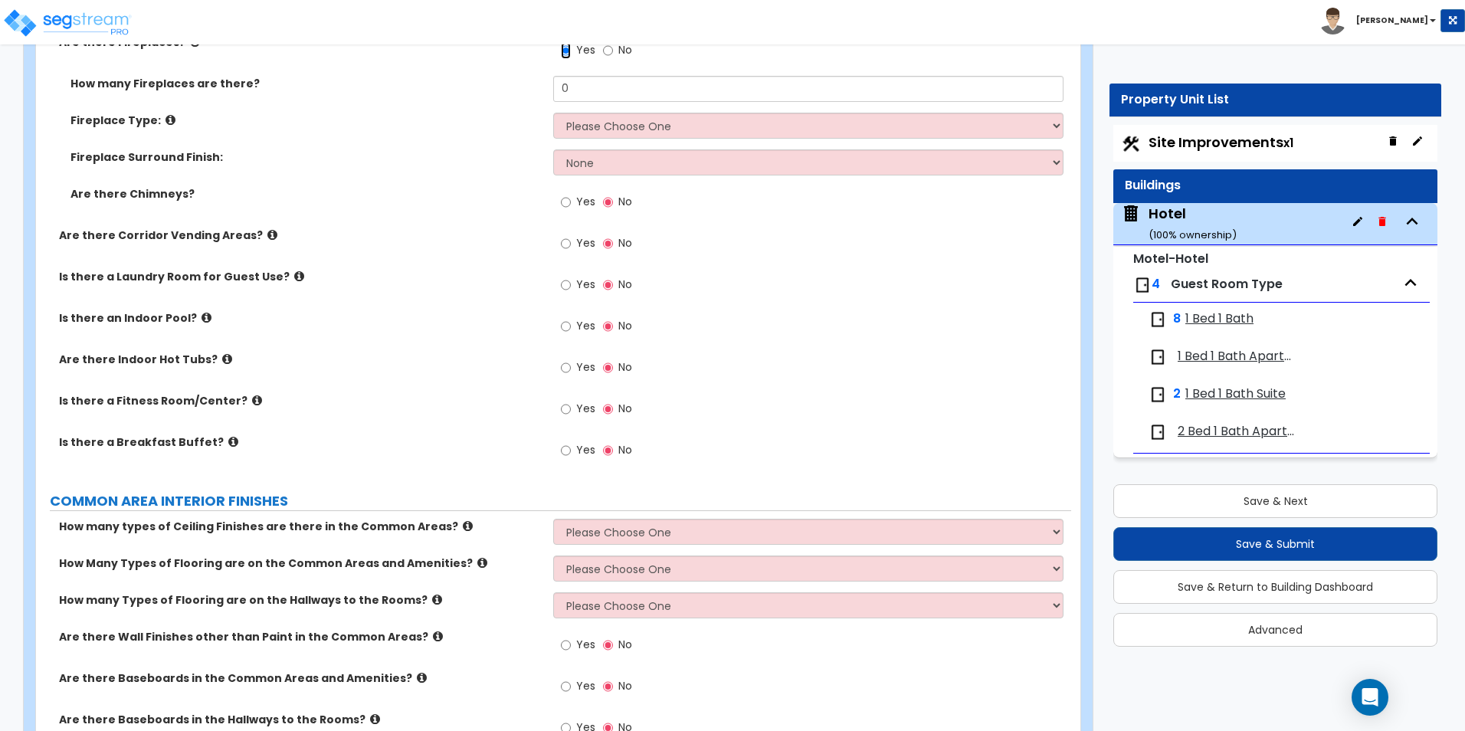
scroll to position [2452, 0]
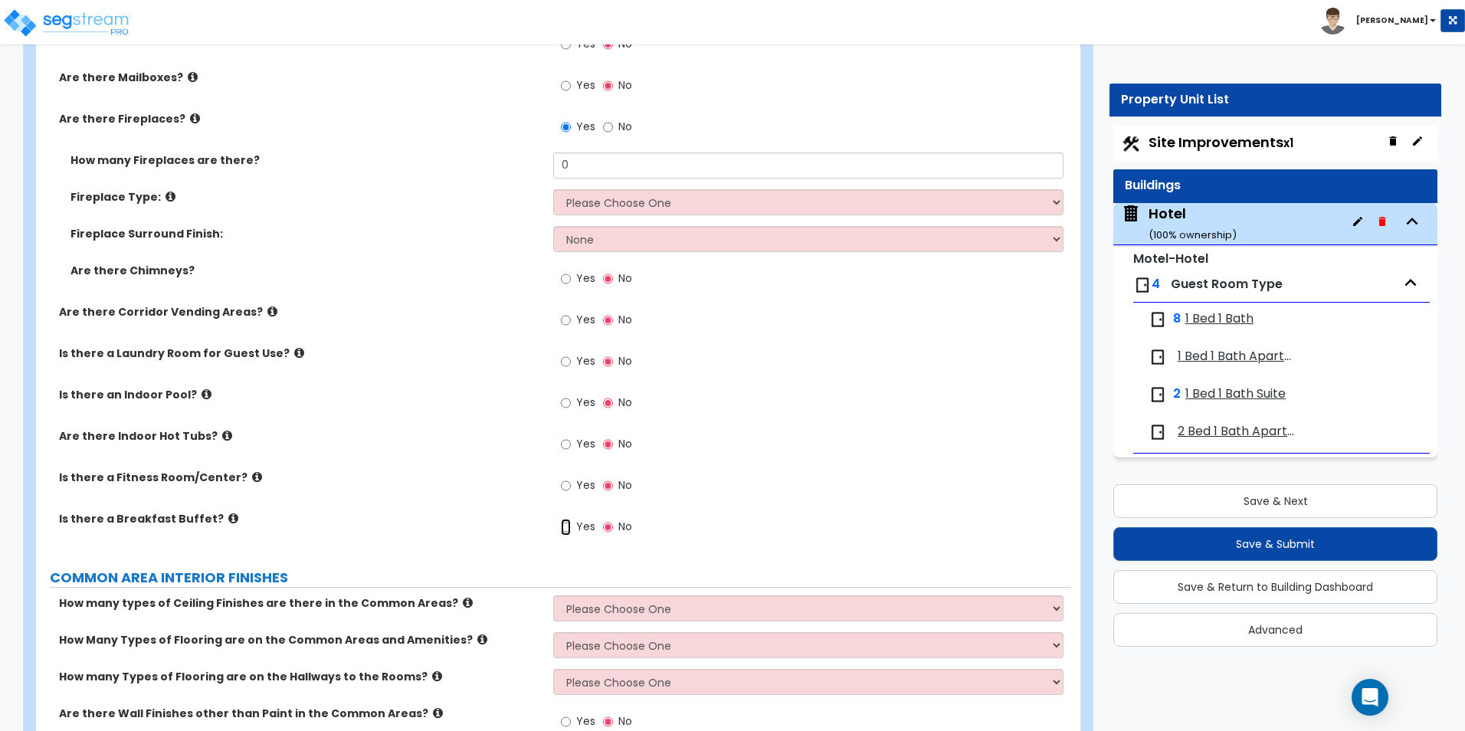
click at [564, 522] on input "Yes" at bounding box center [566, 527] width 10 height 17
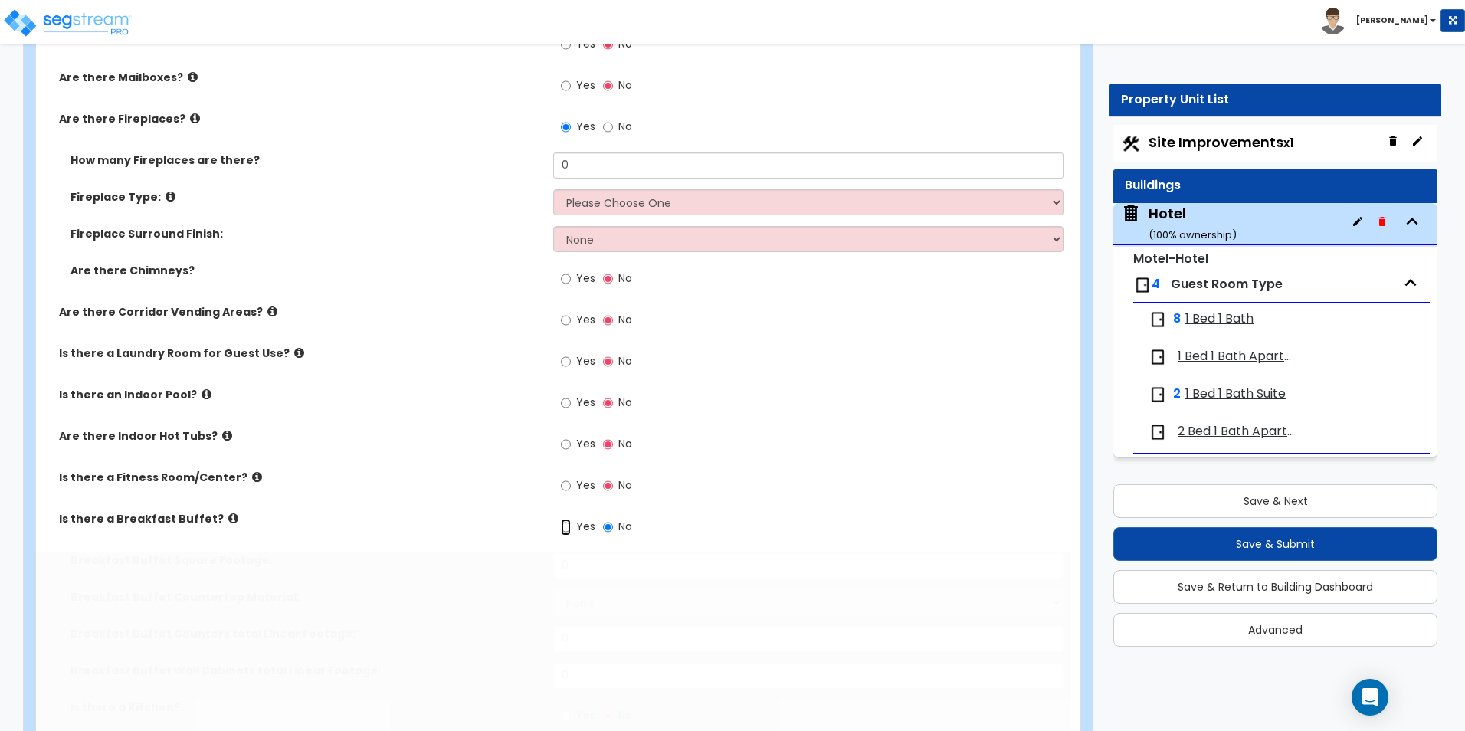
radio input "true"
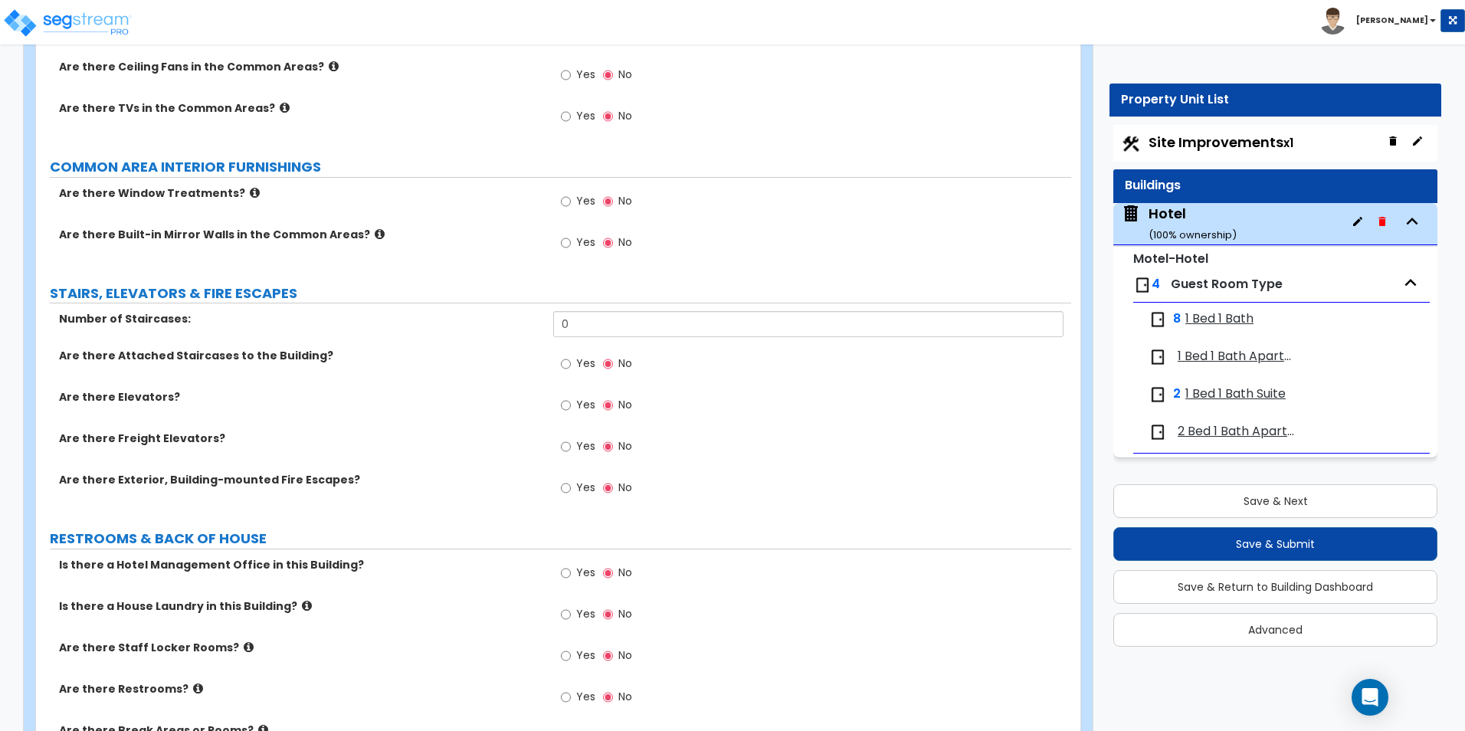
scroll to position [3831, 0]
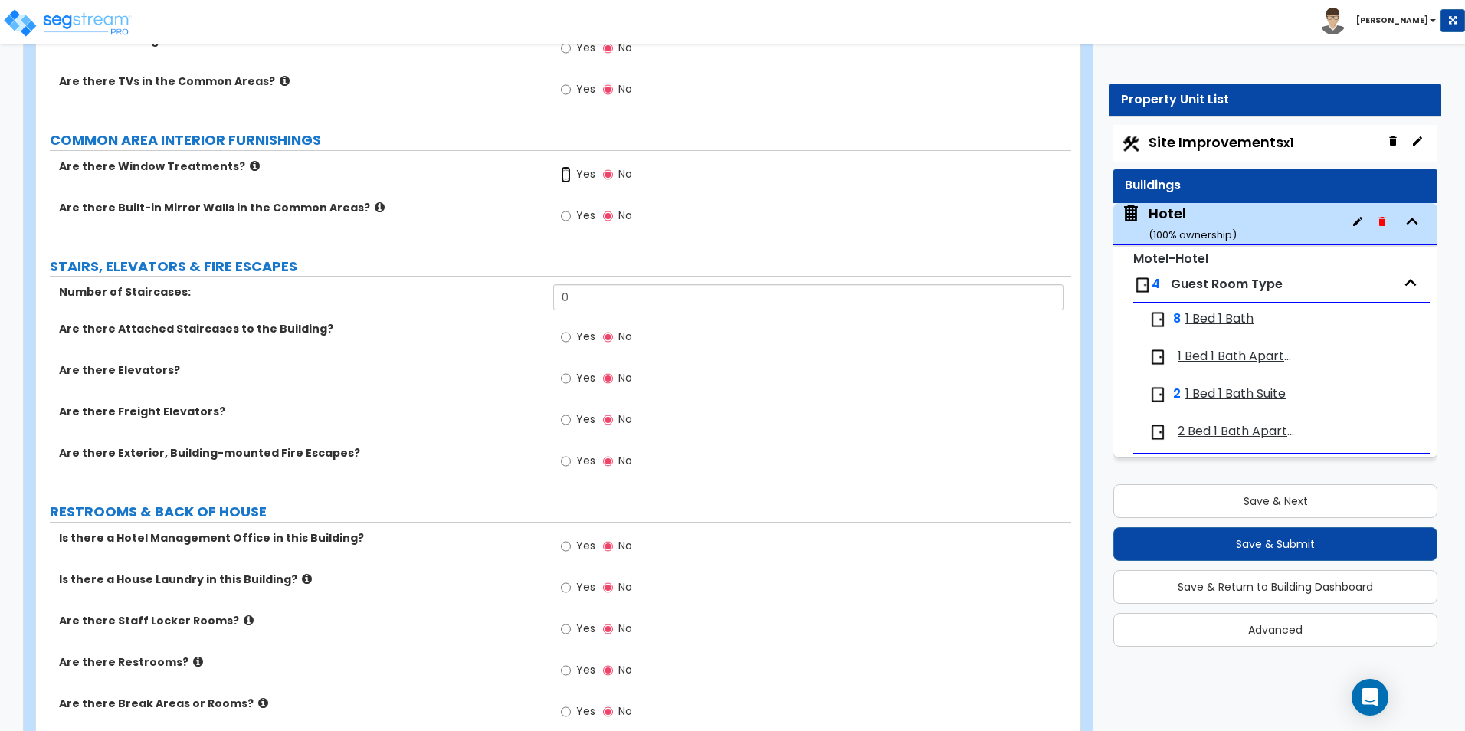
click at [562, 178] on input "Yes" at bounding box center [566, 174] width 10 height 17
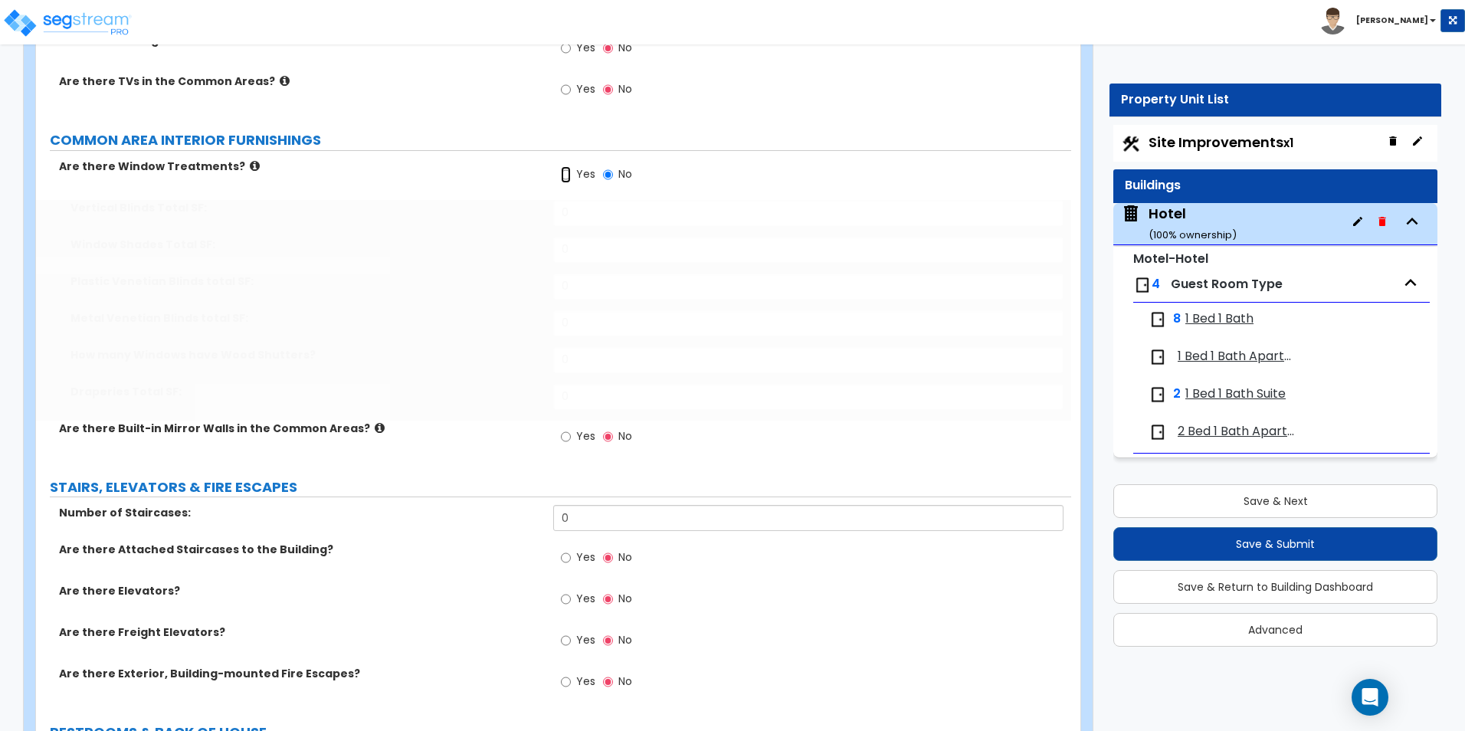
radio input "true"
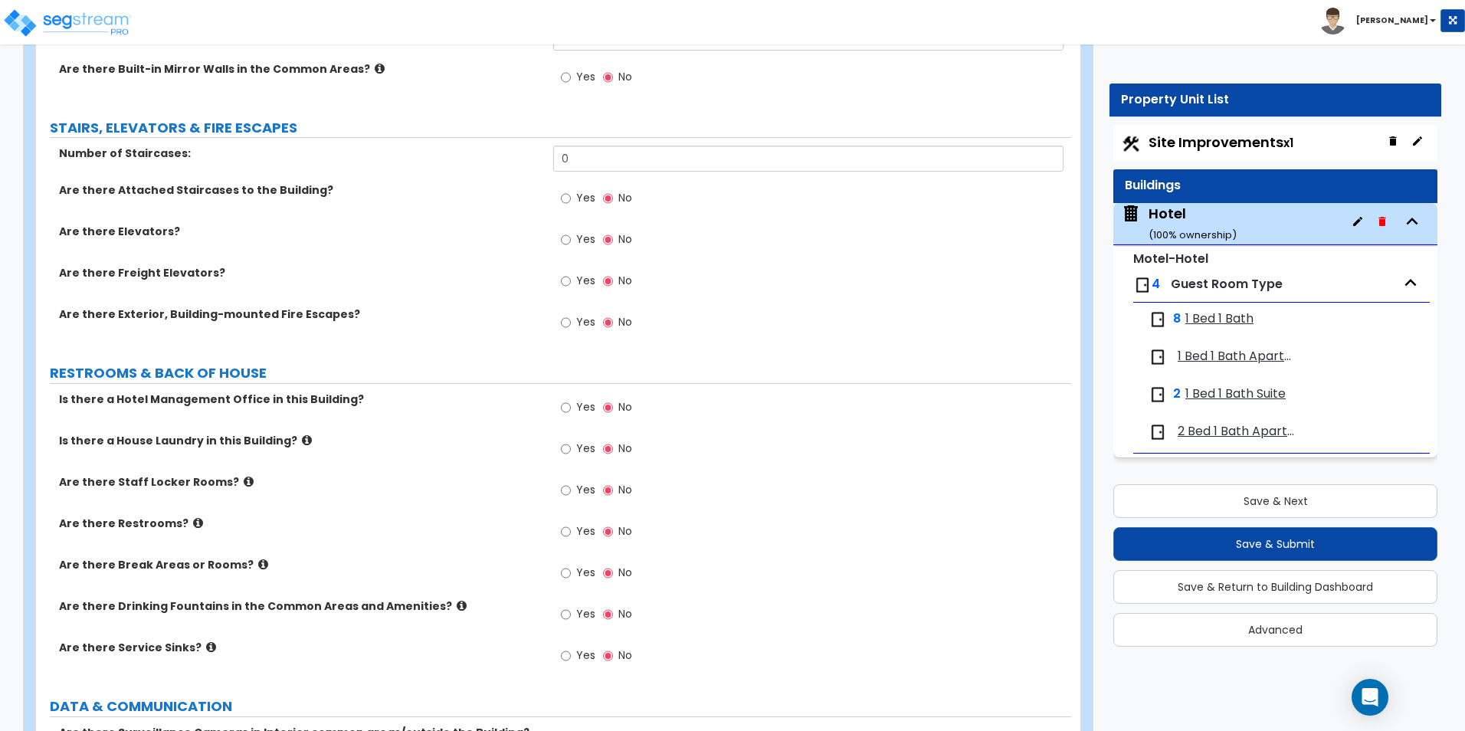
scroll to position [4214, 0]
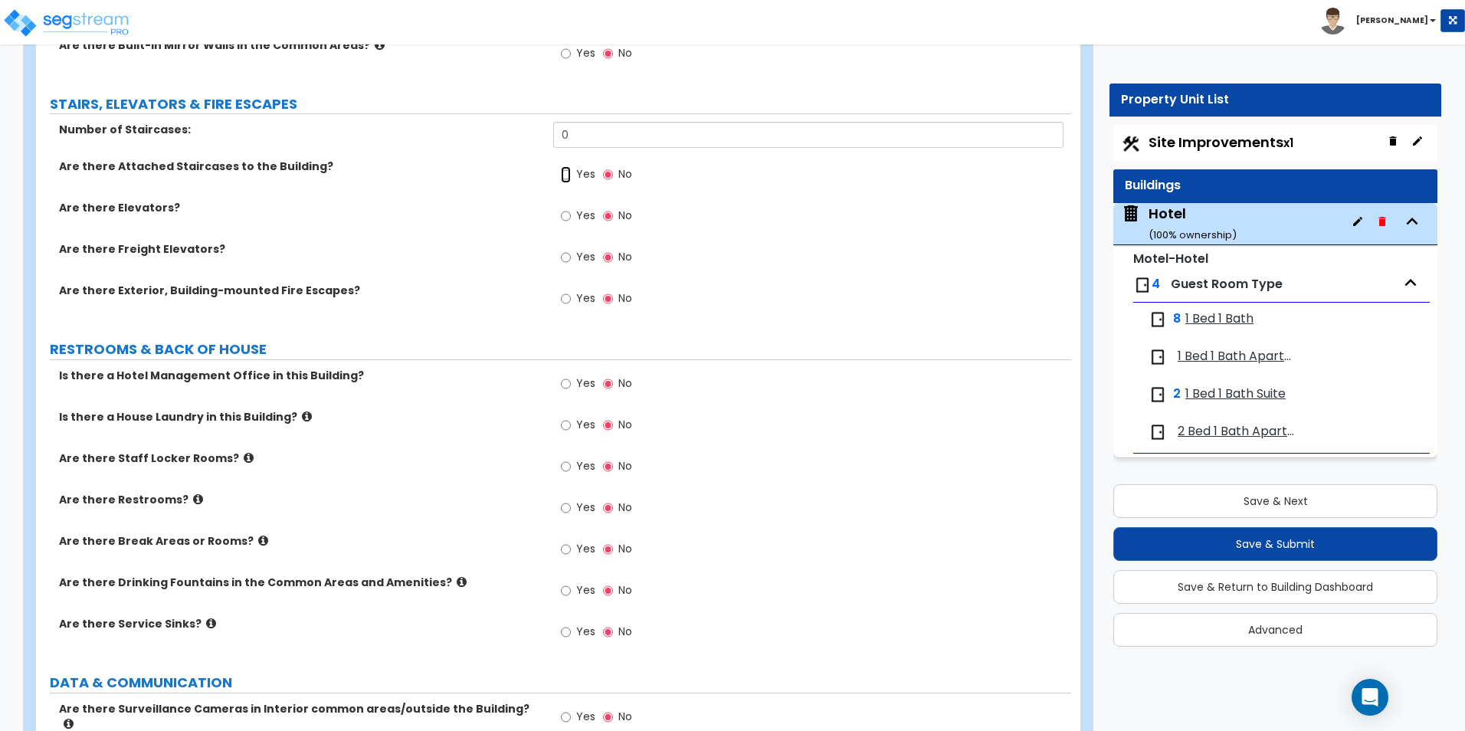
click at [569, 179] on input "Yes" at bounding box center [566, 174] width 10 height 17
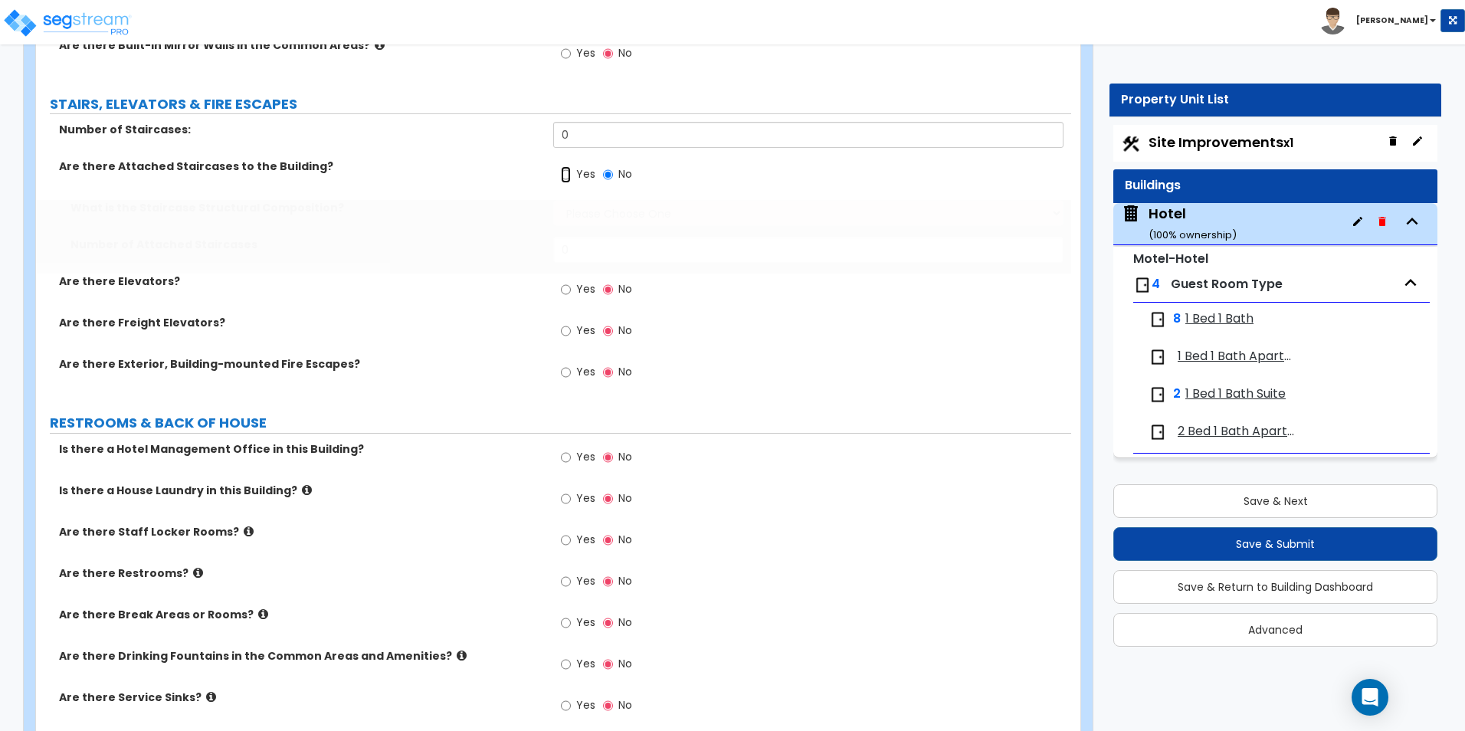
radio input "true"
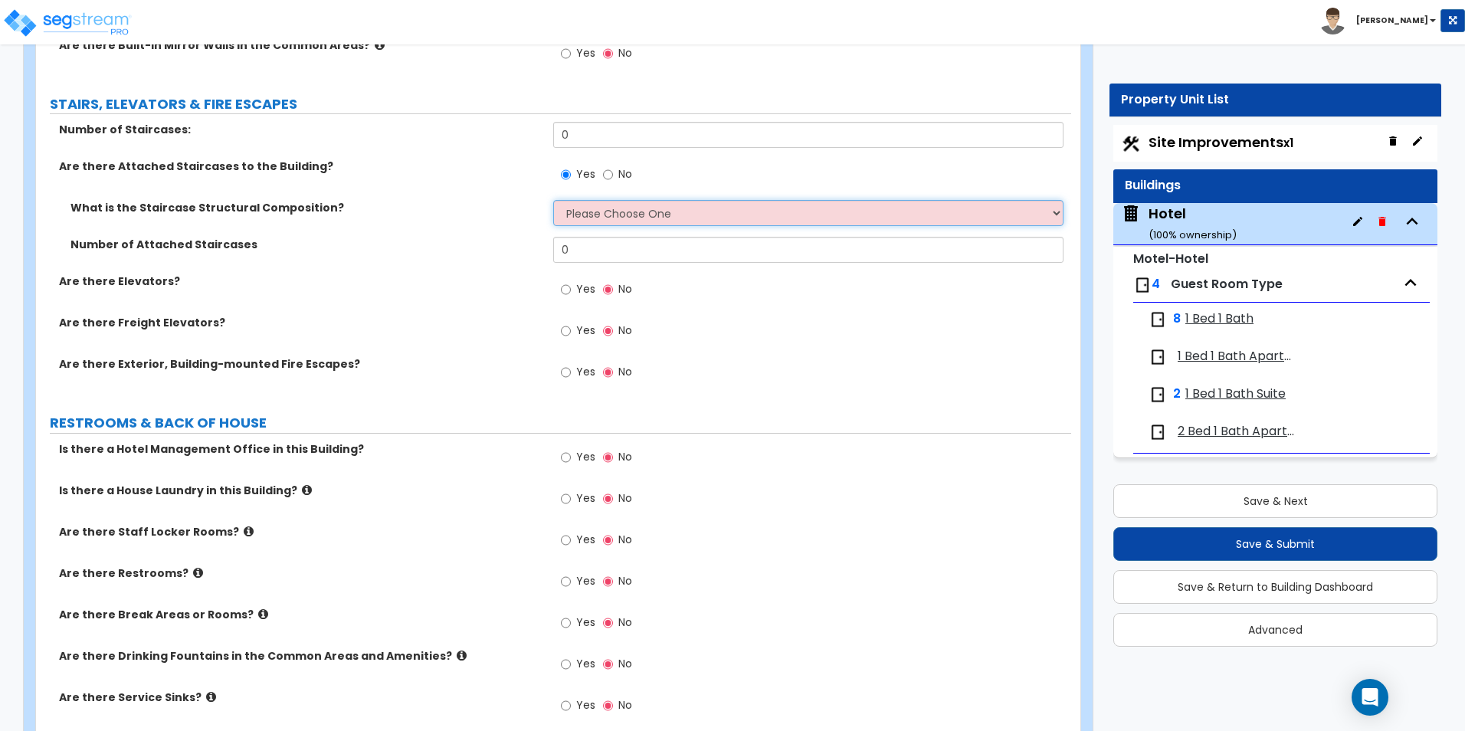
click at [588, 215] on select "Please Choose One Reinforced Concrete Structural Steel Wood" at bounding box center [808, 213] width 510 height 26
select select "3"
click at [553, 200] on select "Please Choose One Reinforced Concrete Structural Steel Wood" at bounding box center [808, 213] width 510 height 26
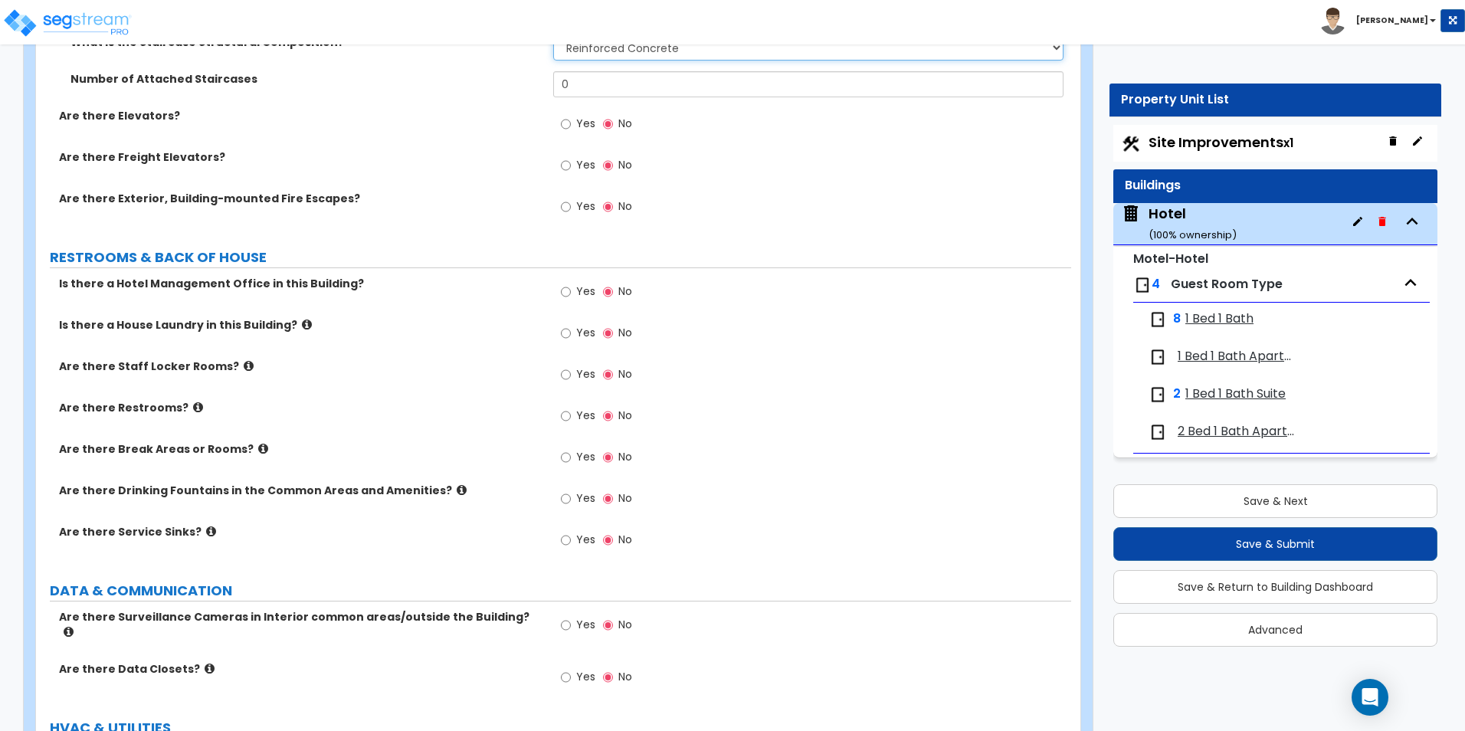
scroll to position [4352, 0]
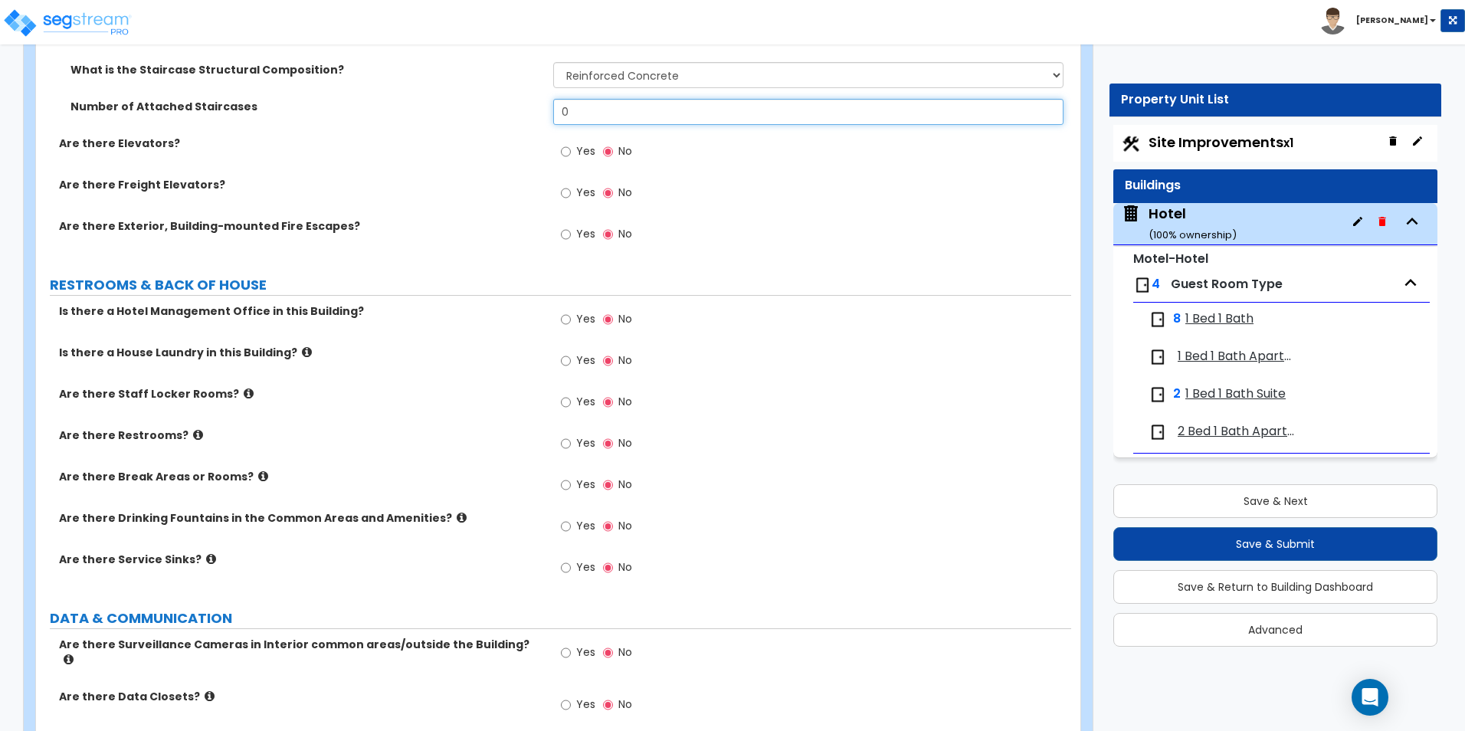
drag, startPoint x: 610, startPoint y: 105, endPoint x: 542, endPoint y: 107, distance: 67.4
click at [542, 107] on div "Number of Attached Staircases 0" at bounding box center [553, 117] width 1035 height 37
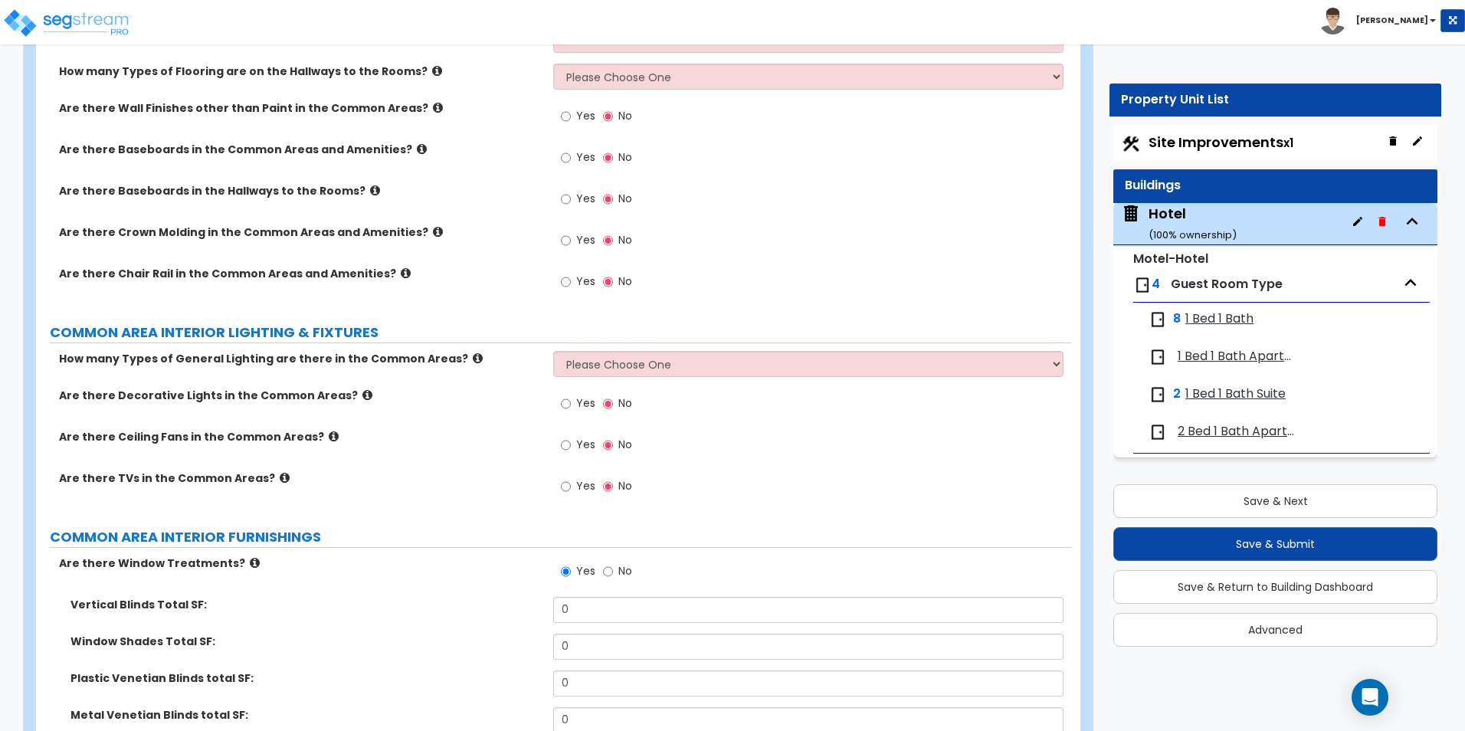
scroll to position [3433, 0]
type input "1"
click at [567, 405] on input "Yes" at bounding box center [566, 405] width 10 height 17
radio input "true"
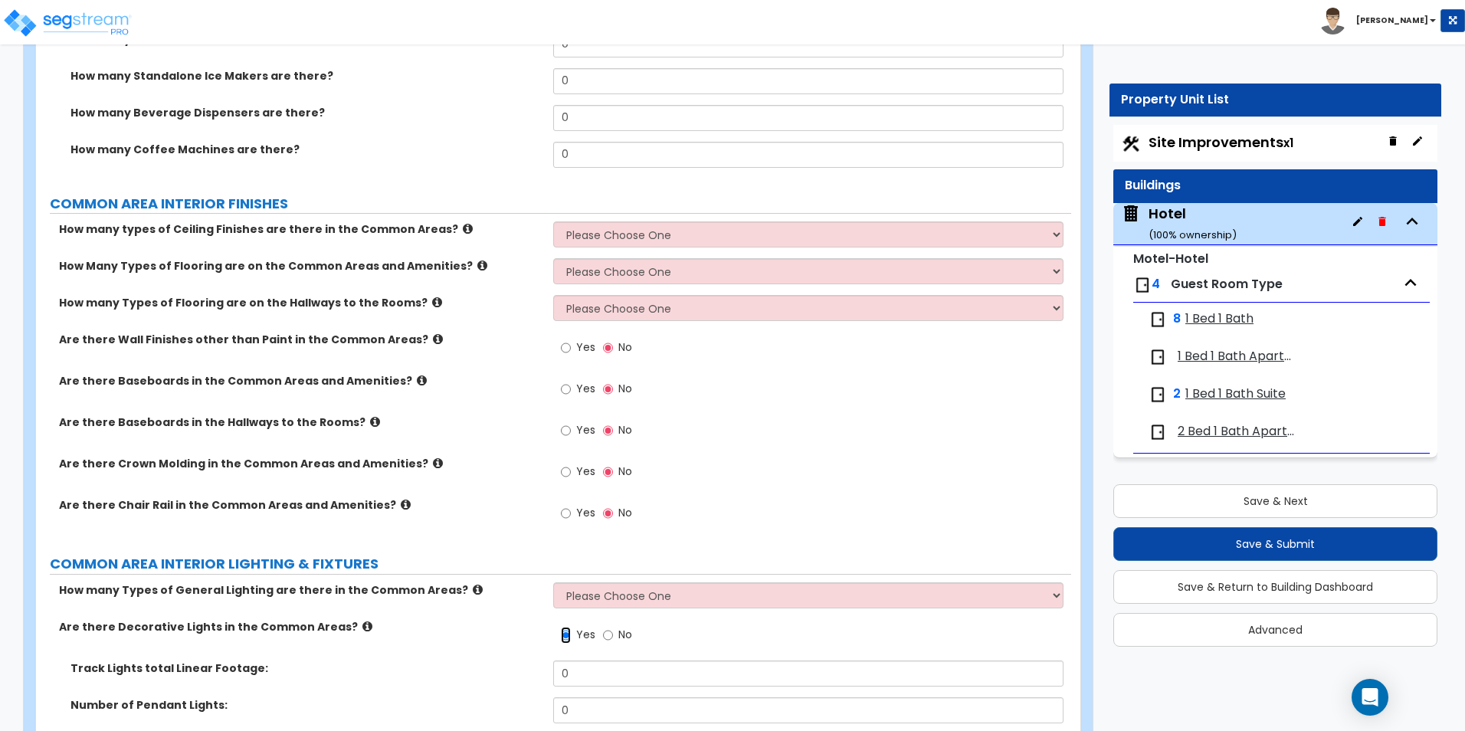
scroll to position [3279, 0]
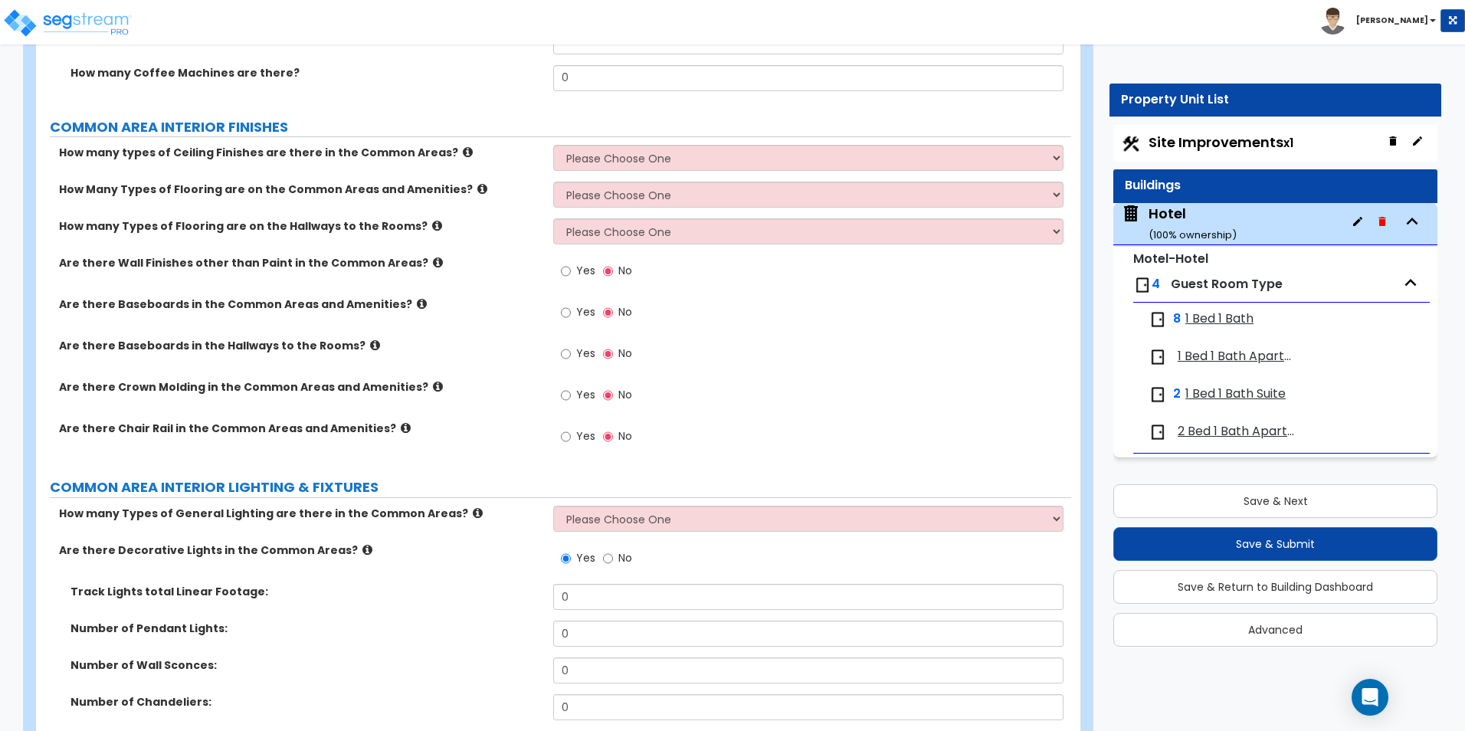
click at [232, 340] on label "Are there Baseboards in the Hallways to the Rooms?" at bounding box center [300, 345] width 483 height 15
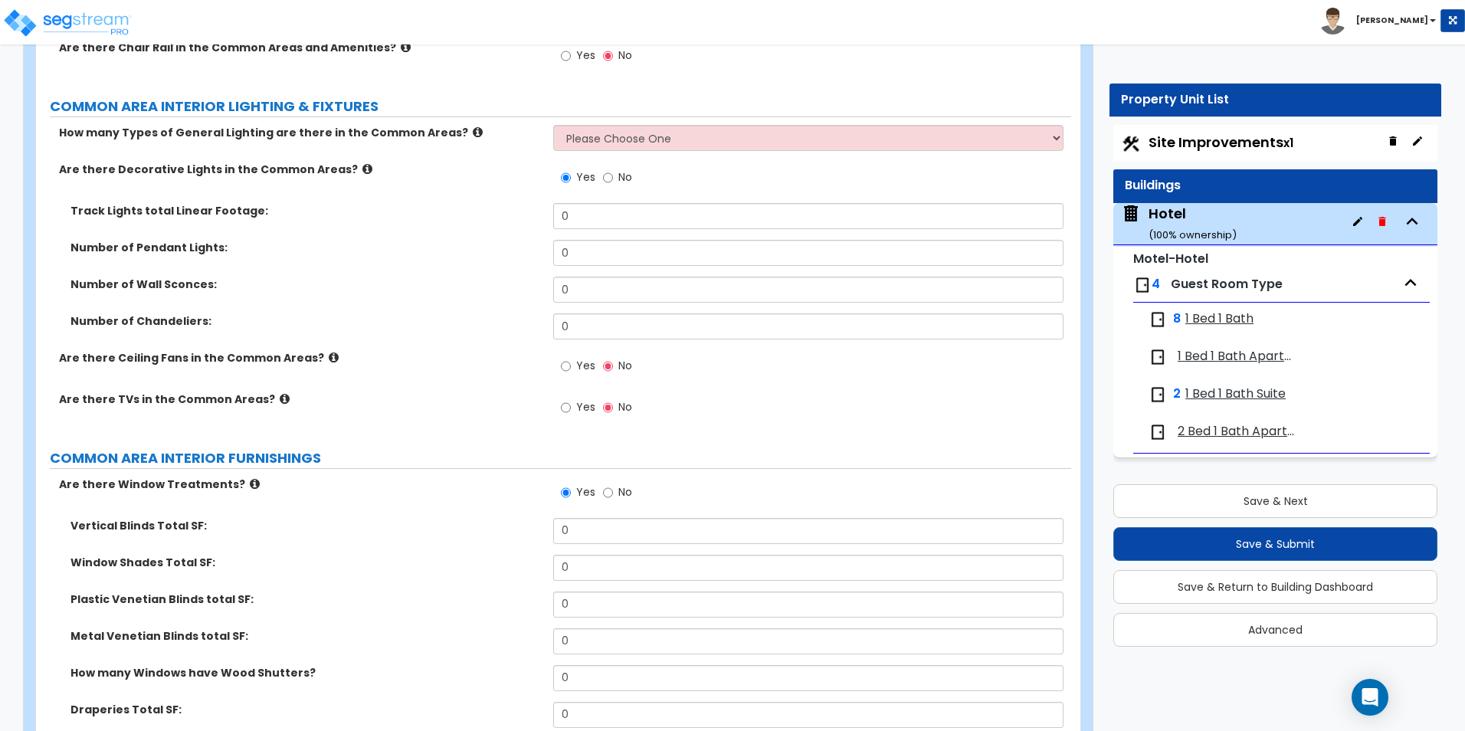
scroll to position [3662, 0]
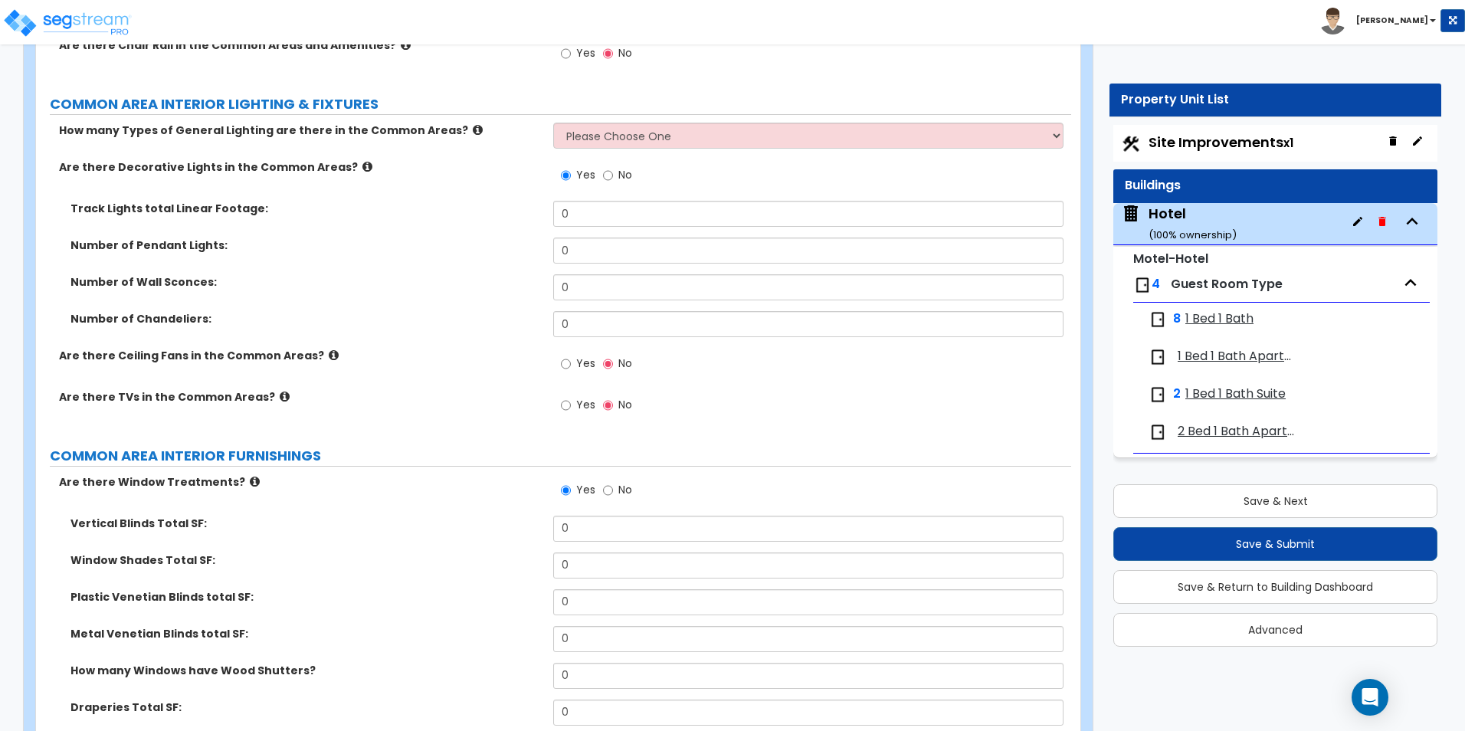
click at [1169, 143] on span "Site Improvements x1" at bounding box center [1221, 142] width 145 height 19
select select "2"
select select "1"
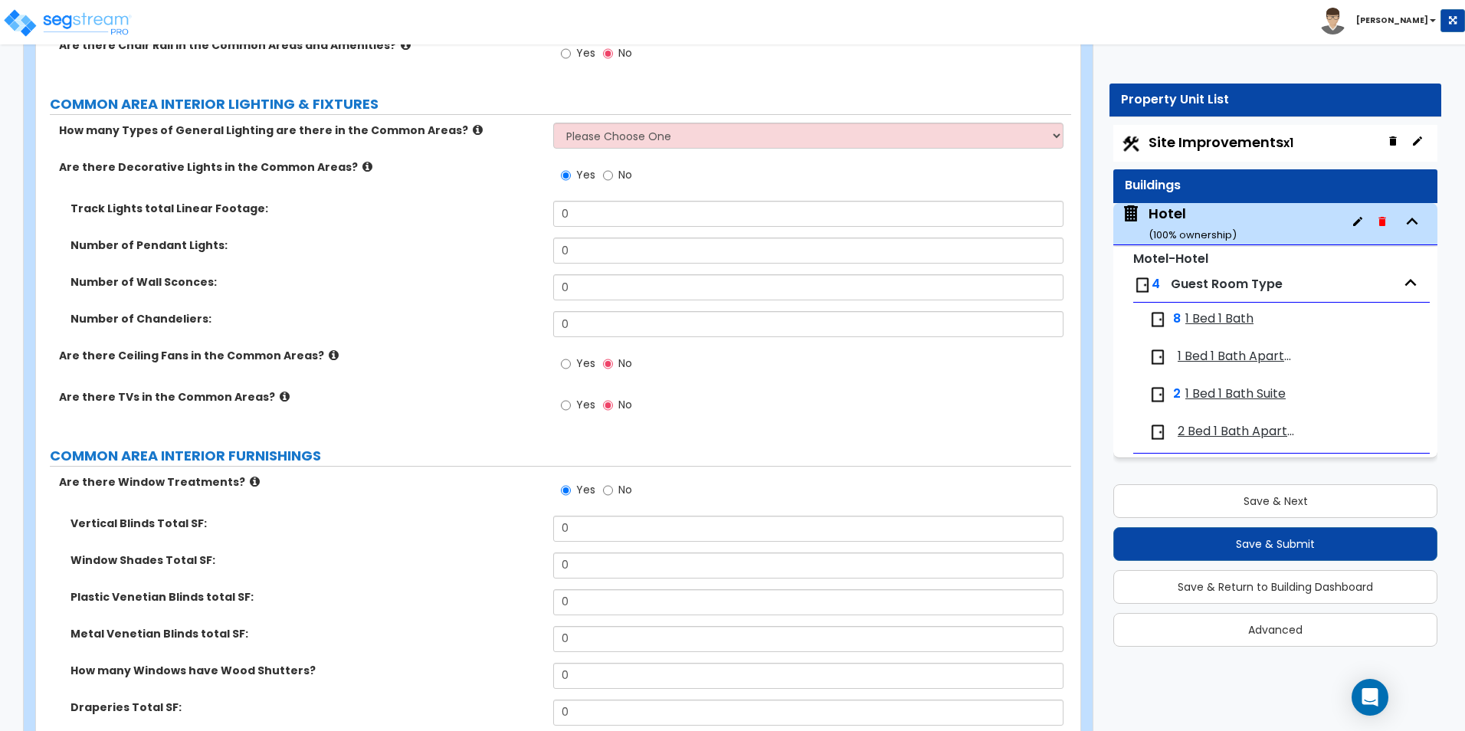
select select "2"
select select "4"
select select "1"
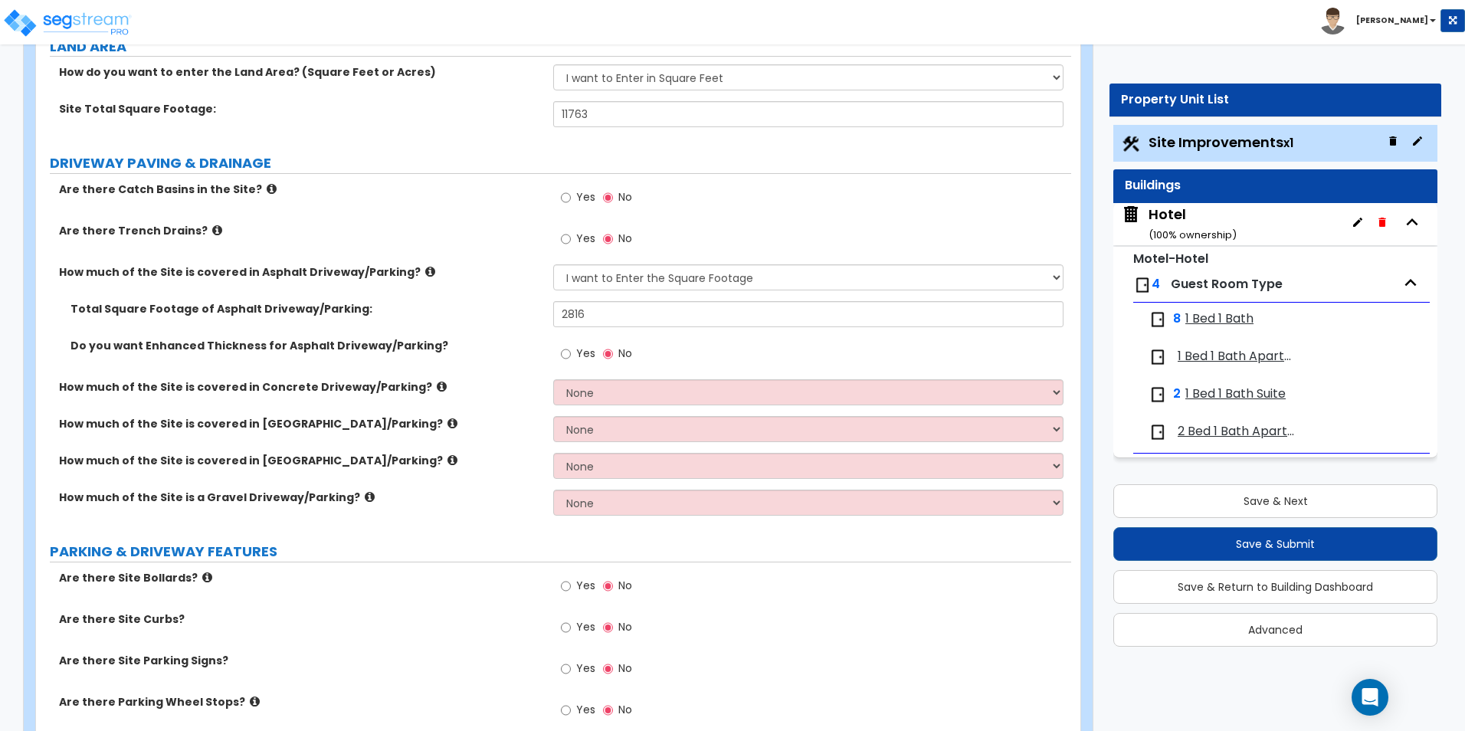
scroll to position [185, 0]
click at [1240, 324] on span "1 Bed 1 Bath" at bounding box center [1219, 319] width 68 height 18
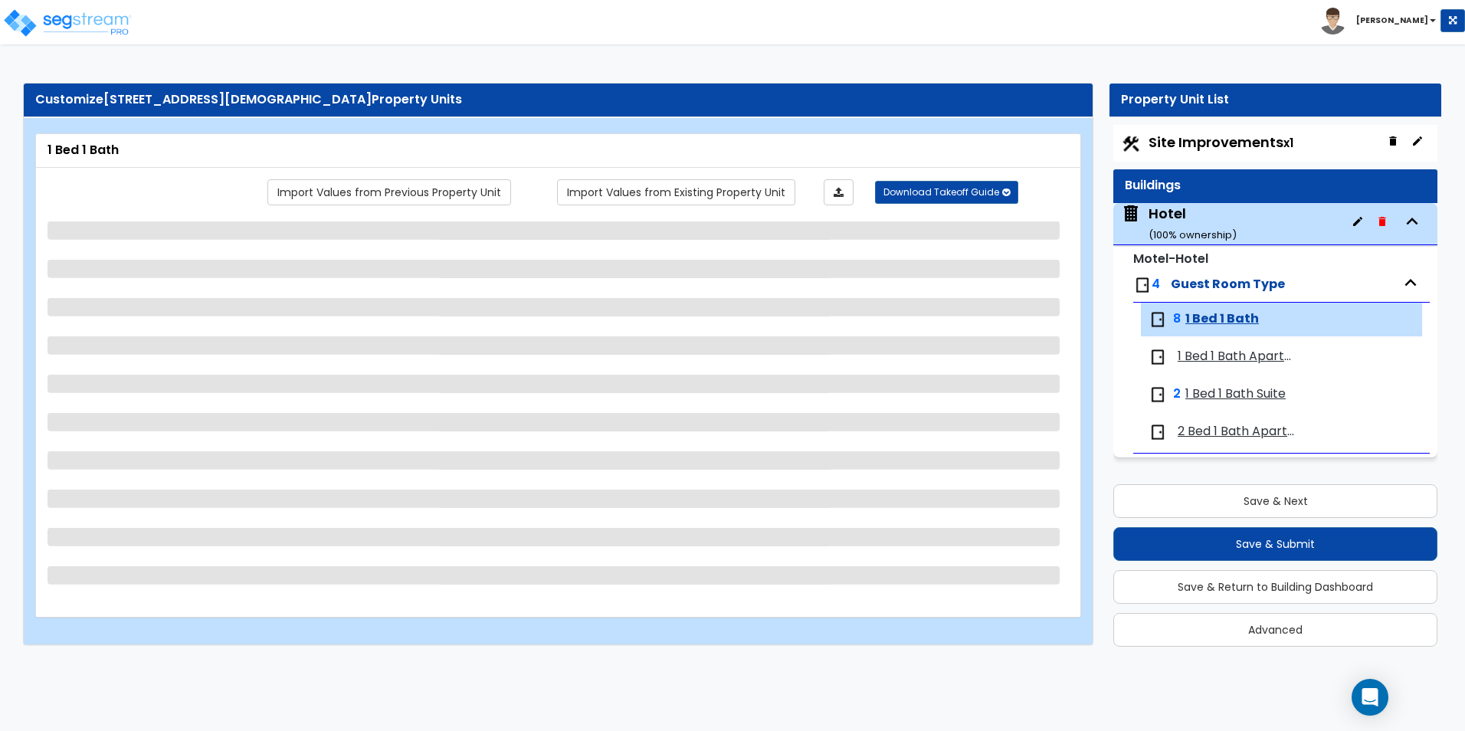
scroll to position [0, 0]
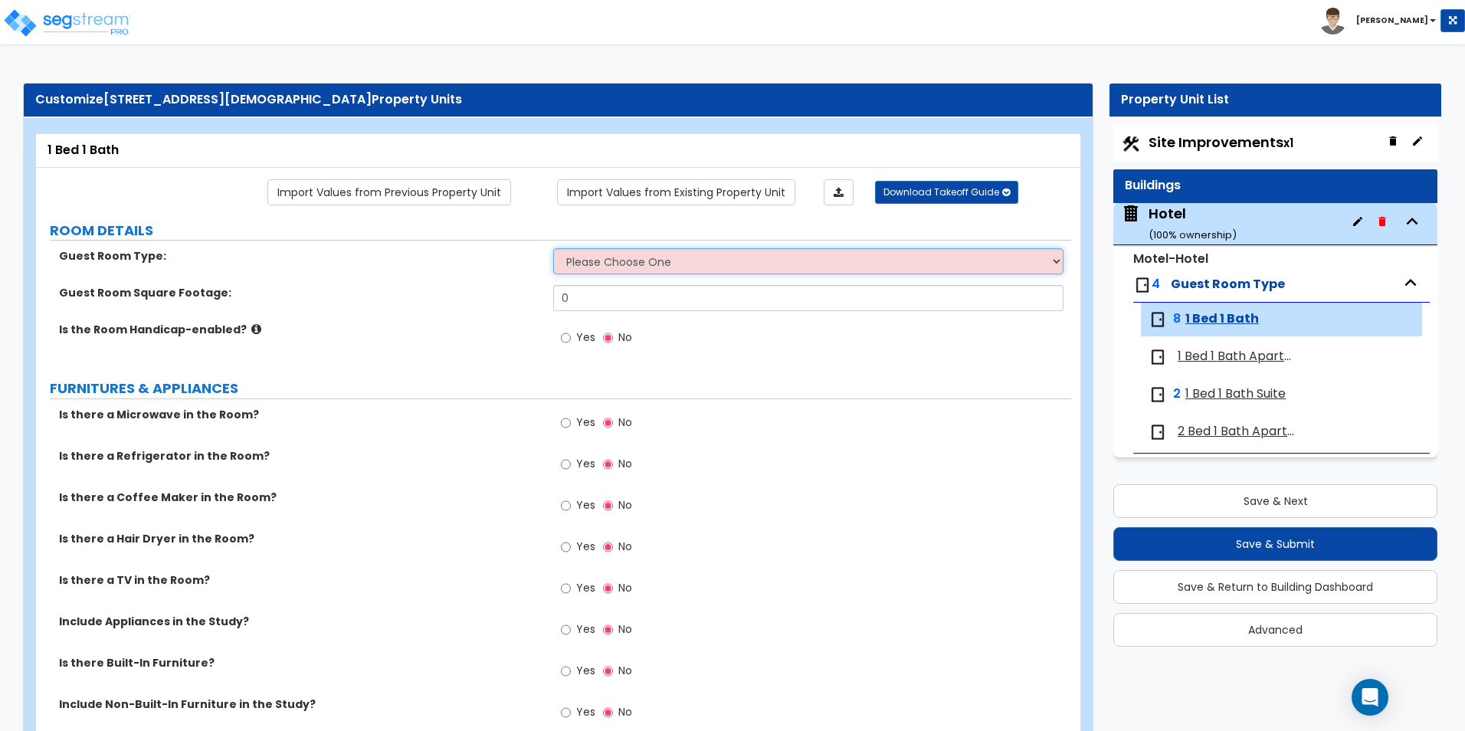
click at [782, 274] on select "Please Choose One Standard Room Suite Room Extended Stay Room" at bounding box center [808, 261] width 510 height 26
select select "1"
click at [553, 248] on select "Please Choose One Standard Room Suite Room Extended Stay Room" at bounding box center [808, 261] width 510 height 26
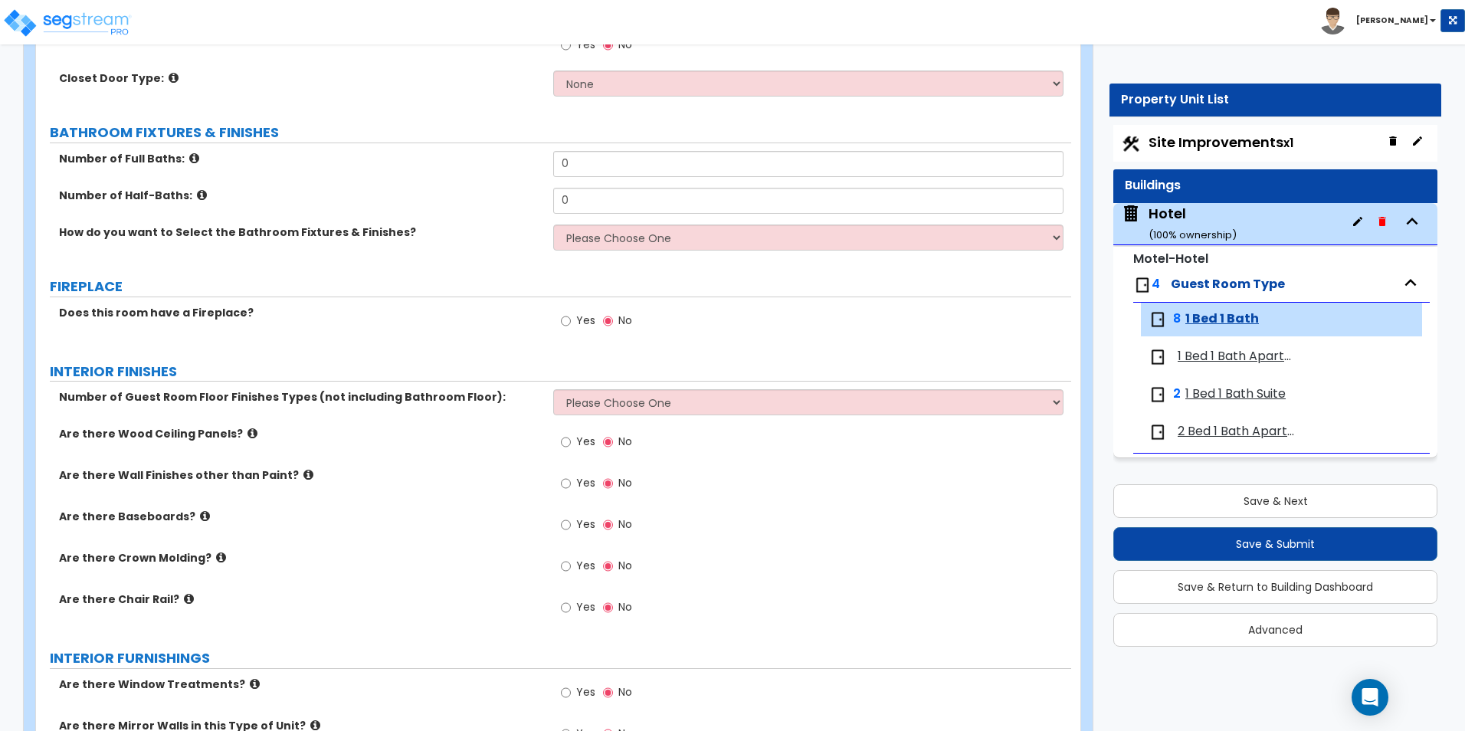
scroll to position [668, 0]
click at [617, 168] on input "0" at bounding box center [808, 163] width 510 height 26
type input "1"
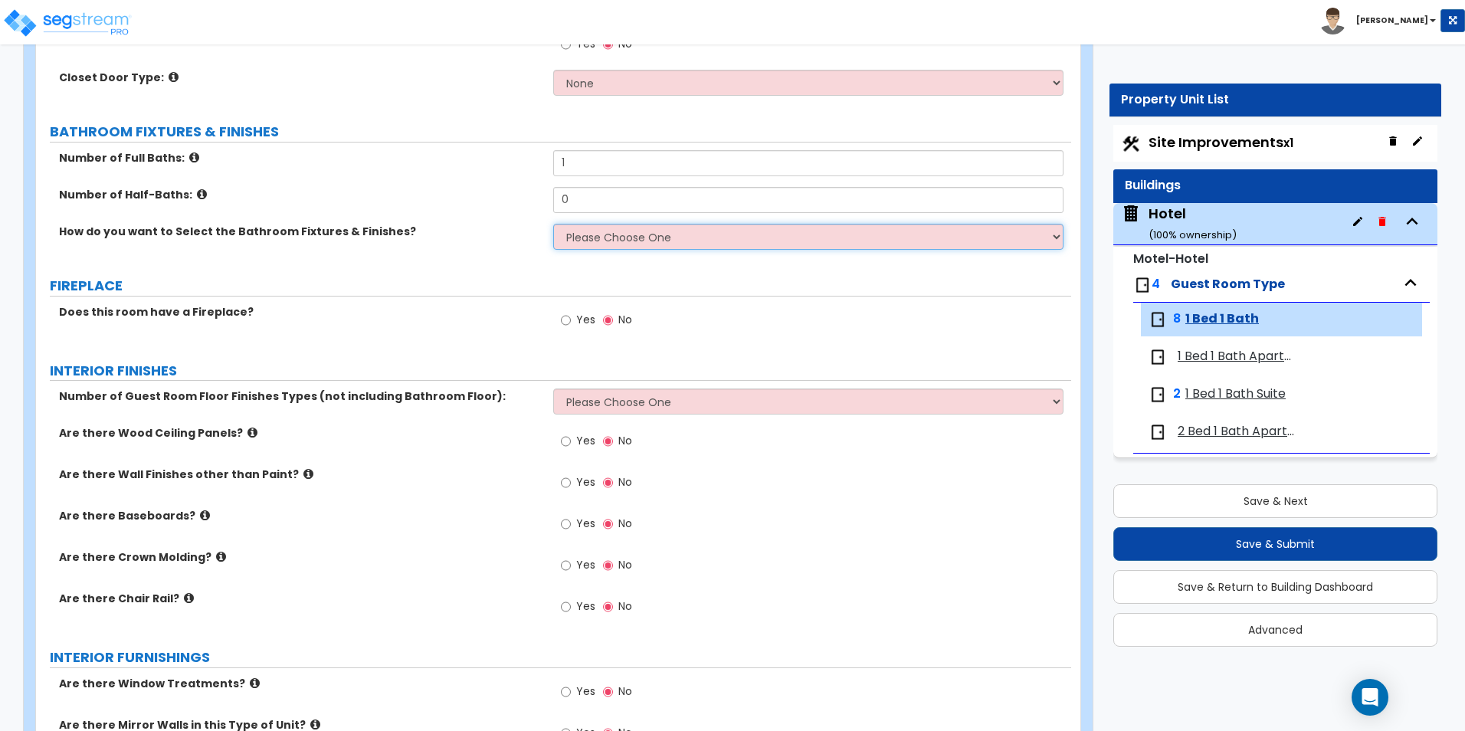
click at [601, 239] on select "Please Choose One I want to Select Fixtures and Finishes only for one Bath and …" at bounding box center [808, 237] width 510 height 26
select select "1"
click at [553, 224] on select "Please Choose One I want to Select Fixtures and Finishes only for one Bath and …" at bounding box center [808, 237] width 510 height 26
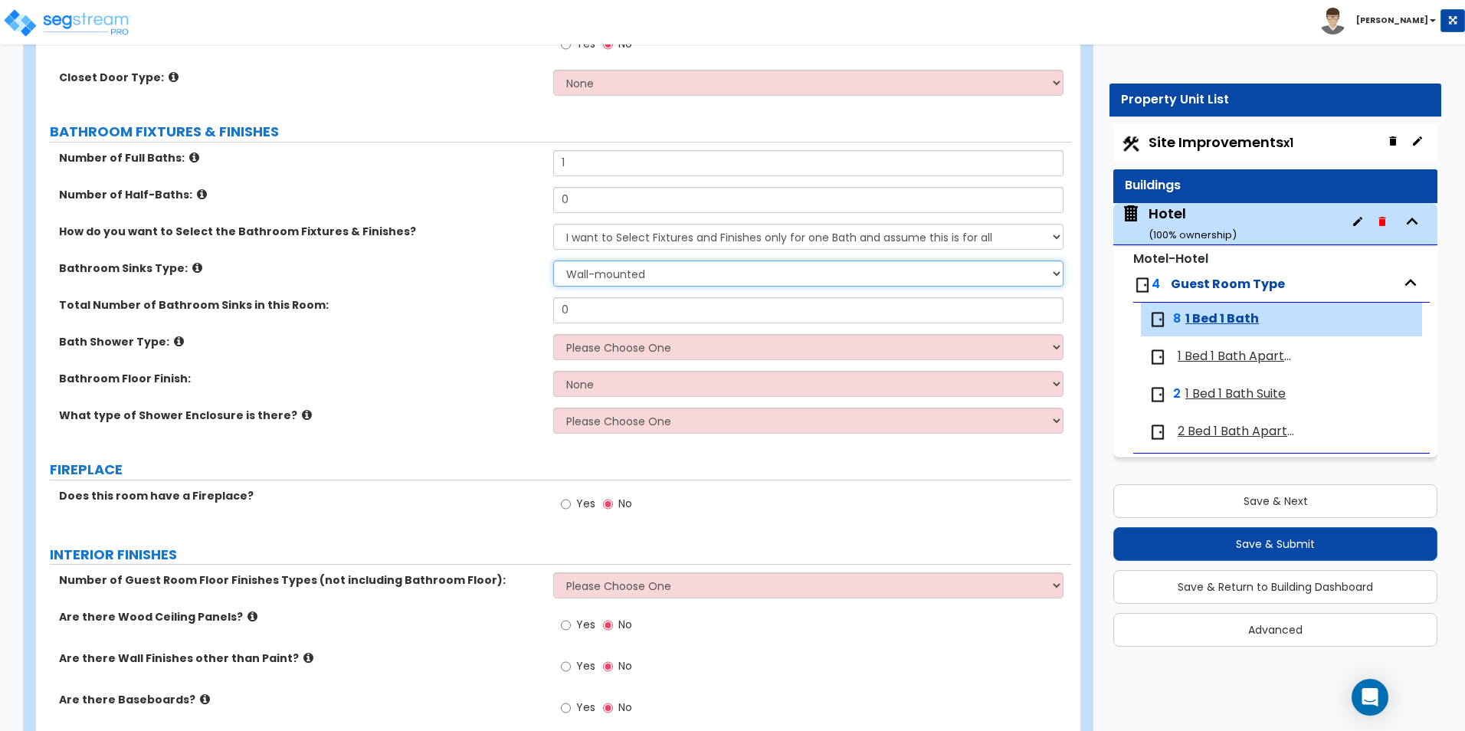
click at [647, 282] on select "Wall-mounted Pedestal-mounted Vanity-mounted" at bounding box center [808, 274] width 510 height 26
select select "3"
click at [553, 261] on select "Wall-mounted Pedestal-mounted Vanity-mounted" at bounding box center [808, 274] width 510 height 26
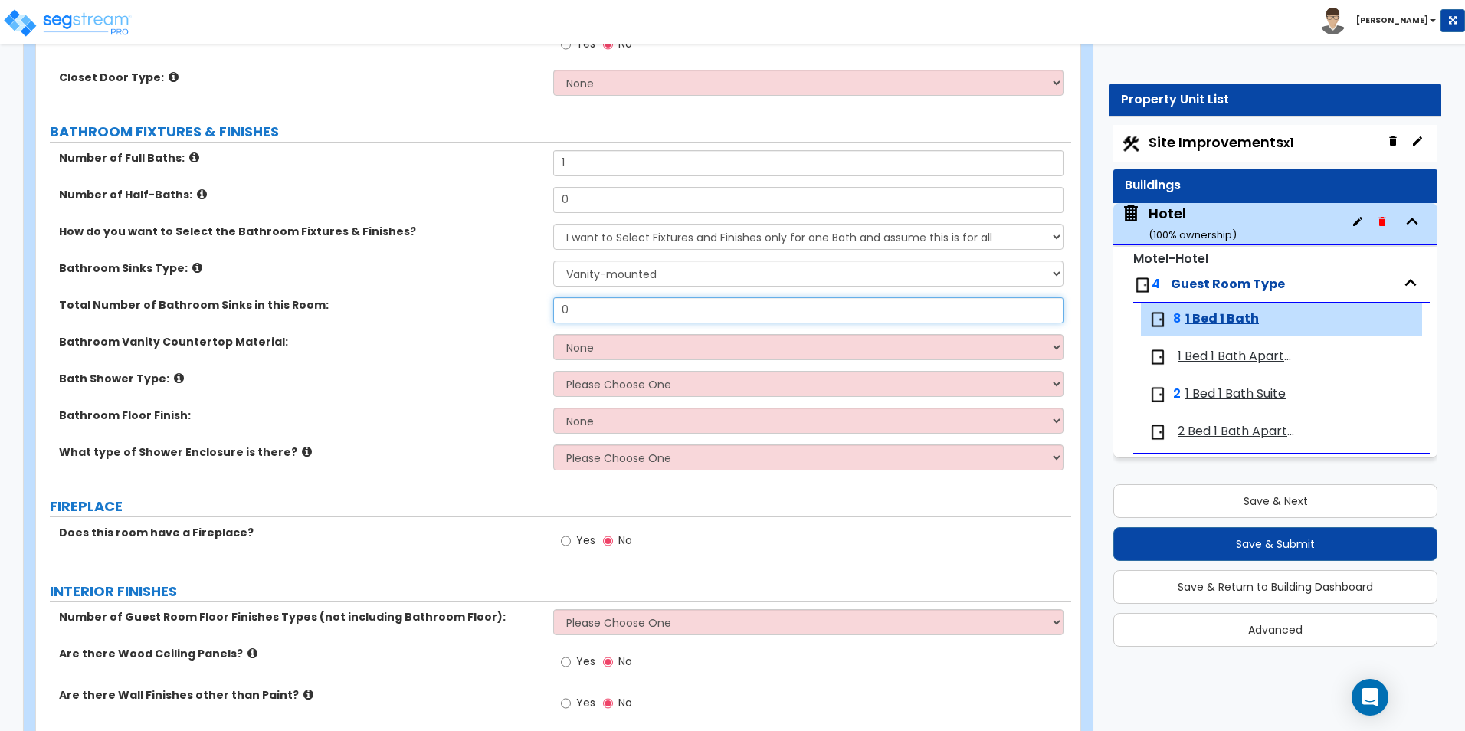
click at [594, 310] on input "0" at bounding box center [808, 310] width 510 height 26
type input "1"
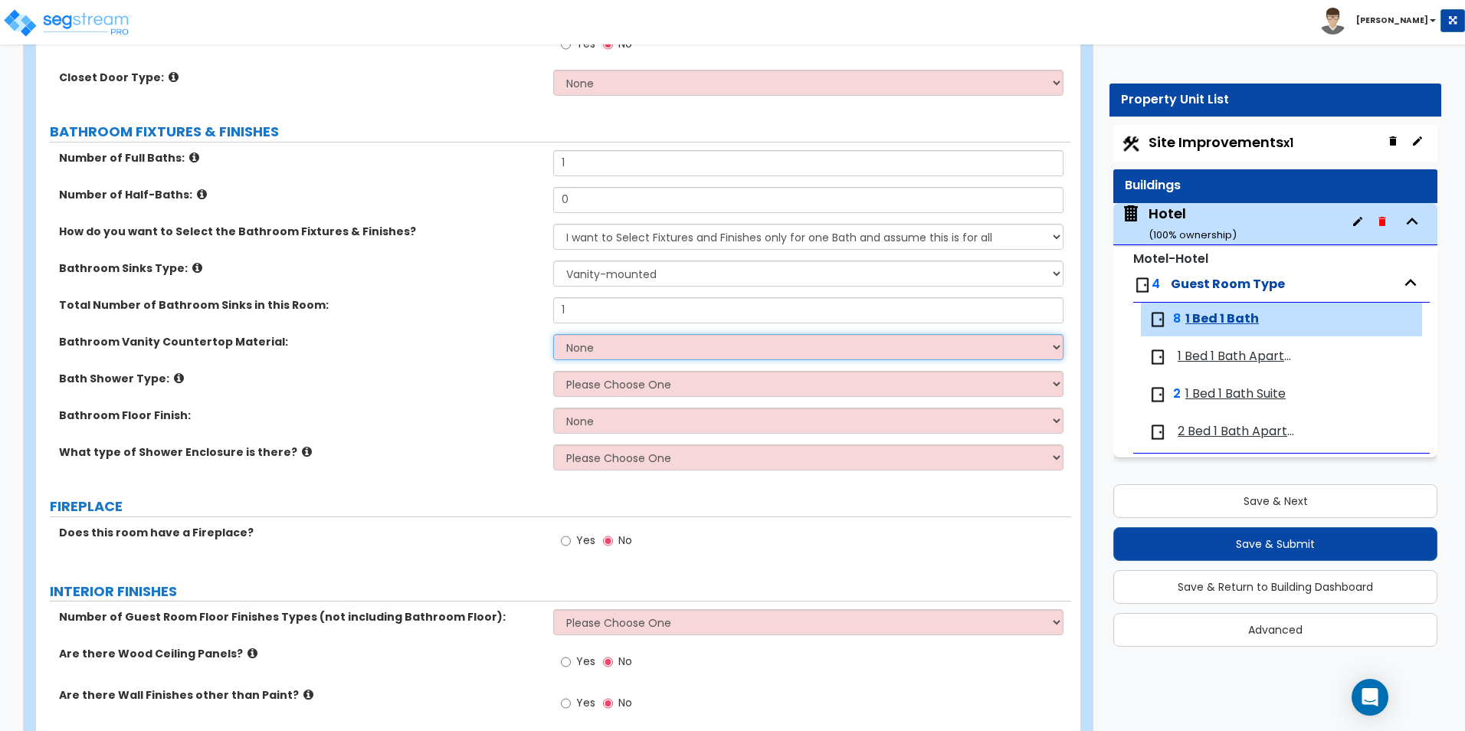
click at [582, 348] on select "None Plastic Laminate Solid Surface Stone Quartz Marble Tile Wood Stainless Ste…" at bounding box center [808, 347] width 510 height 26
select select "2"
click at [553, 334] on select "None Plastic Laminate Solid Surface Stone Quartz Marble Tile Wood Stainless Ste…" at bounding box center [808, 347] width 510 height 26
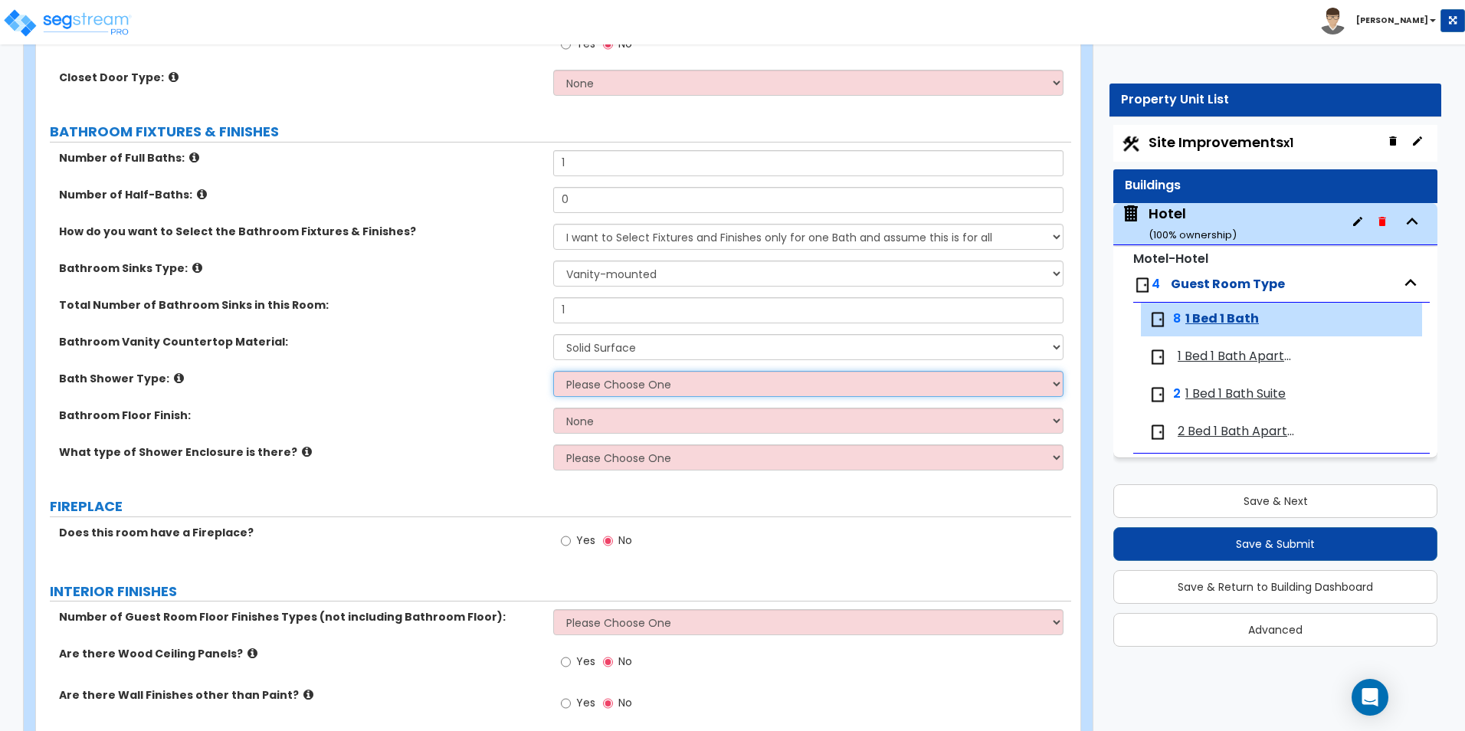
click at [600, 382] on select "Please Choose One Standalone Shower Bathtub - Shower Combination" at bounding box center [808, 384] width 510 height 26
select select "2"
click at [553, 371] on select "Please Choose One Standalone Shower Bathtub - Shower Combination" at bounding box center [808, 384] width 510 height 26
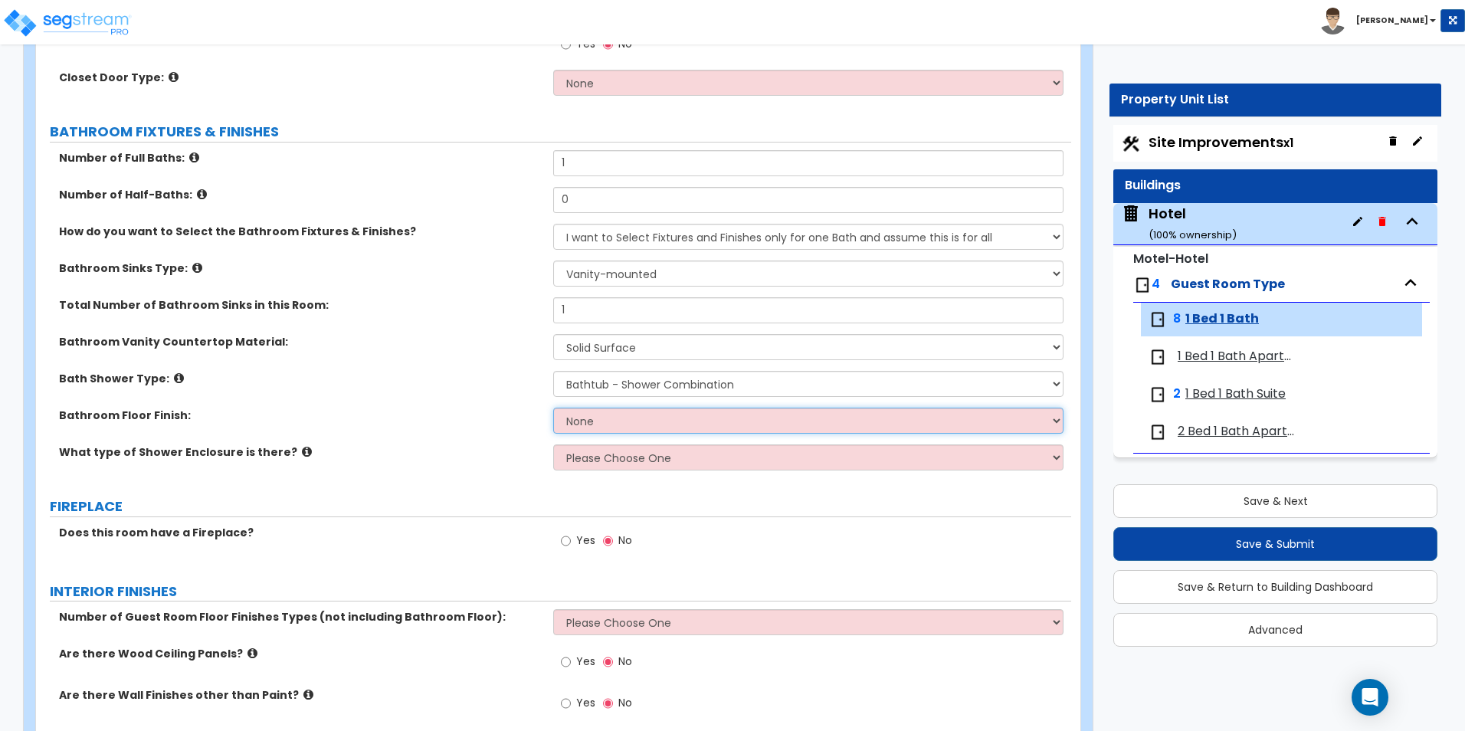
click at [611, 413] on select "None Tile Flooring Hardwood Flooring Resilient Laminate Flooring VCT Flooring S…" at bounding box center [808, 421] width 510 height 26
select select "1"
click at [553, 408] on select "None Tile Flooring Hardwood Flooring Resilient Laminate Flooring VCT Flooring S…" at bounding box center [808, 421] width 510 height 26
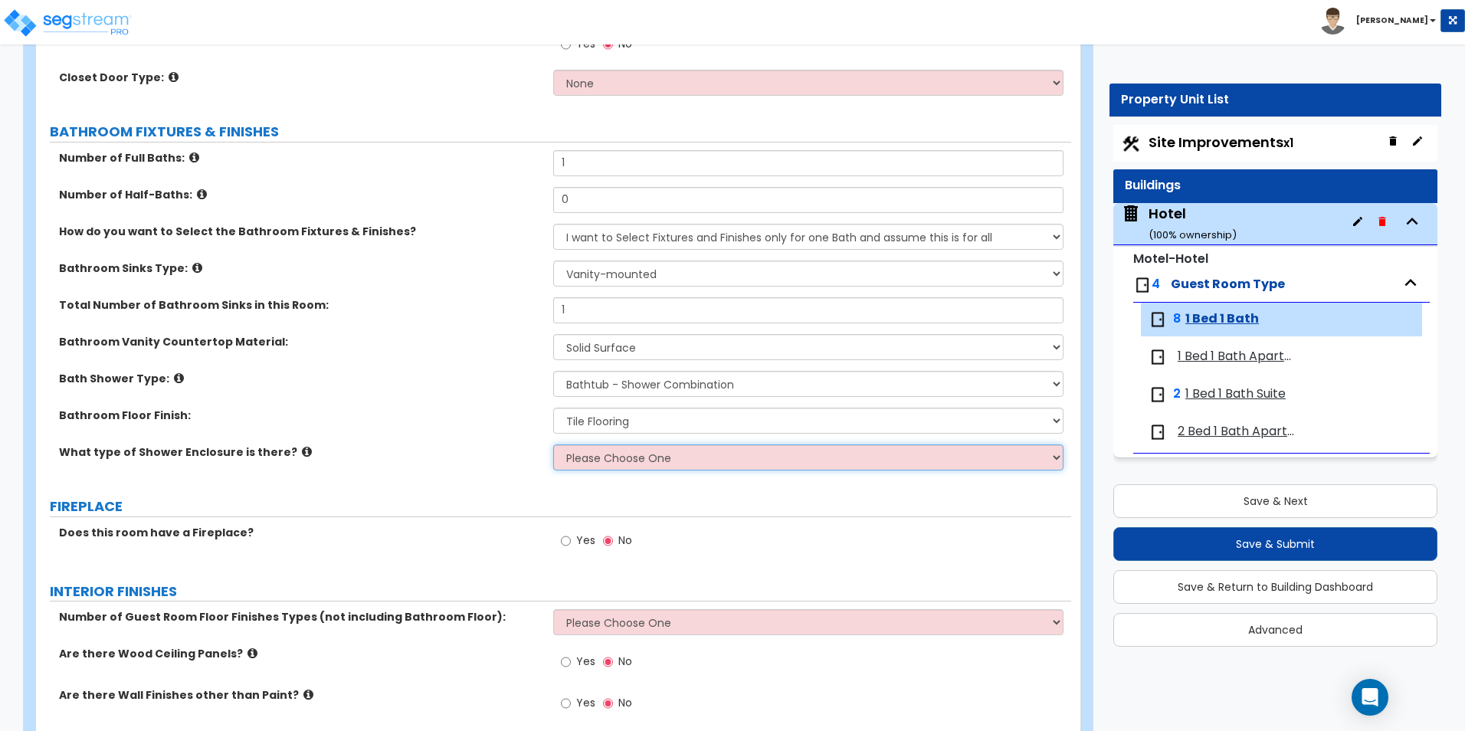
click at [619, 465] on select "Please Choose One Curtain & Rod Glass Sliding Doors Glass Hinged Doors" at bounding box center [808, 457] width 510 height 26
select select "1"
click at [553, 444] on select "Please Choose One Curtain & Rod Glass Sliding Doors Glass Hinged Doors" at bounding box center [808, 457] width 510 height 26
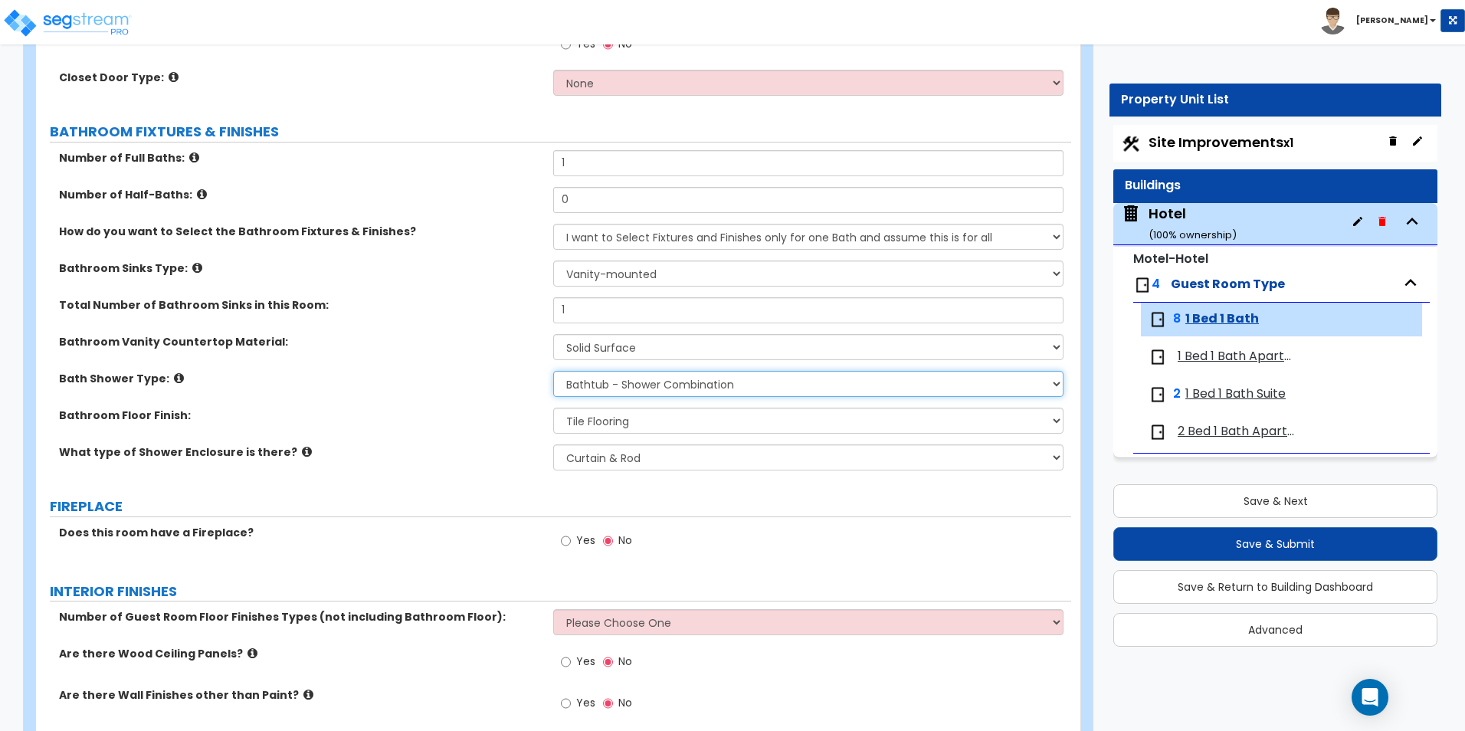
click at [595, 391] on select "Please Choose One Standalone Shower Bathtub - Shower Combination" at bounding box center [808, 384] width 510 height 26
click at [507, 417] on label "Bathroom Floor Finish:" at bounding box center [300, 415] width 483 height 15
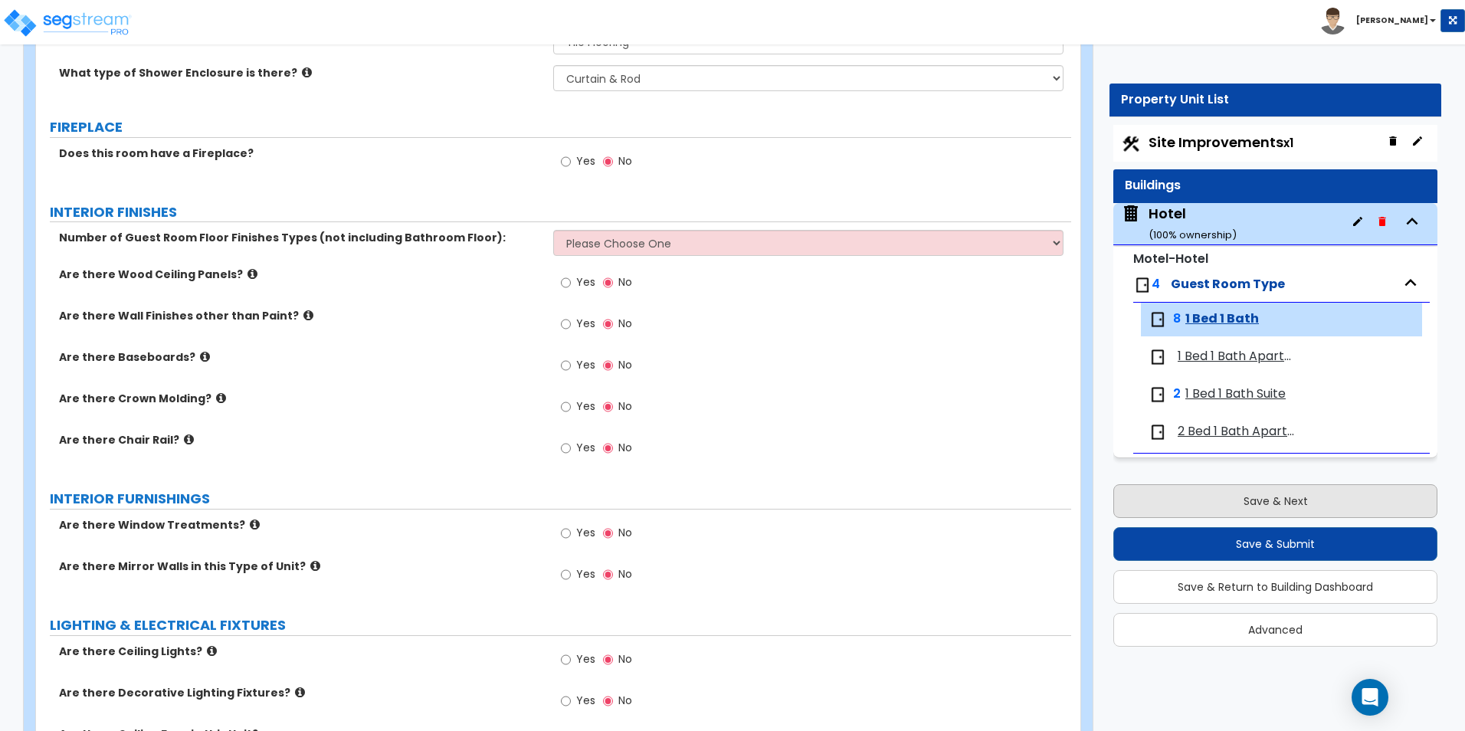
scroll to position [1048, 0]
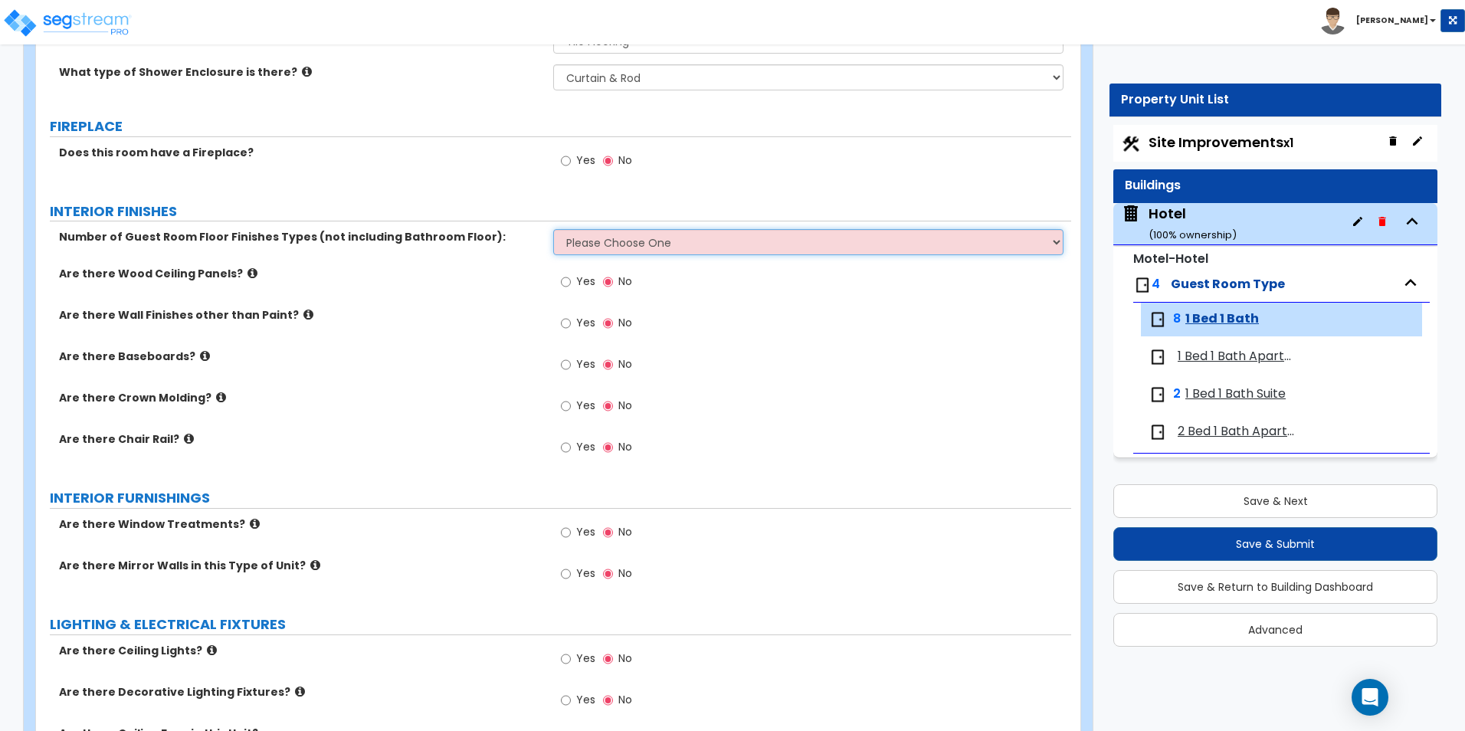
click at [863, 232] on select "Please Choose One 1 2 3" at bounding box center [808, 242] width 510 height 26
select select "1"
click at [553, 229] on select "Please Choose One 1 2 3" at bounding box center [808, 242] width 510 height 26
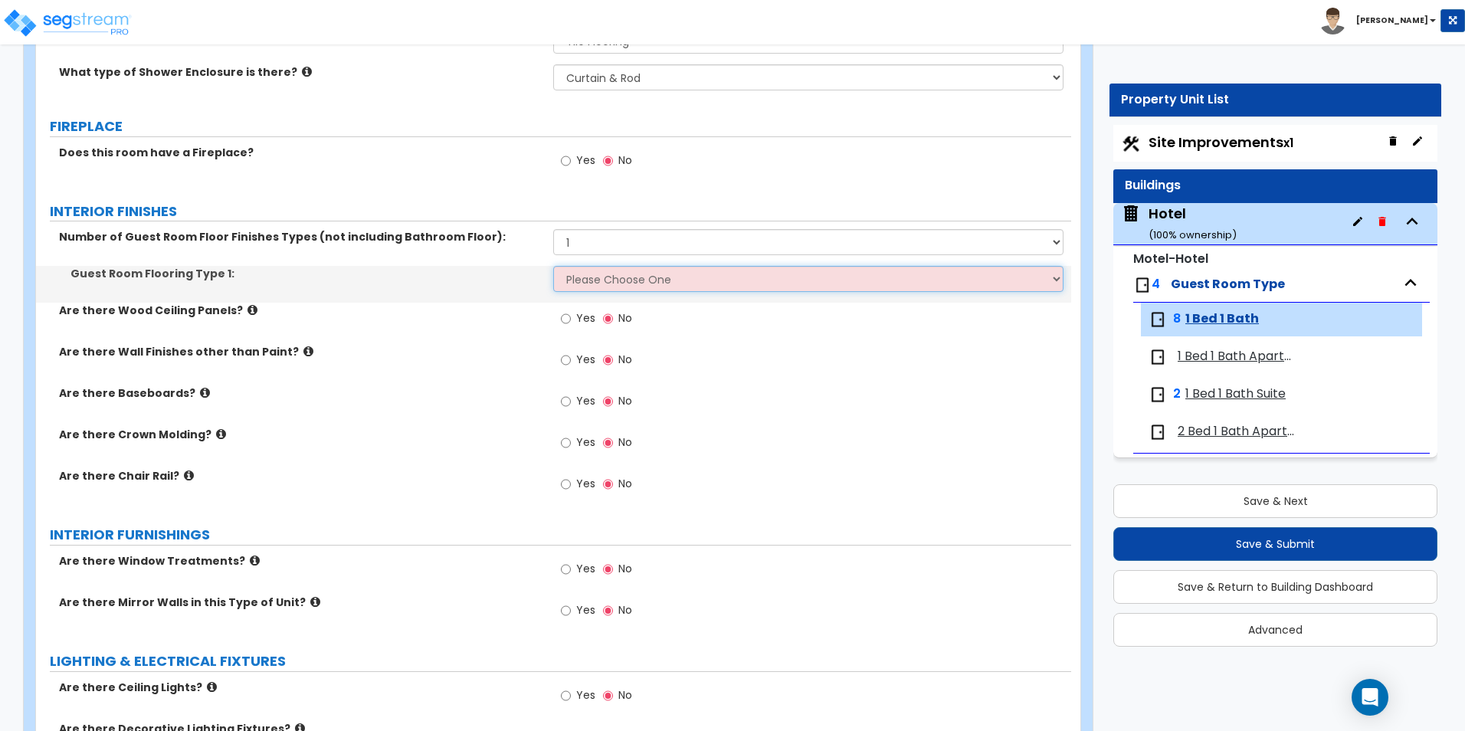
click at [611, 277] on select "Please Choose One Tile Flooring Hardwood Flooring Resilient Laminate Flooring V…" at bounding box center [808, 279] width 510 height 26
select select "2"
click at [553, 266] on select "Please Choose One Tile Flooring Hardwood Flooring Resilient Laminate Flooring V…" at bounding box center [808, 279] width 510 height 26
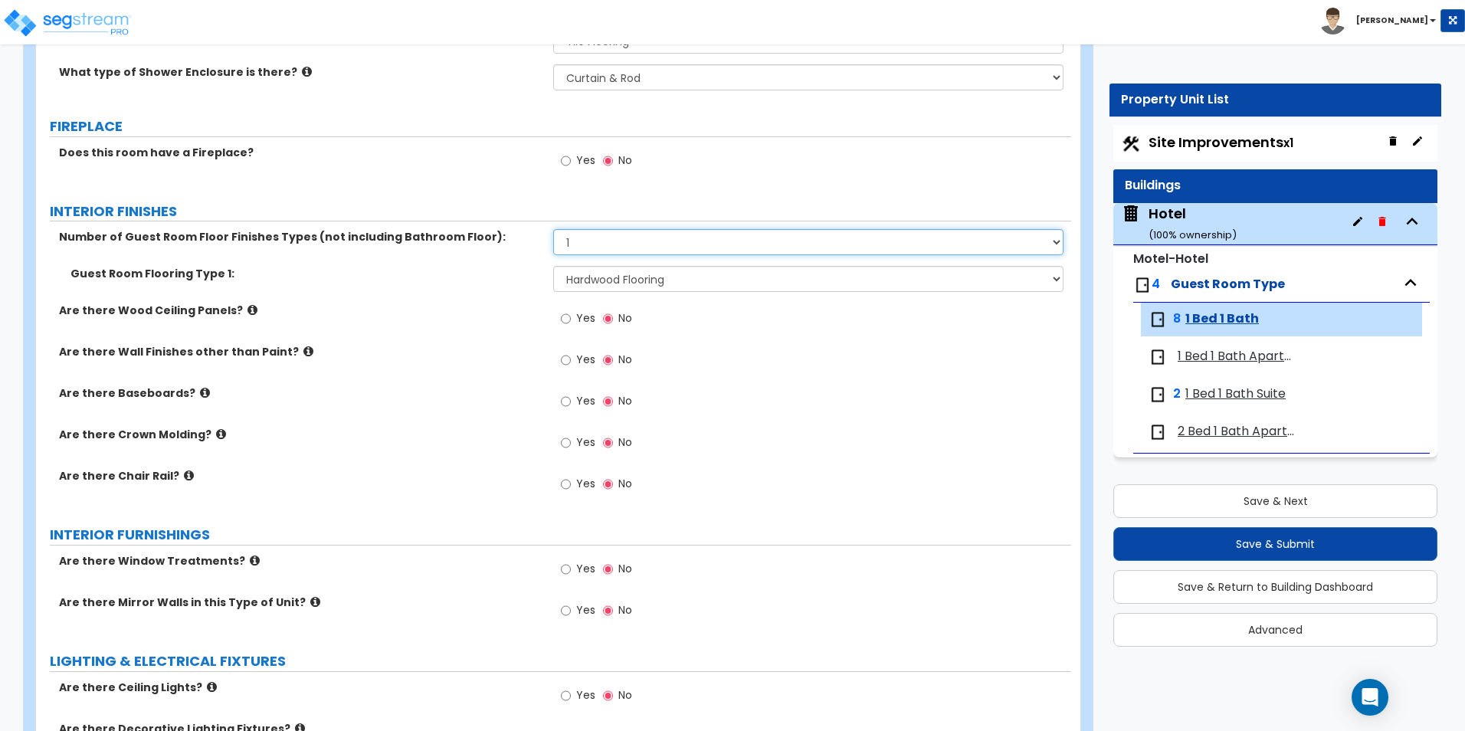
click at [620, 239] on select "Please Choose One 1 2 3" at bounding box center [808, 242] width 510 height 26
select select "2"
click at [553, 229] on select "Please Choose One 1 2 3" at bounding box center [808, 242] width 510 height 26
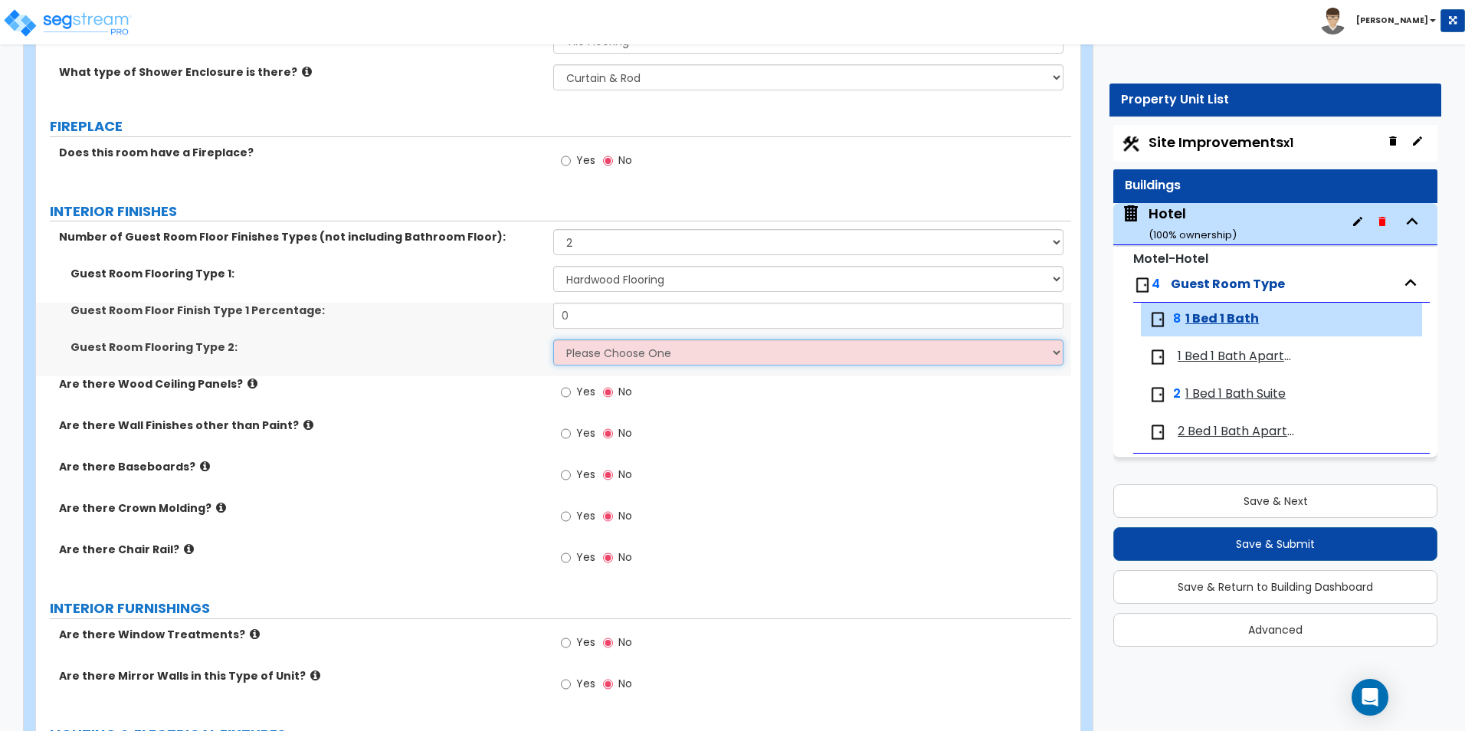
drag, startPoint x: 643, startPoint y: 351, endPoint x: 640, endPoint y: 364, distance: 13.4
click at [643, 351] on select "Please Choose One Tile Flooring Hardwood Flooring Resilient Laminate Flooring V…" at bounding box center [808, 352] width 510 height 26
select select "5"
click at [553, 339] on select "Please Choose One Tile Flooring Hardwood Flooring Resilient Laminate Flooring V…" at bounding box center [808, 352] width 510 height 26
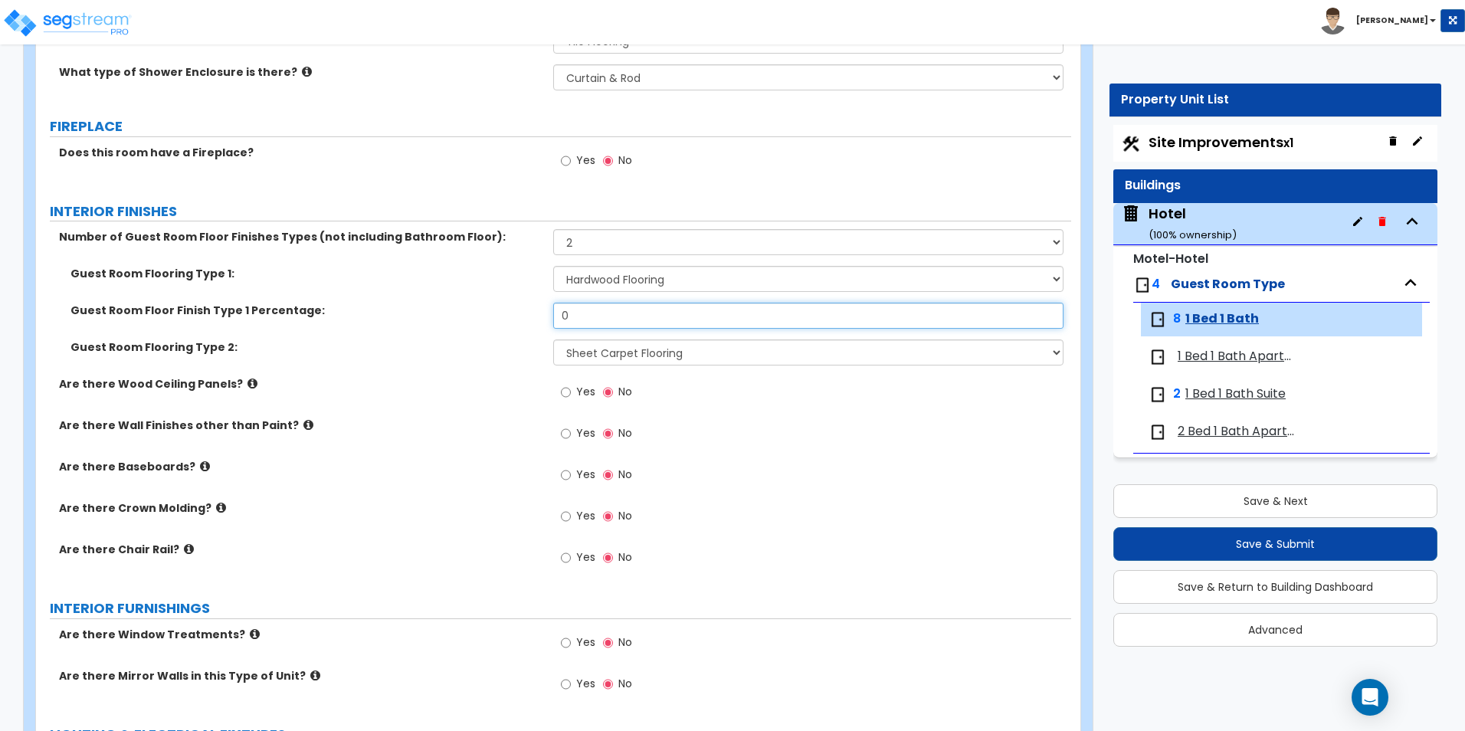
drag, startPoint x: 542, startPoint y: 320, endPoint x: 485, endPoint y: 320, distance: 57.5
click at [486, 320] on div "Guest Room Floor Finish Type 1 Percentage: 0" at bounding box center [553, 321] width 1035 height 37
type input "70"
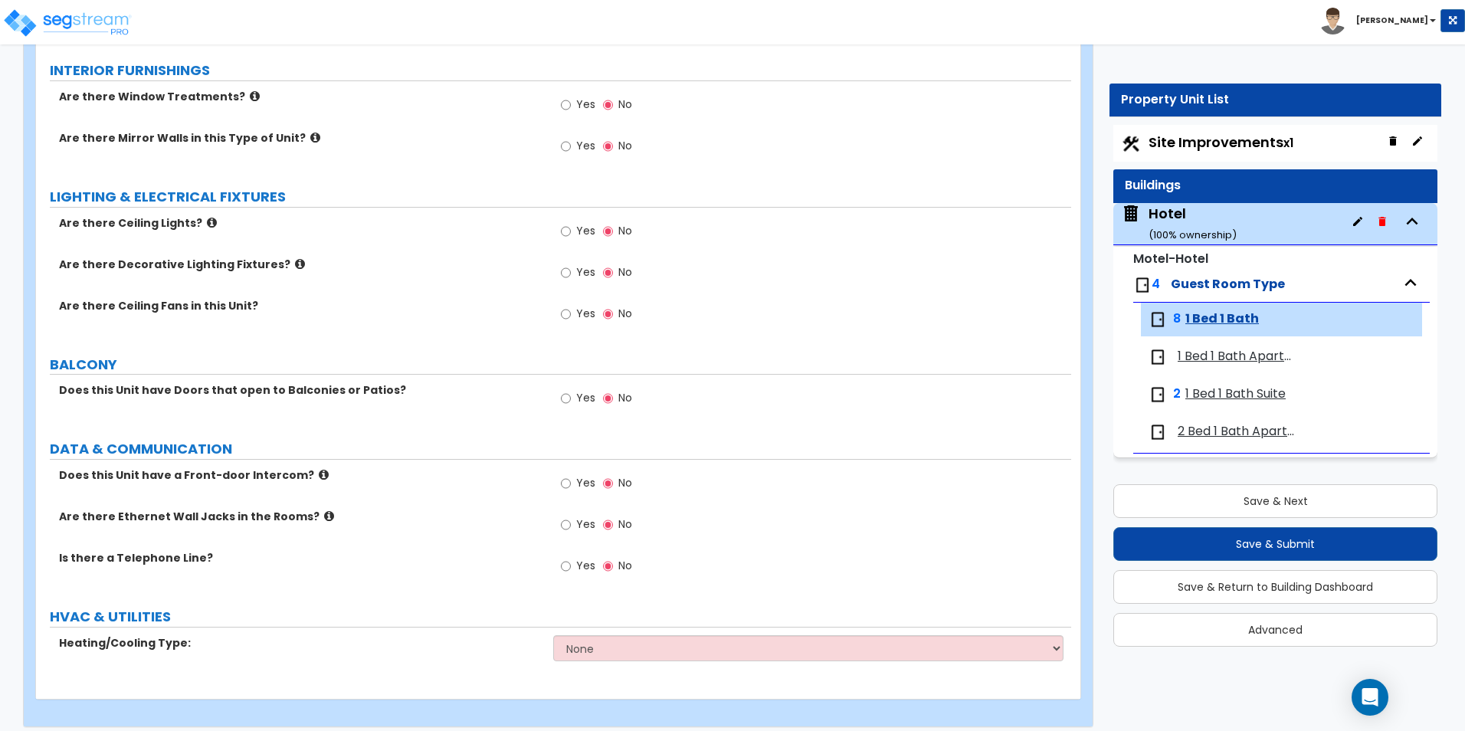
scroll to position [1598, 0]
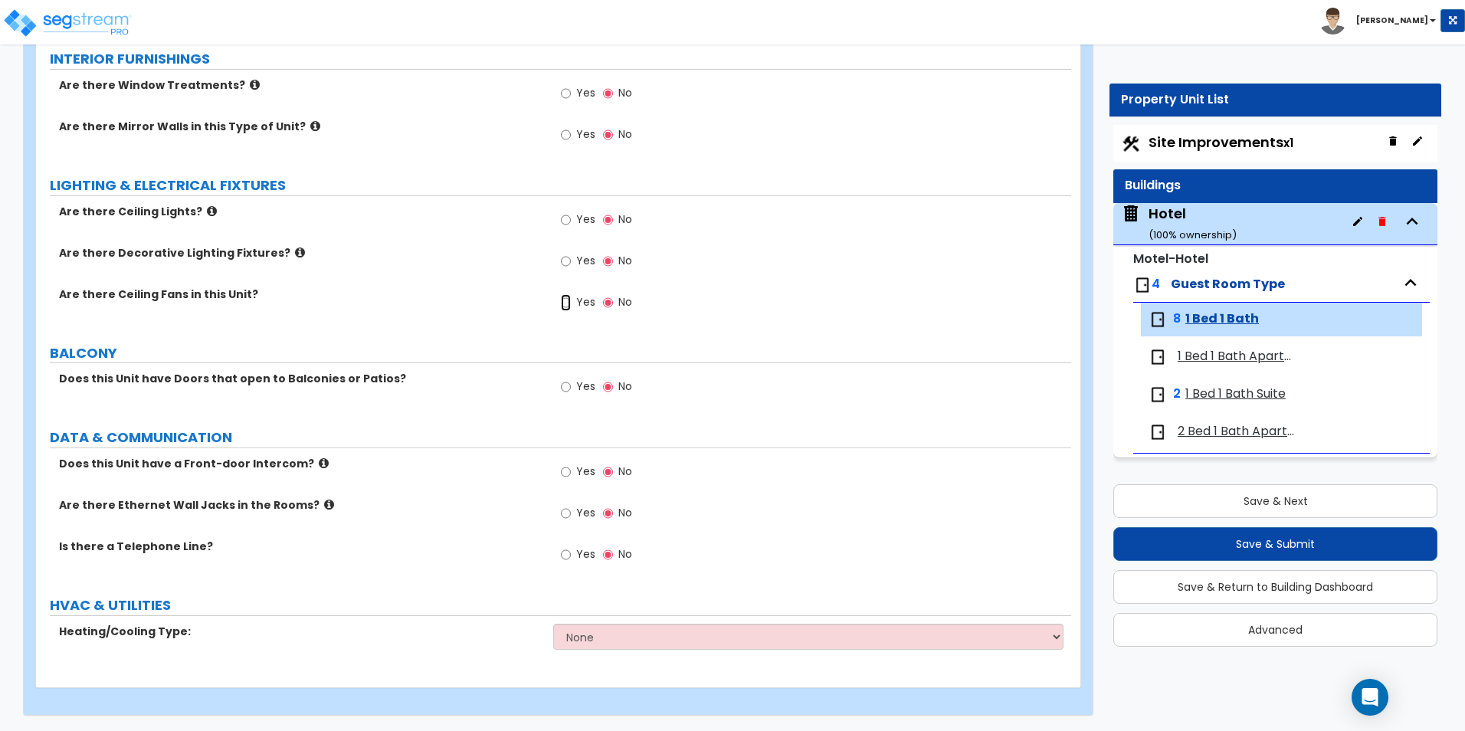
click at [565, 302] on input "Yes" at bounding box center [566, 302] width 10 height 17
radio input "true"
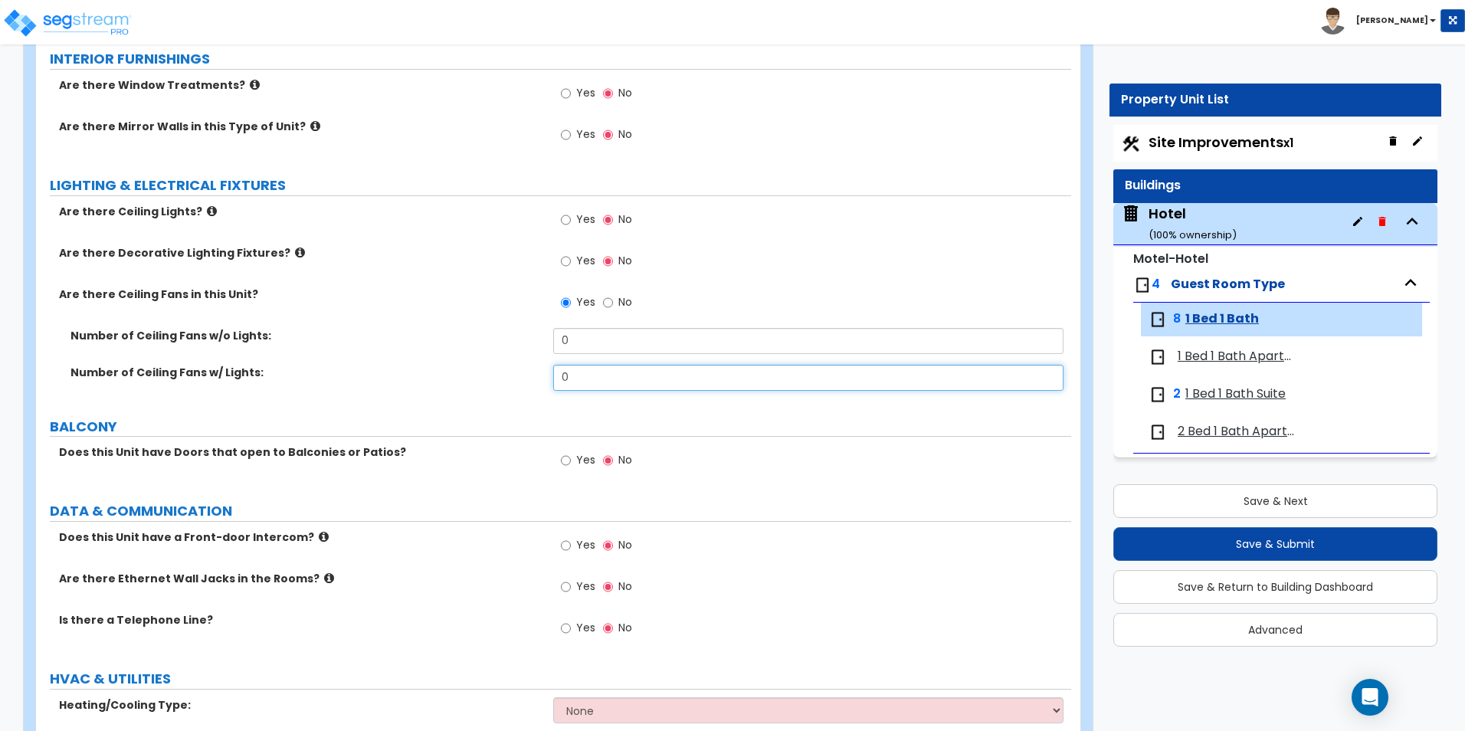
drag, startPoint x: 590, startPoint y: 380, endPoint x: 491, endPoint y: 383, distance: 98.9
click at [493, 383] on div "Number of Ceiling Fans w/ Lights: 0" at bounding box center [553, 383] width 1035 height 37
type input "1"
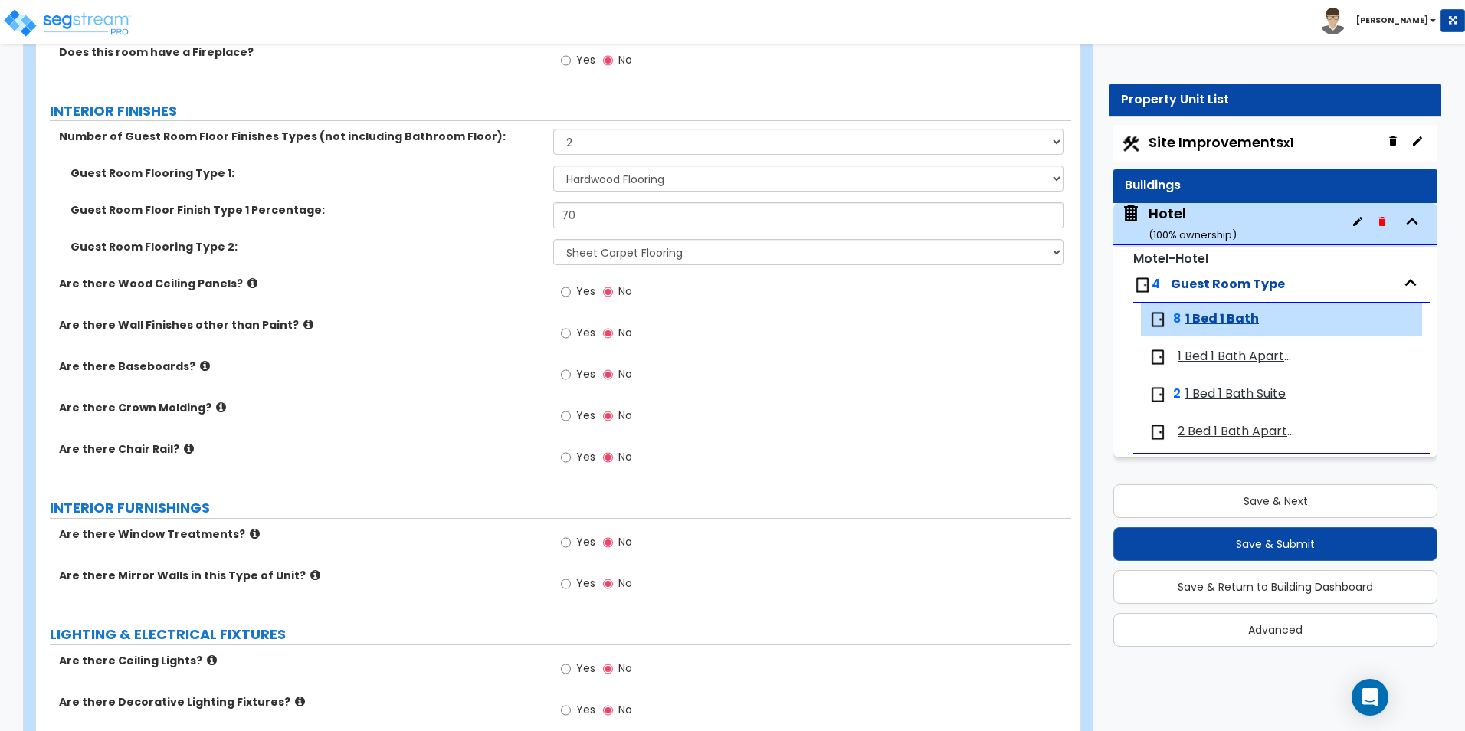
scroll to position [1138, 0]
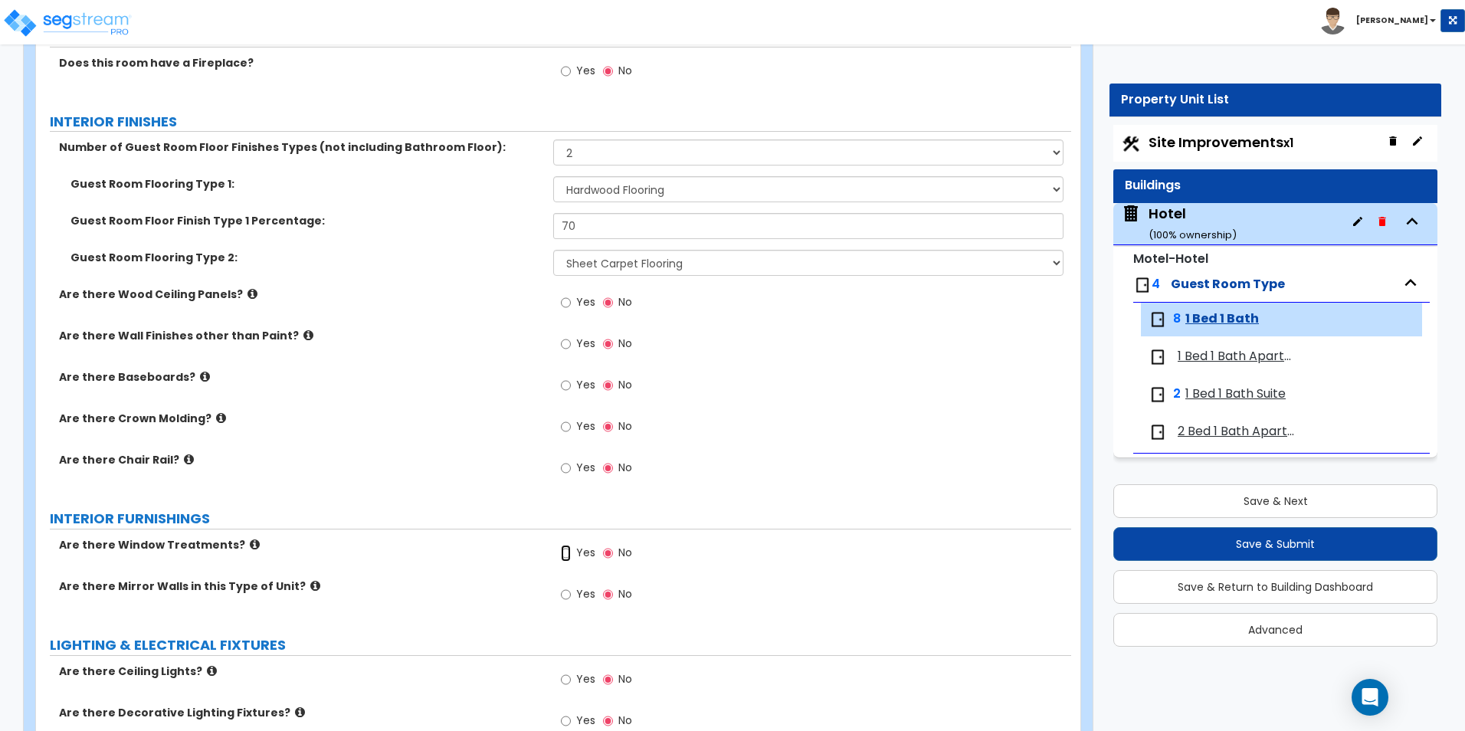
click at [571, 557] on input "Yes" at bounding box center [566, 553] width 10 height 17
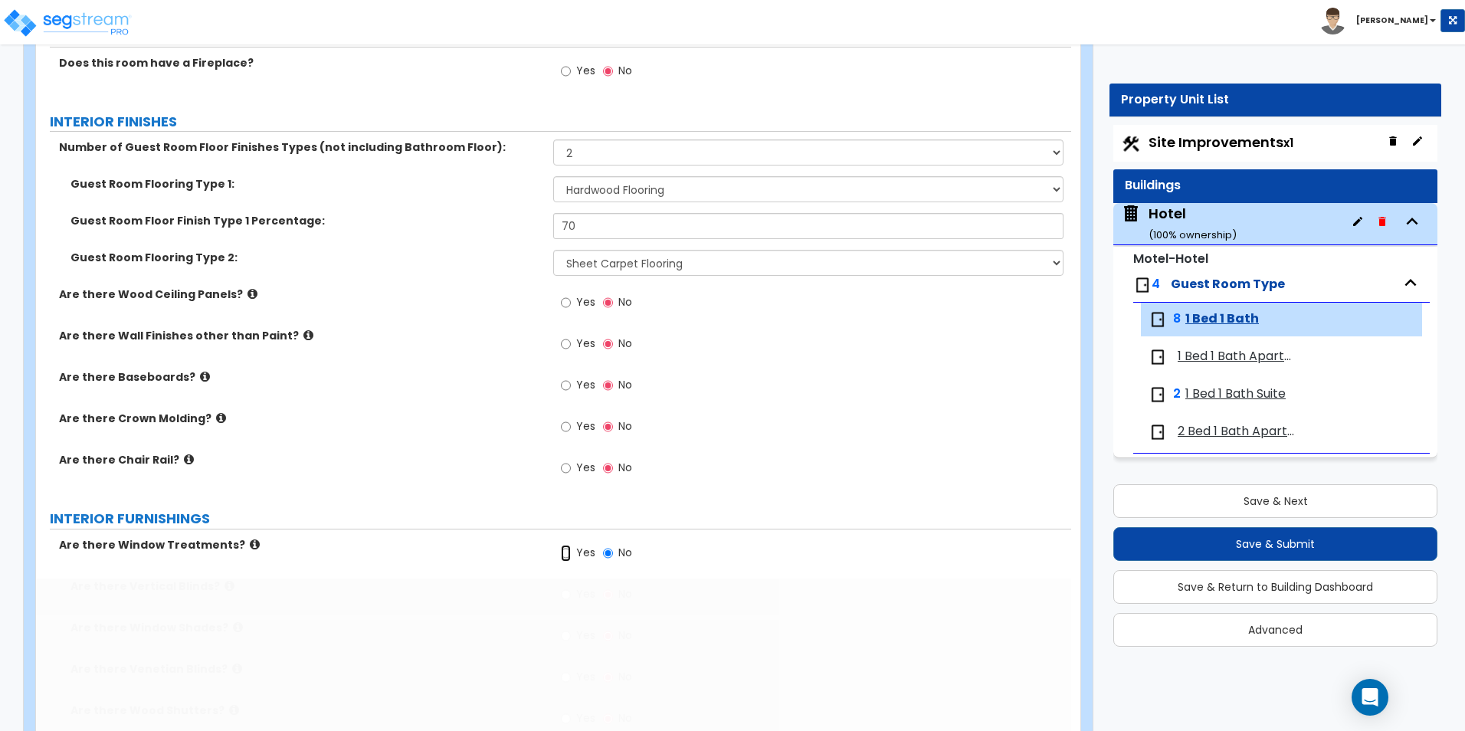
radio input "true"
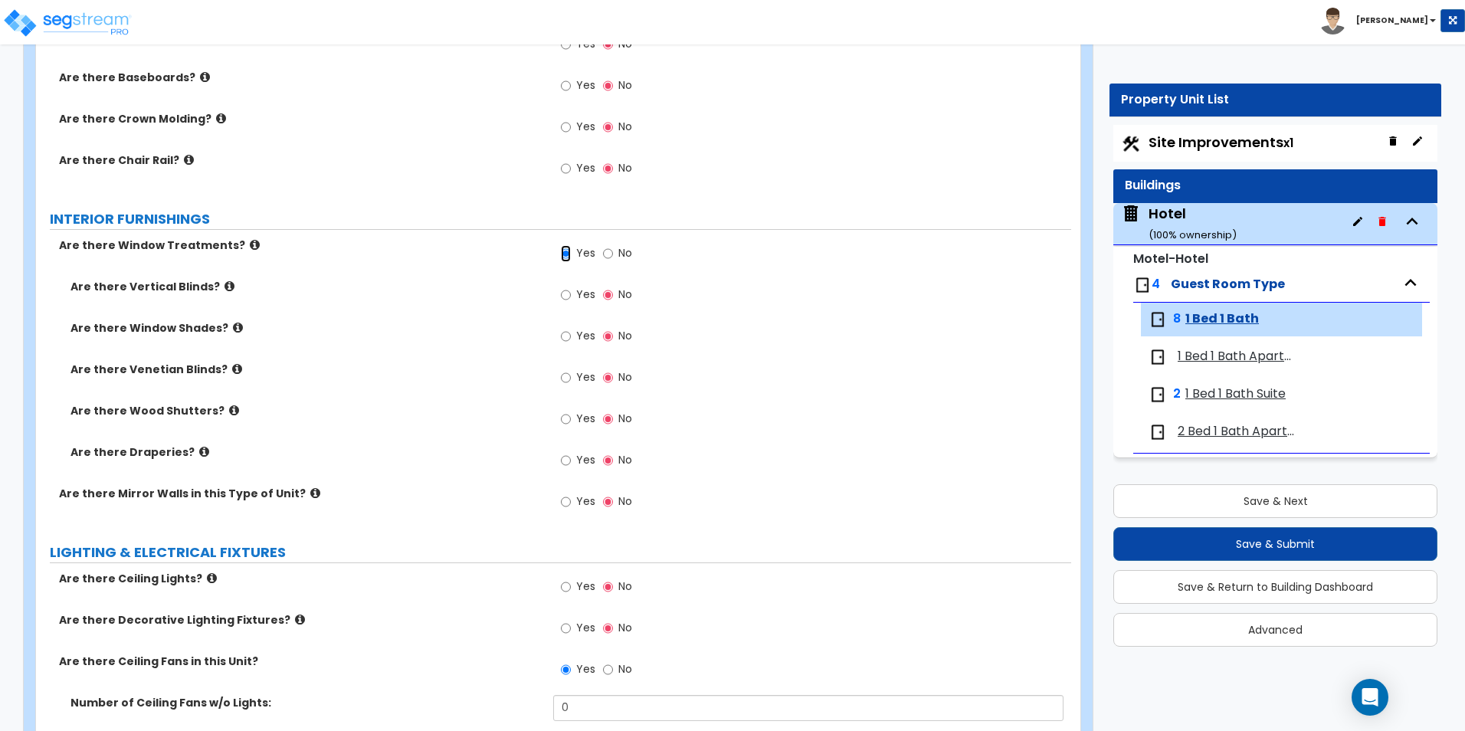
scroll to position [1444, 0]
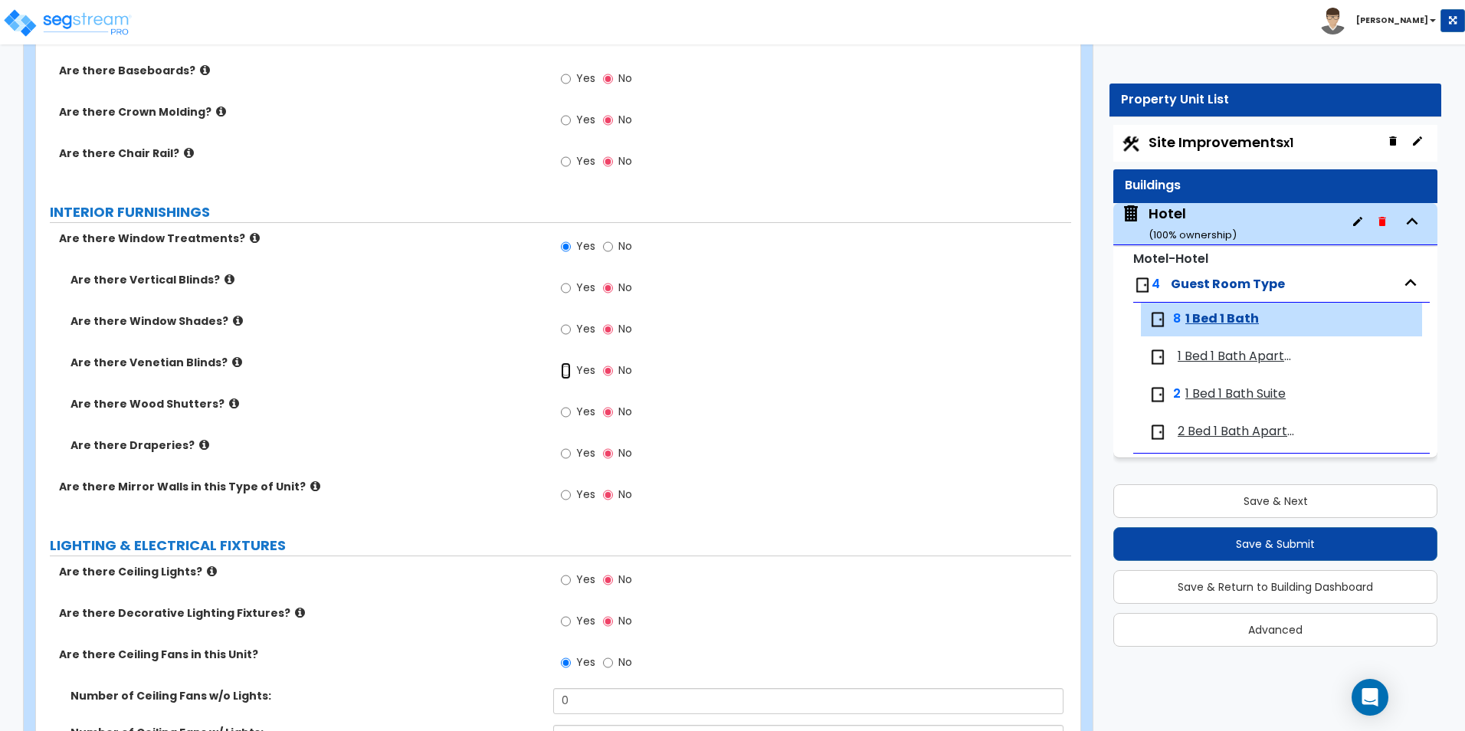
click at [567, 376] on input "Yes" at bounding box center [566, 370] width 10 height 17
radio input "true"
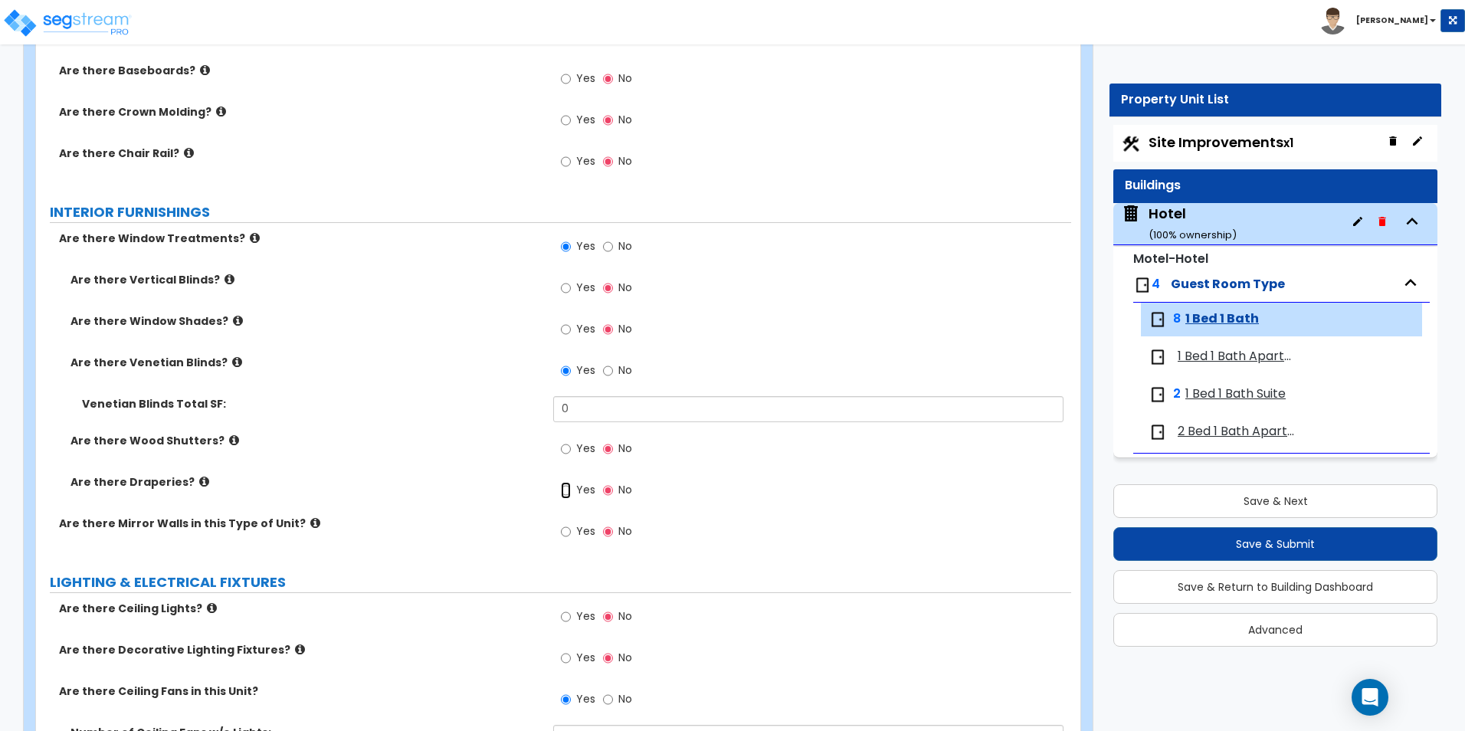
click at [566, 490] on input "Yes" at bounding box center [566, 490] width 10 height 17
radio input "true"
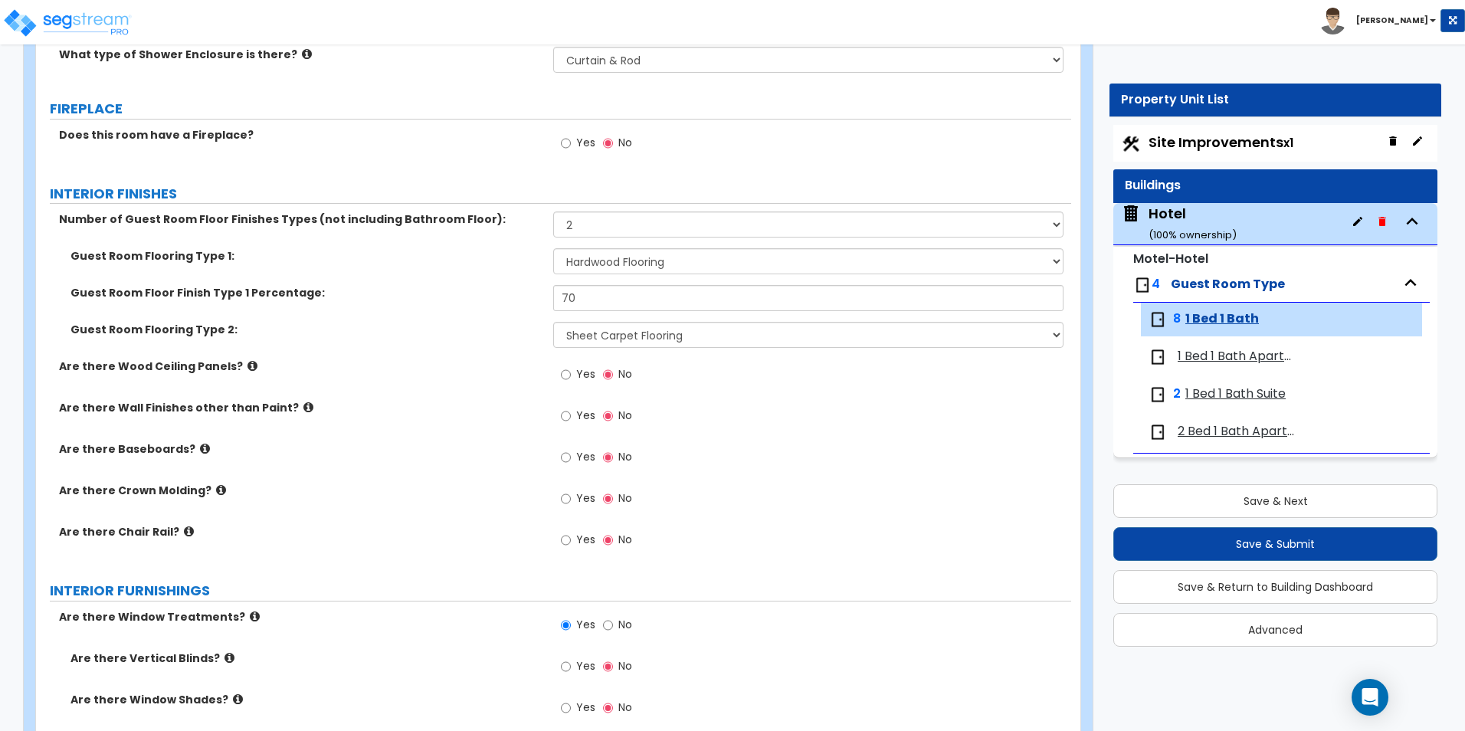
scroll to position [1063, 0]
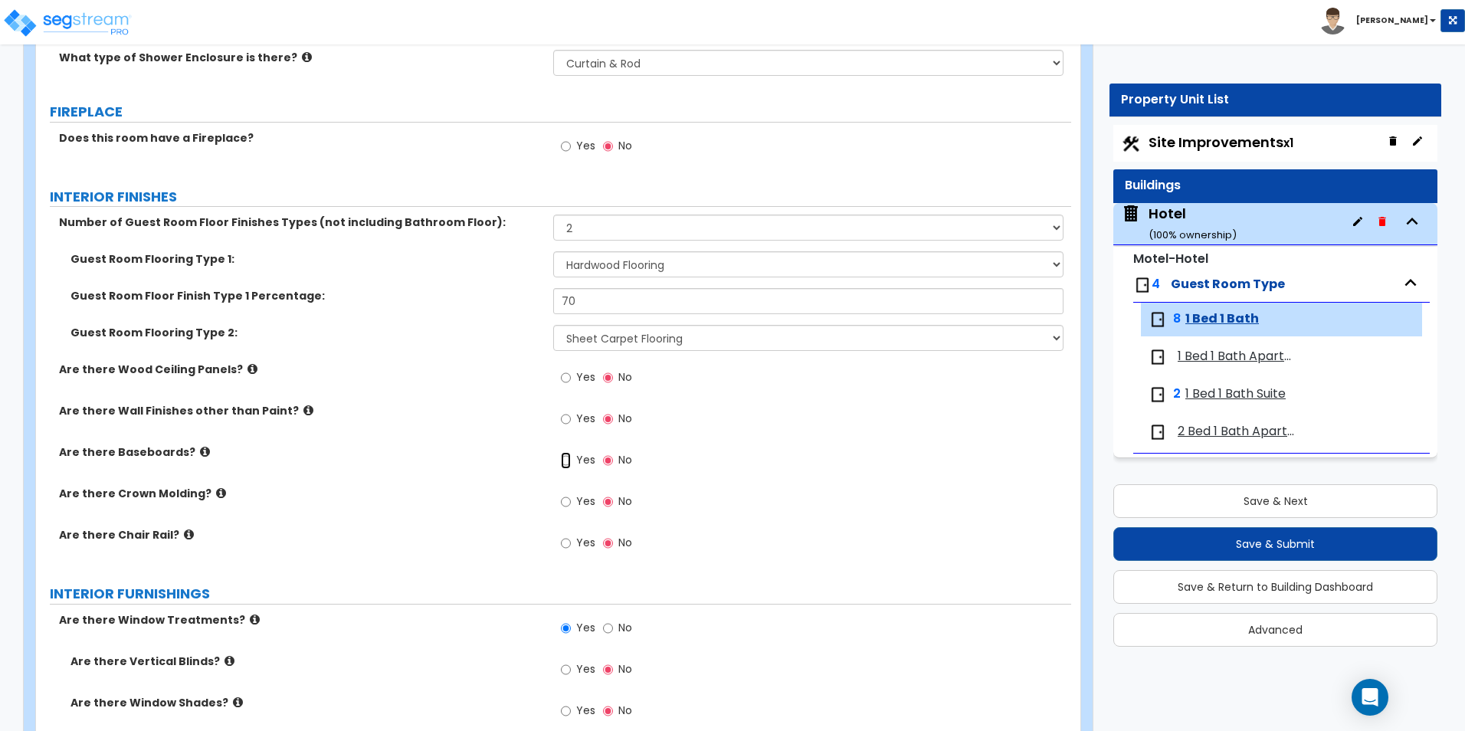
click at [565, 460] on input "Yes" at bounding box center [566, 460] width 10 height 17
radio input "true"
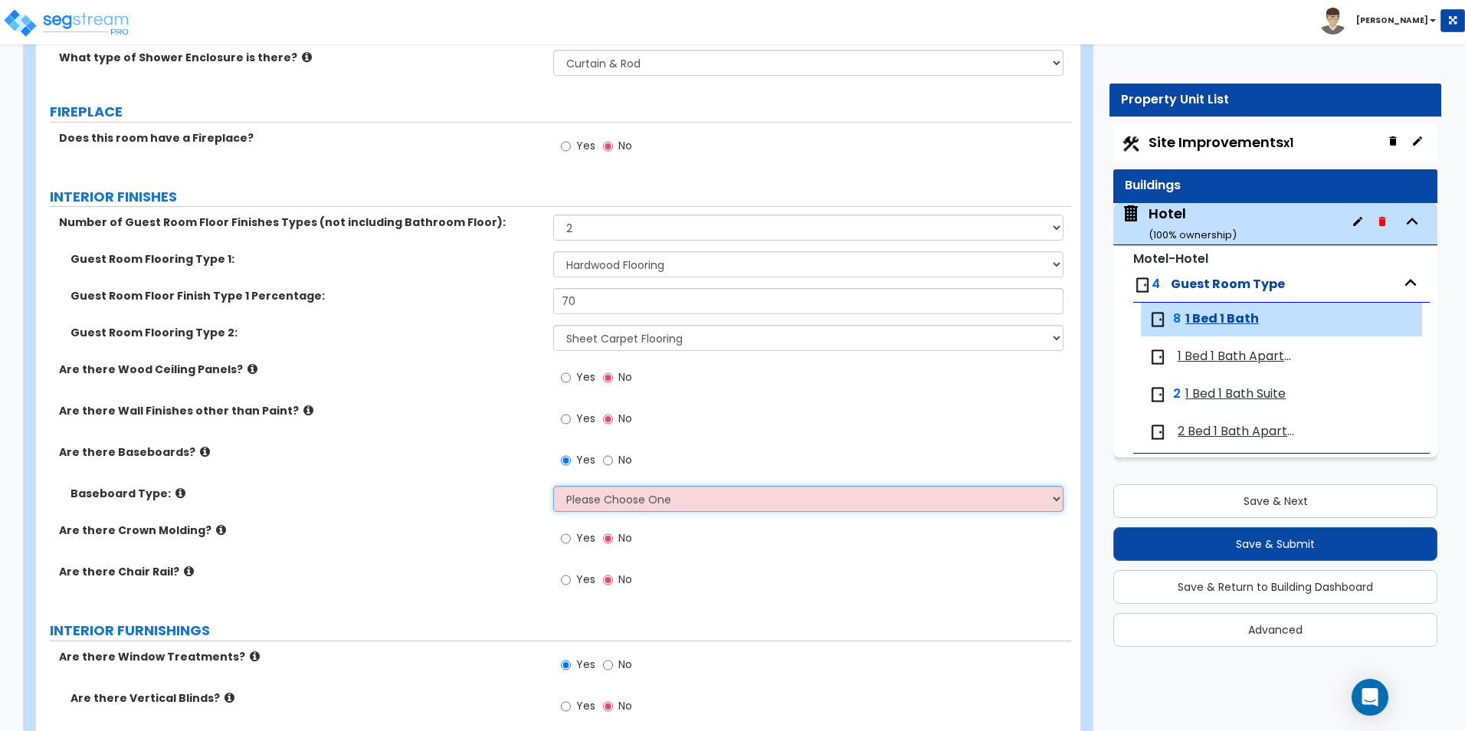
click at [618, 509] on select "Please Choose One Wood Vinyl Carpet Tile" at bounding box center [808, 499] width 510 height 26
select select "1"
click at [553, 486] on select "Please Choose One Wood Vinyl Carpet Tile" at bounding box center [808, 499] width 510 height 26
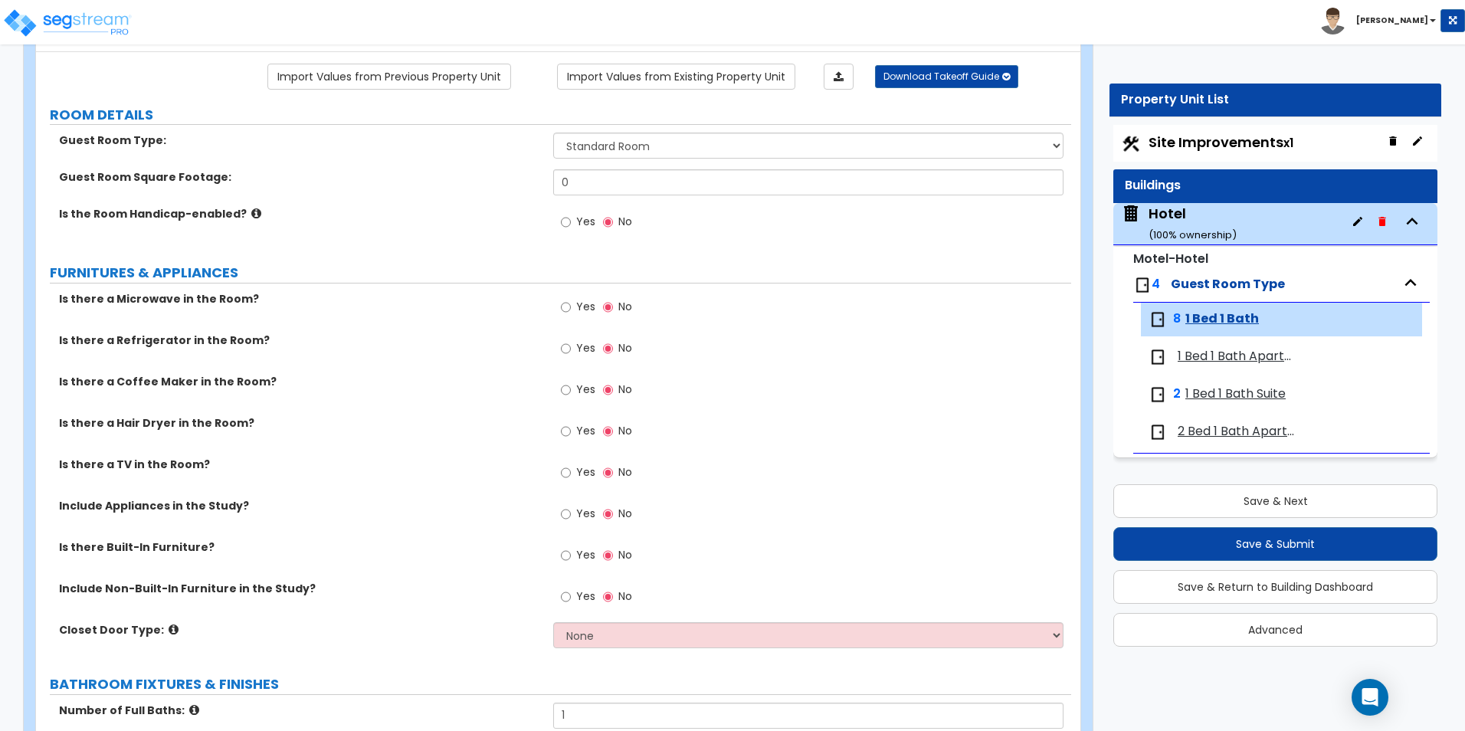
scroll to position [114, 0]
click at [393, 236] on div "Is the Room Handicap-enabled? Yes No" at bounding box center [553, 228] width 1035 height 41
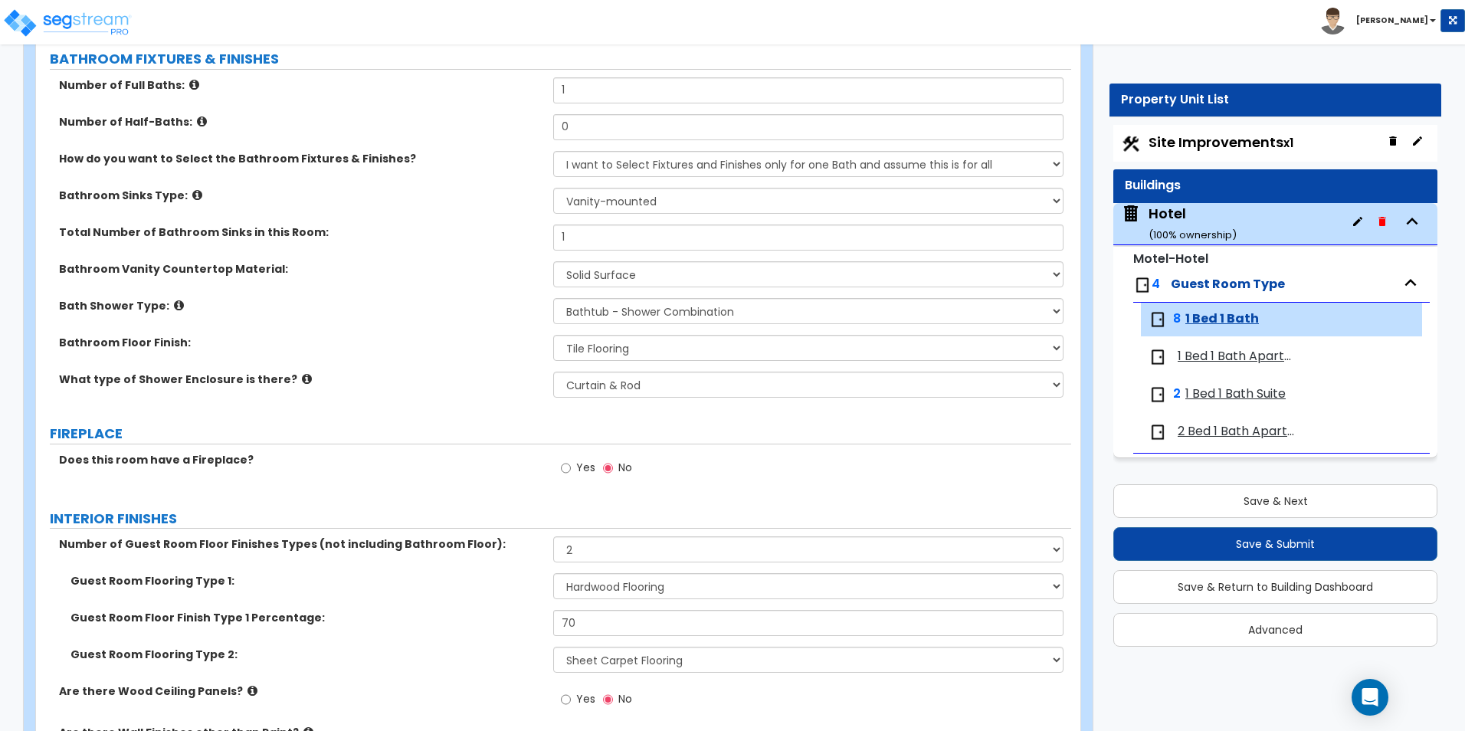
scroll to position [742, 0]
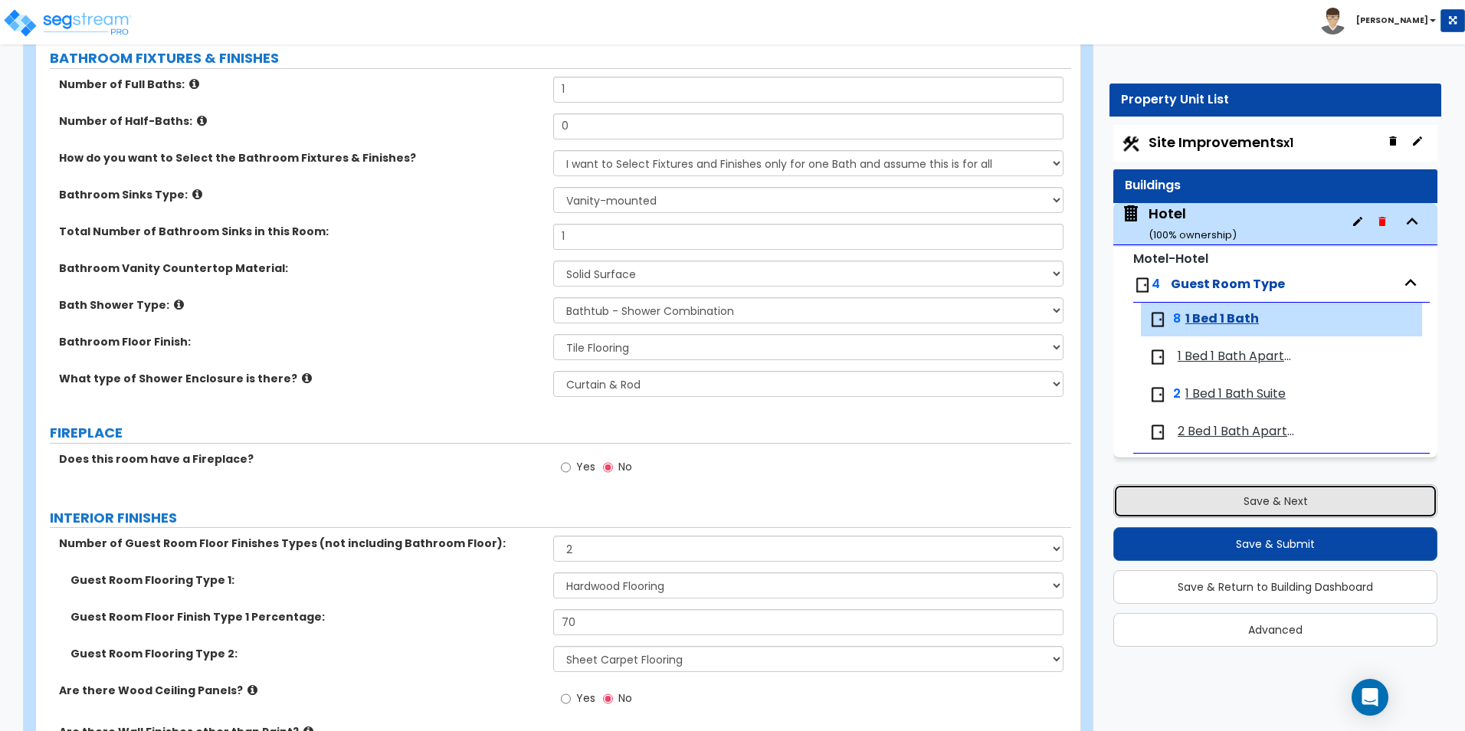
click at [1128, 491] on button "Save & Next" at bounding box center [1275, 501] width 324 height 34
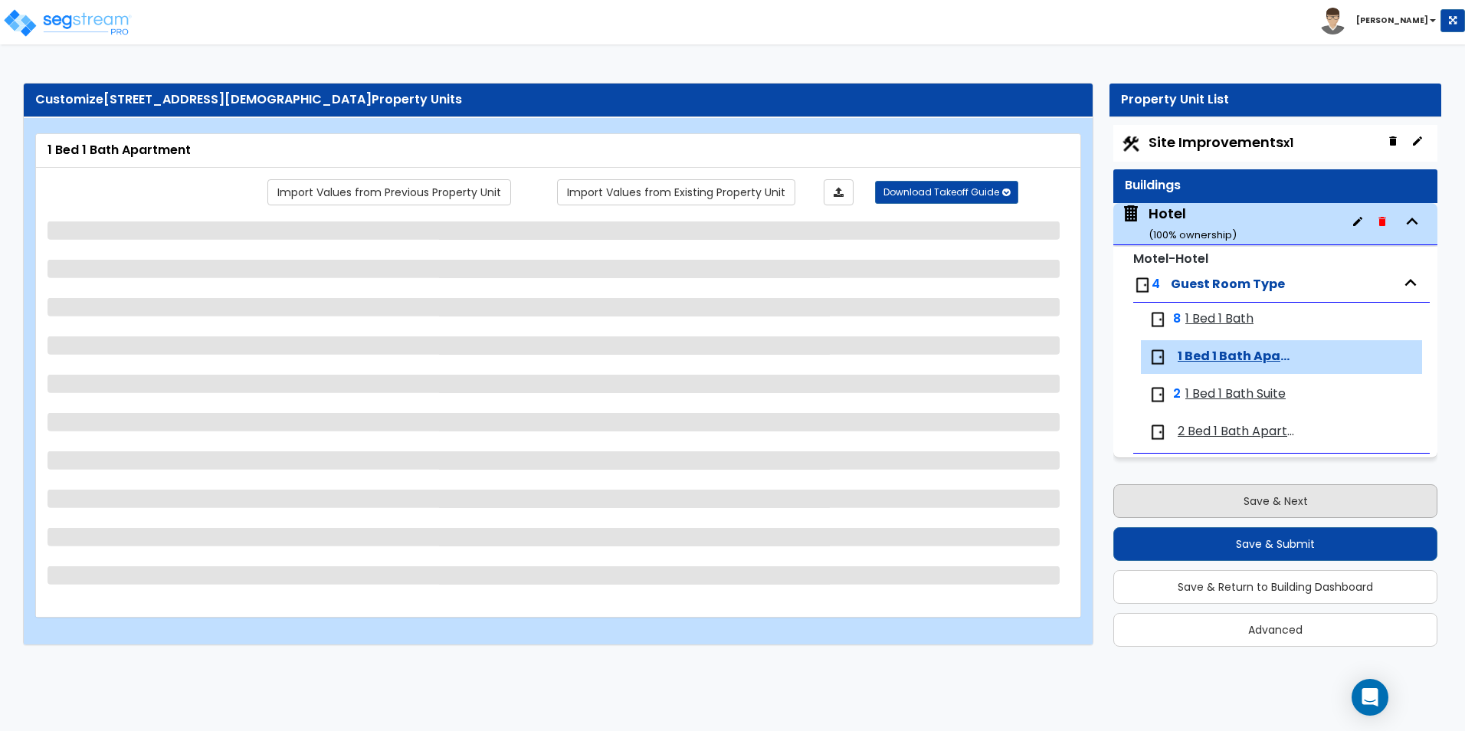
scroll to position [0, 0]
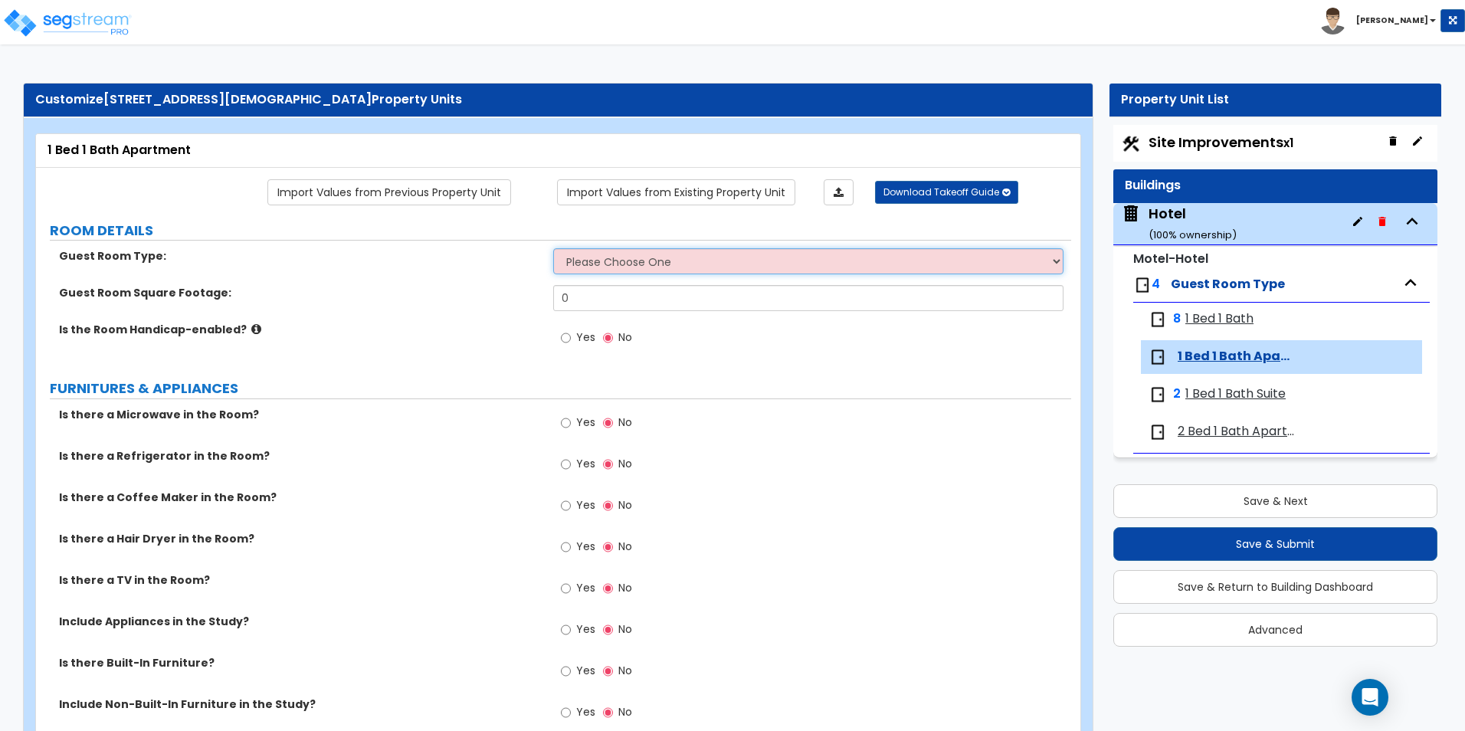
click at [718, 259] on select "Please Choose One Standard Room Suite Room Extended Stay Room" at bounding box center [808, 261] width 510 height 26
select select "3"
click at [553, 248] on select "Please Choose One Standard Room Suite Room Extended Stay Room" at bounding box center [808, 261] width 510 height 26
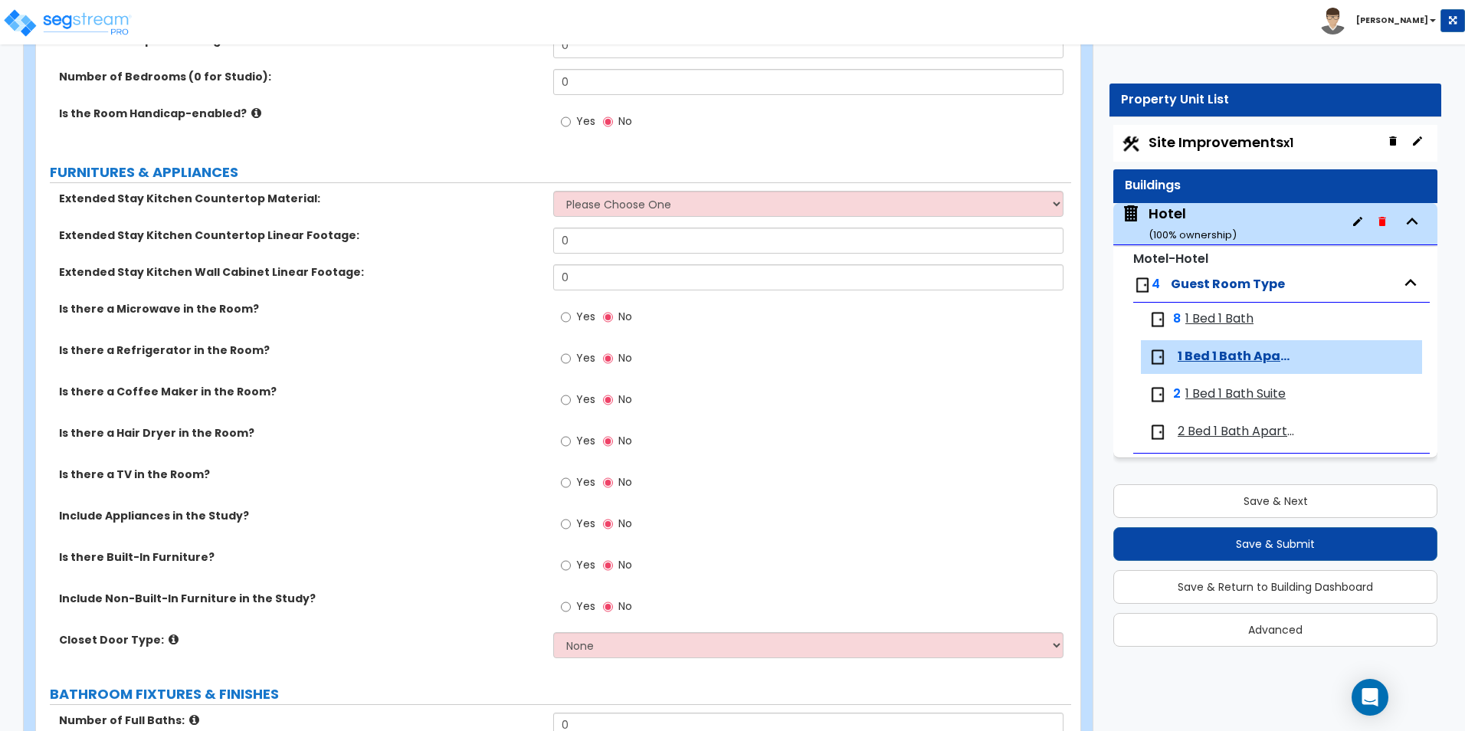
scroll to position [162, 0]
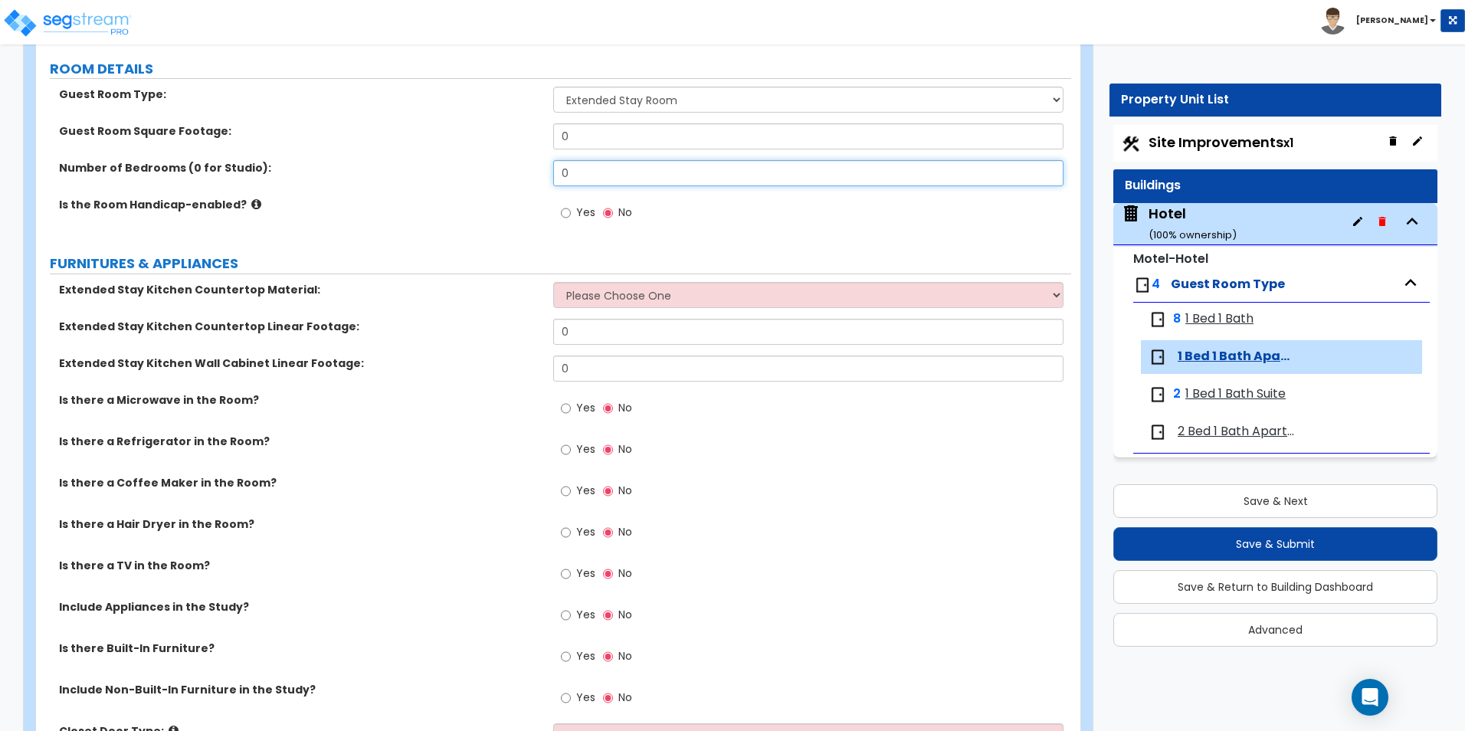
click at [589, 169] on input "0" at bounding box center [808, 173] width 510 height 26
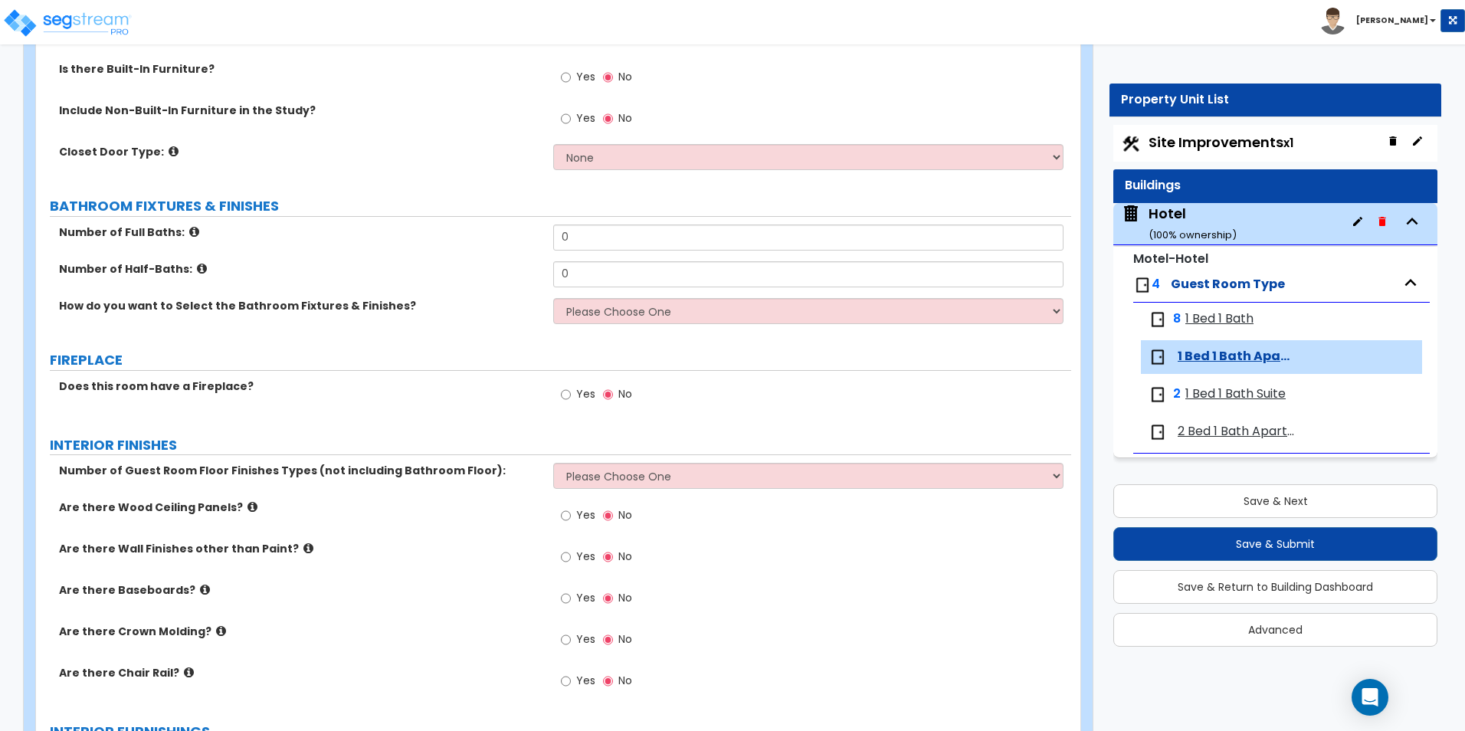
scroll to position [740, 0]
type input "1"
click at [567, 118] on input "Yes" at bounding box center [566, 119] width 10 height 17
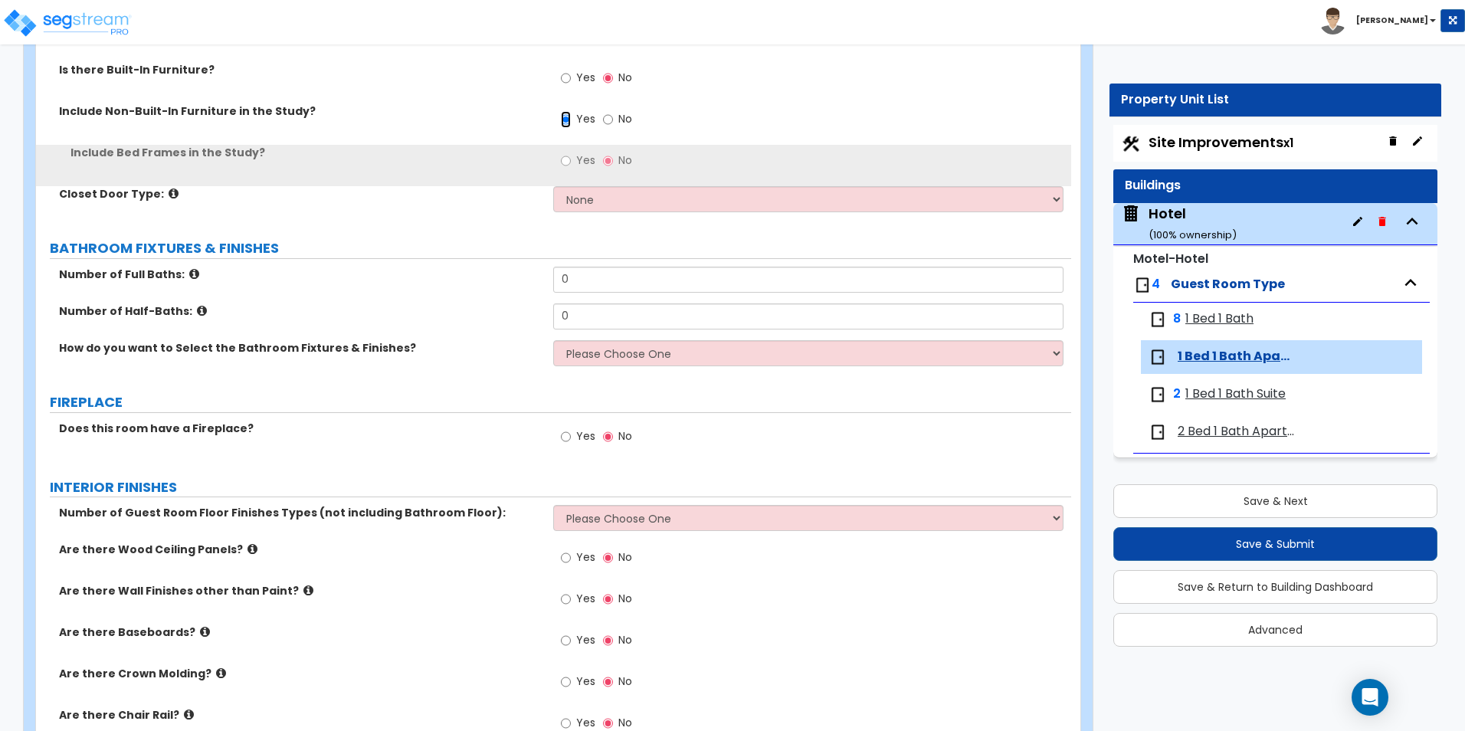
click at [567, 118] on input "Yes" at bounding box center [566, 119] width 10 height 17
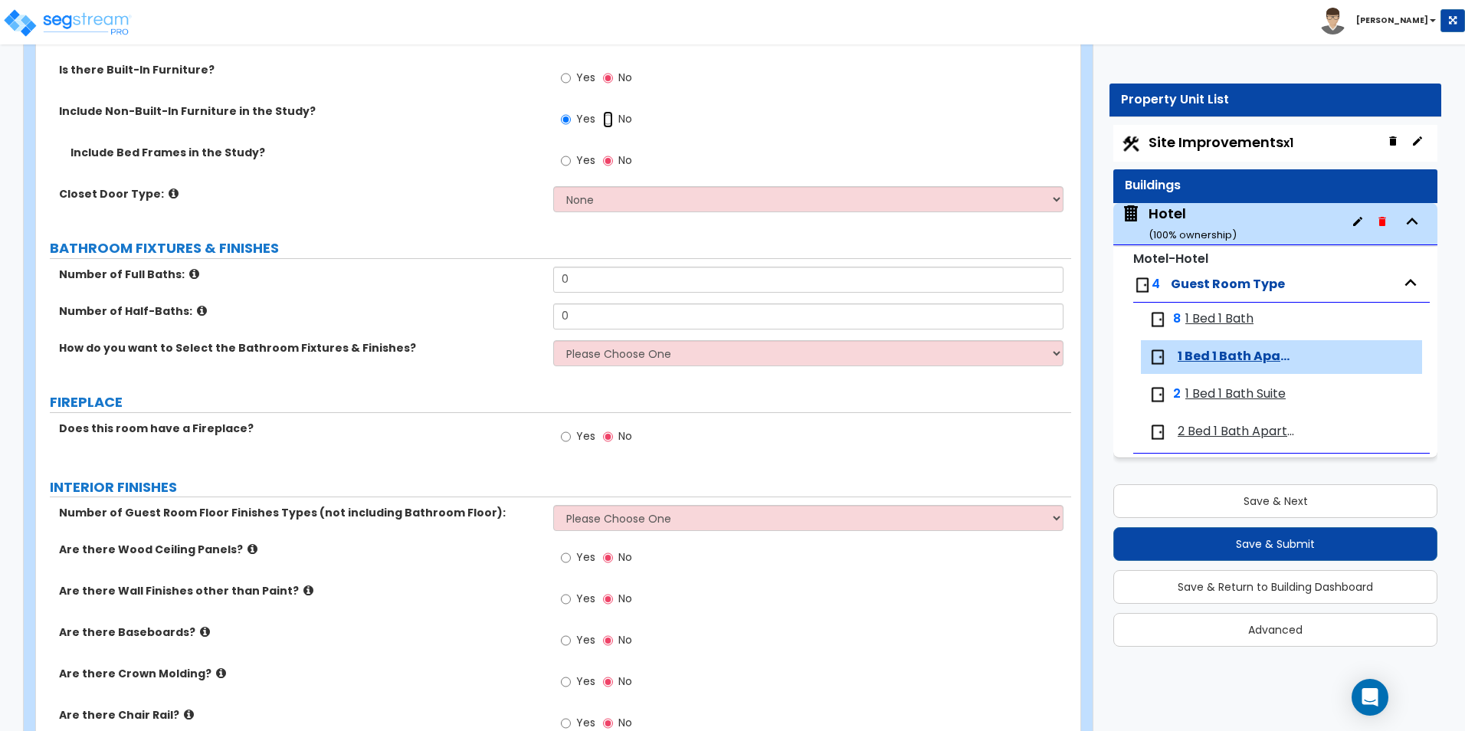
click at [604, 126] on input "No" at bounding box center [608, 119] width 10 height 17
radio input "false"
radio input "true"
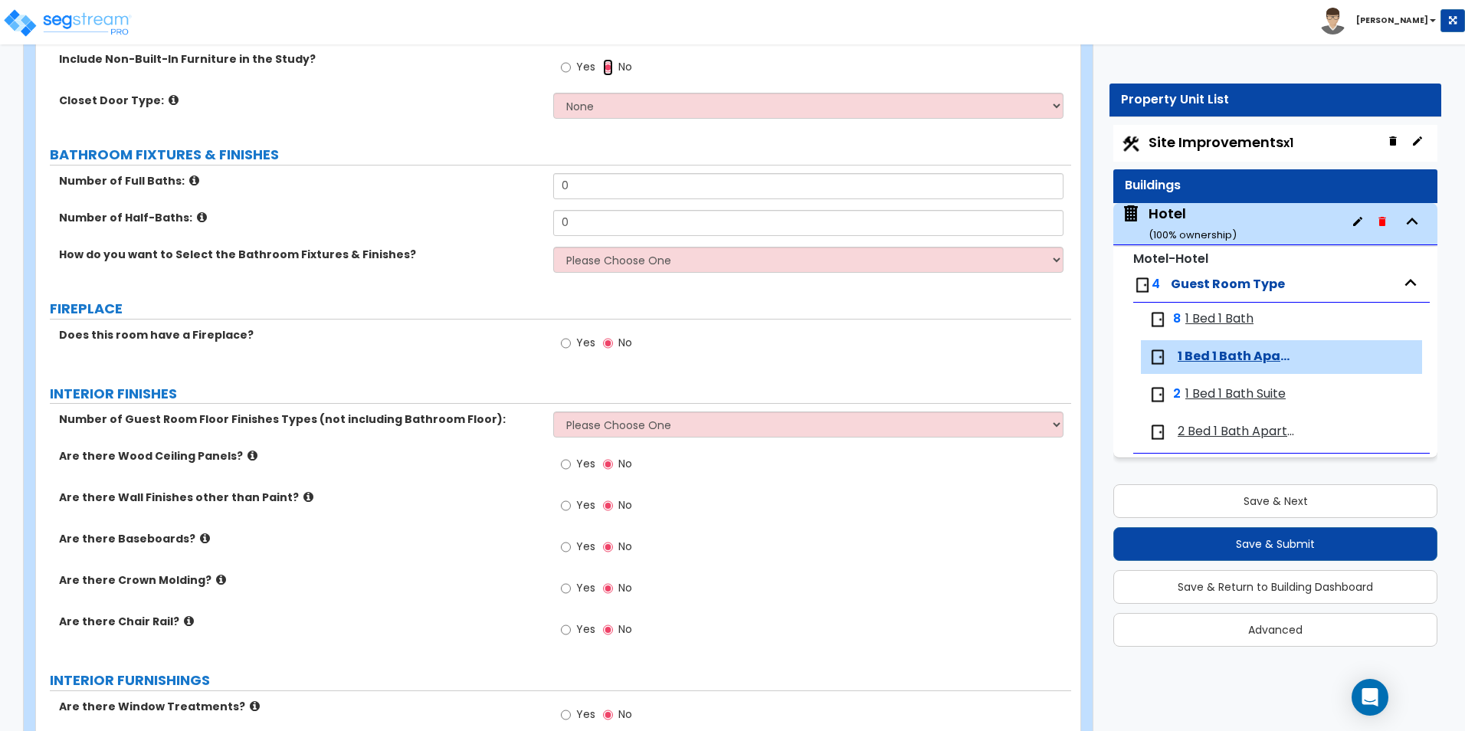
scroll to position [793, 0]
click at [578, 175] on input "0" at bounding box center [808, 185] width 510 height 26
type input "1"
click at [611, 264] on select "Please Choose One I want to Select Fixtures and Finishes only for one Bath and …" at bounding box center [808, 259] width 510 height 26
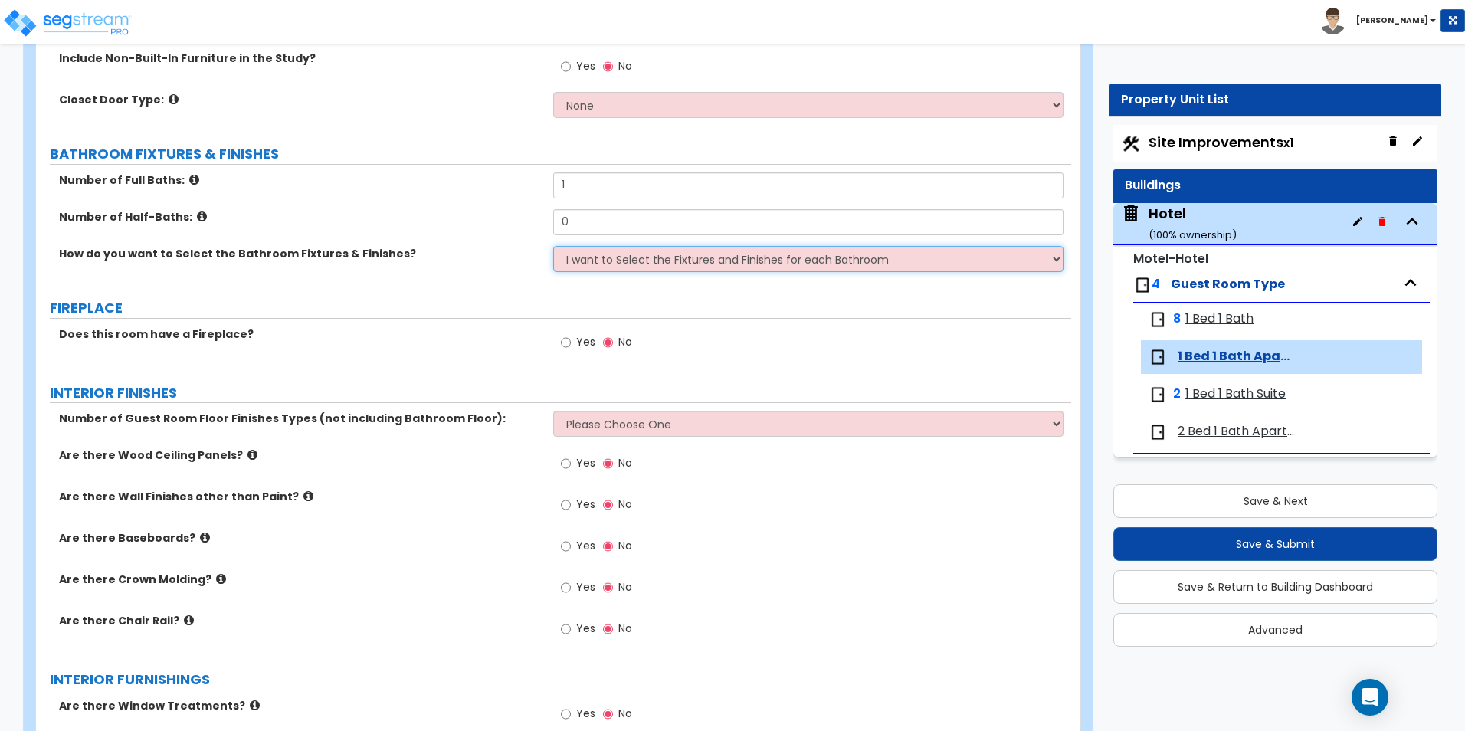
click at [553, 246] on select "Please Choose One I want to Select Fixtures and Finishes only for one Bath and …" at bounding box center [808, 259] width 510 height 26
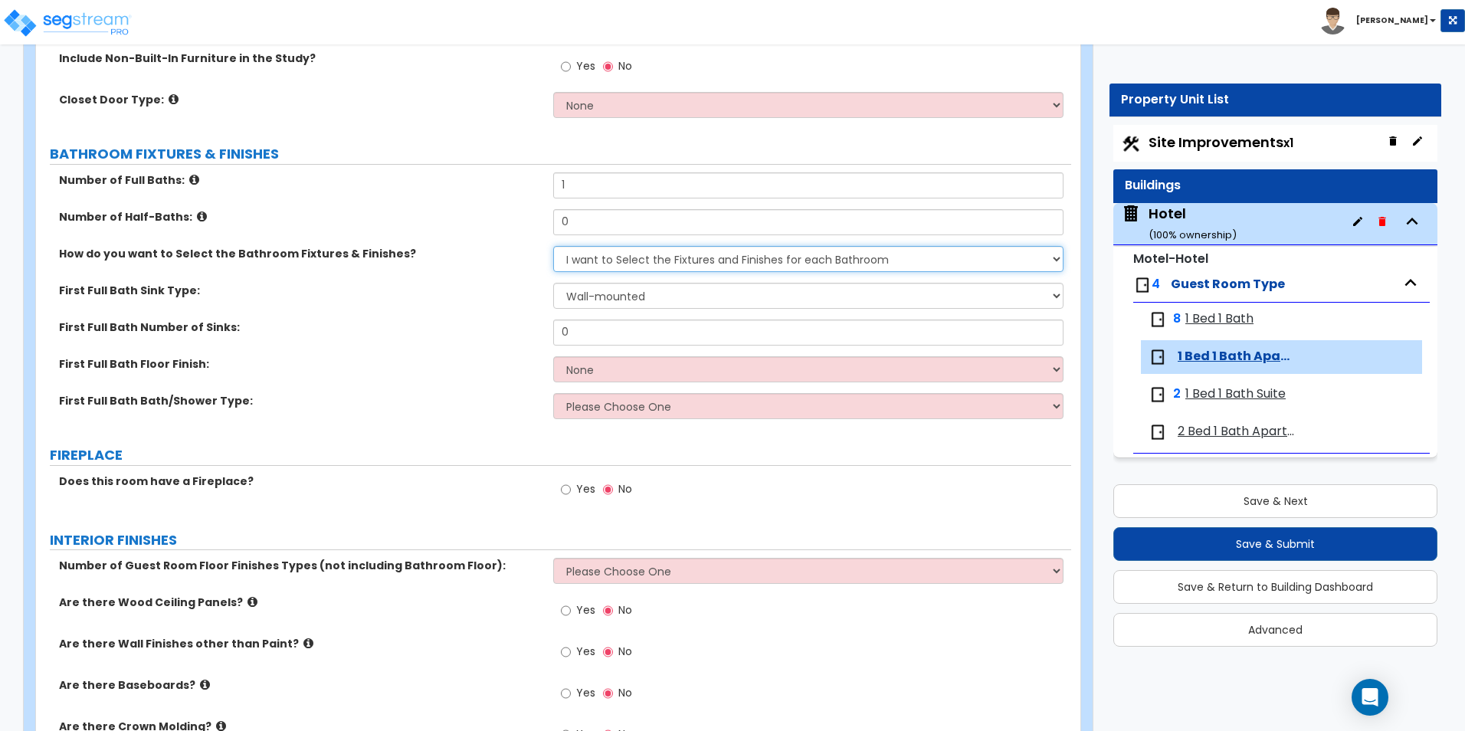
click at [847, 264] on select "Please Choose One I want to Select Fixtures and Finishes only for one Bath and …" at bounding box center [808, 259] width 510 height 26
select select "1"
click at [553, 246] on select "Please Choose One I want to Select Fixtures and Finishes only for one Bath and …" at bounding box center [808, 259] width 510 height 26
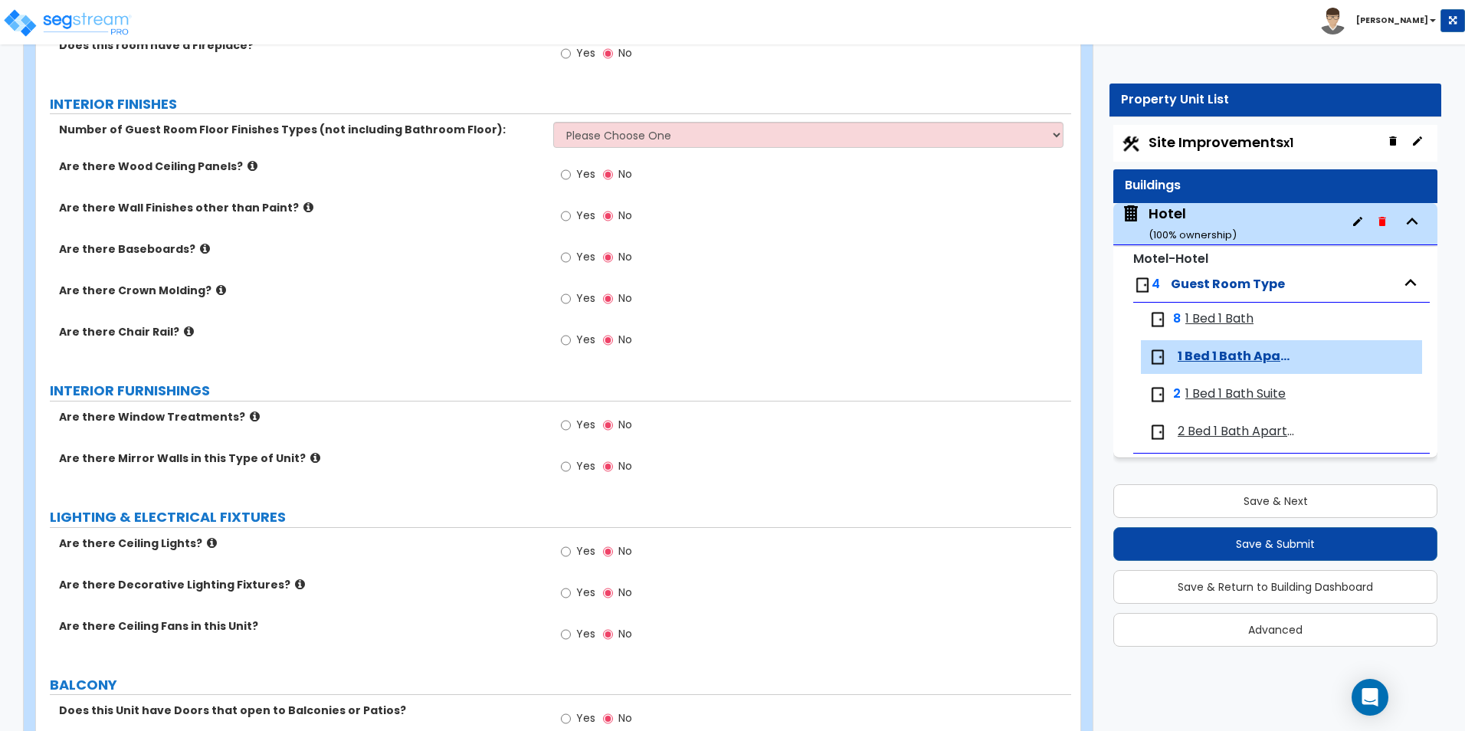
scroll to position [1289, 0]
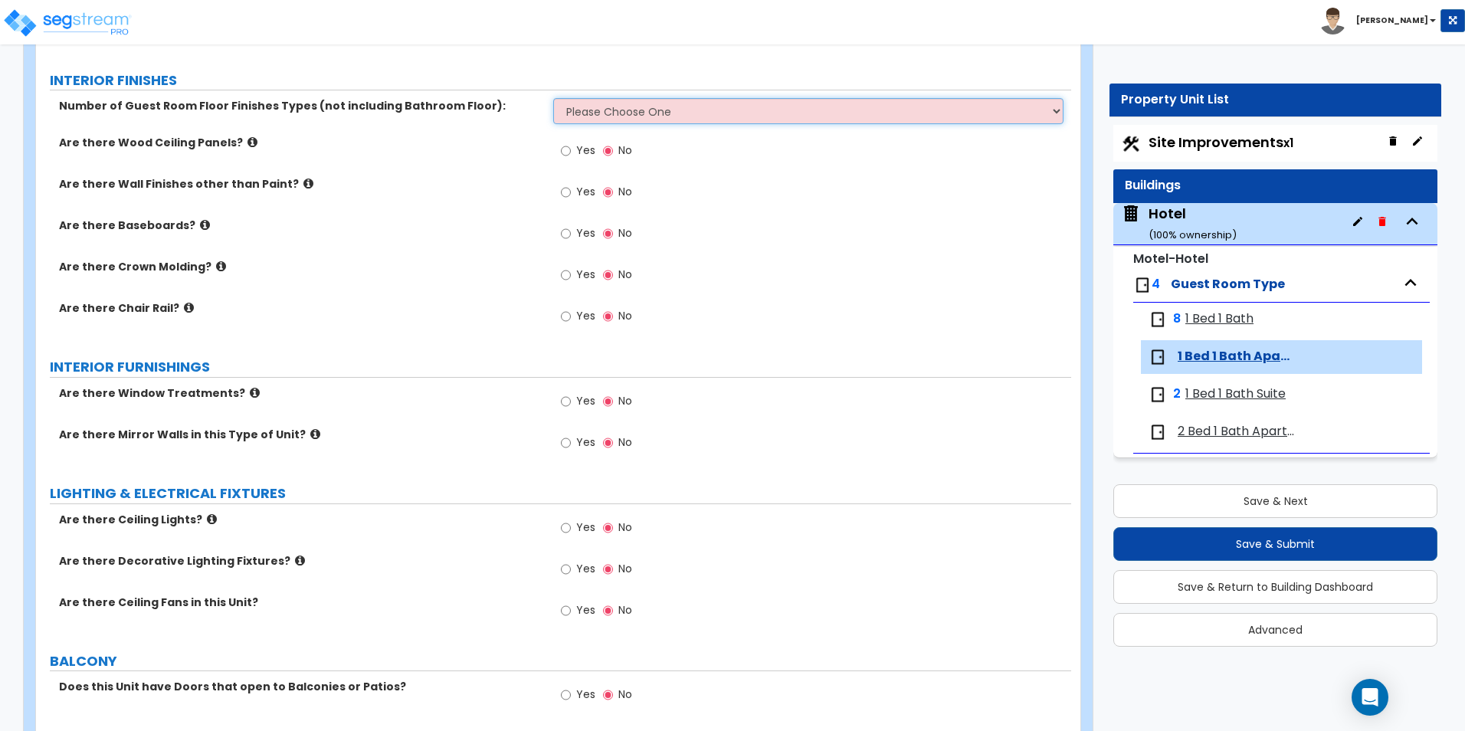
click at [646, 114] on select "Please Choose One 1 2 3" at bounding box center [808, 111] width 510 height 26
select select "1"
click at [553, 98] on select "Please Choose One 1 2 3" at bounding box center [808, 111] width 510 height 26
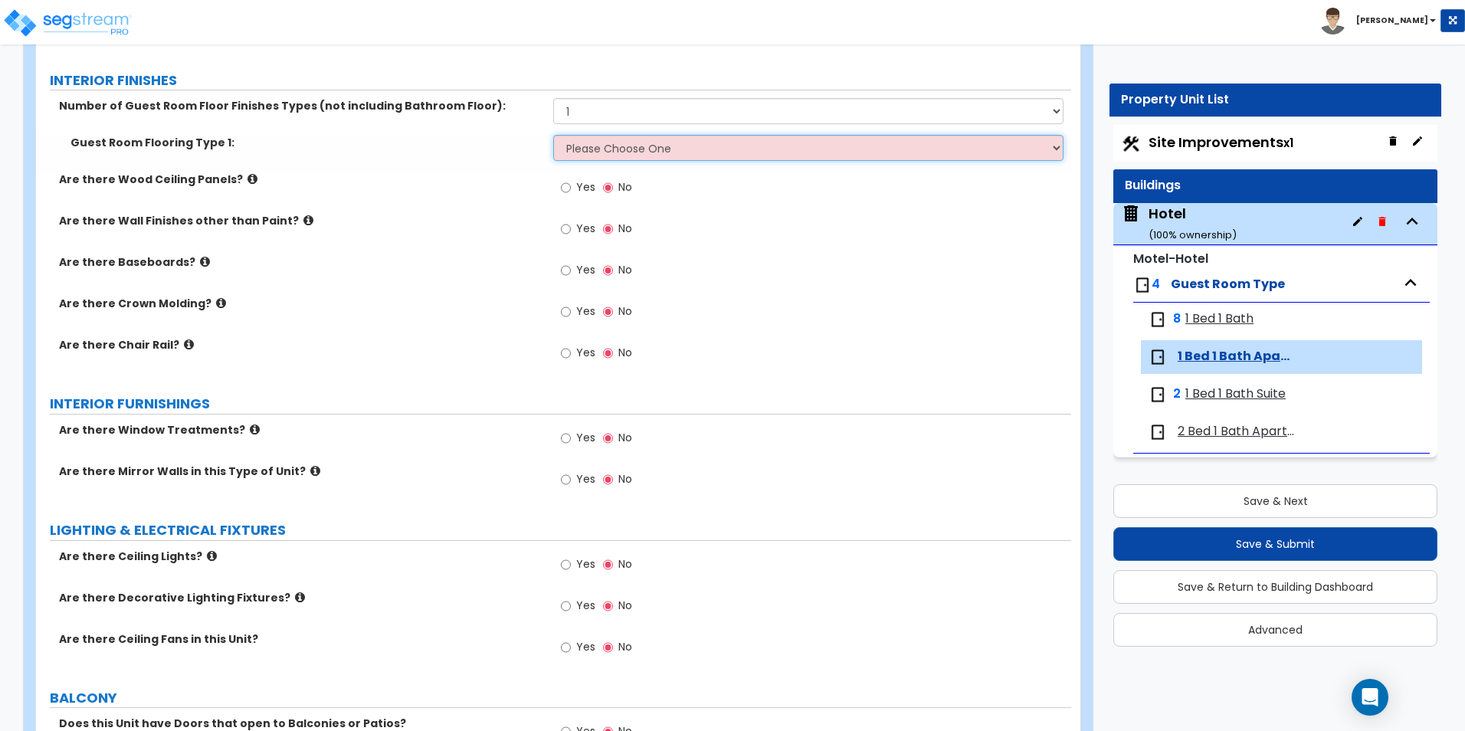
click at [590, 149] on select "Please Choose One Tile Flooring Hardwood Flooring Resilient Laminate Flooring V…" at bounding box center [808, 148] width 510 height 26
select select "5"
click at [553, 135] on select "Please Choose One Tile Flooring Hardwood Flooring Resilient Laminate Flooring V…" at bounding box center [808, 148] width 510 height 26
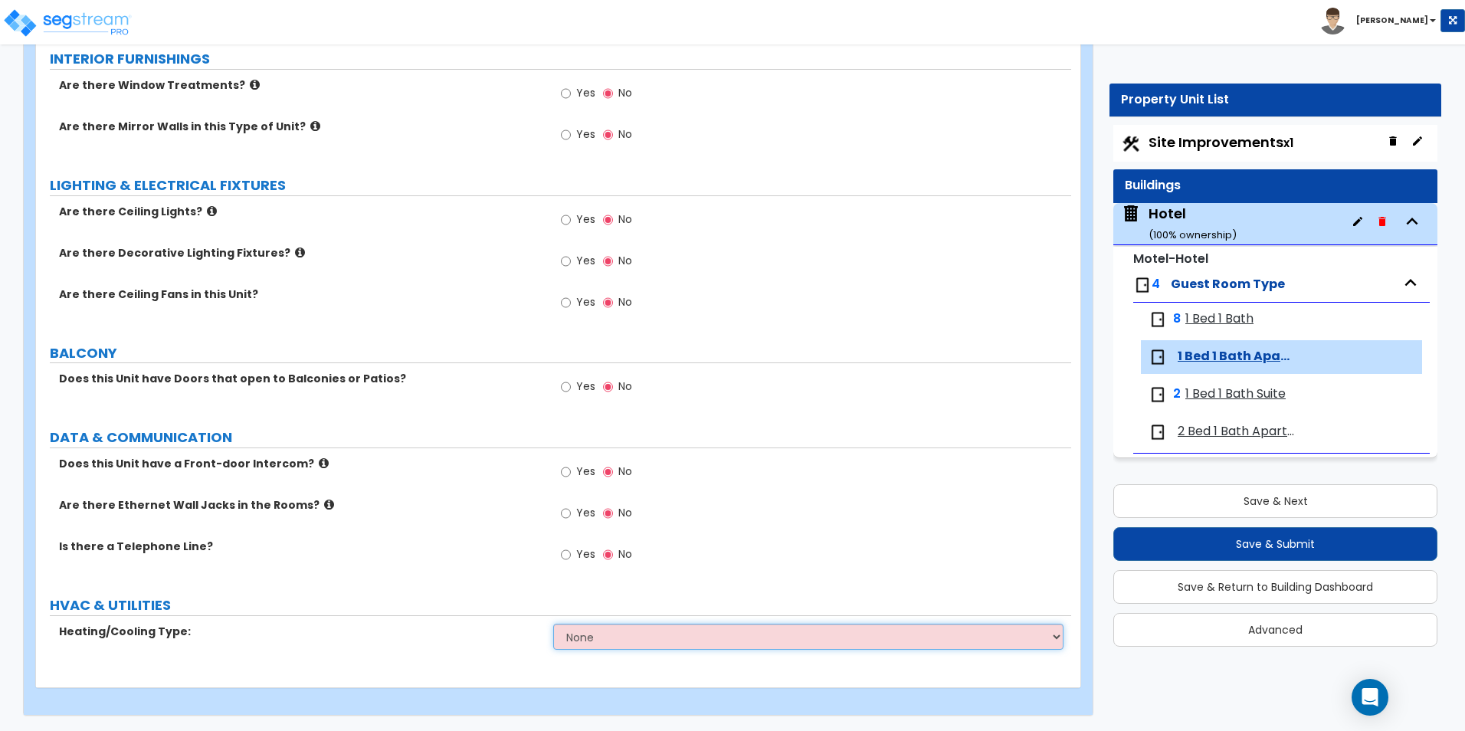
click at [641, 638] on select "None Heat Only Split Systems Packaged Rooftop Units Thru Wall HVAC" at bounding box center [808, 637] width 510 height 26
select select "1"
click at [553, 624] on select "None Heat Only Split Systems Packaged Rooftop Units Thru Wall HVAC" at bounding box center [808, 637] width 510 height 26
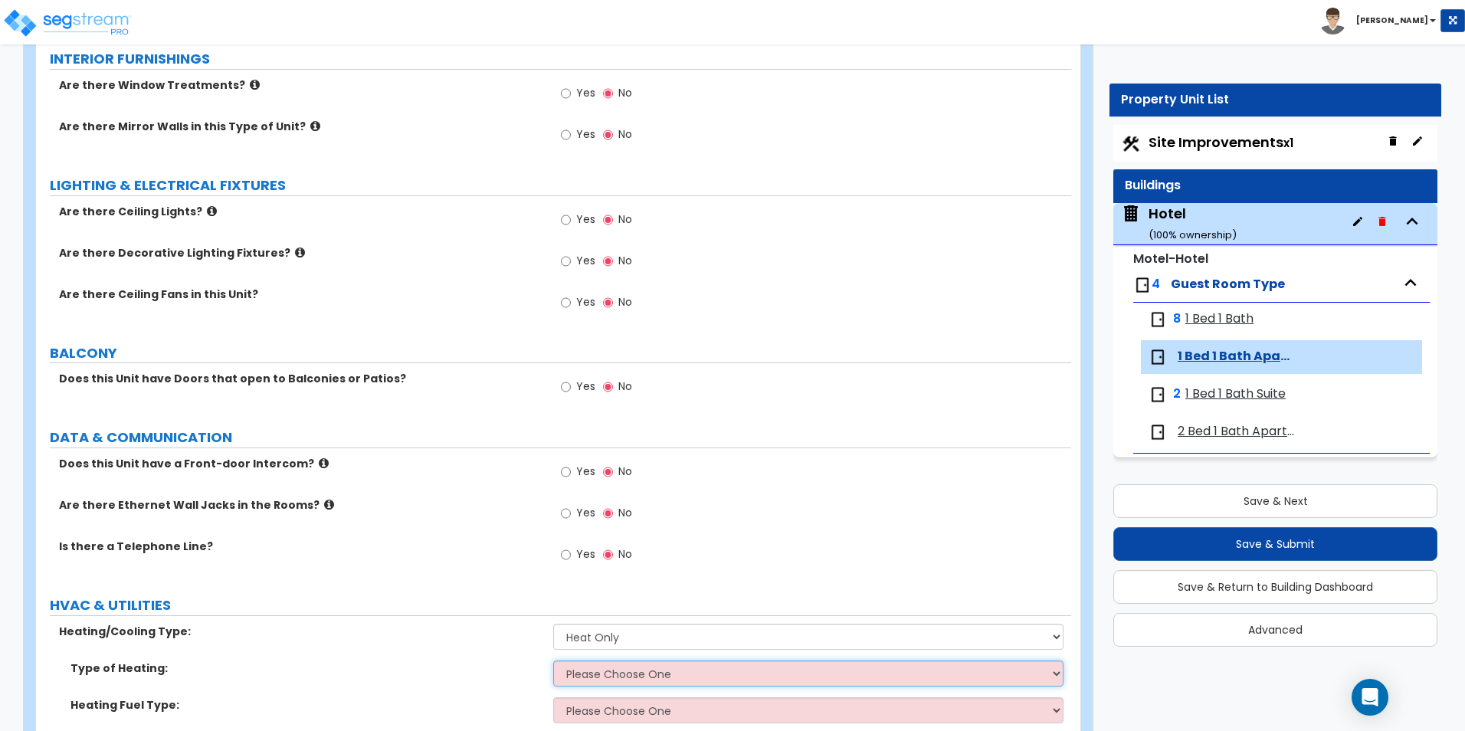
click at [608, 663] on select "Please Choose One Wall Heater Baseboard Heater Hydronic Heating Radiant Floor H…" at bounding box center [808, 673] width 510 height 26
select select "2"
click at [553, 660] on select "Please Choose One Wall Heater Baseboard Heater Hydronic Heating Radiant Floor H…" at bounding box center [808, 673] width 510 height 26
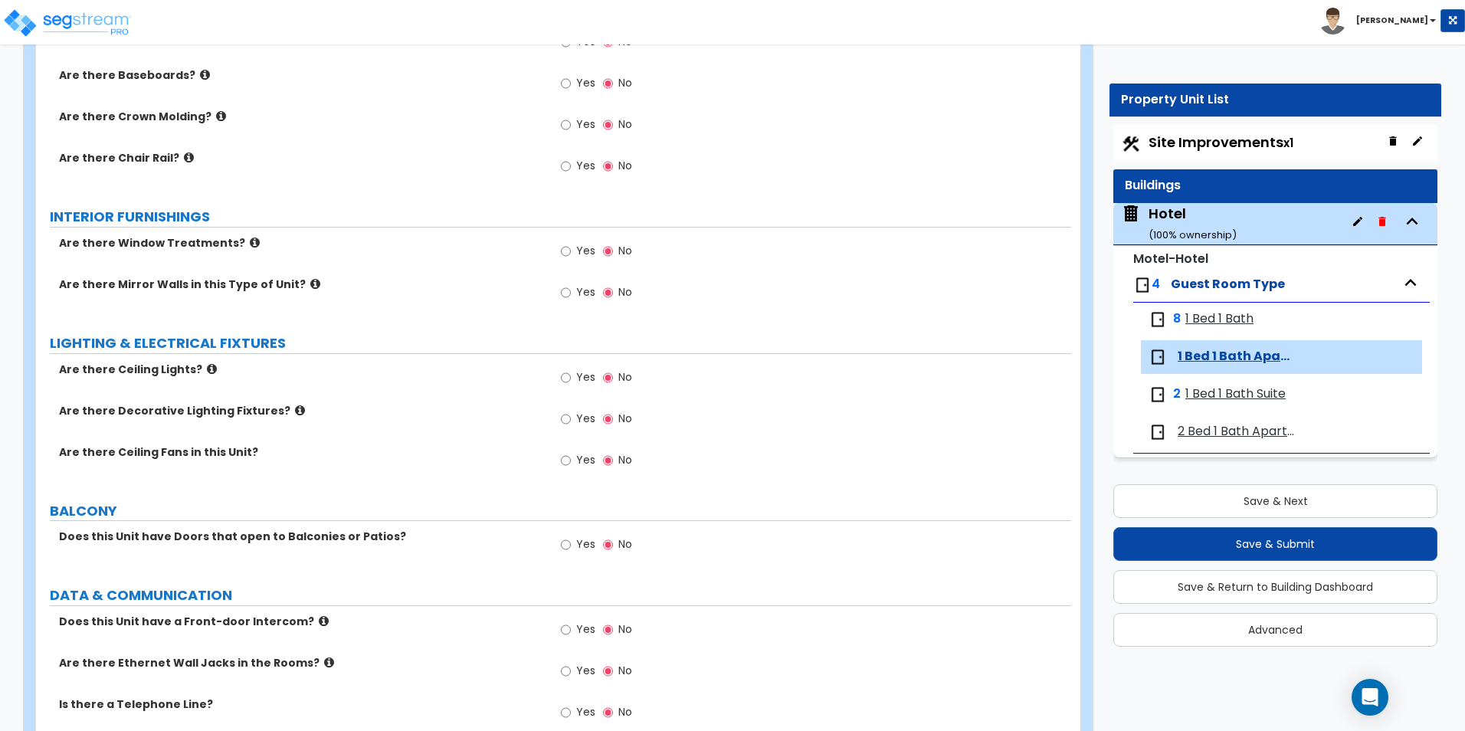
scroll to position [1484, 0]
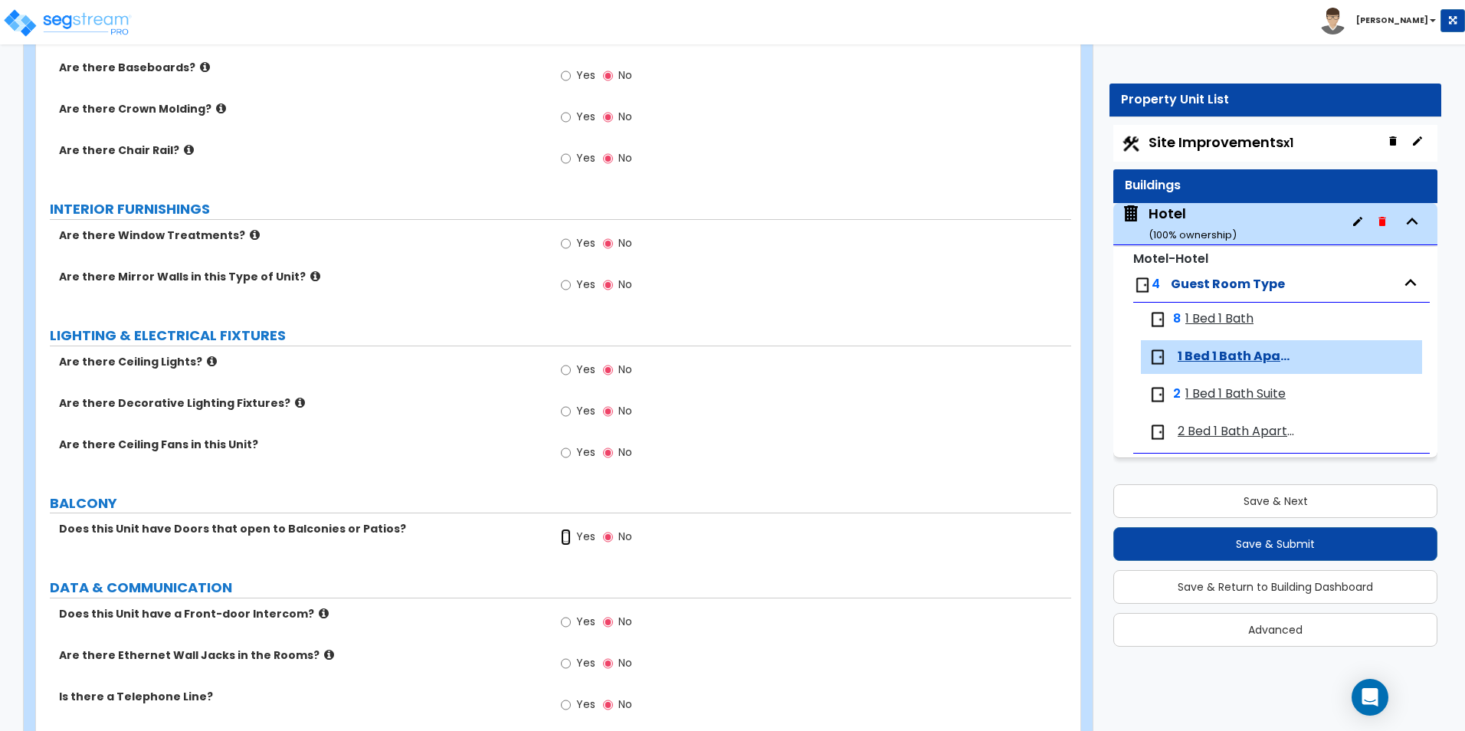
click at [561, 535] on input "Yes" at bounding box center [566, 537] width 10 height 17
radio input "true"
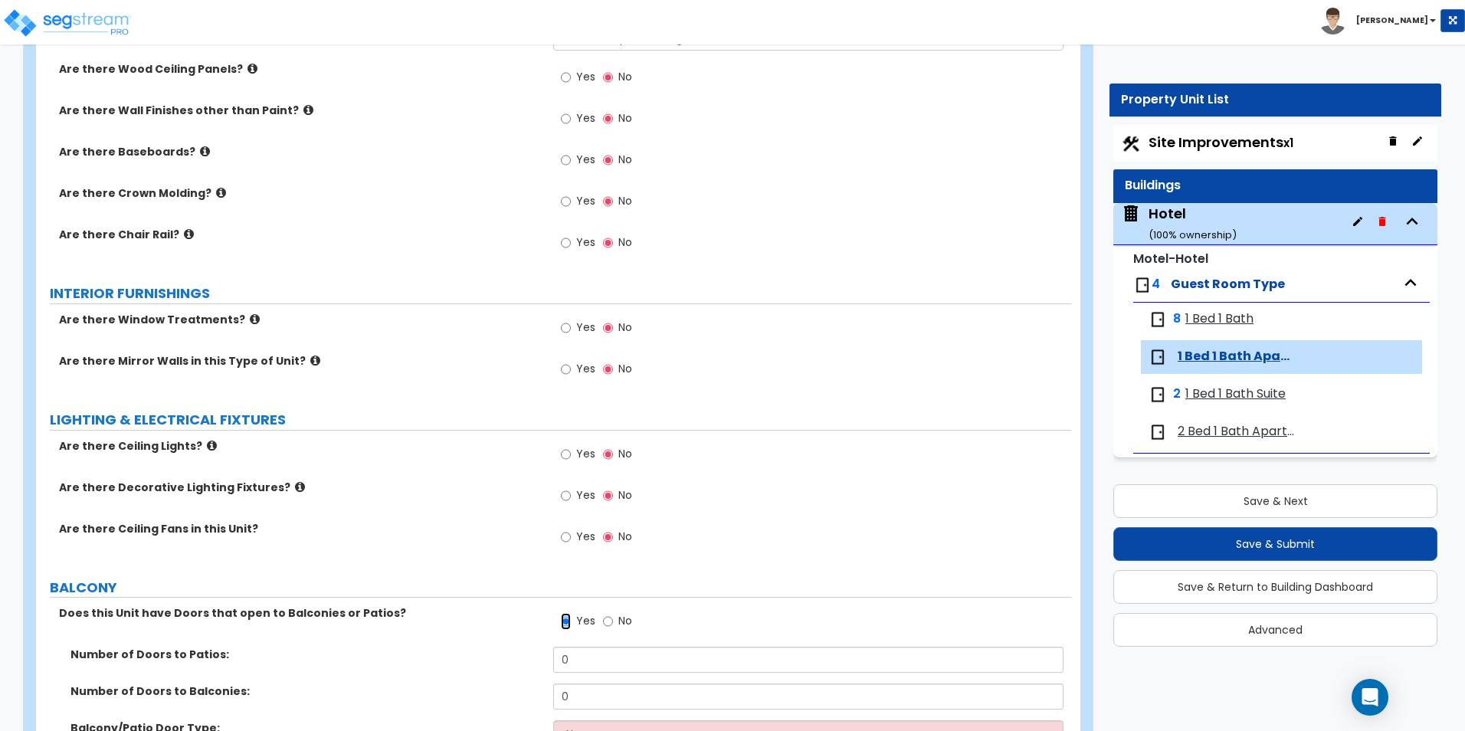
scroll to position [1393, 0]
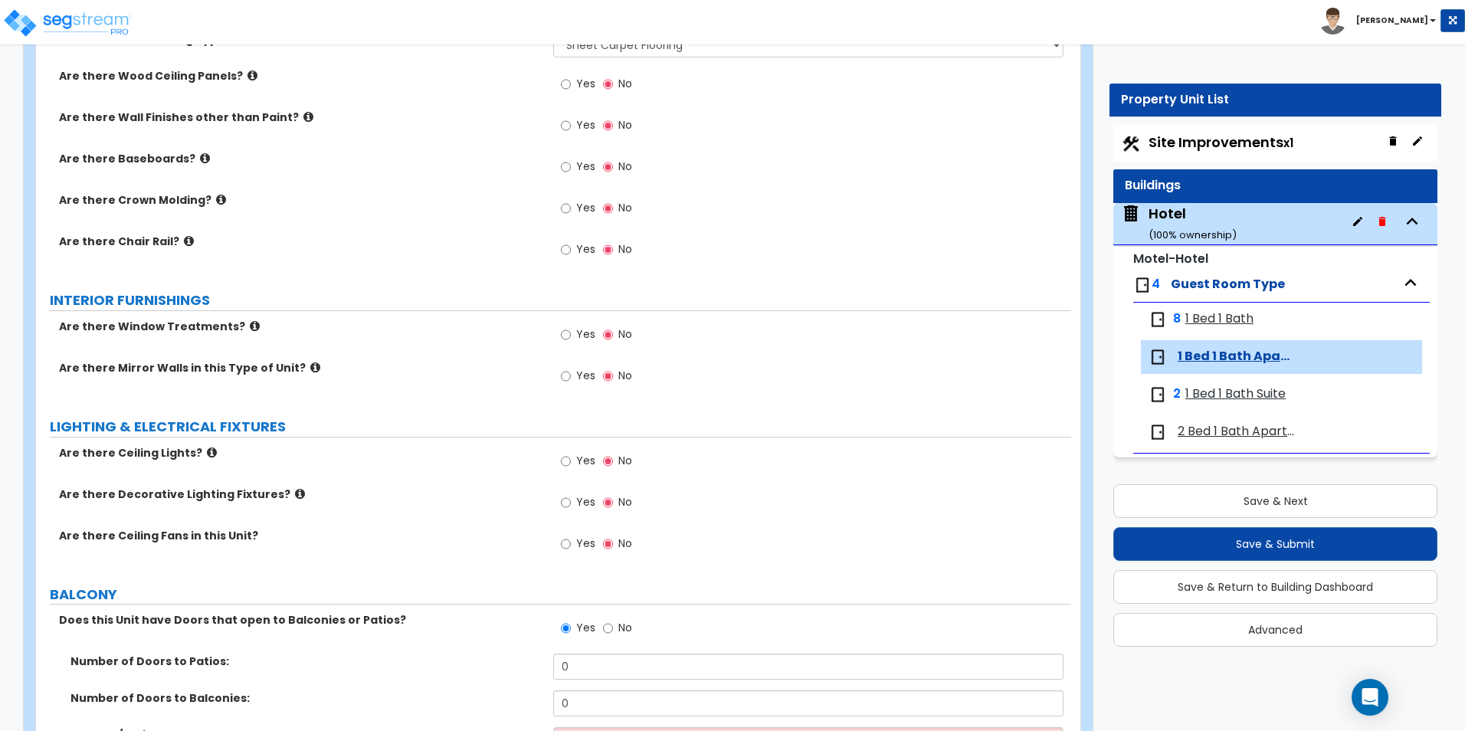
click at [716, 387] on div "Yes No" at bounding box center [811, 380] width 517 height 41
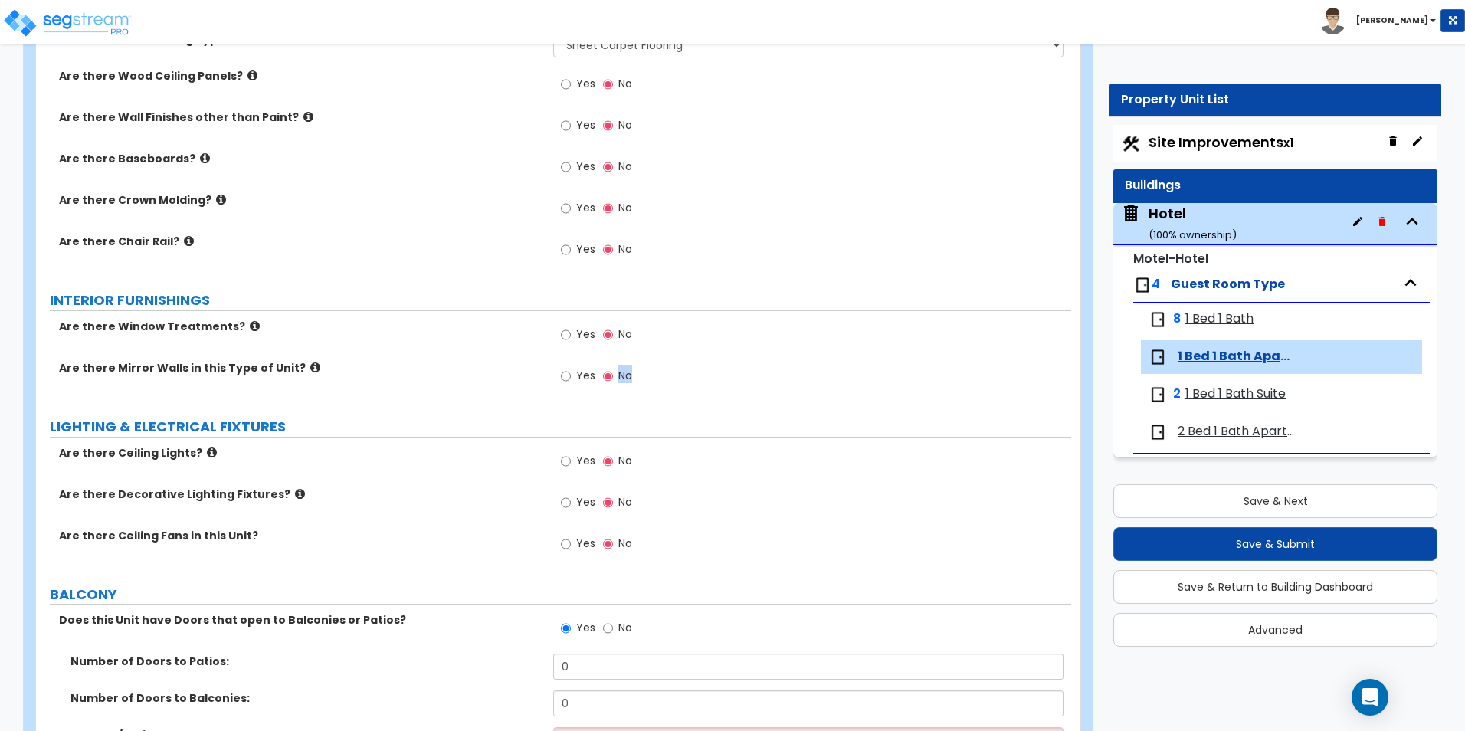
click at [716, 387] on div "Yes No" at bounding box center [811, 380] width 517 height 41
drag, startPoint x: 716, startPoint y: 387, endPoint x: 791, endPoint y: 301, distance: 114.0
click at [791, 301] on label "INTERIOR FURNISHINGS" at bounding box center [560, 300] width 1021 height 20
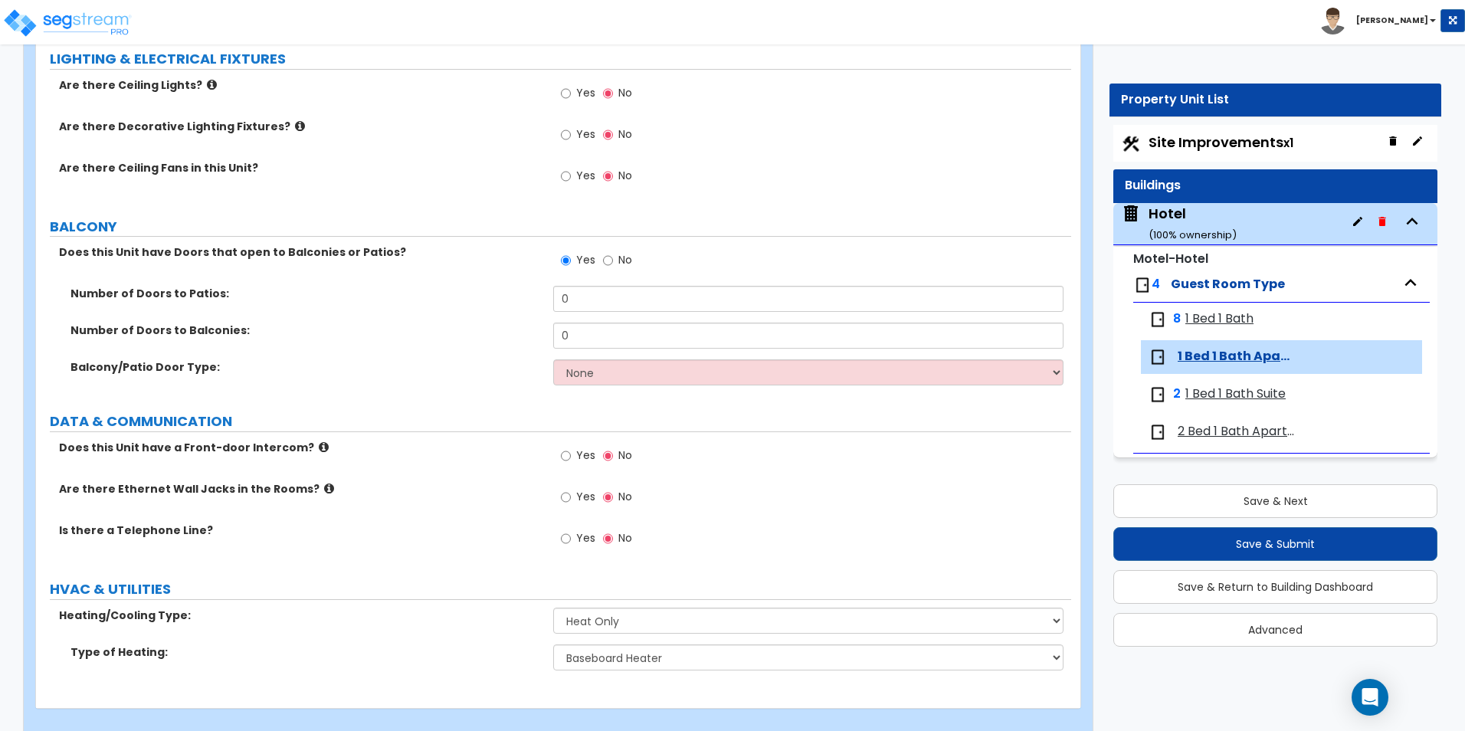
scroll to position [1761, 0]
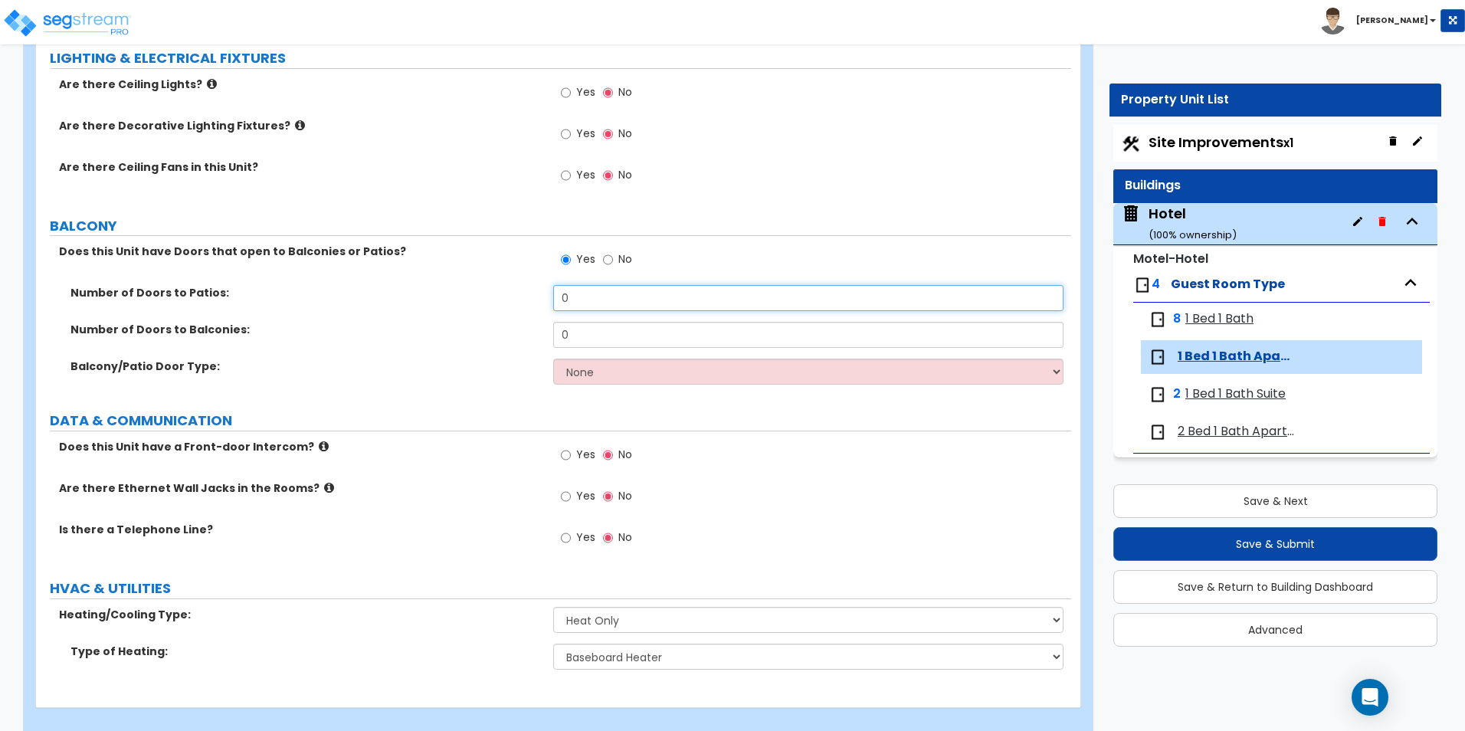
drag, startPoint x: 778, startPoint y: 309, endPoint x: 690, endPoint y: 369, distance: 107.1
click at [690, 369] on div "Number of Doors to Patios: 0 Number of Doors to Balconies: 0 Balcony/Patio Door…" at bounding box center [554, 340] width 1012 height 110
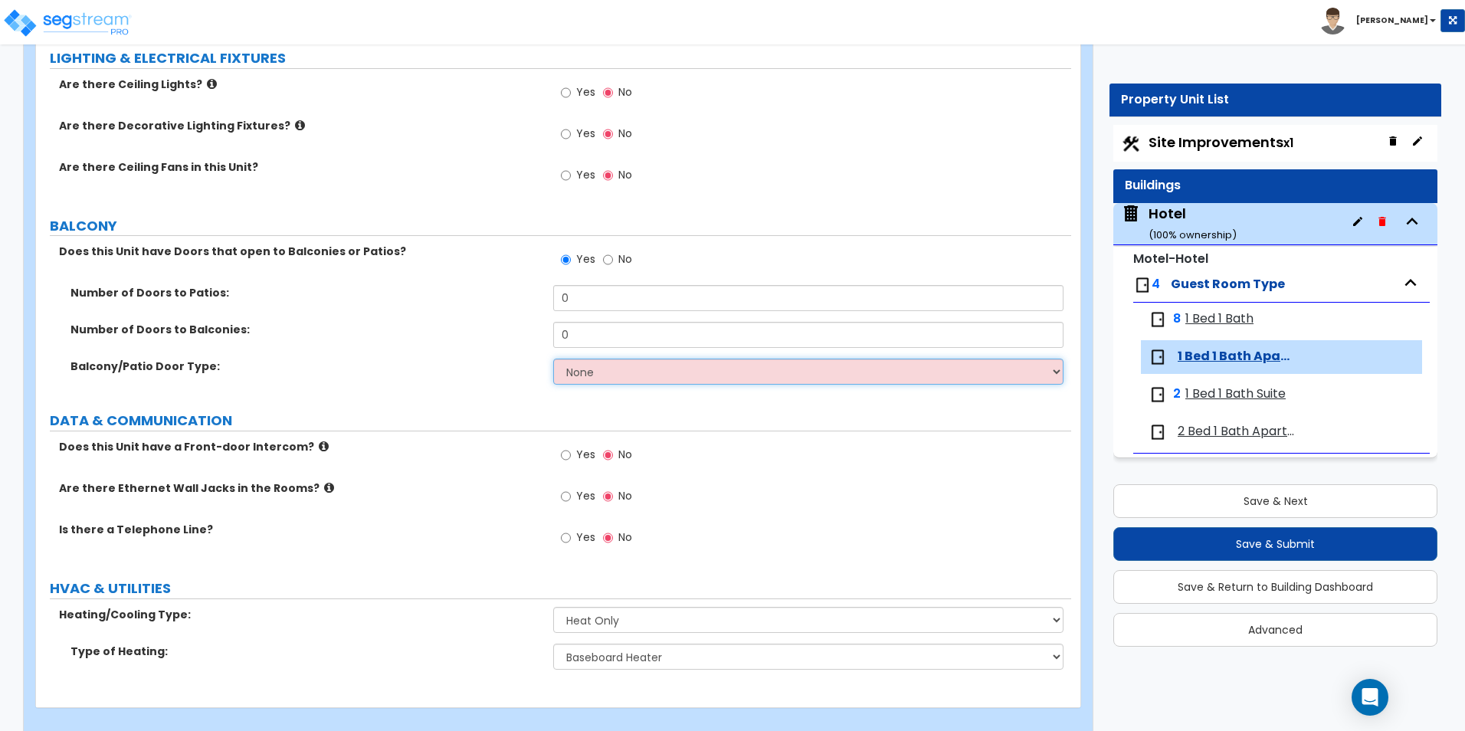
click at [690, 369] on select "None Single Hinged Doors Double Hinged Doors Single French Doors Double French …" at bounding box center [808, 372] width 510 height 26
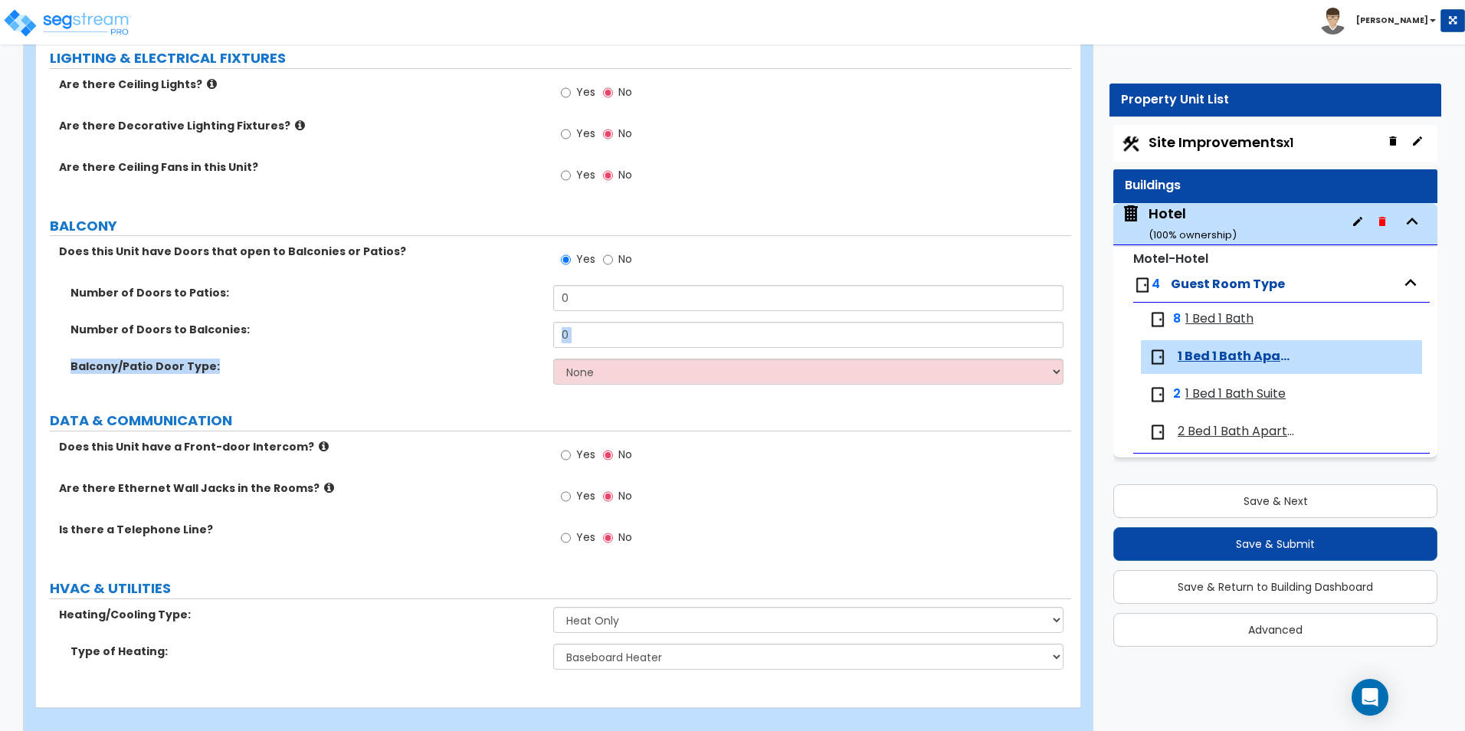
drag, startPoint x: 472, startPoint y: 359, endPoint x: 499, endPoint y: 344, distance: 30.5
click at [499, 344] on div "Number of Doors to Patios: 0 Number of Doors to Balconies: 0 Balcony/Patio Door…" at bounding box center [554, 340] width 1012 height 110
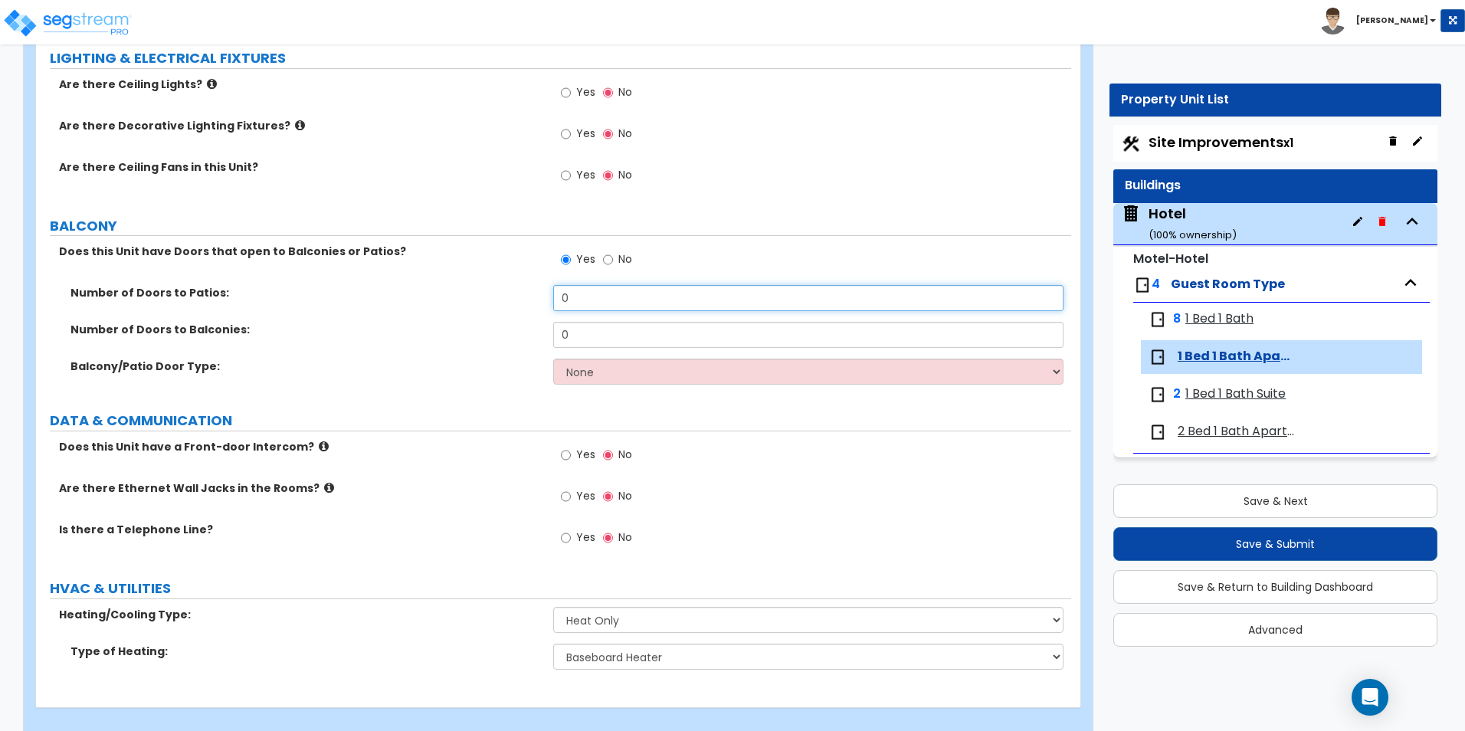
drag, startPoint x: 499, startPoint y: 344, endPoint x: 625, endPoint y: 300, distance: 133.8
click at [625, 300] on input "0" at bounding box center [808, 298] width 510 height 26
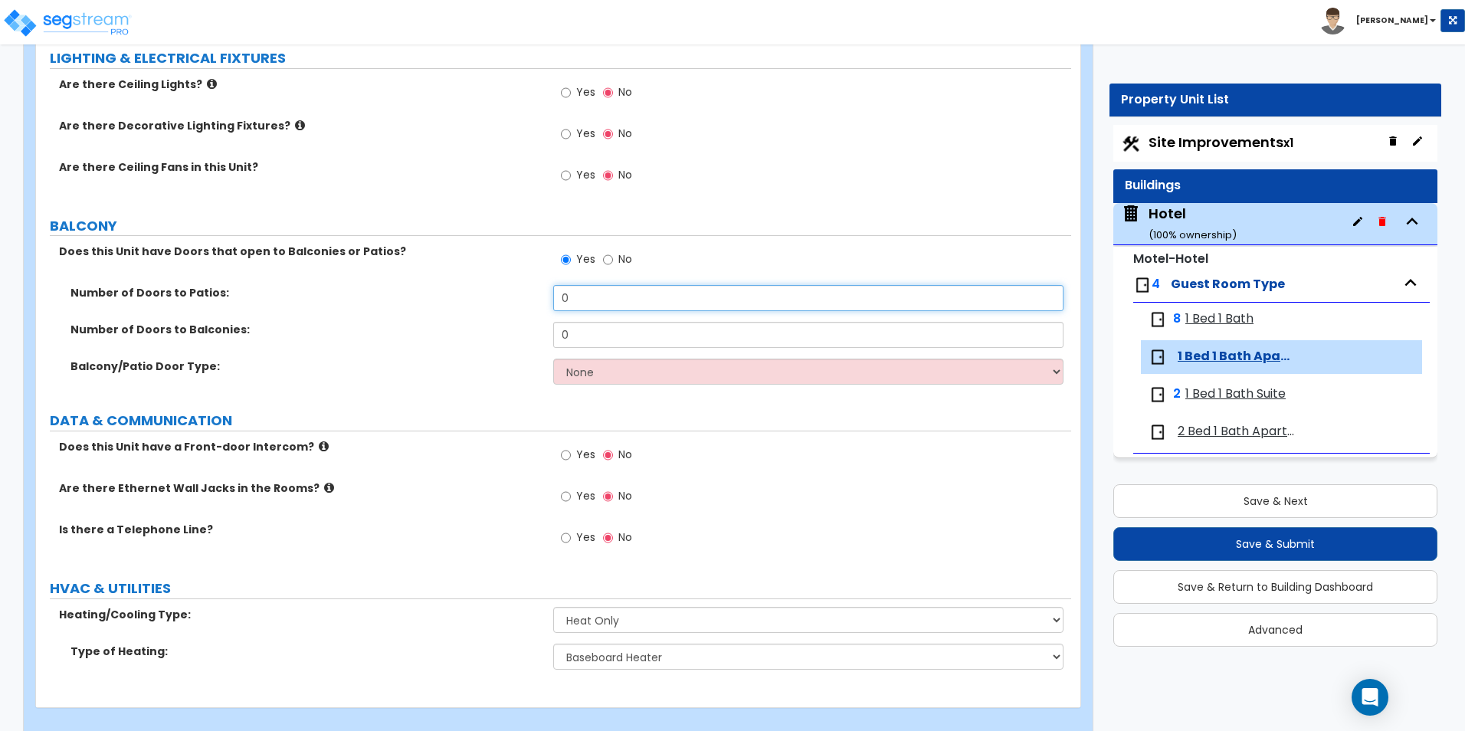
click at [621, 306] on input "0" at bounding box center [808, 298] width 510 height 26
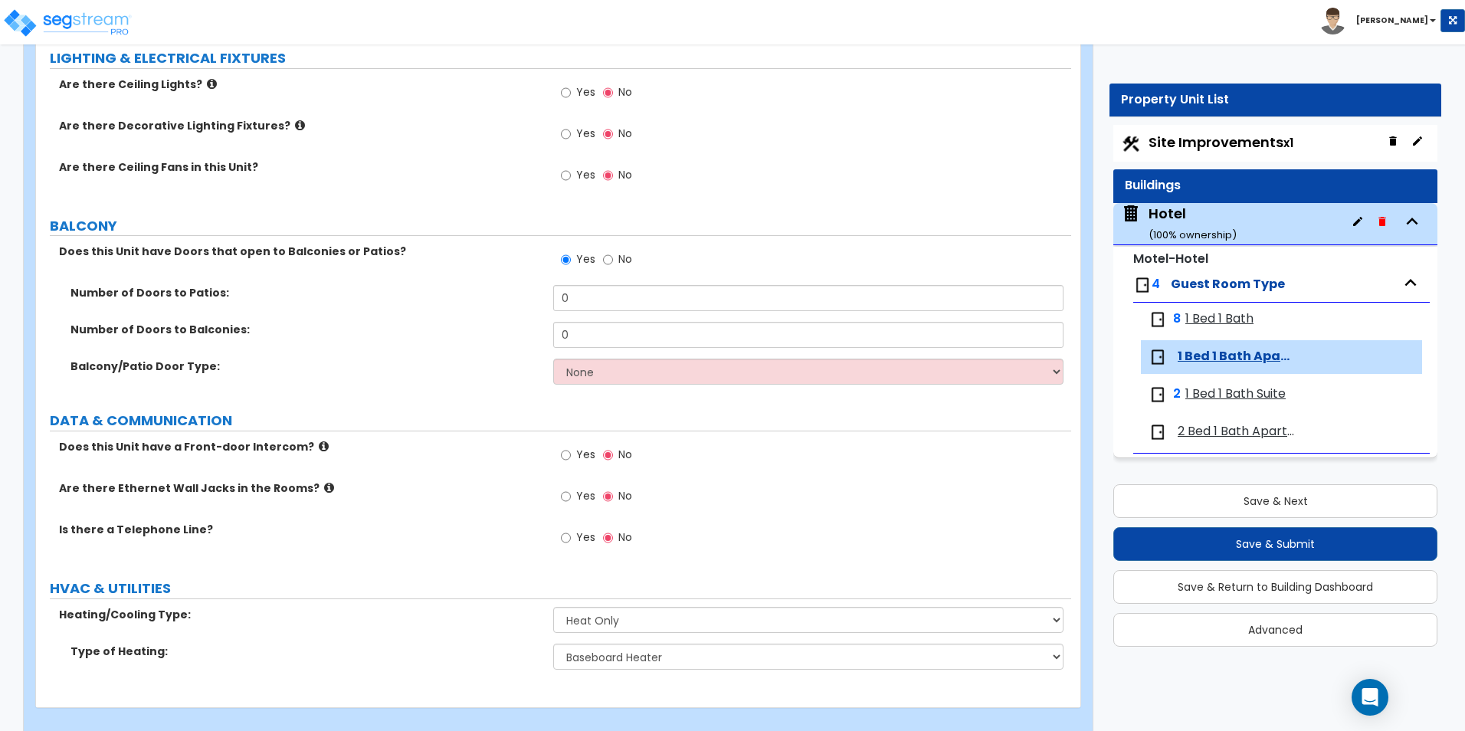
click at [1182, 215] on div "Hotel ( 100 % ownership)" at bounding box center [1193, 223] width 88 height 39
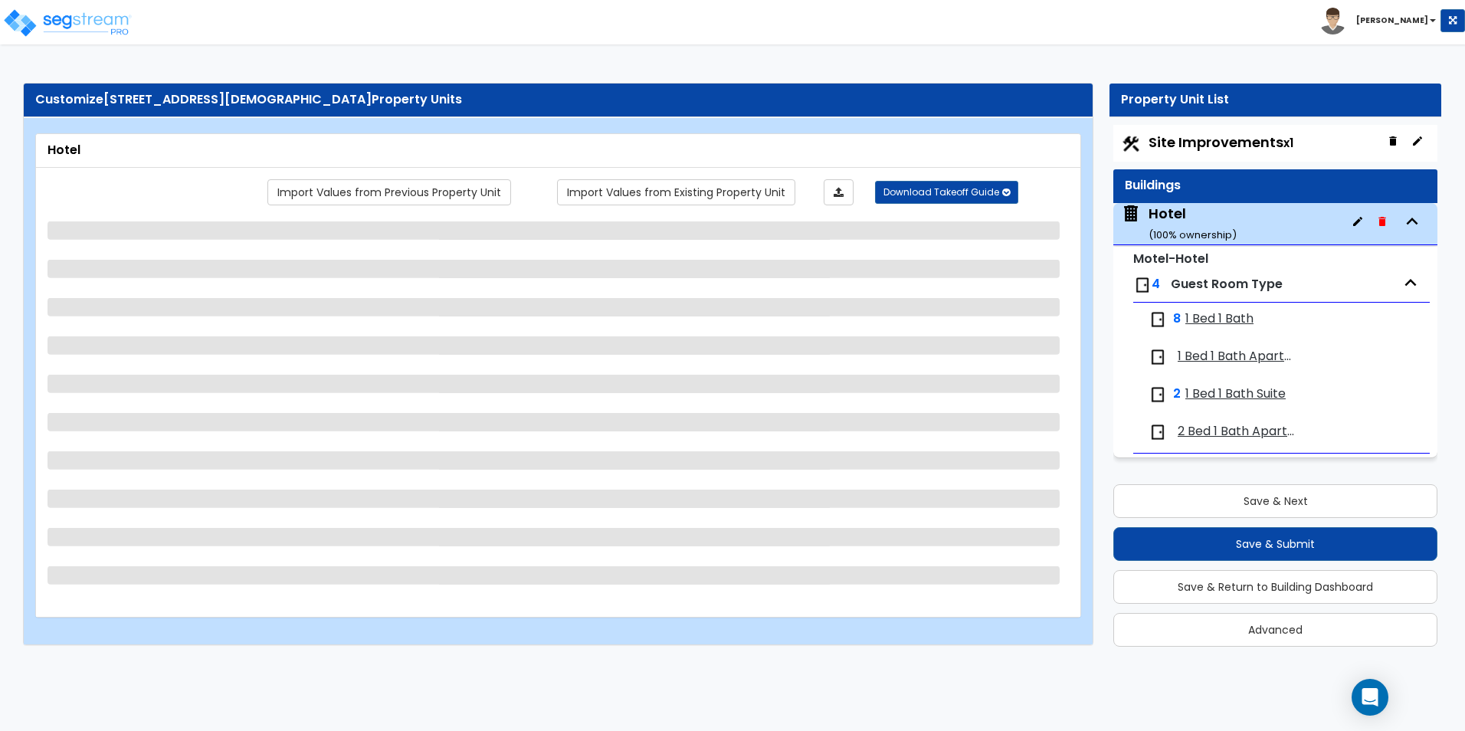
scroll to position [0, 0]
select select "7"
select select "1"
select select "4"
select select "1"
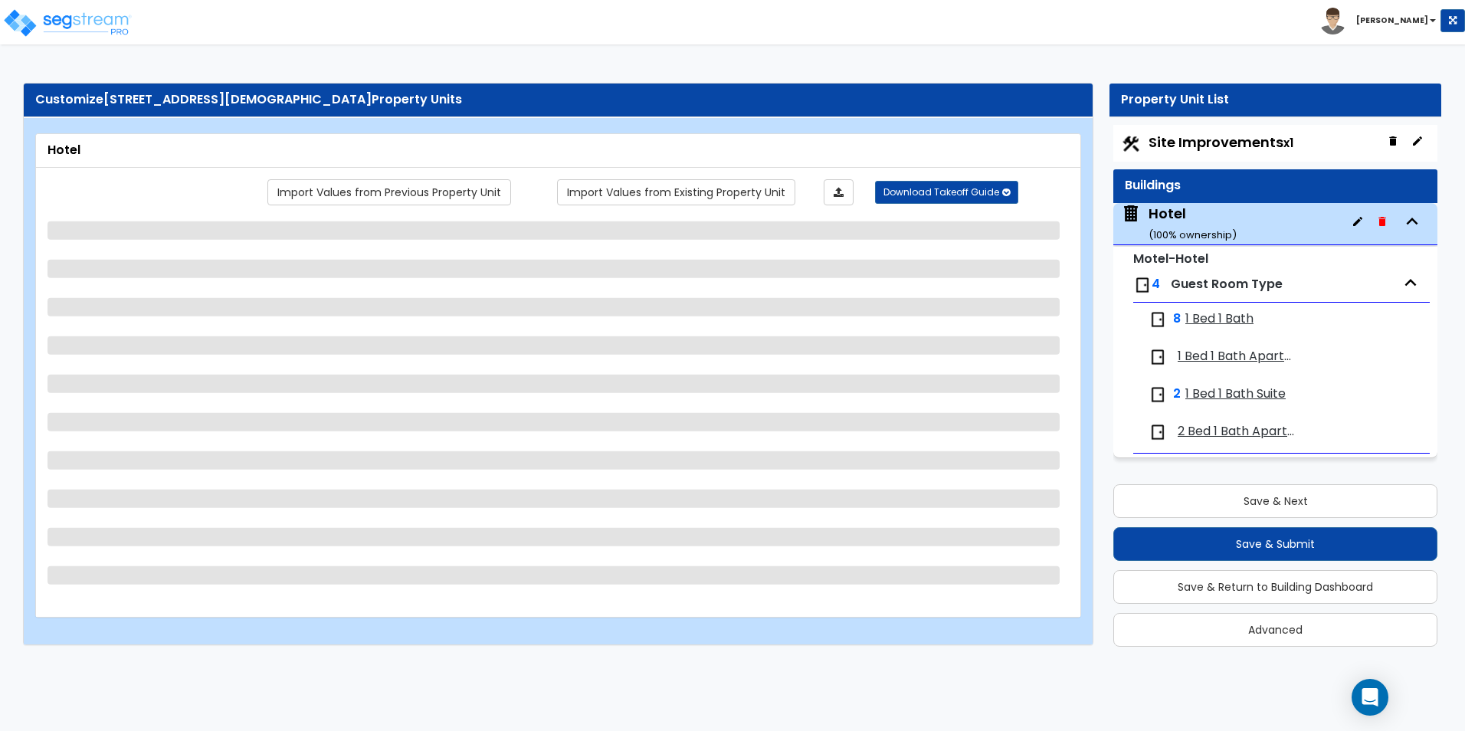
select select "2"
select select "1"
select select "3"
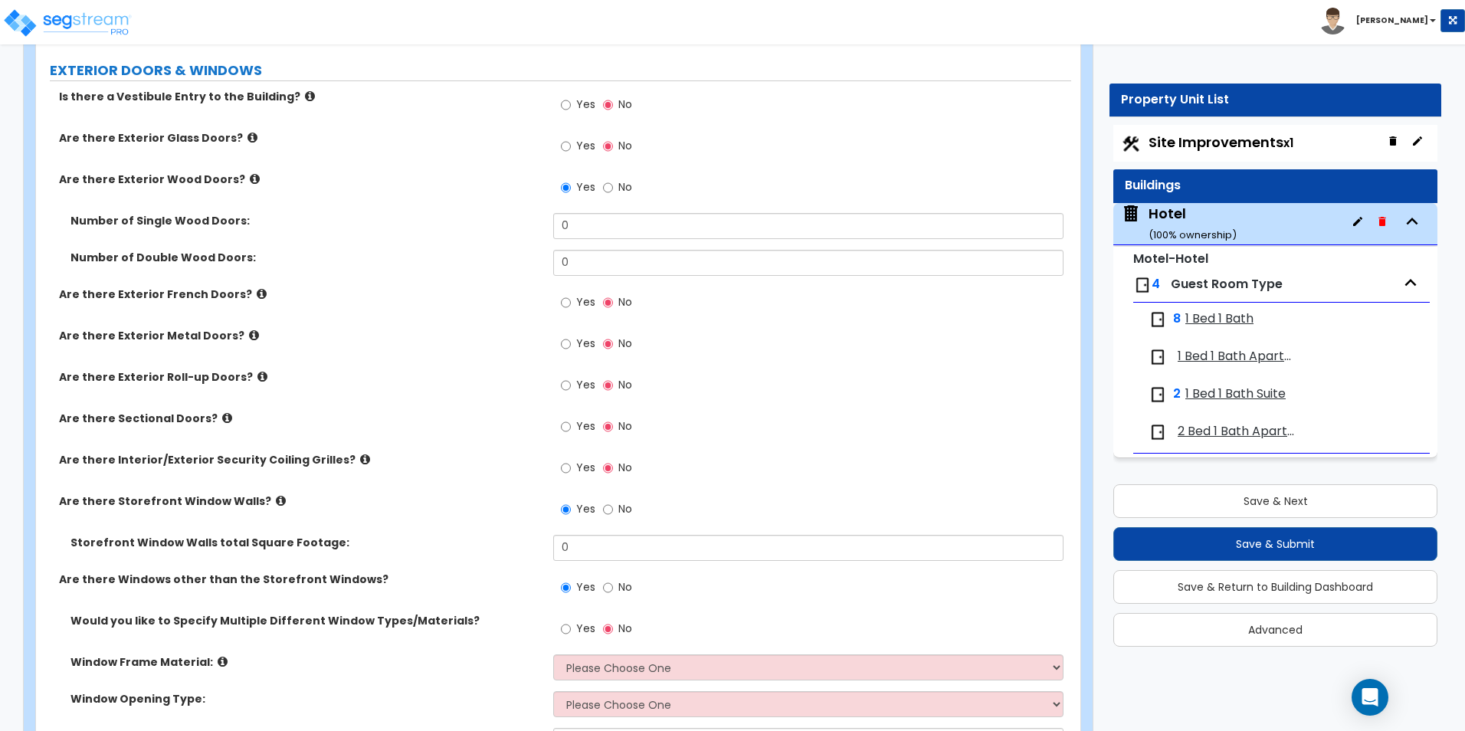
scroll to position [1591, 0]
click at [1004, 134] on div "Yes No" at bounding box center [811, 153] width 517 height 41
